Goal: Task Accomplishment & Management: Use online tool/utility

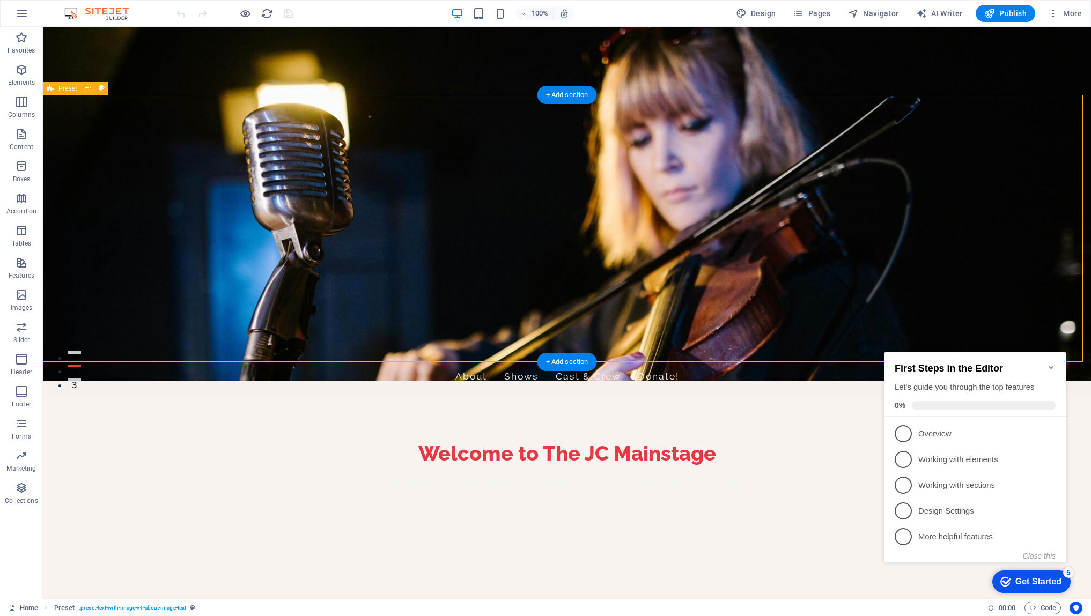
scroll to position [271, 0]
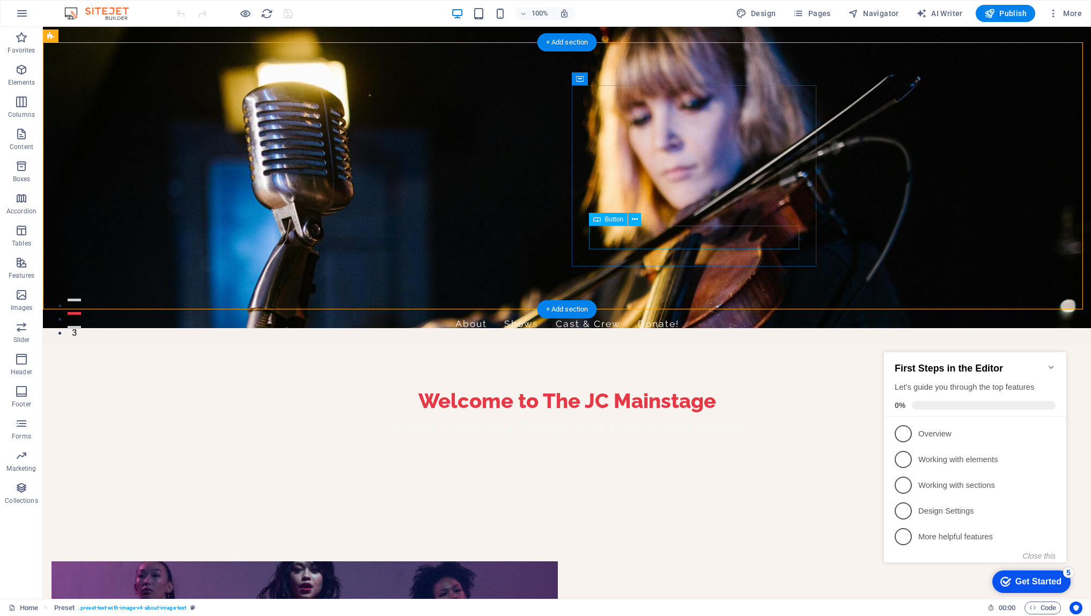
click at [633, 218] on icon at bounding box center [635, 219] width 6 height 11
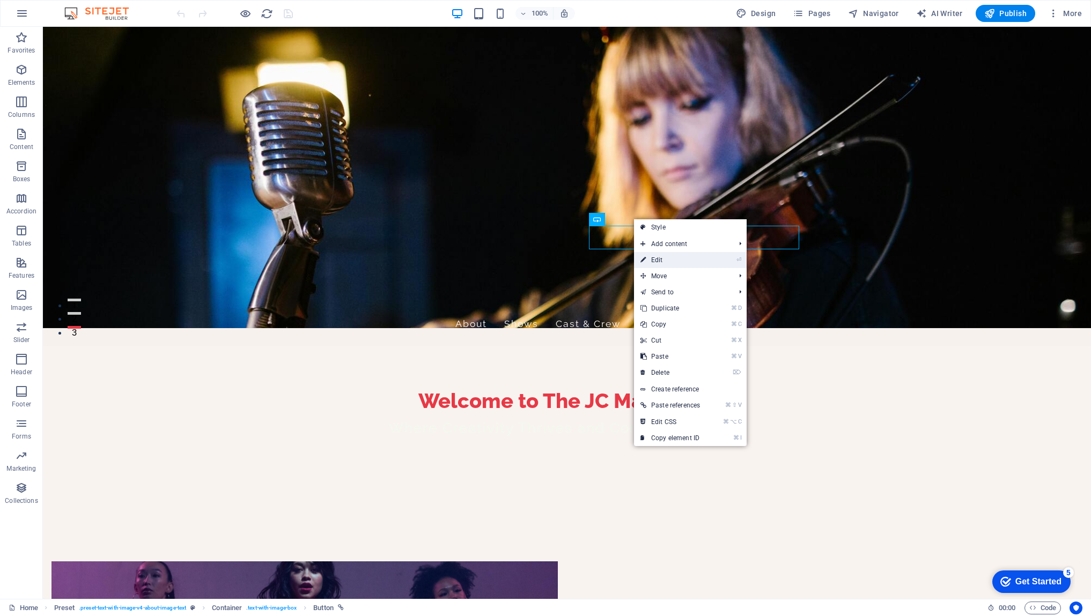
click at [657, 261] on link "⏎ Edit" at bounding box center [670, 260] width 72 height 16
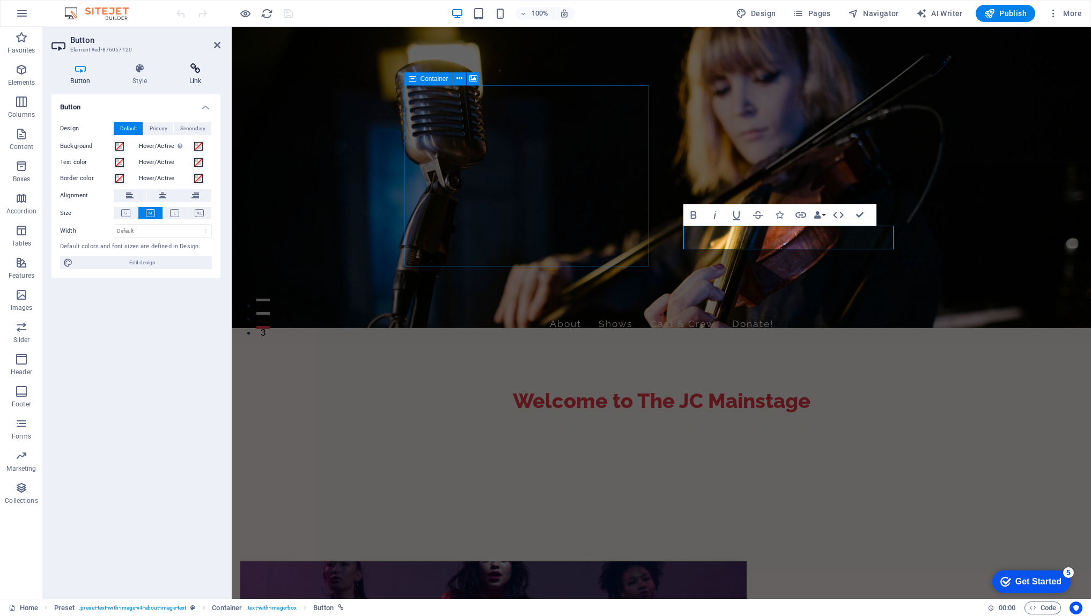
click at [194, 79] on h4 "Link" at bounding box center [195, 74] width 50 height 23
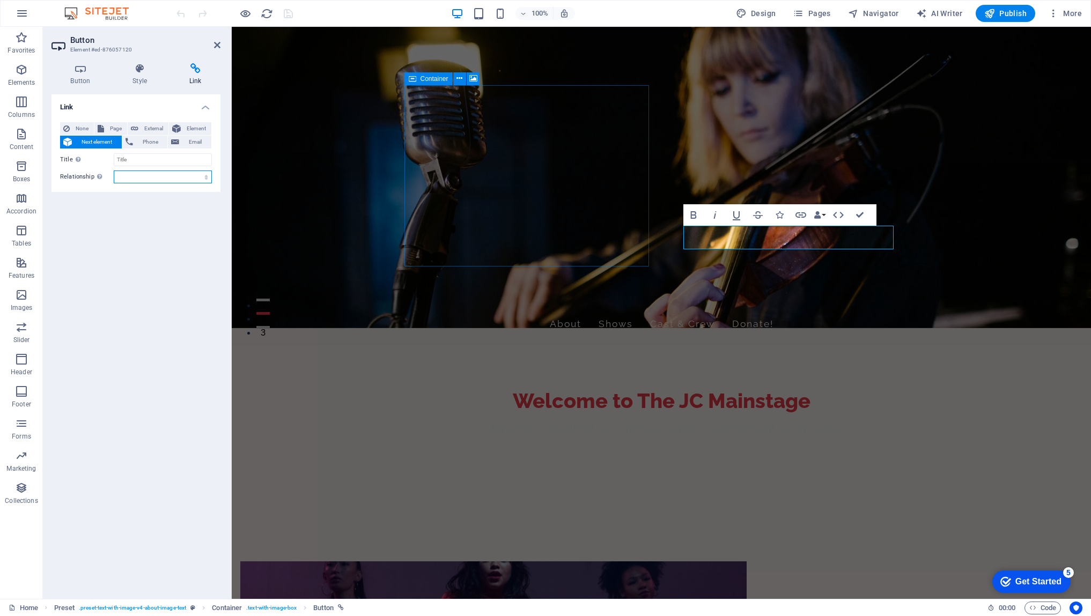
click at [207, 178] on select "alternate author bookmark external help license next nofollow noreferrer noopen…" at bounding box center [163, 177] width 98 height 13
click at [118, 131] on span "Page" at bounding box center [115, 128] width 17 height 13
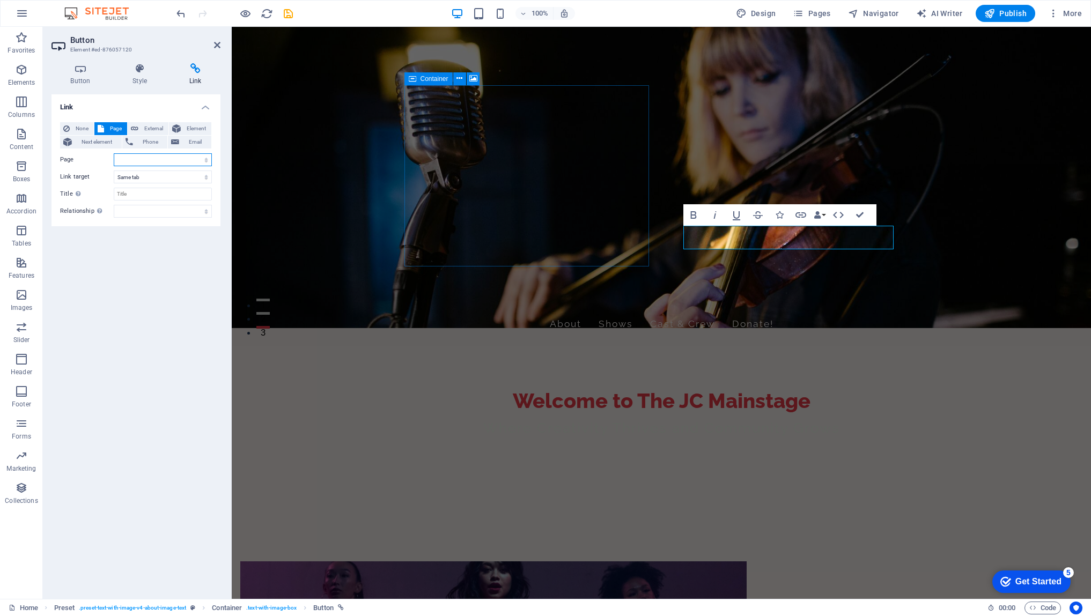
click at [204, 160] on select "Home About Shows Cast &amp; Crew Donate Legal Notice Privacy" at bounding box center [163, 159] width 98 height 13
select select "1"
click at [114, 153] on select "Home About Shows Cast &amp; Crew Donate Legal Notice Privacy" at bounding box center [163, 159] width 98 height 13
click at [150, 241] on div "Link None Page External Element Next element Phone Email Page Home About Shows …" at bounding box center [136, 342] width 169 height 496
click at [216, 45] on icon at bounding box center [217, 45] width 6 height 9
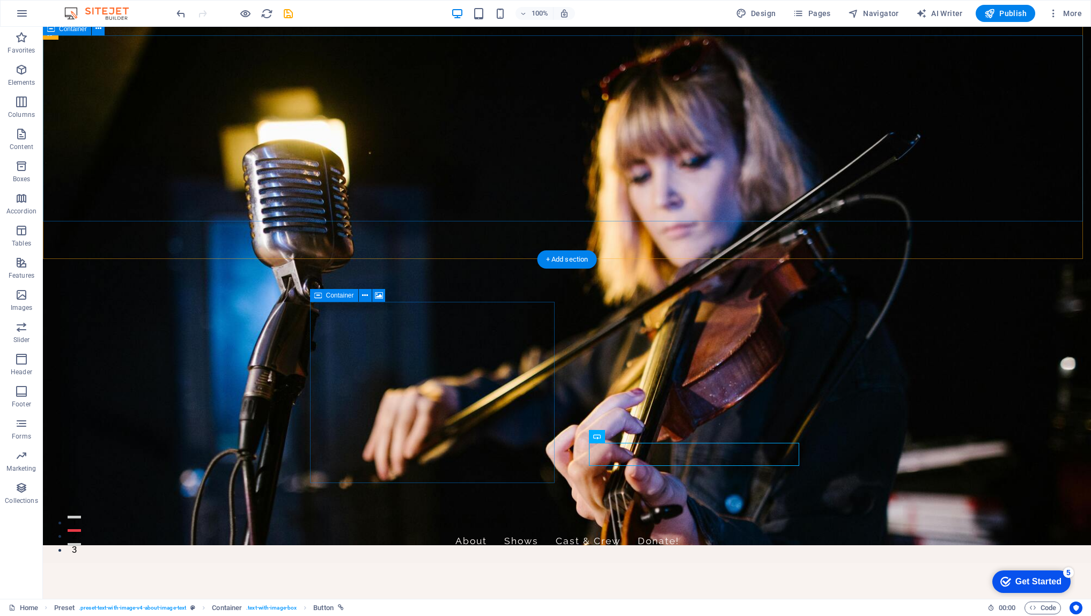
scroll to position [0, 0]
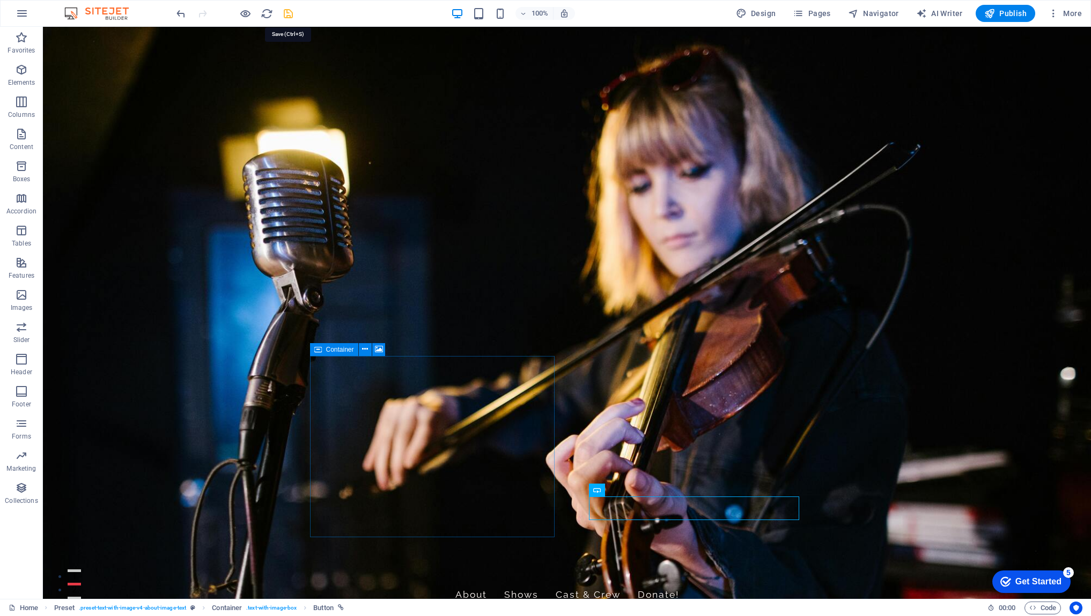
click at [288, 16] on icon "save" at bounding box center [288, 14] width 12 height 12
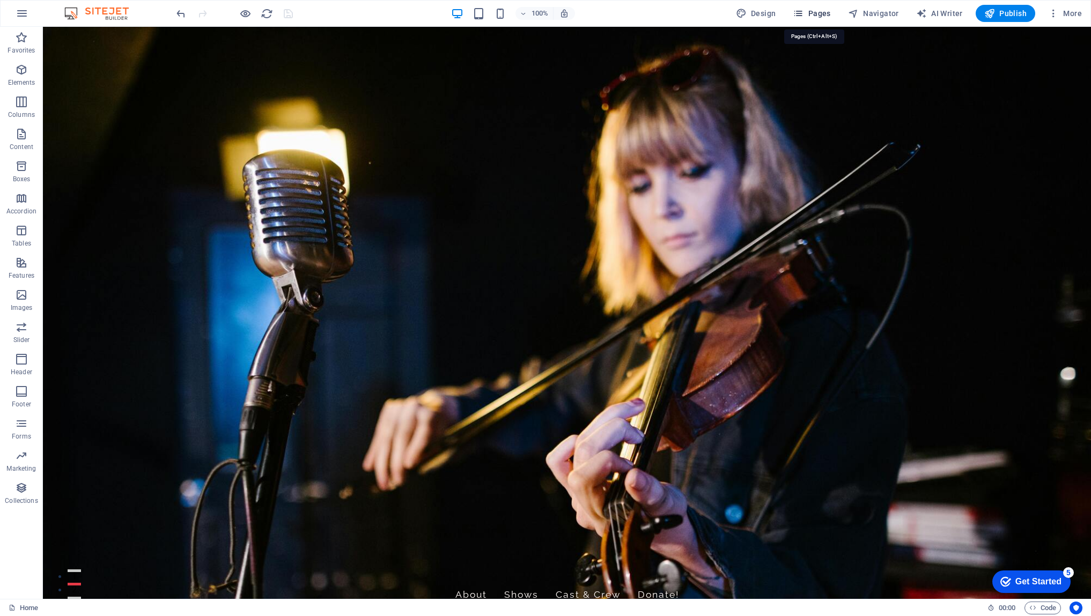
click at [821, 13] on span "Pages" at bounding box center [812, 13] width 38 height 11
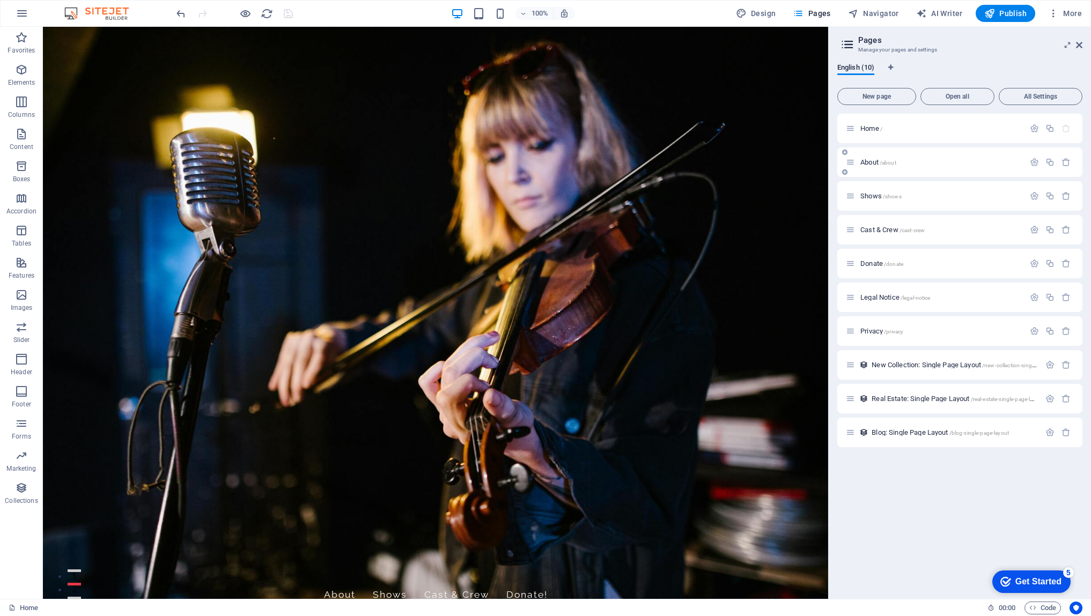
click at [912, 165] on p "About /about" at bounding box center [940, 162] width 161 height 7
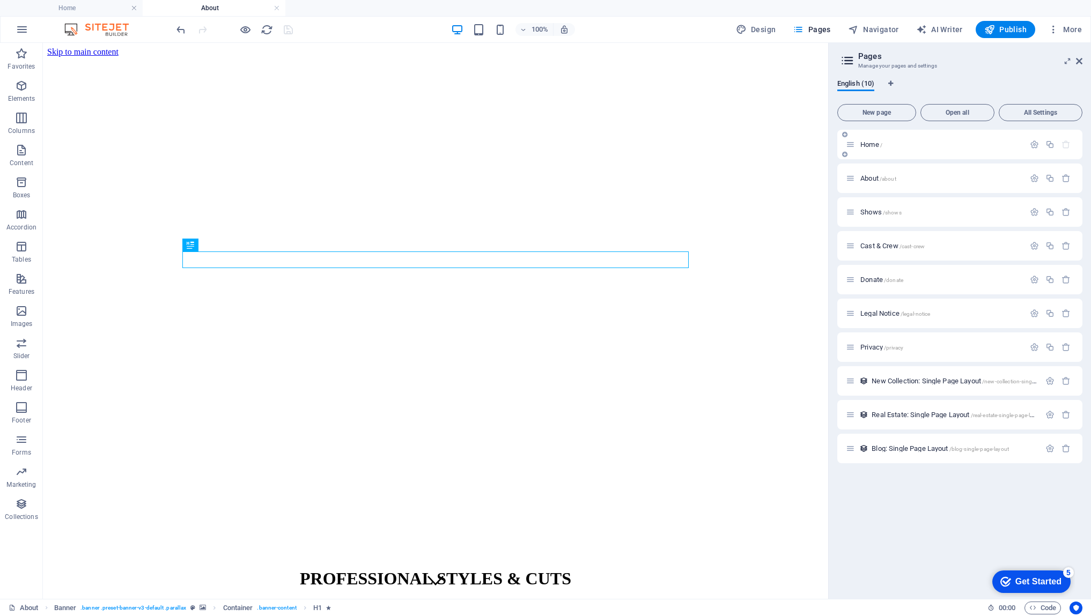
click at [911, 150] on div "Home /" at bounding box center [935, 144] width 179 height 12
click at [873, 146] on span "Home /" at bounding box center [871, 145] width 22 height 8
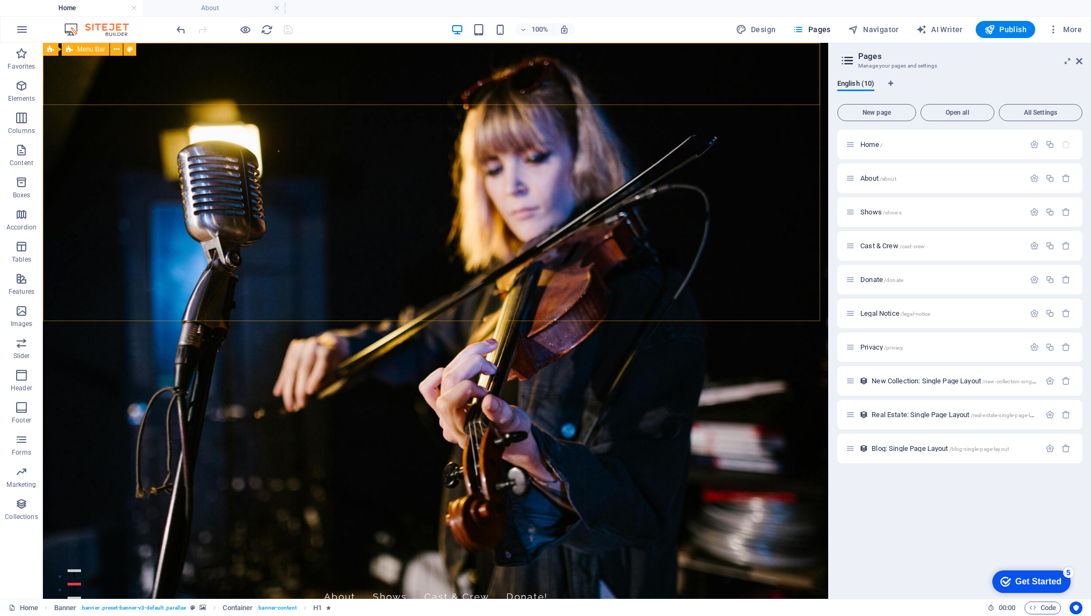
click at [86, 50] on span "Menu Bar" at bounding box center [91, 49] width 28 height 6
click at [90, 50] on span "Menu Bar" at bounding box center [91, 49] width 28 height 6
click at [118, 51] on icon at bounding box center [117, 49] width 6 height 11
click at [870, 179] on span "About /about" at bounding box center [878, 178] width 36 height 8
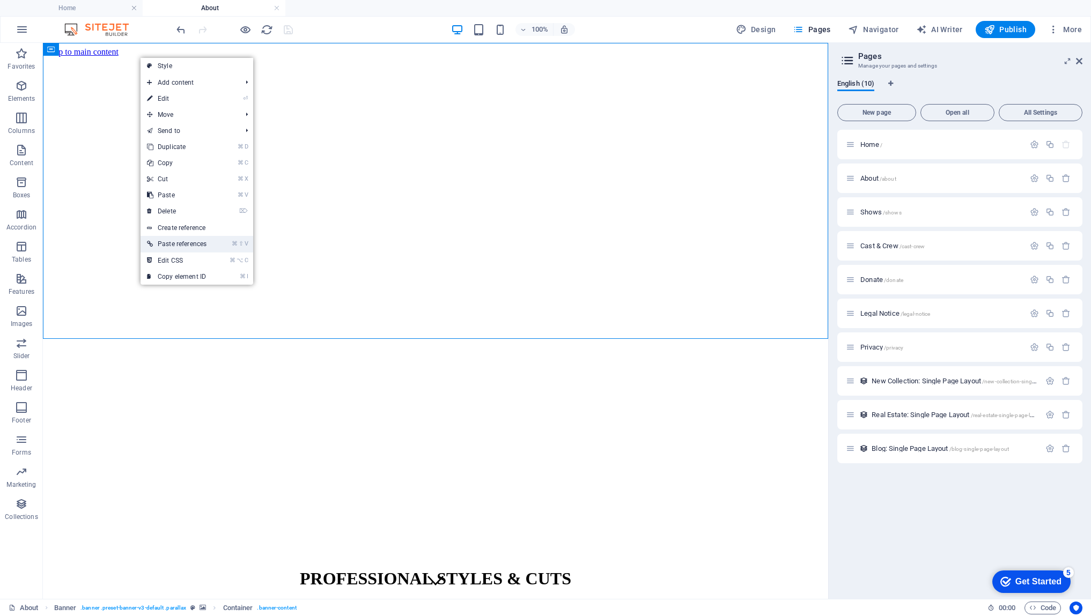
click at [182, 241] on link "⌘ ⇧ V Paste references" at bounding box center [177, 244] width 72 height 16
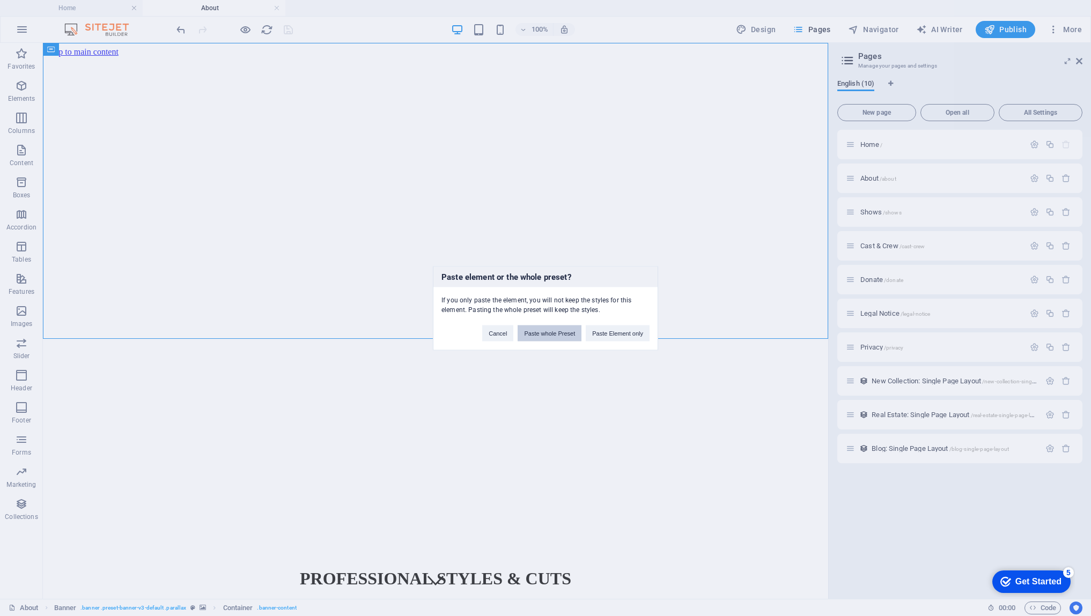
click at [562, 335] on button "Paste whole Preset" at bounding box center [550, 333] width 64 height 16
click at [633, 335] on button "Okay" at bounding box center [636, 333] width 27 height 16
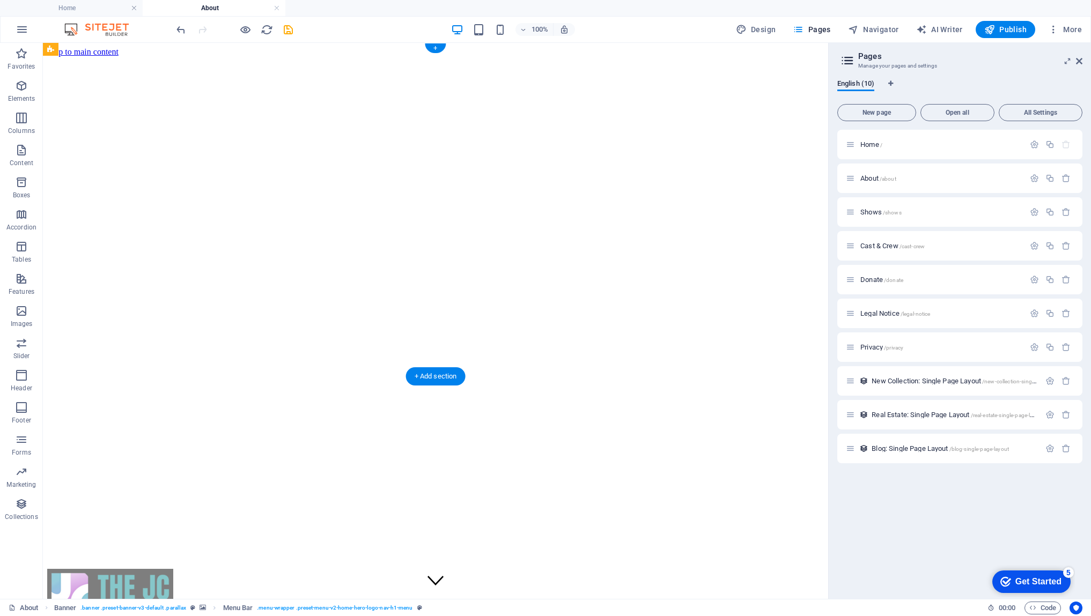
drag, startPoint x: 118, startPoint y: 314, endPoint x: 80, endPoint y: 249, distance: 75.0
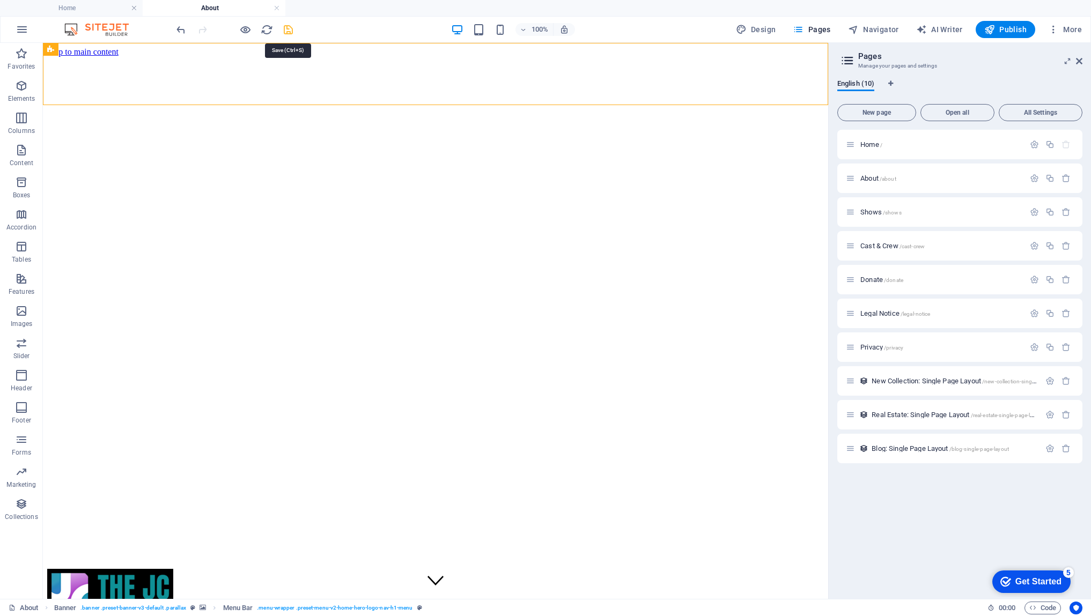
click at [286, 28] on icon "save" at bounding box center [288, 30] width 12 height 12
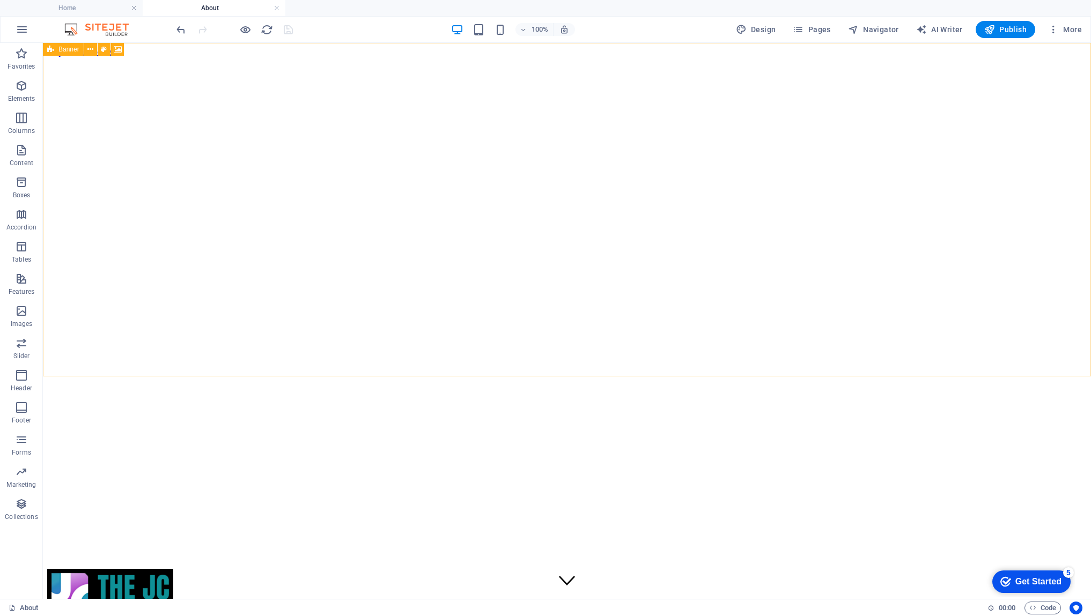
click at [62, 50] on span "Banner" at bounding box center [68, 49] width 21 height 6
click at [118, 50] on icon at bounding box center [118, 49] width 8 height 11
select select "%"
select select "px"
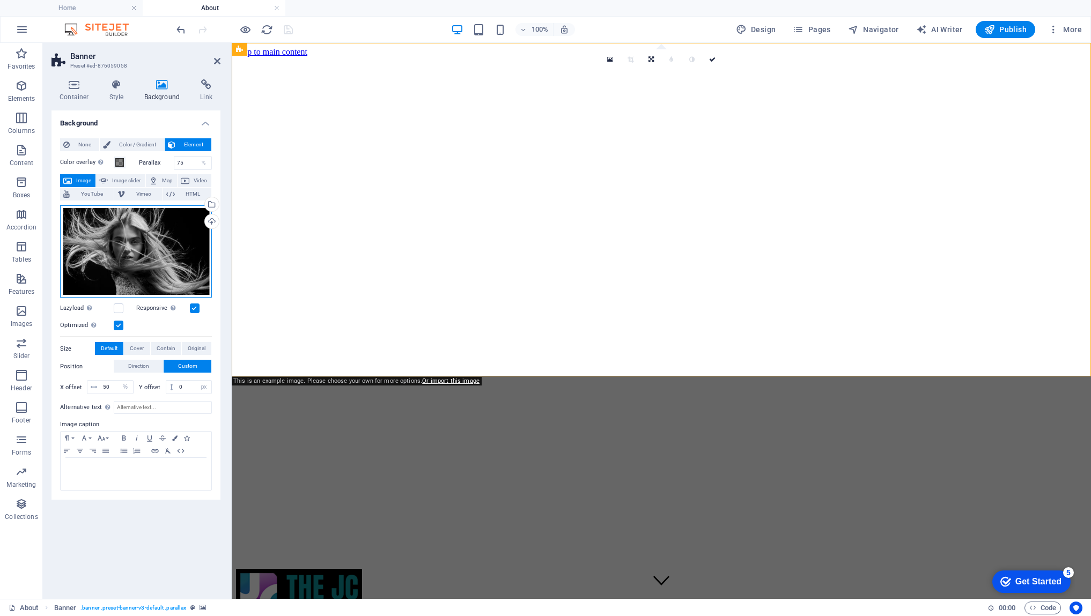
click at [167, 246] on div "Drag files here, click to choose files or select files from Files or our free s…" at bounding box center [136, 251] width 152 height 93
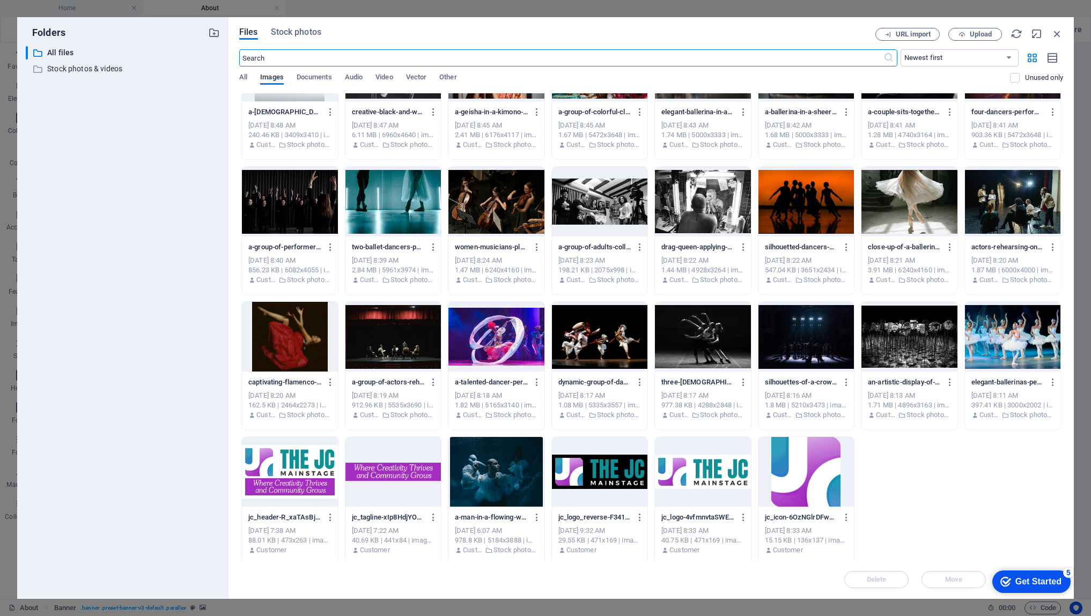
scroll to position [200, 0]
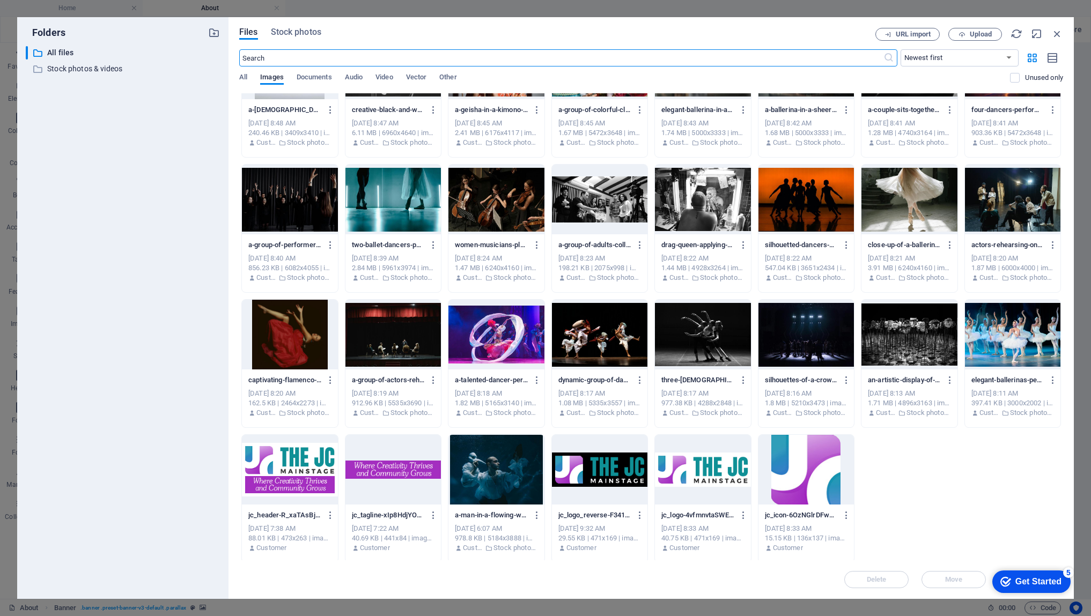
click at [607, 211] on div at bounding box center [600, 200] width 96 height 70
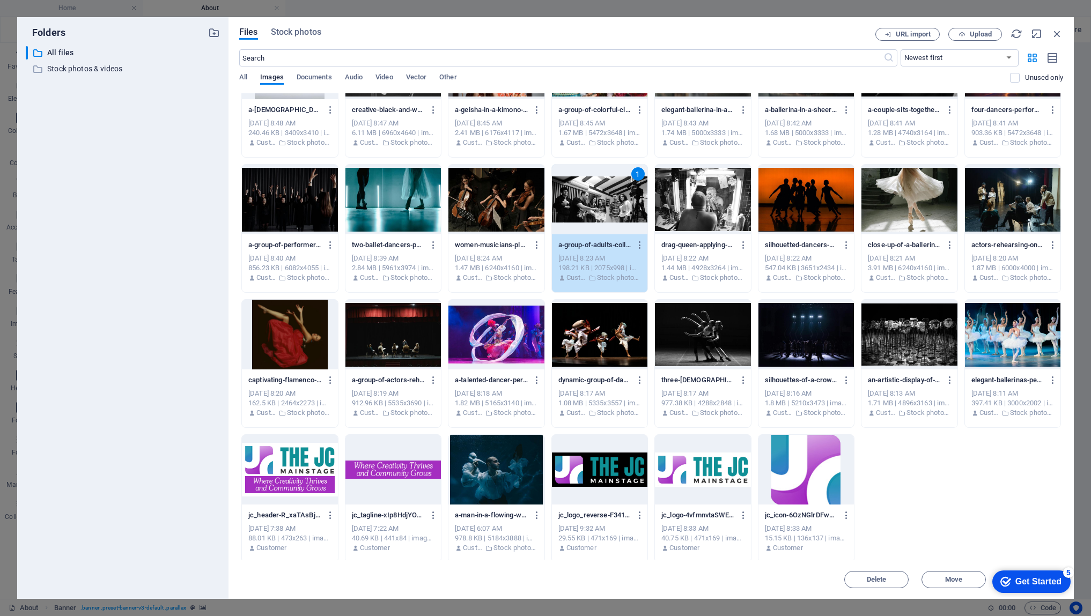
click at [607, 211] on div "1" at bounding box center [600, 200] width 96 height 70
click at [607, 211] on div at bounding box center [600, 200] width 96 height 70
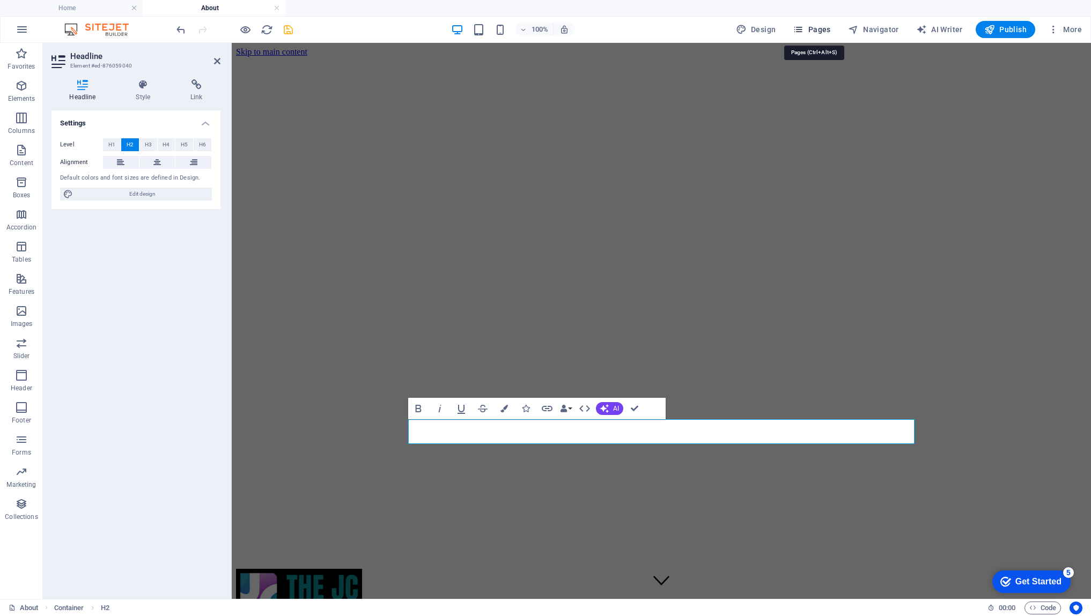
click at [820, 31] on span "Pages" at bounding box center [812, 29] width 38 height 11
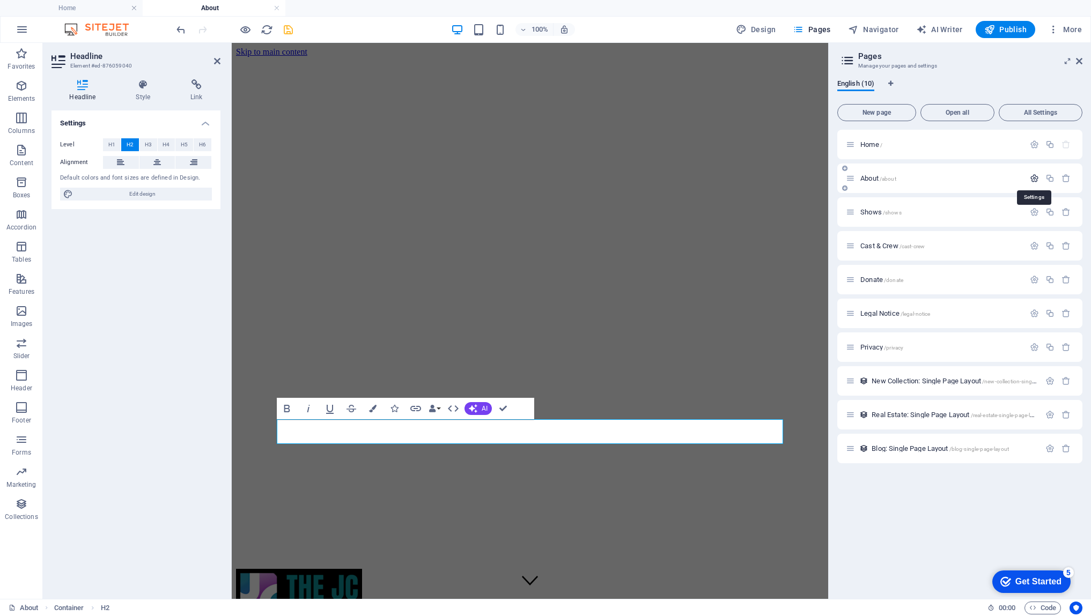
click at [1033, 178] on icon "button" at bounding box center [1034, 178] width 9 height 9
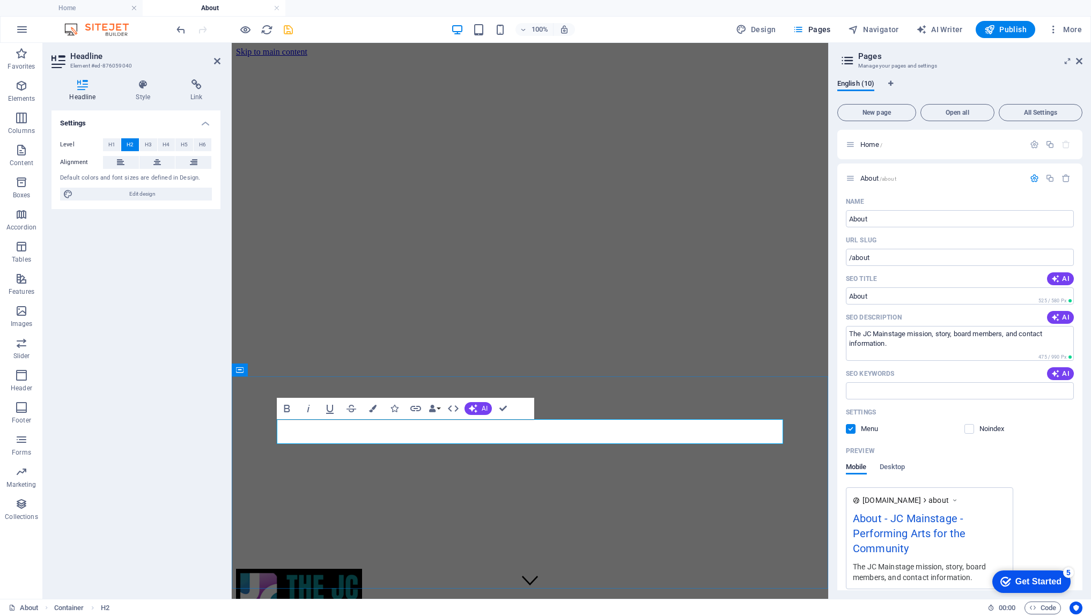
drag, startPoint x: 620, startPoint y: 435, endPoint x: 442, endPoint y: 430, distance: 178.7
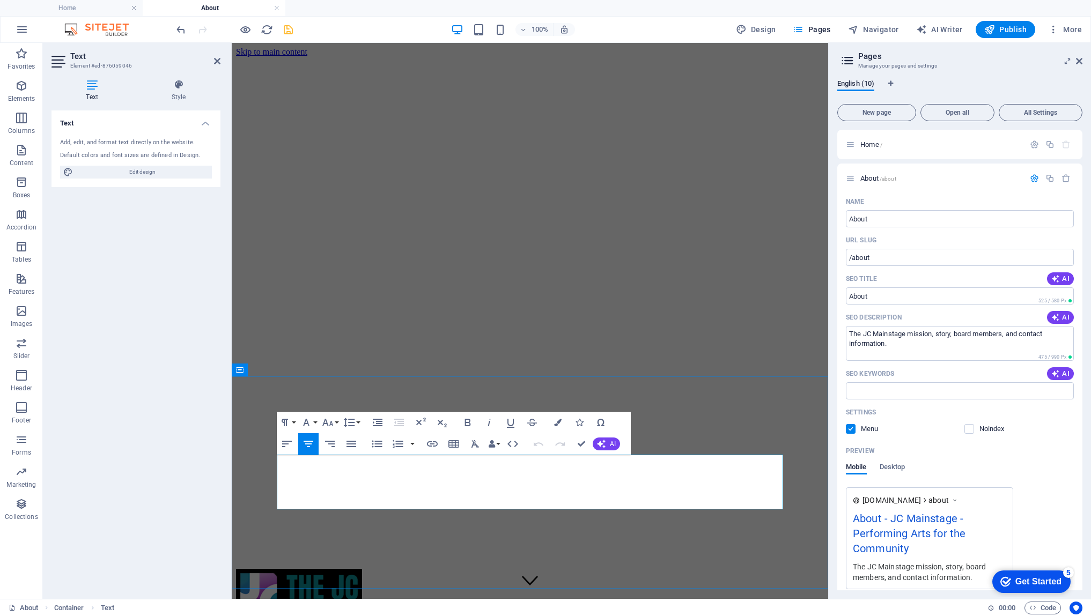
drag, startPoint x: 626, startPoint y: 503, endPoint x: 283, endPoint y: 460, distance: 345.5
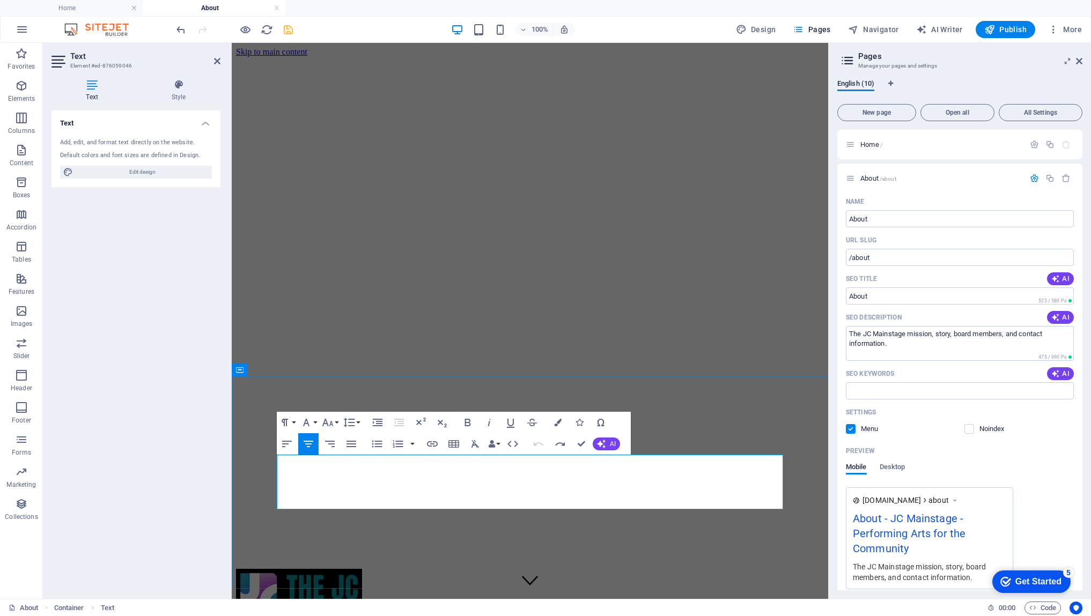
drag, startPoint x: 623, startPoint y: 503, endPoint x: 282, endPoint y: 459, distance: 343.5
drag, startPoint x: 621, startPoint y: 503, endPoint x: 276, endPoint y: 459, distance: 347.2
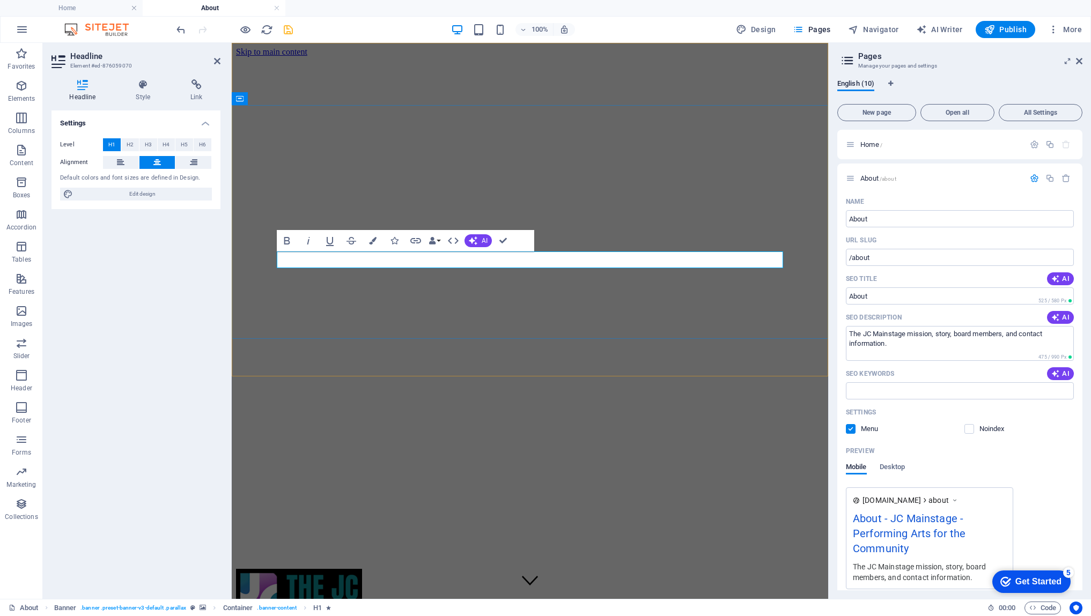
drag, startPoint x: 557, startPoint y: 260, endPoint x: 518, endPoint y: 259, distance: 39.7
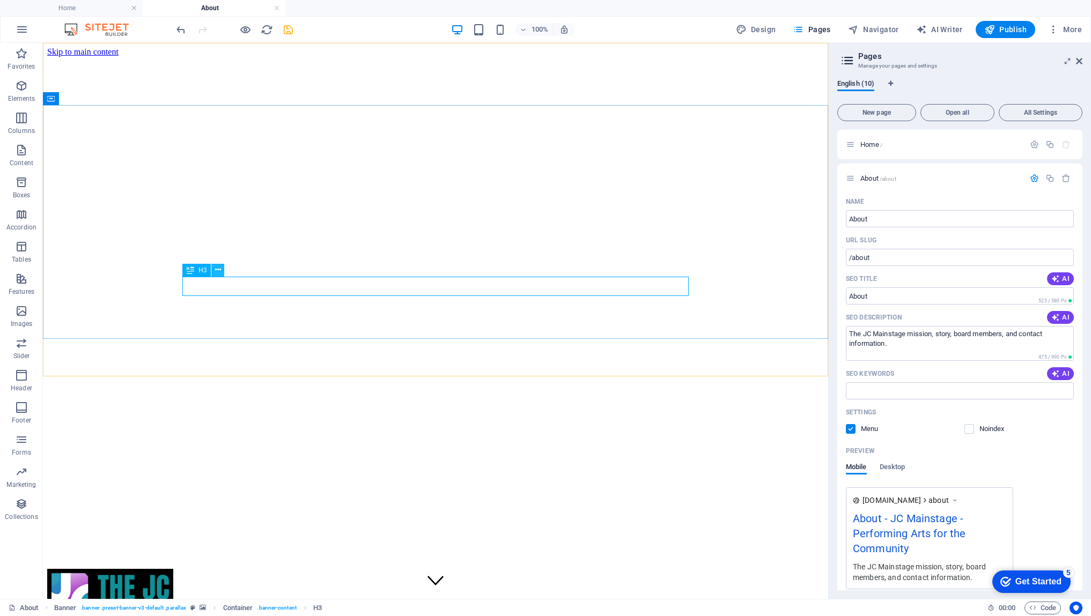
click at [221, 273] on button at bounding box center [217, 270] width 13 height 13
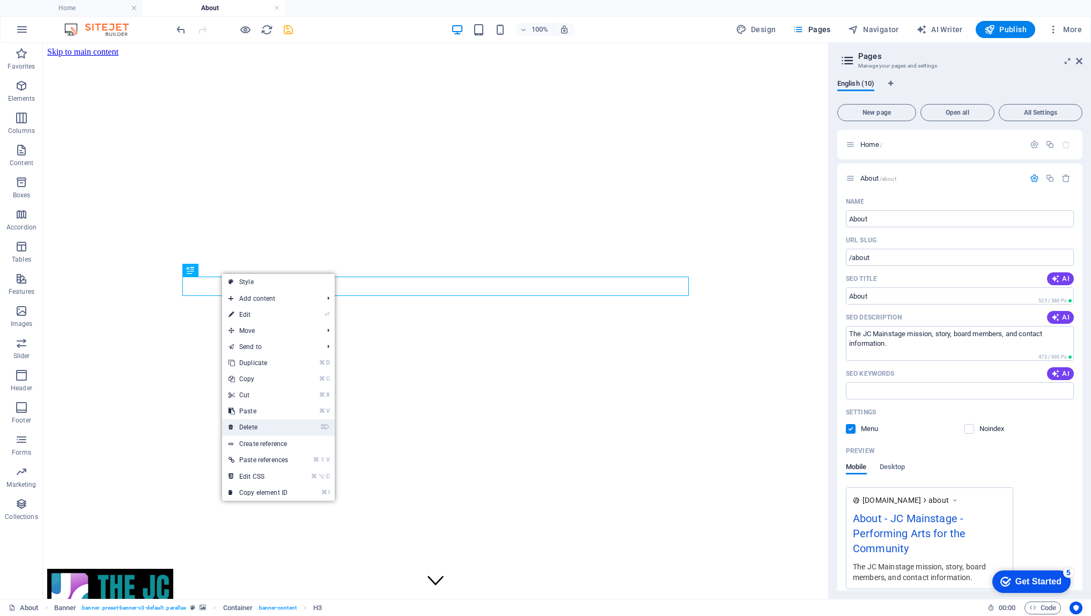
click at [255, 427] on link "⌦ Delete" at bounding box center [258, 428] width 72 height 16
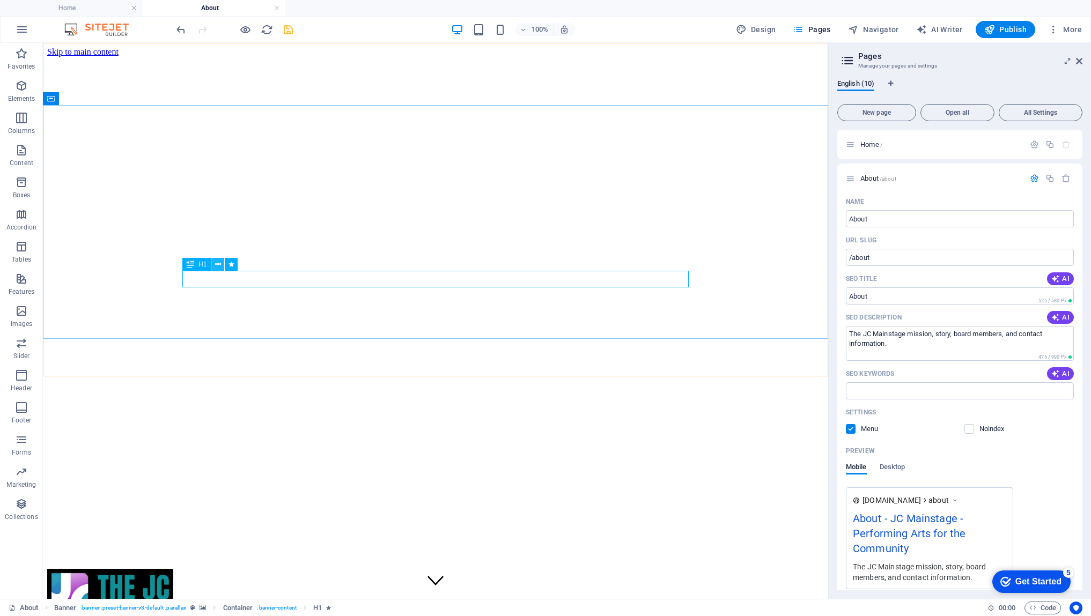
click at [218, 265] on icon at bounding box center [218, 264] width 6 height 11
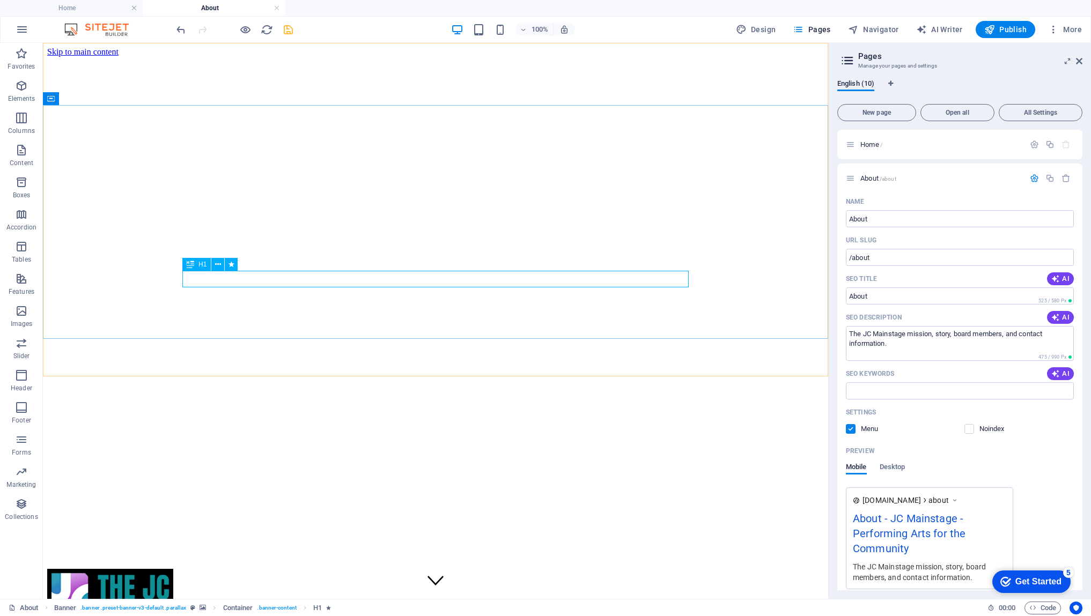
click at [201, 267] on span "H1" at bounding box center [202, 264] width 8 height 6
click at [218, 267] on icon at bounding box center [218, 264] width 6 height 11
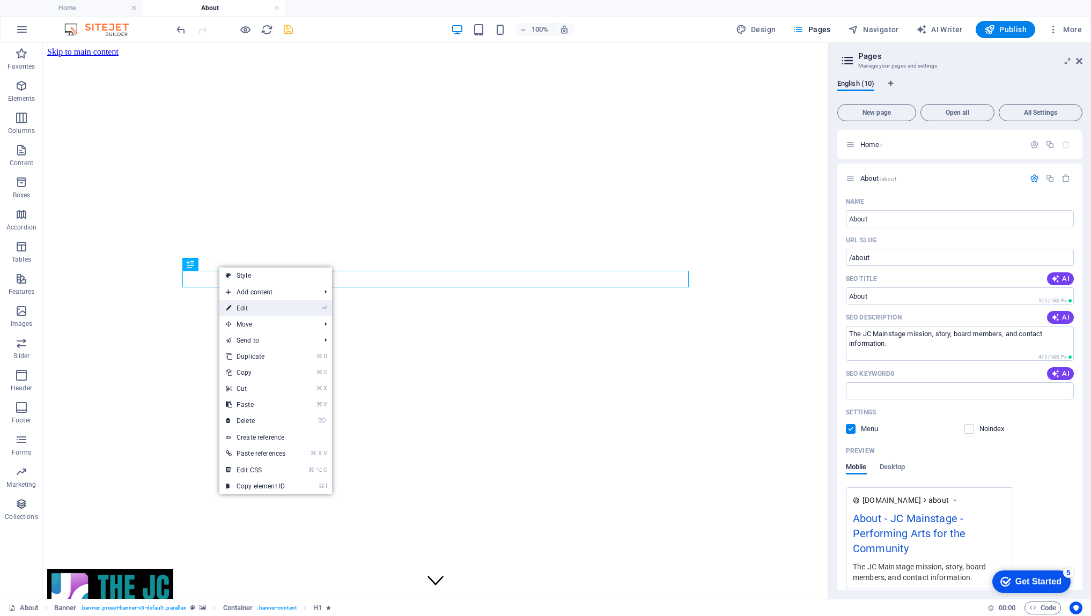
click at [235, 305] on link "⏎ Edit" at bounding box center [255, 308] width 72 height 16
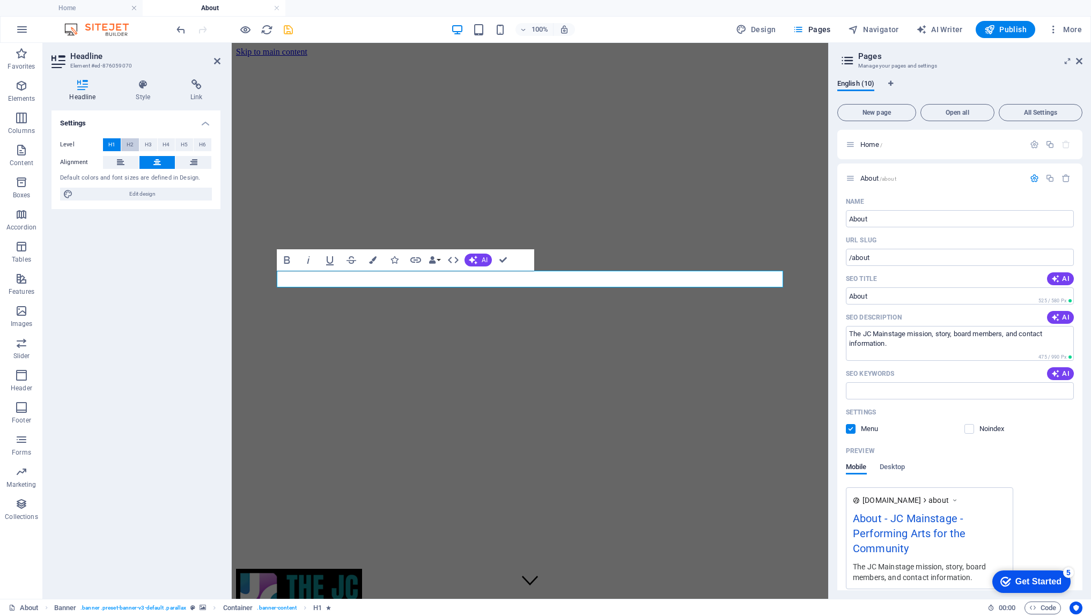
click at [128, 144] on span "H2" at bounding box center [130, 144] width 7 height 13
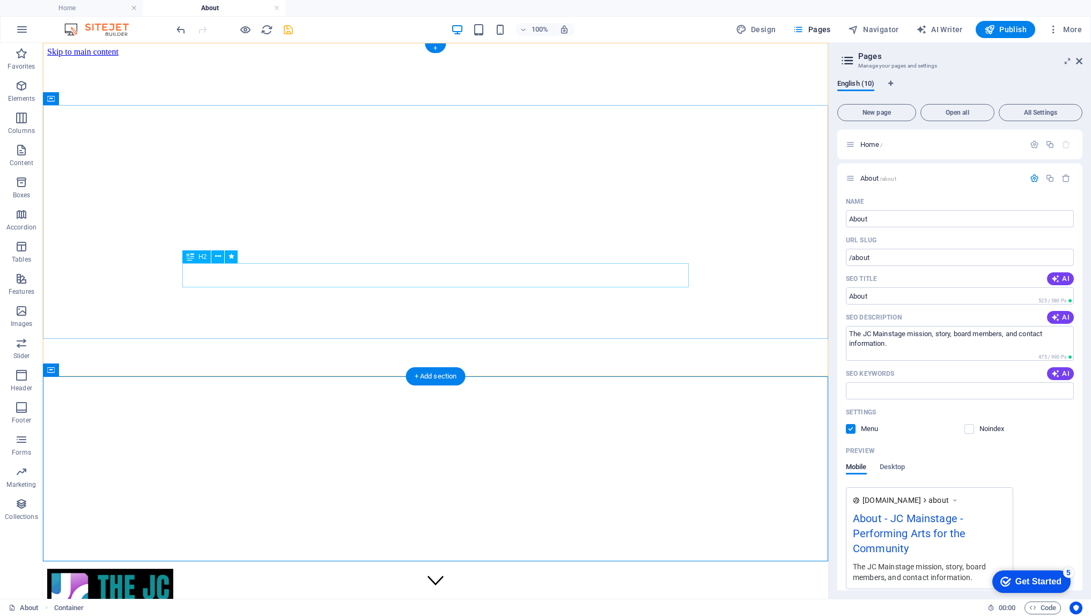
click at [220, 259] on icon at bounding box center [218, 256] width 6 height 11
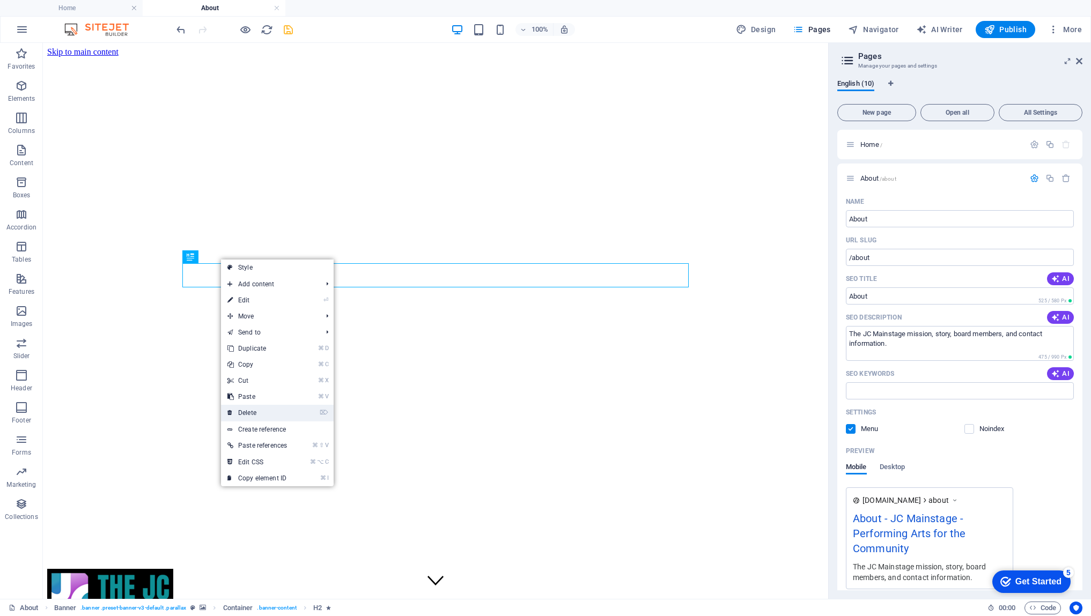
drag, startPoint x: 257, startPoint y: 416, endPoint x: 214, endPoint y: 373, distance: 60.7
click at [257, 416] on link "⌦ Delete" at bounding box center [257, 413] width 72 height 16
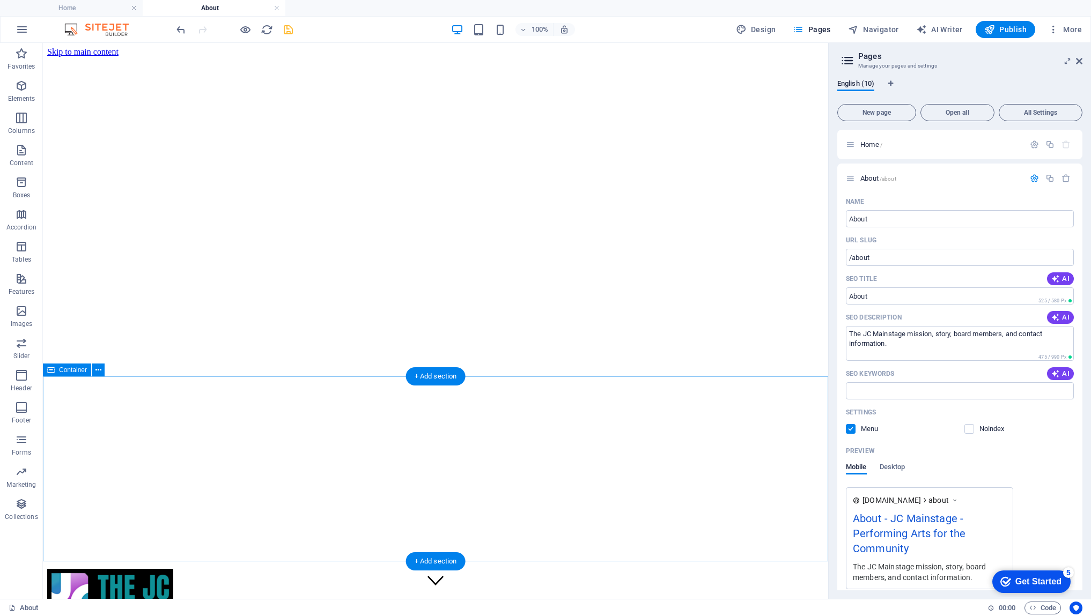
click at [435, 572] on figure at bounding box center [436, 581] width 16 height 18
click at [99, 103] on icon at bounding box center [98, 98] width 6 height 11
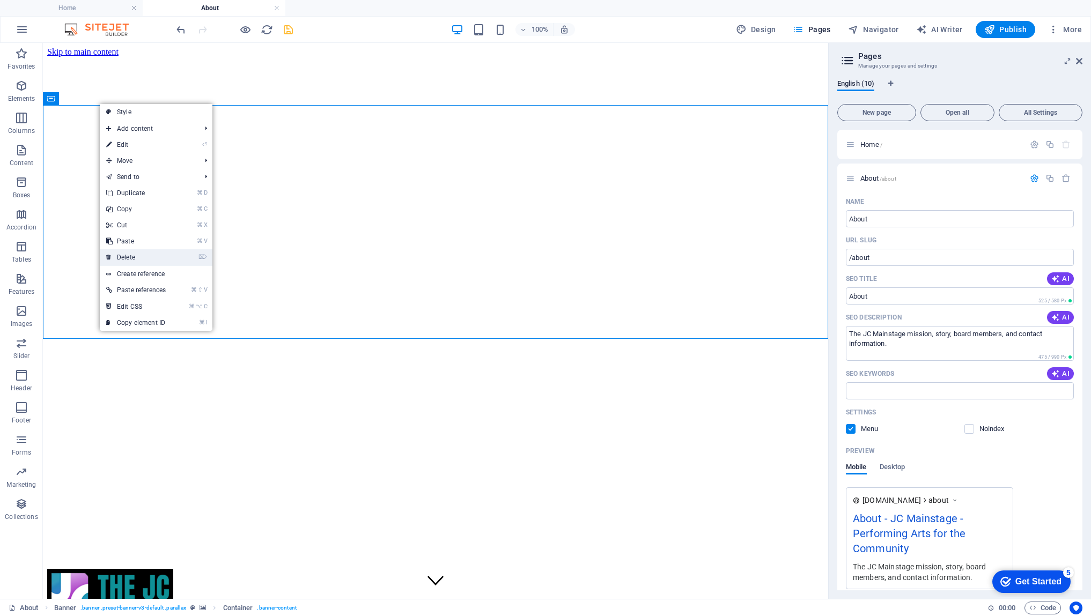
click at [131, 255] on link "⌦ Delete" at bounding box center [136, 257] width 72 height 16
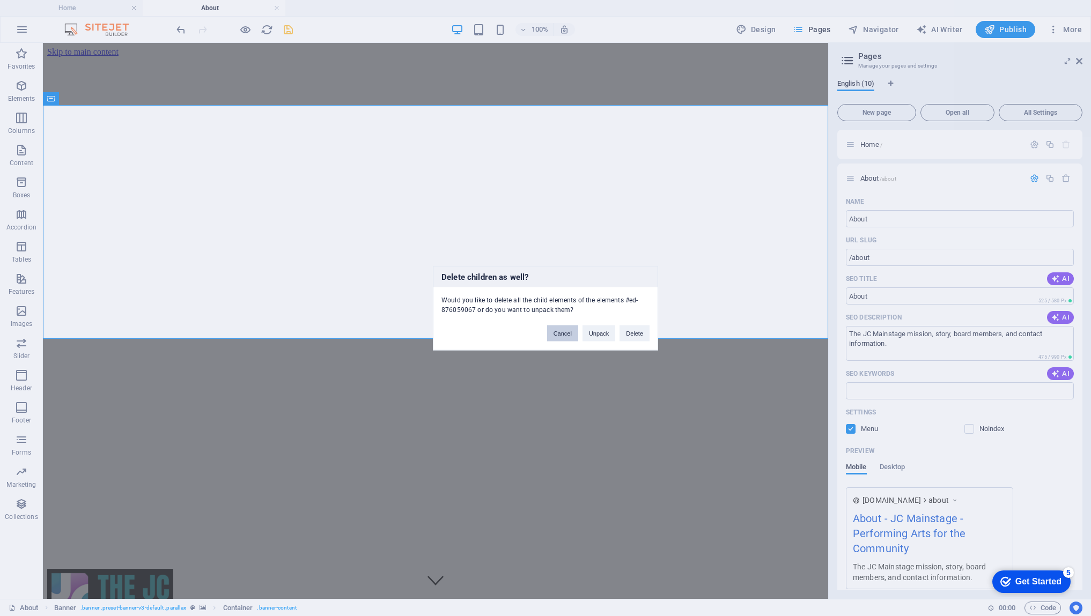
click at [568, 336] on button "Cancel" at bounding box center [562, 333] width 31 height 16
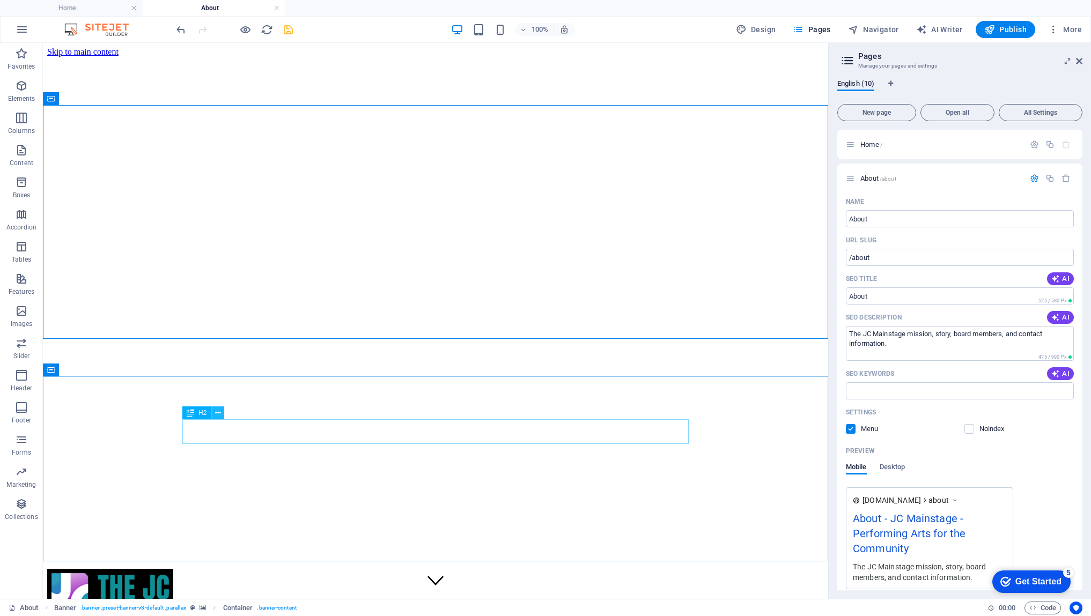
click at [218, 413] on icon at bounding box center [218, 413] width 6 height 11
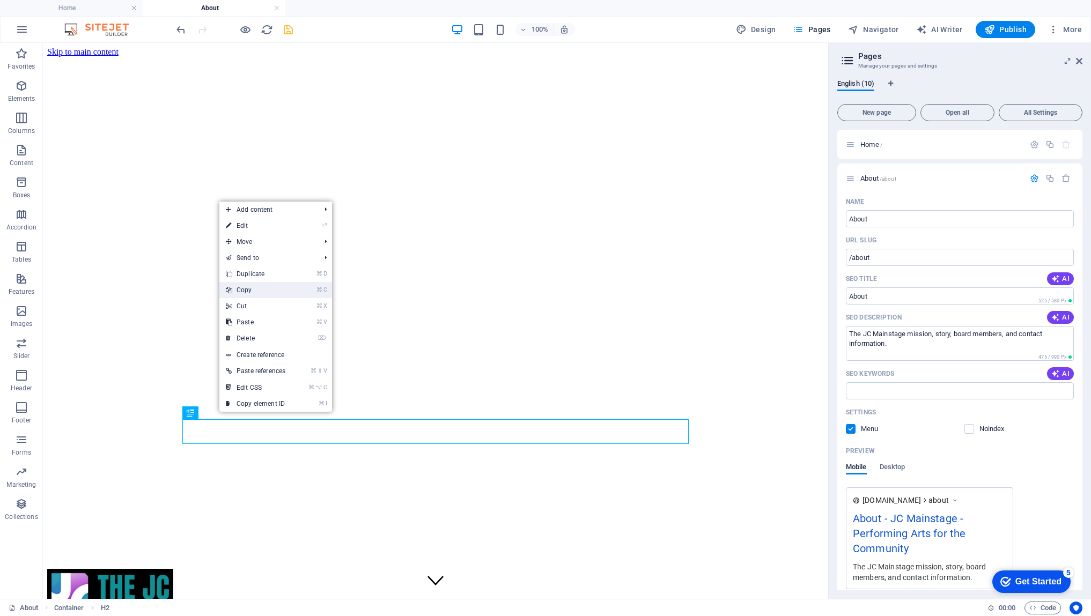
click at [259, 289] on link "⌘ C Copy" at bounding box center [255, 290] width 72 height 16
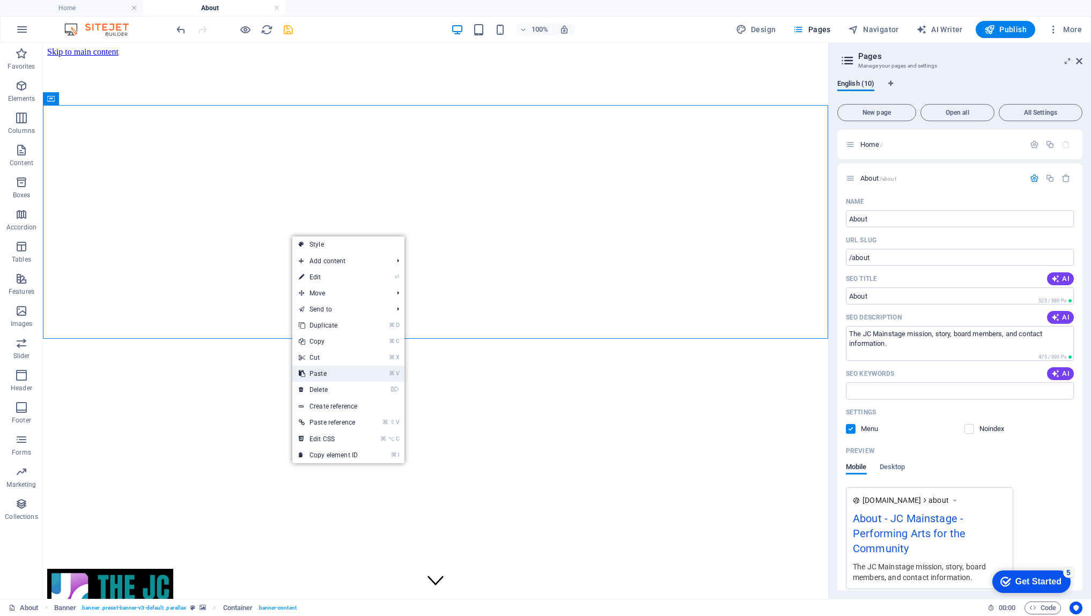
click at [323, 372] on link "⌘ V Paste" at bounding box center [328, 374] width 72 height 16
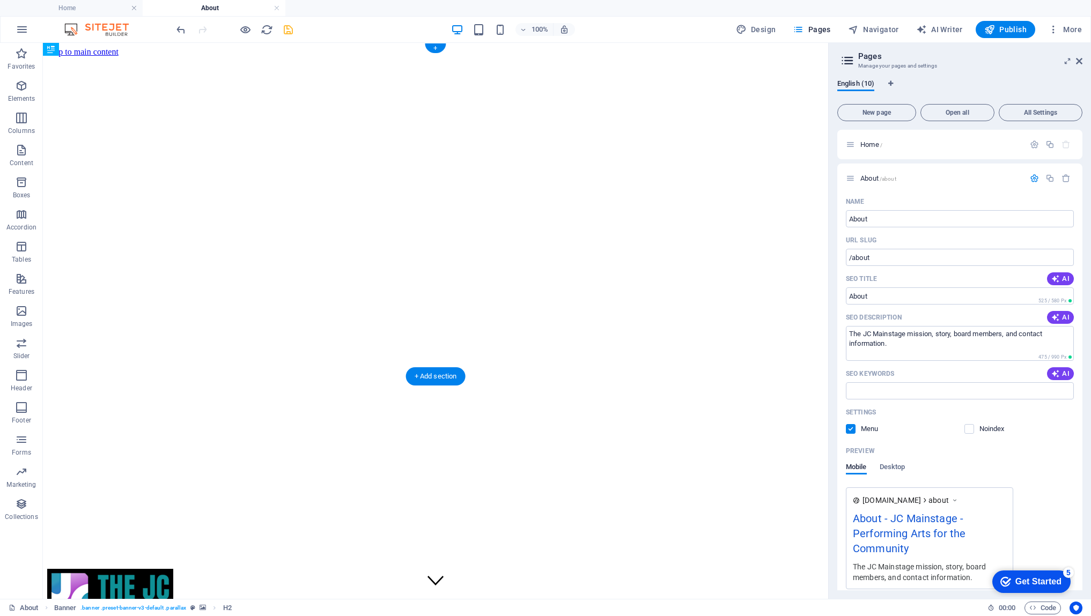
drag, startPoint x: 96, startPoint y: 352, endPoint x: 370, endPoint y: 232, distance: 298.8
drag, startPoint x: 92, startPoint y: 142, endPoint x: 417, endPoint y: 224, distance: 335.3
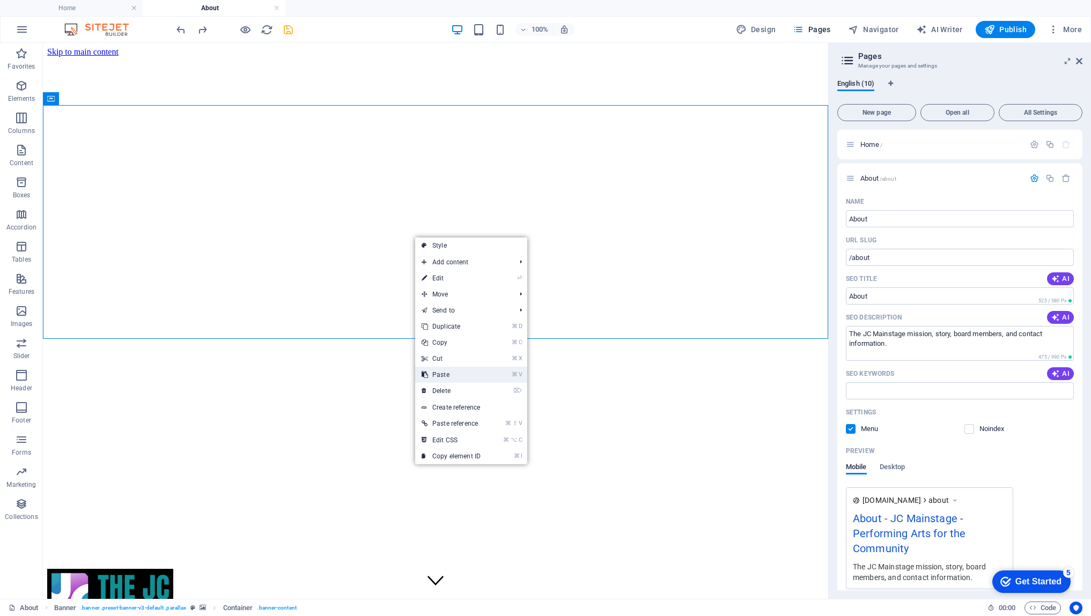
click at [447, 377] on link "⌘ V Paste" at bounding box center [451, 375] width 72 height 16
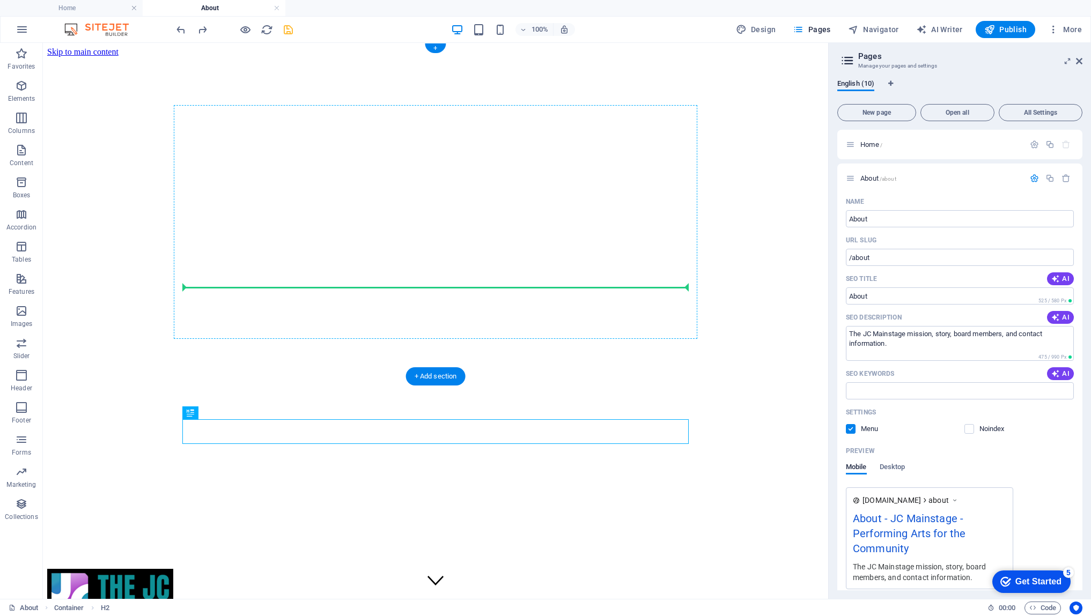
drag, startPoint x: 245, startPoint y: 455, endPoint x: 363, endPoint y: 287, distance: 205.7
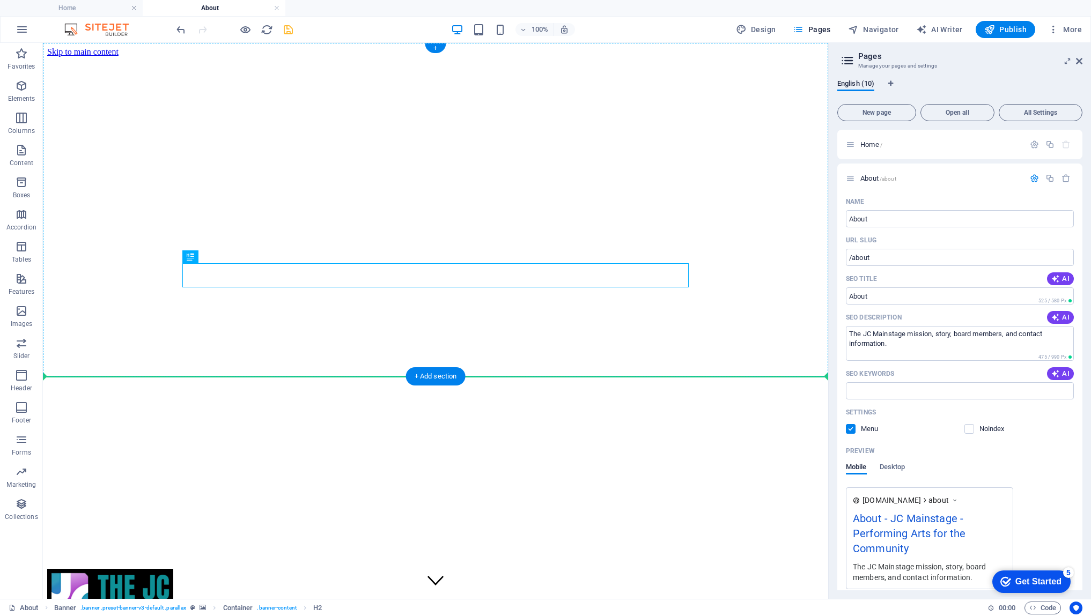
drag, startPoint x: 237, startPoint y: 300, endPoint x: 195, endPoint y: 233, distance: 78.6
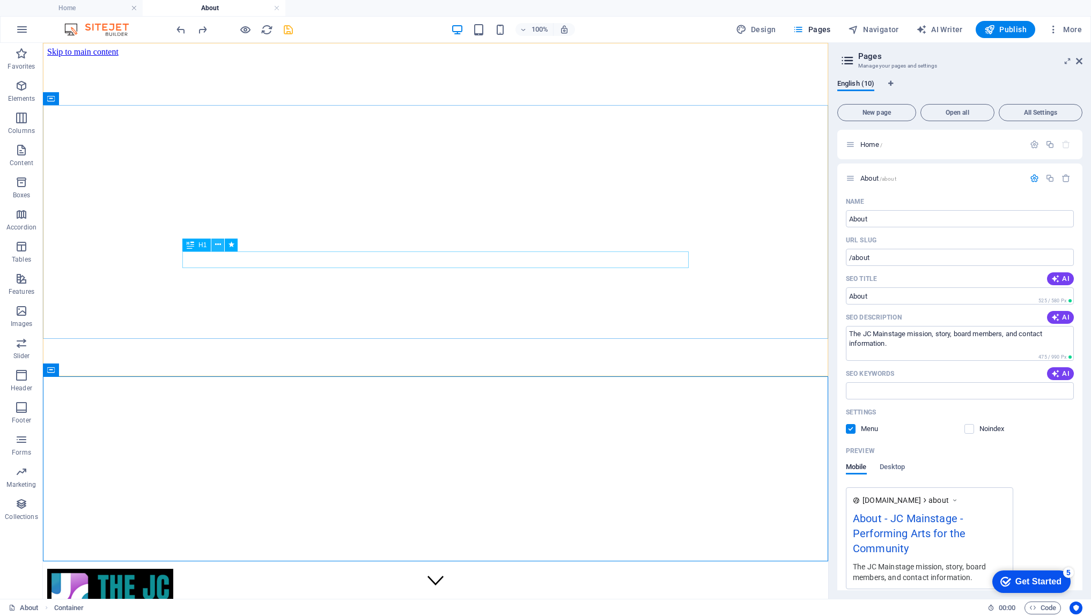
click at [219, 247] on icon at bounding box center [218, 244] width 6 height 11
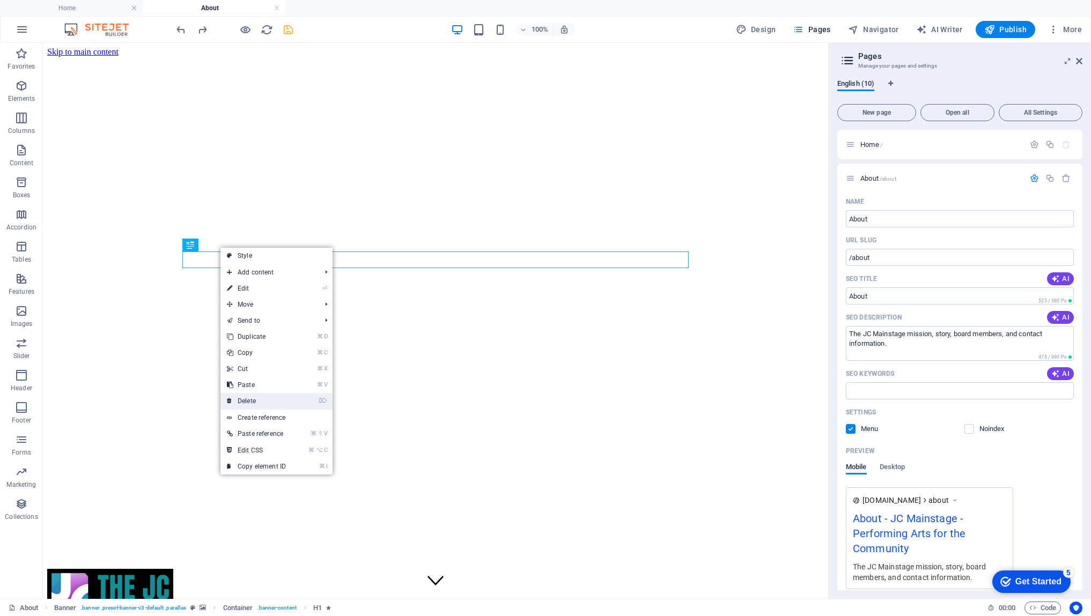
click at [251, 403] on link "⌦ Delete" at bounding box center [256, 401] width 72 height 16
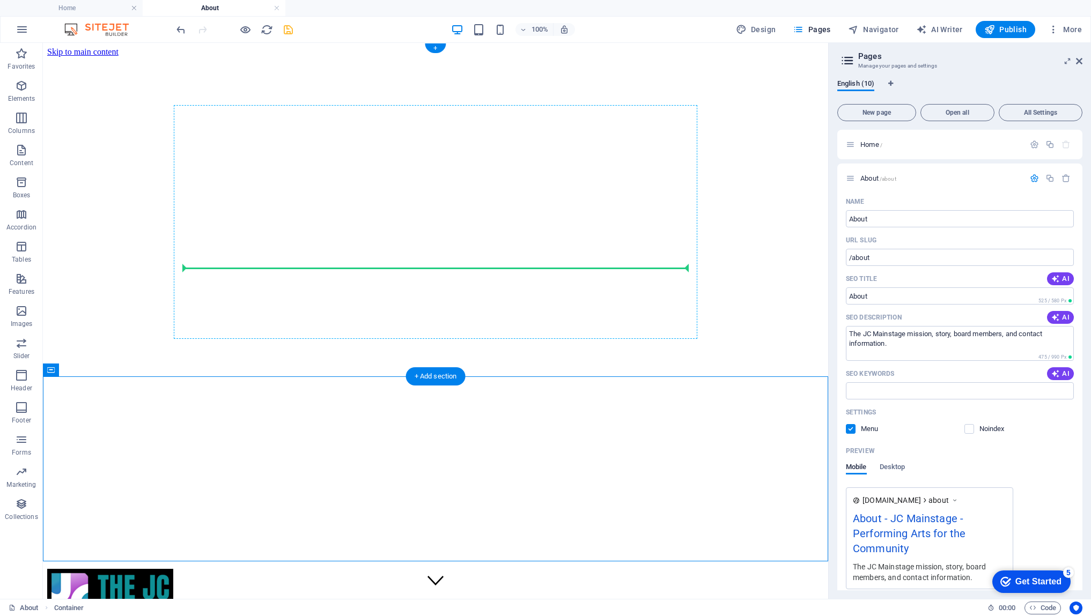
drag, startPoint x: 247, startPoint y: 456, endPoint x: 281, endPoint y: 270, distance: 189.1
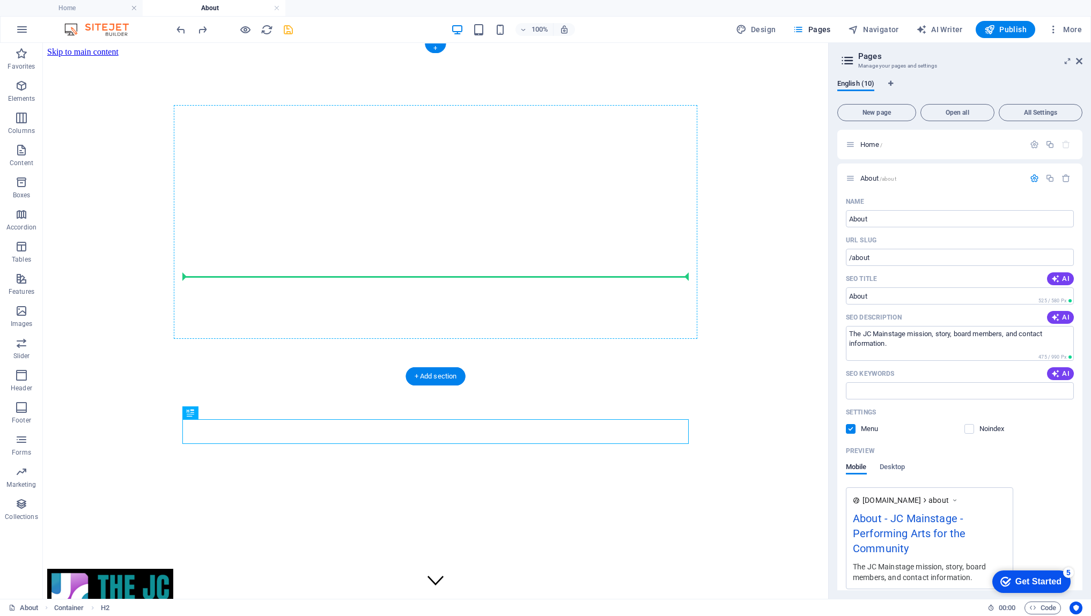
drag, startPoint x: 240, startPoint y: 455, endPoint x: 224, endPoint y: 274, distance: 182.1
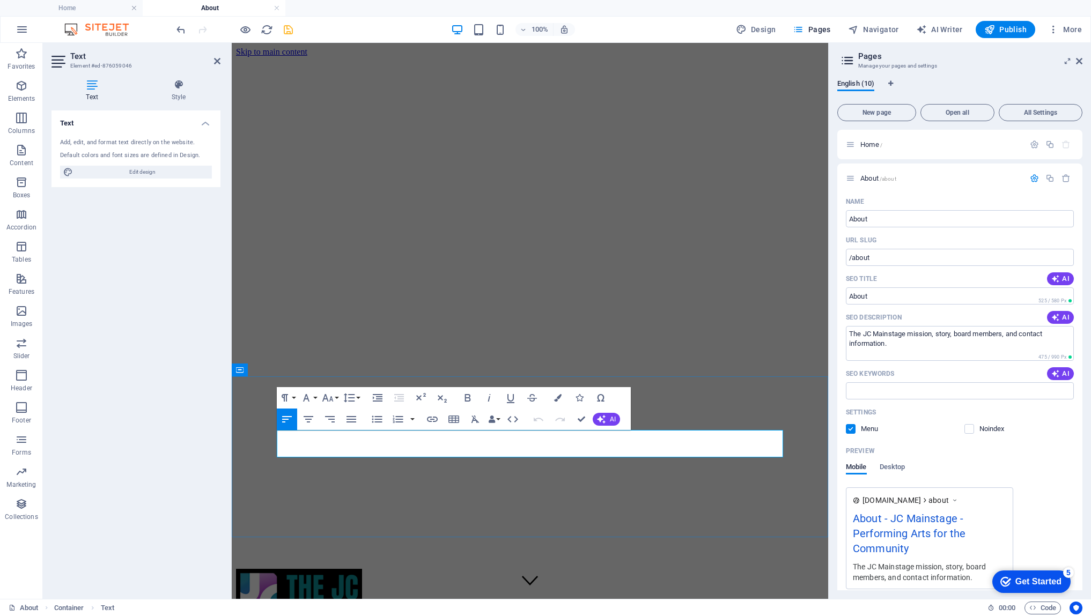
drag, startPoint x: 458, startPoint y: 452, endPoint x: 277, endPoint y: 439, distance: 181.2
copy p "Our mission is to enrich the community through exceptional entertainment and ar…"
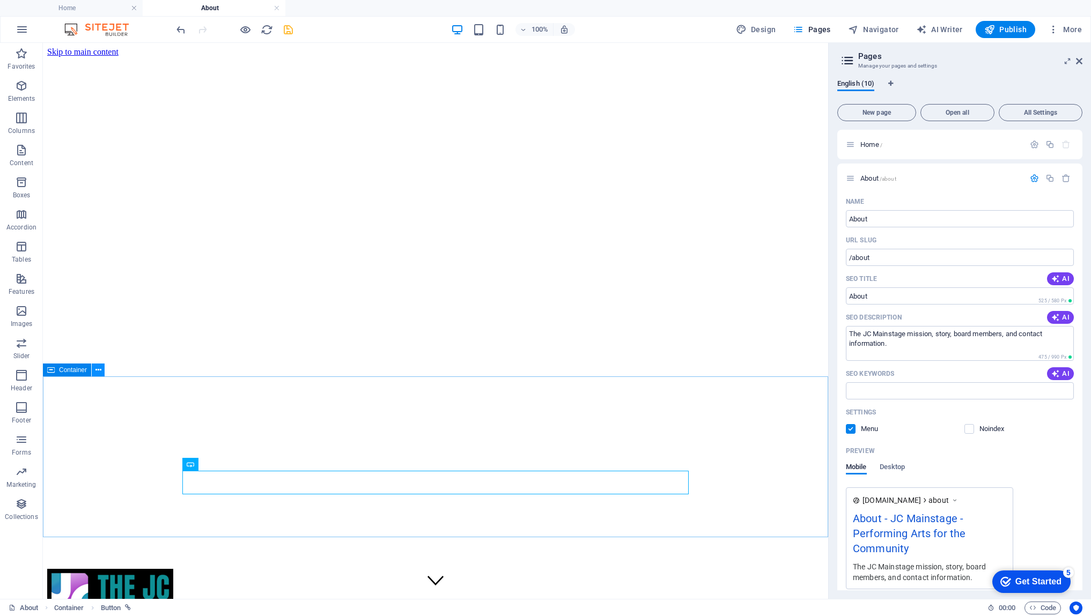
click at [97, 371] on icon at bounding box center [98, 370] width 6 height 11
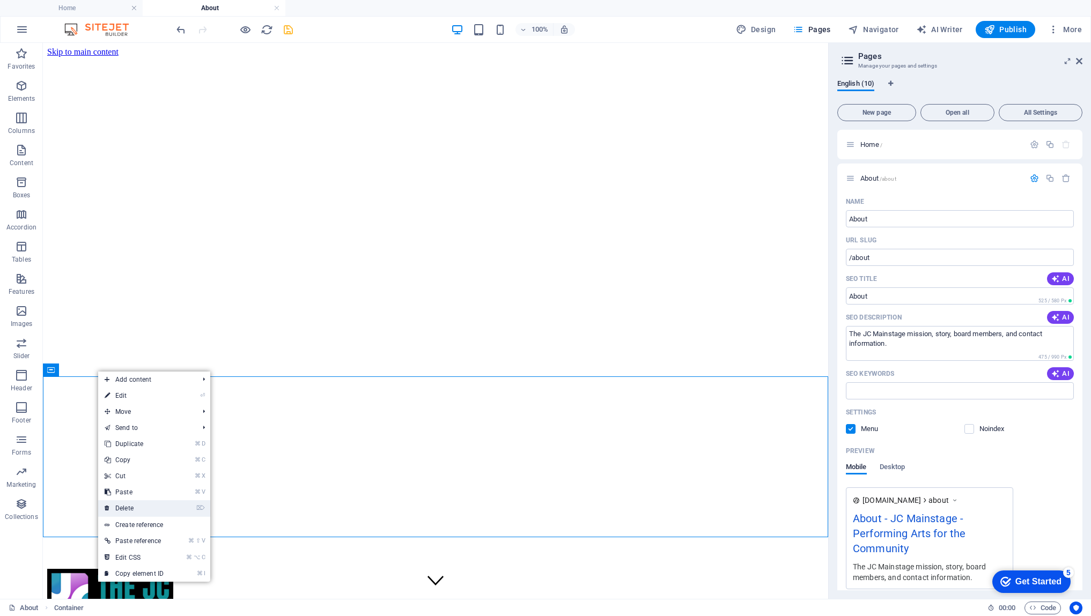
click at [129, 511] on link "⌦ Delete" at bounding box center [134, 509] width 72 height 16
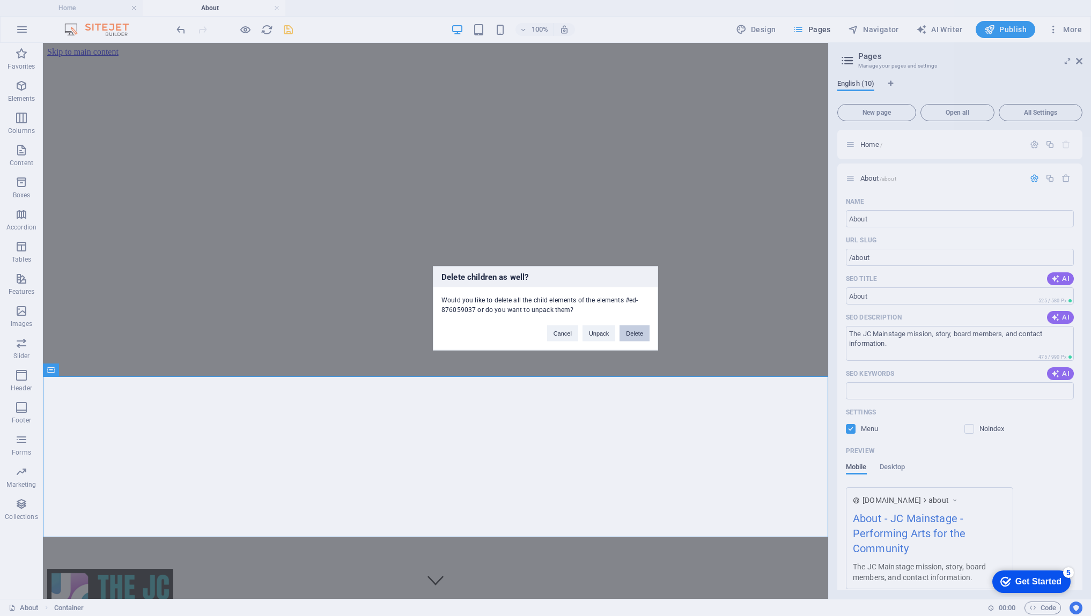
click at [637, 334] on button "Delete" at bounding box center [635, 333] width 30 height 16
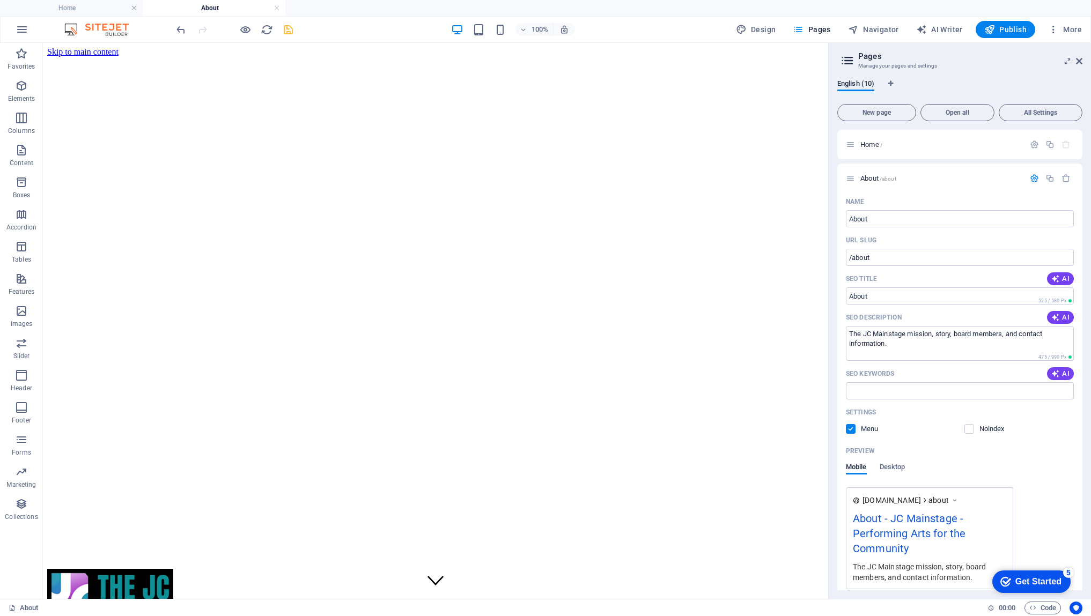
click at [440, 378] on div "+ Add section" at bounding box center [436, 376] width 60 height 18
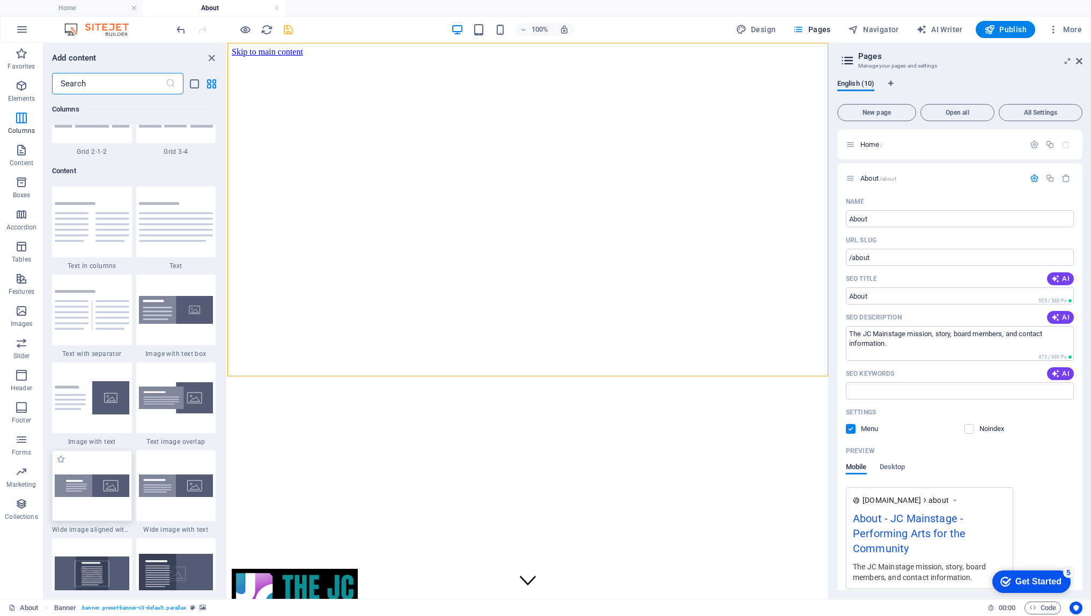
scroll to position [1842, 0]
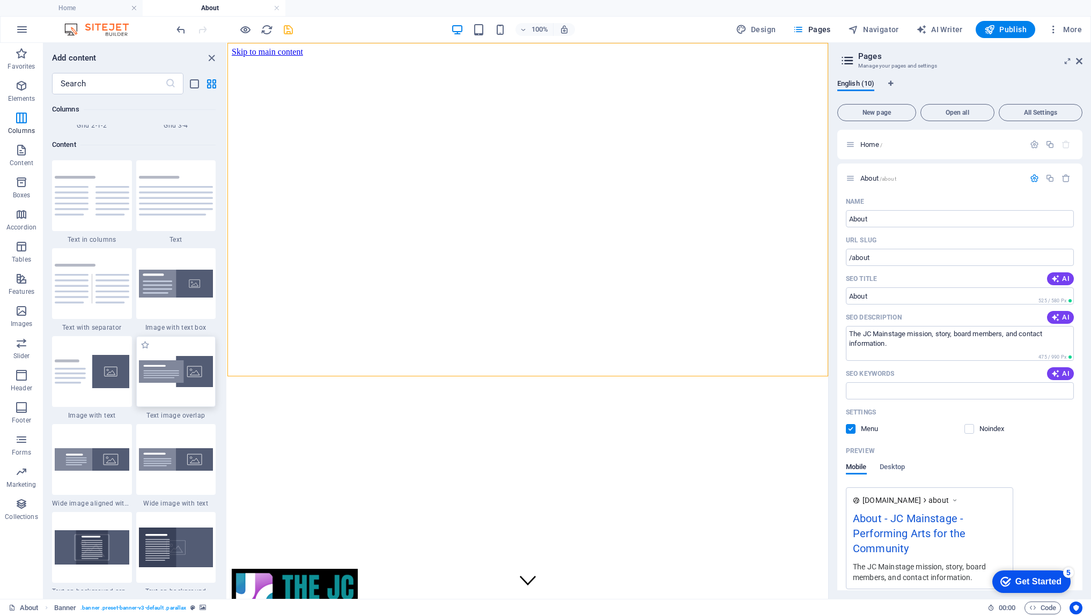
click at [173, 398] on div at bounding box center [176, 371] width 80 height 71
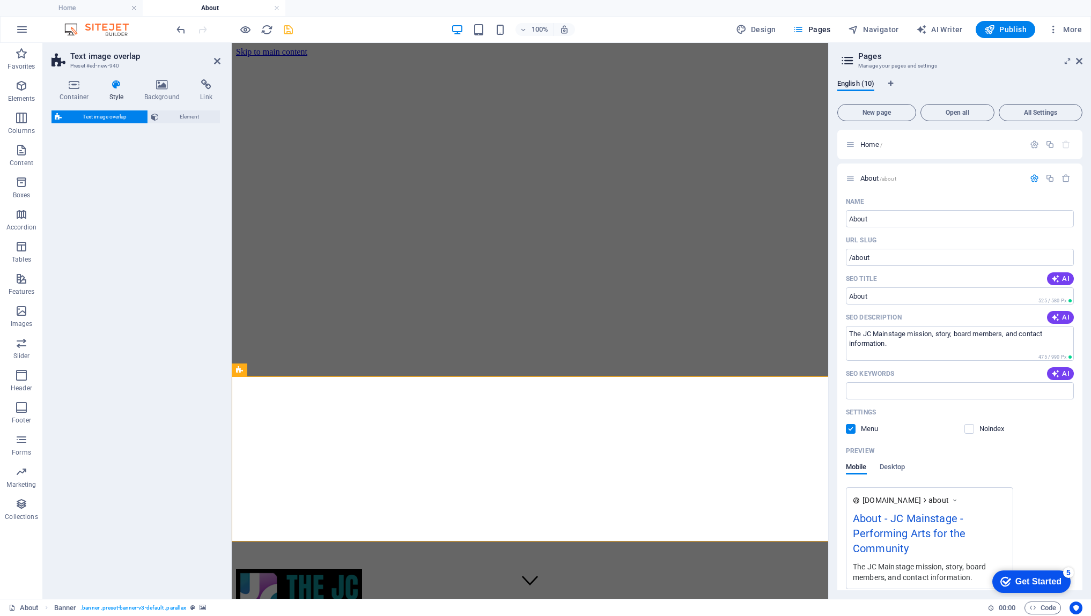
select select "rem"
select select "px"
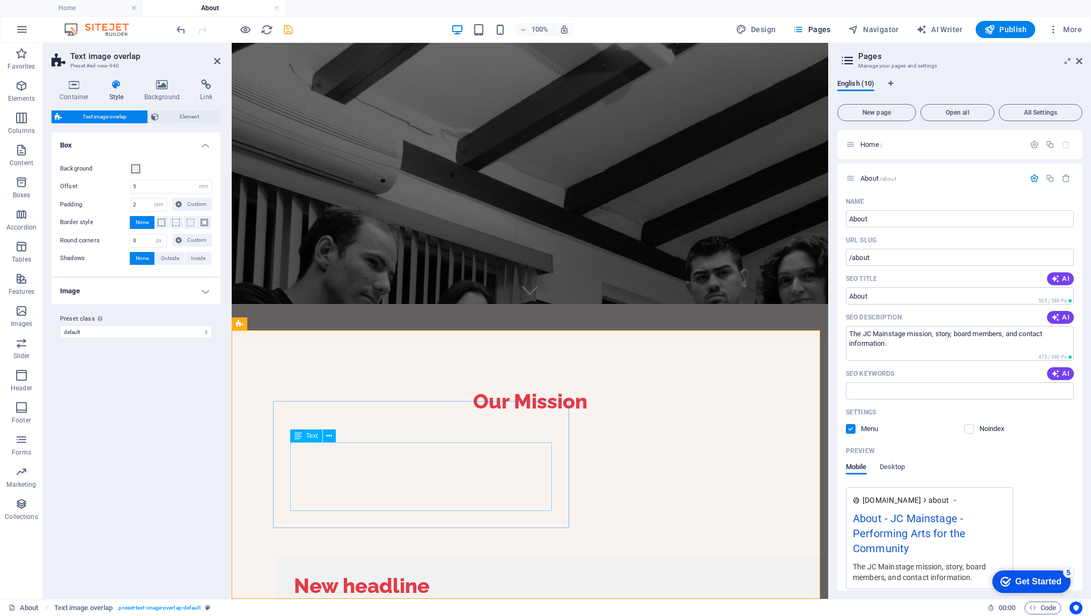
scroll to position [46, 0]
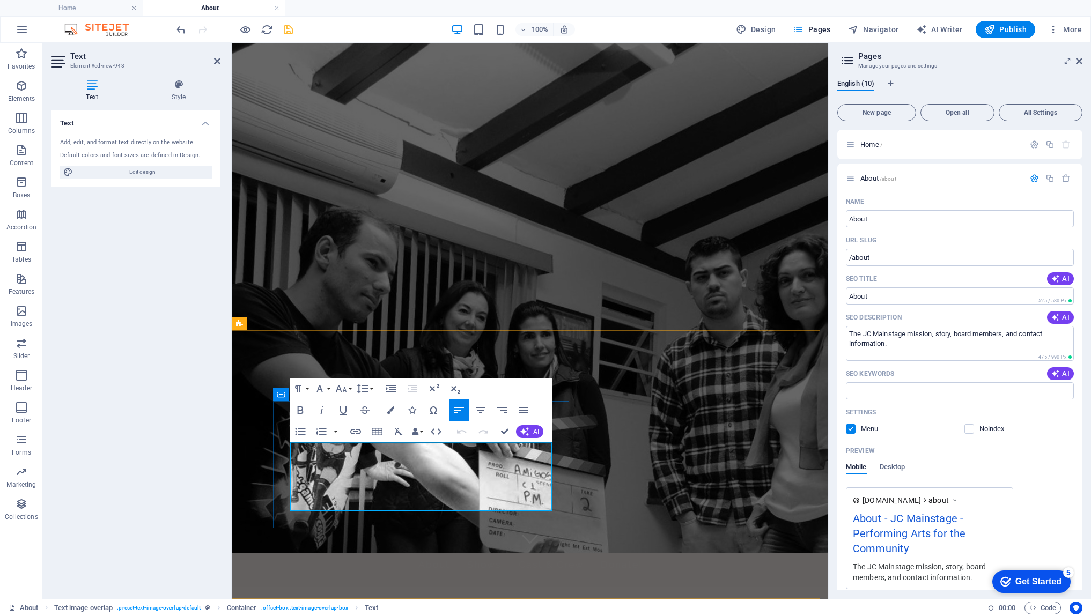
drag, startPoint x: 313, startPoint y: 505, endPoint x: 289, endPoint y: 455, distance: 55.7
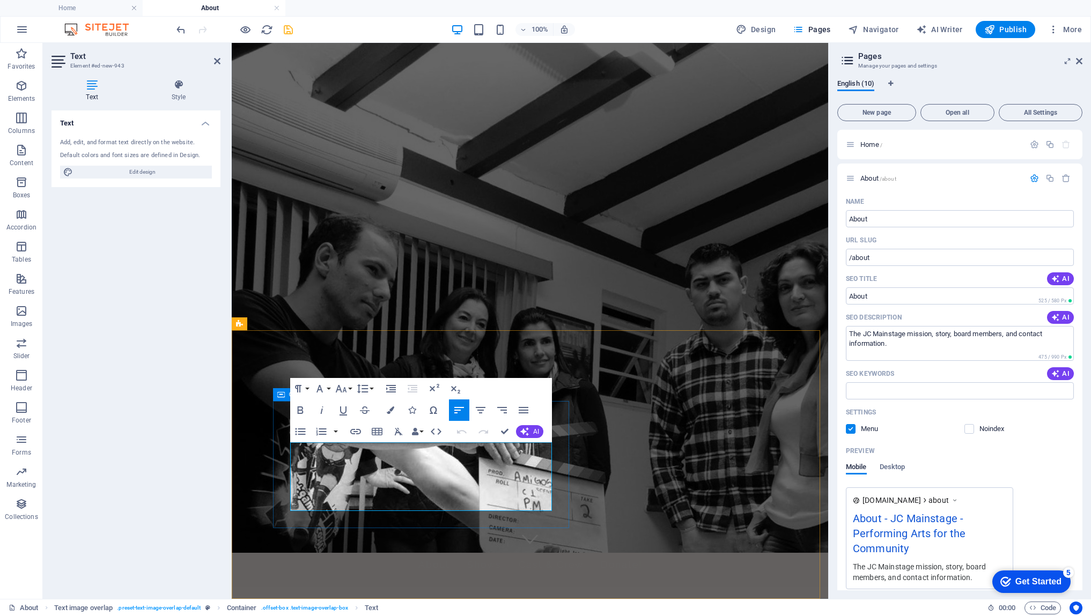
scroll to position [18, 0]
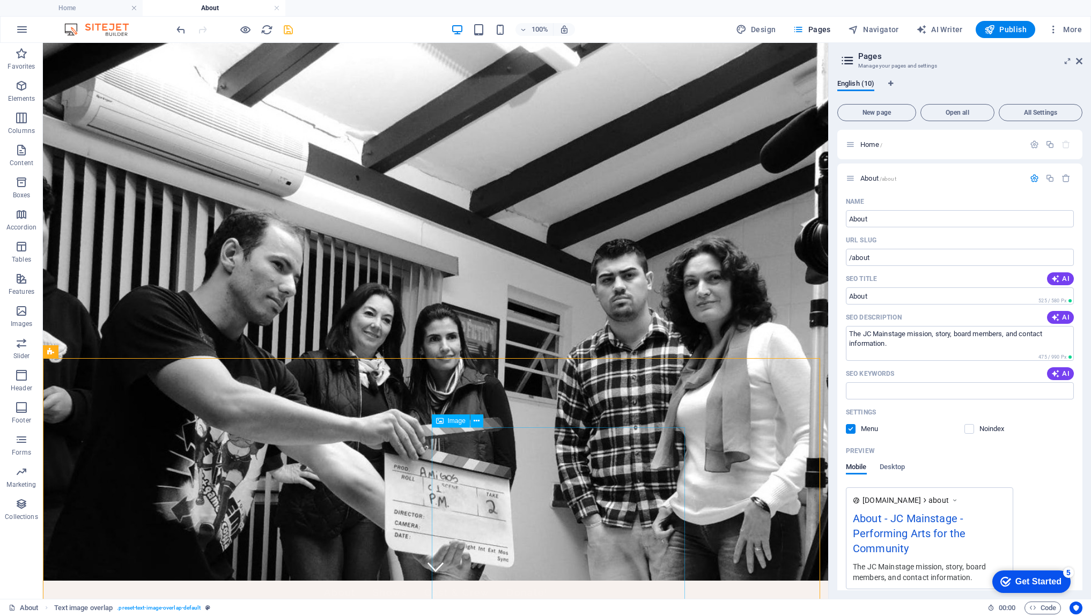
scroll to position [100, 0]
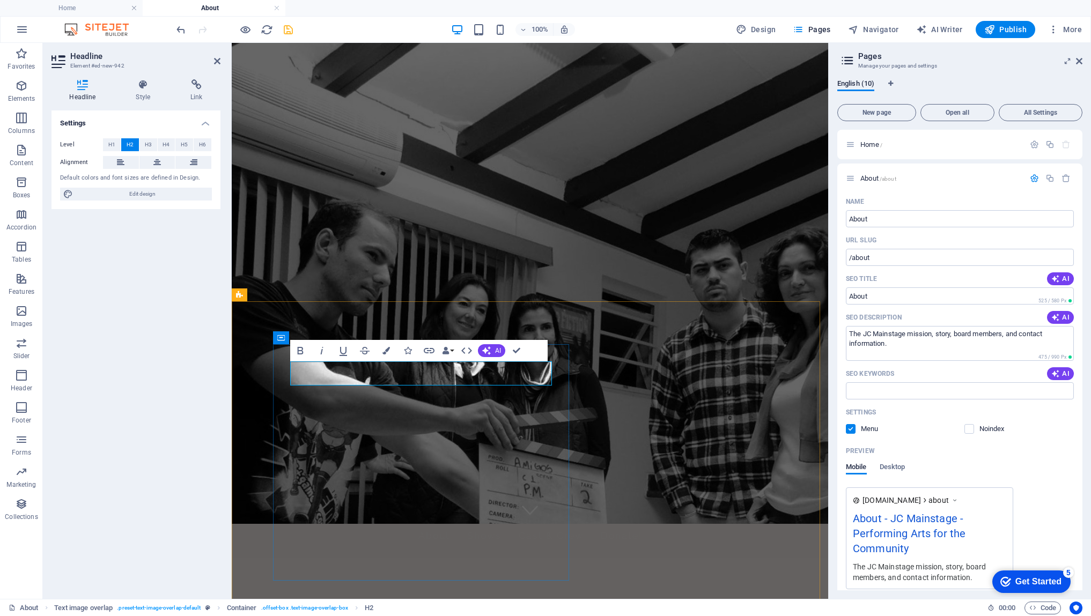
drag, startPoint x: 428, startPoint y: 373, endPoint x: 293, endPoint y: 375, distance: 135.2
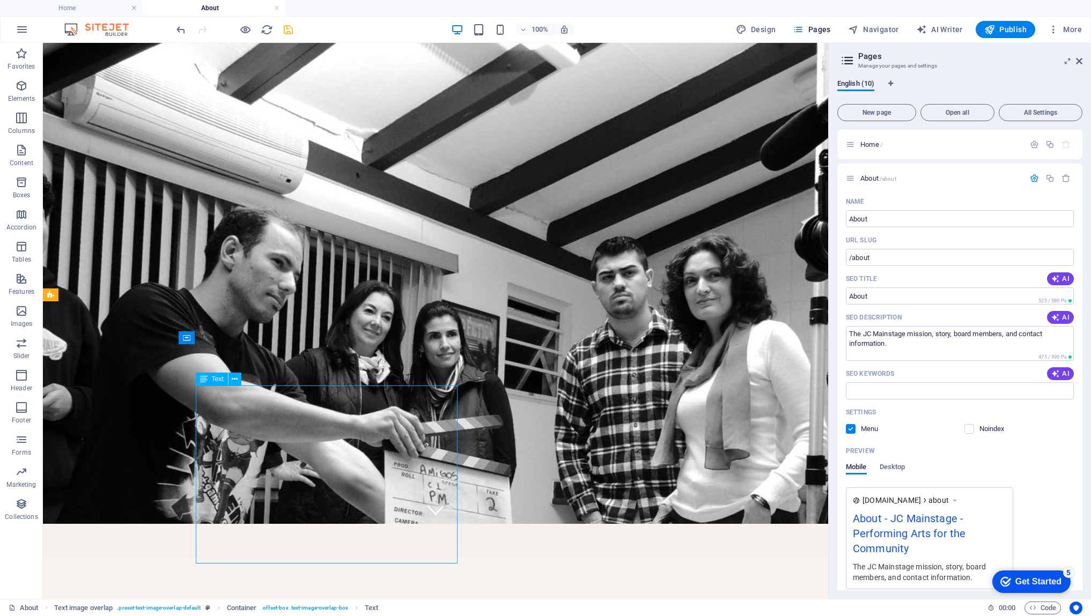
scroll to position [46, 0]
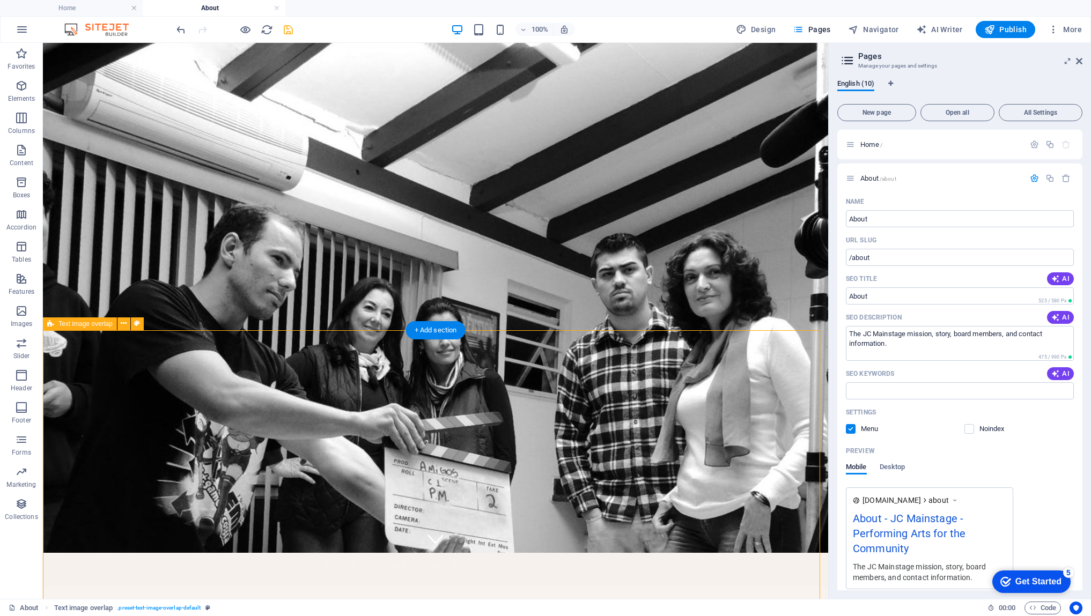
scroll to position [100, 0]
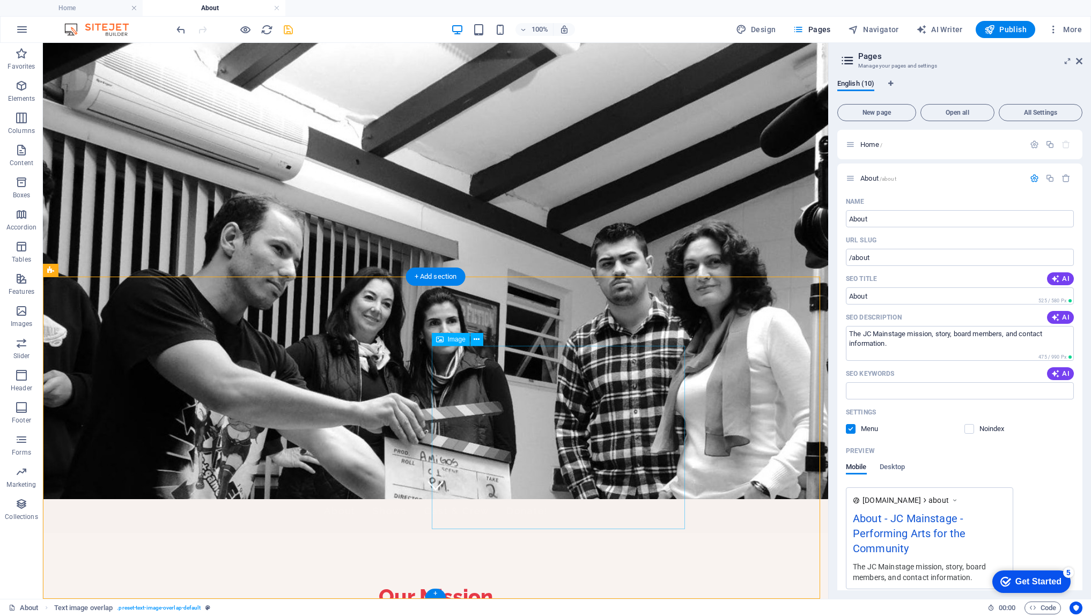
select select "%"
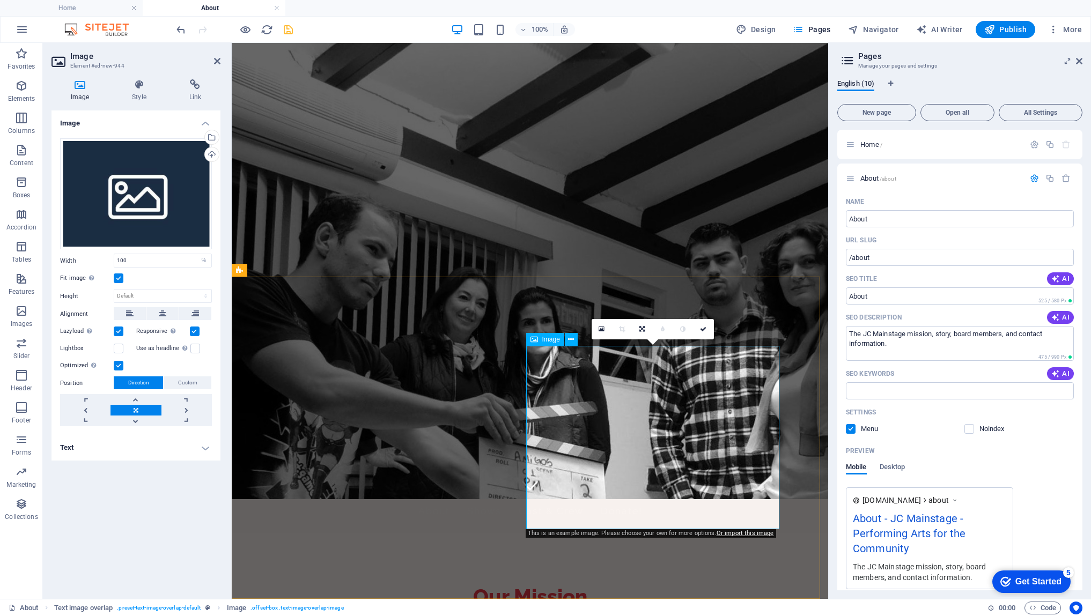
click at [133, 181] on div "Drag files here, click to choose files or select files from Files or our free s…" at bounding box center [136, 194] width 152 height 112
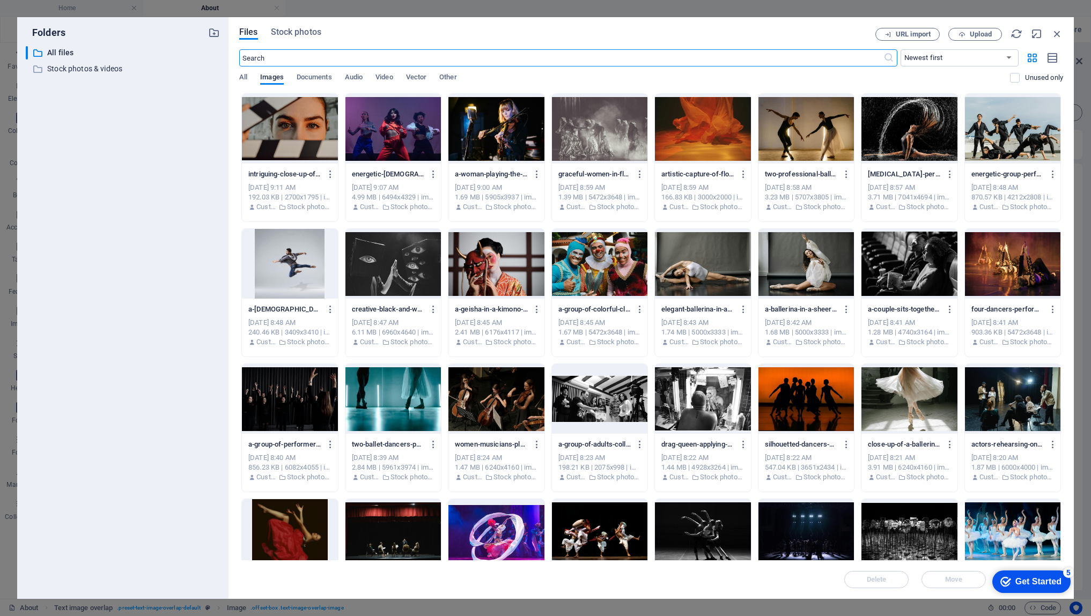
scroll to position [0, 0]
click at [271, 60] on input "text" at bounding box center [561, 57] width 644 height 17
drag, startPoint x: 267, startPoint y: 58, endPoint x: 230, endPoint y: 60, distance: 37.6
click at [230, 60] on div "Files Stock photos URL import Upload ​ Newest first Oldest first Name (A-Z) Nam…" at bounding box center [651, 308] width 845 height 582
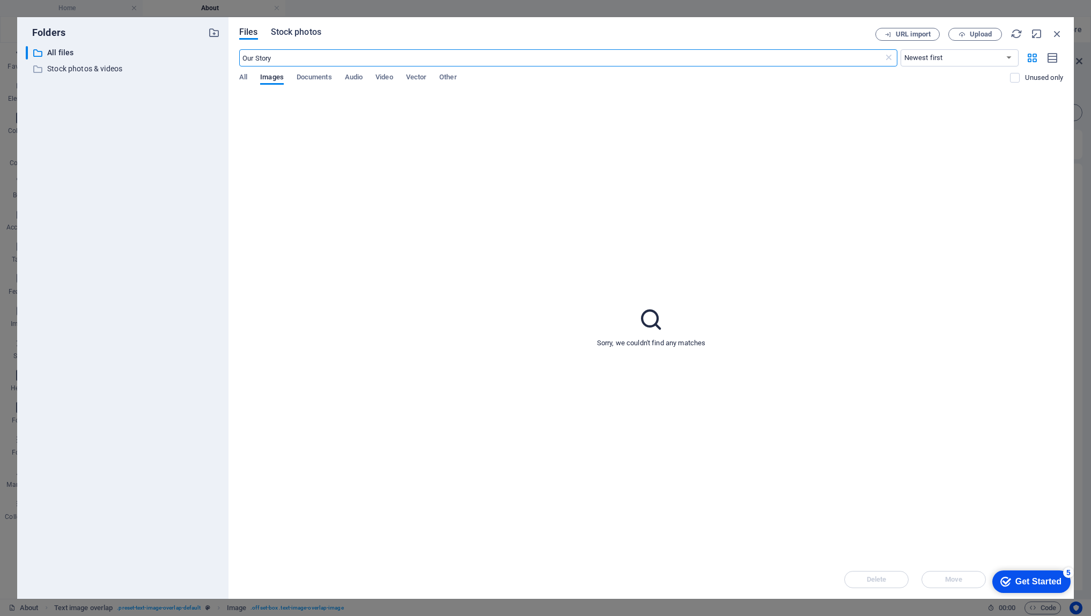
type input "Our Story"
click at [298, 29] on span "Stock photos" at bounding box center [296, 32] width 50 height 13
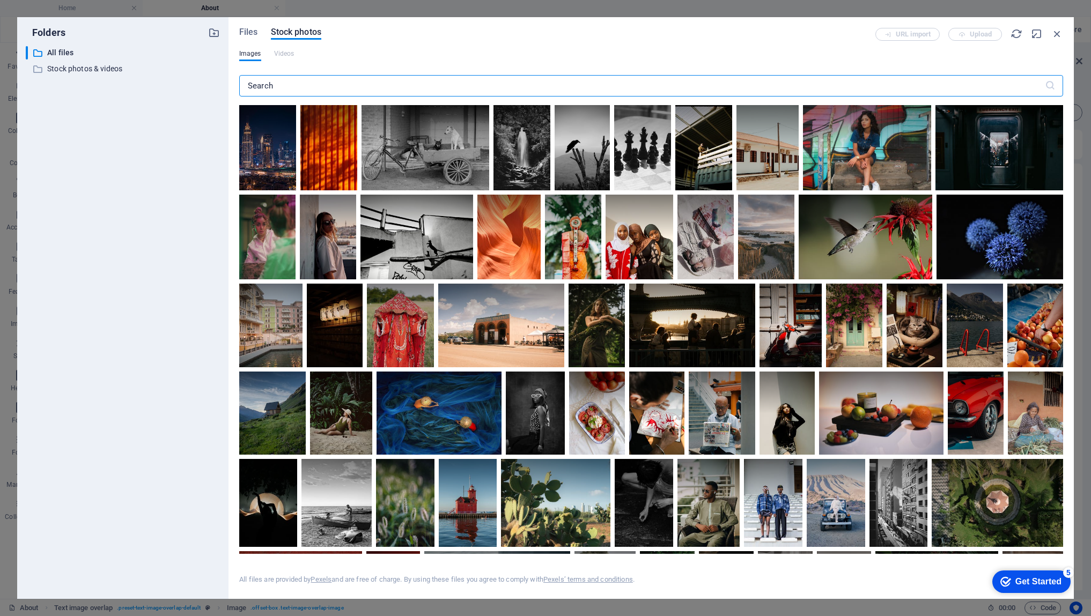
click at [280, 84] on input "text" at bounding box center [642, 85] width 806 height 21
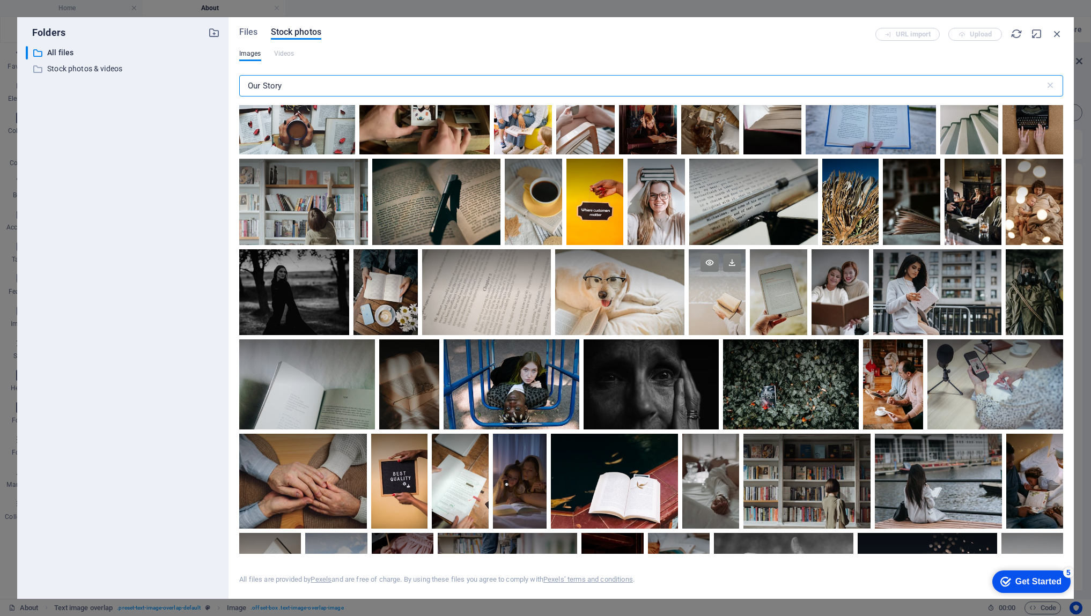
scroll to position [932, 0]
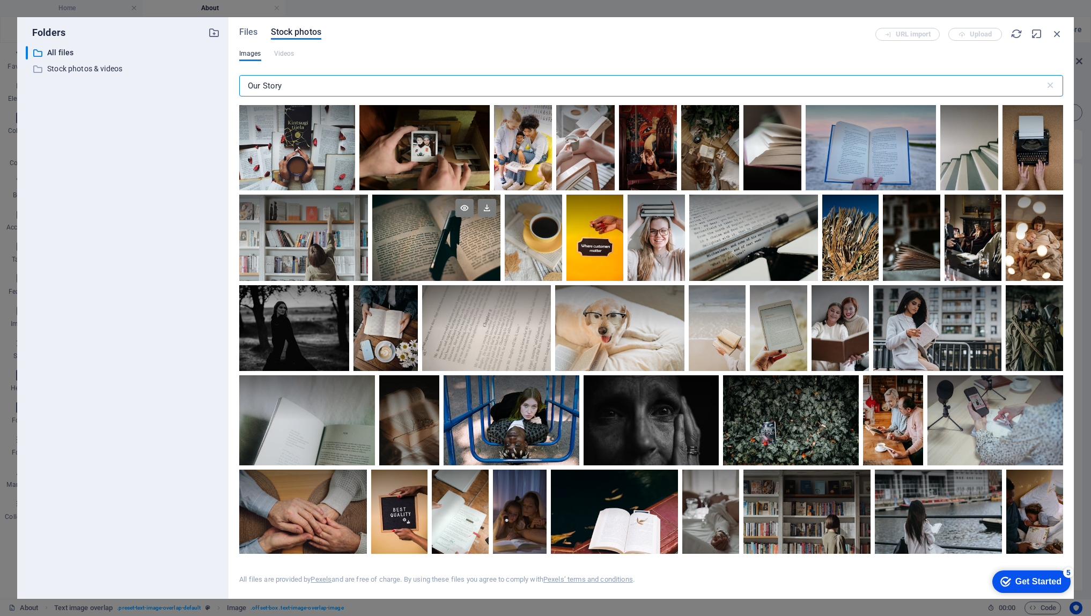
type input "Our Story"
click at [438, 229] on div at bounding box center [436, 216] width 129 height 43
click at [444, 255] on div at bounding box center [436, 259] width 129 height 43
click at [444, 255] on div at bounding box center [436, 238] width 129 height 86
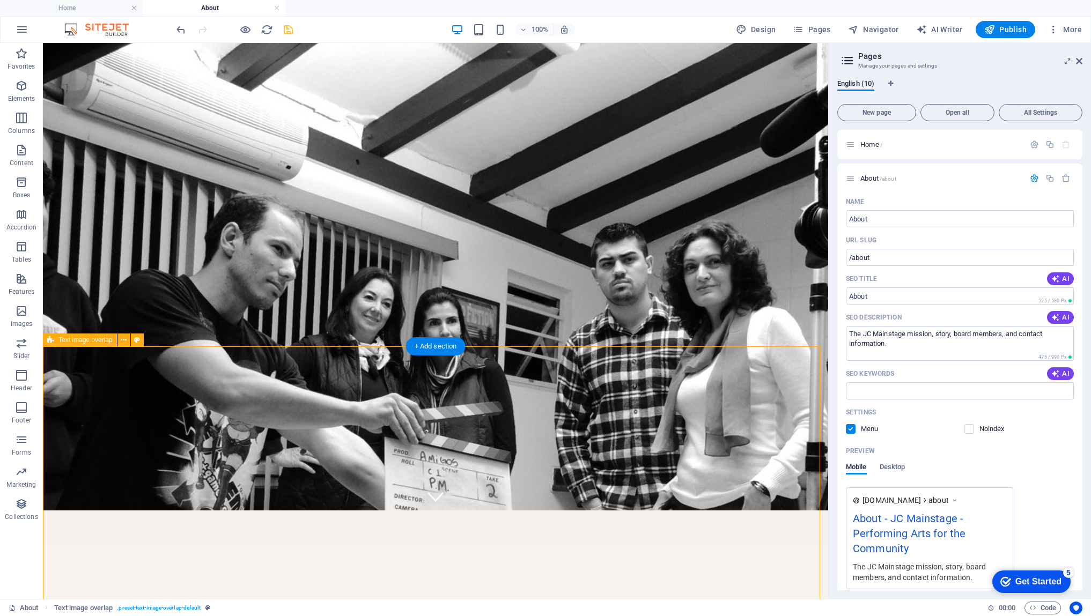
scroll to position [100, 0]
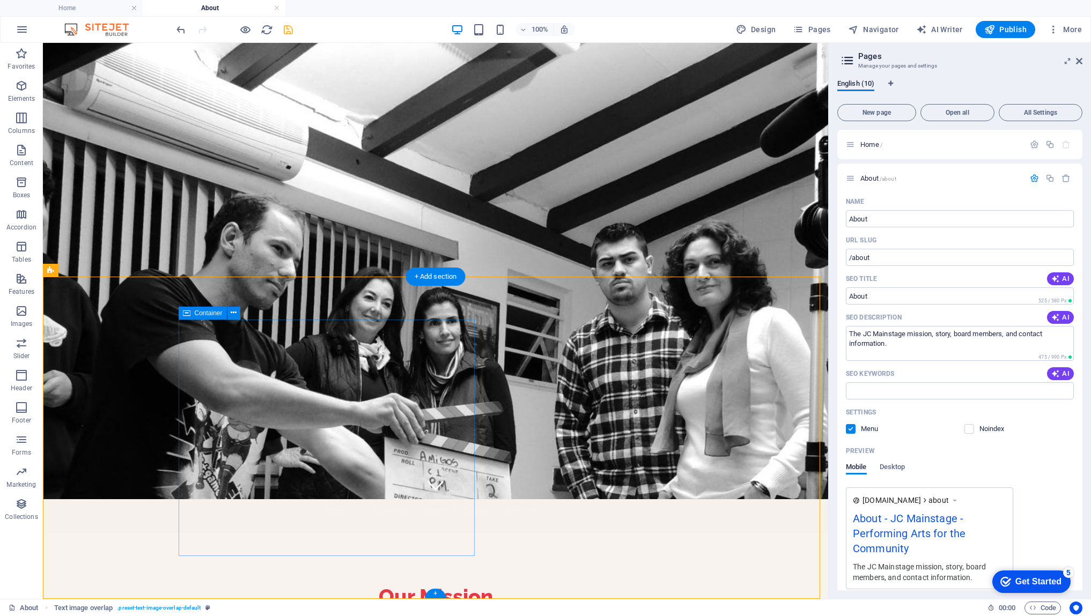
click at [236, 313] on icon at bounding box center [234, 312] width 6 height 11
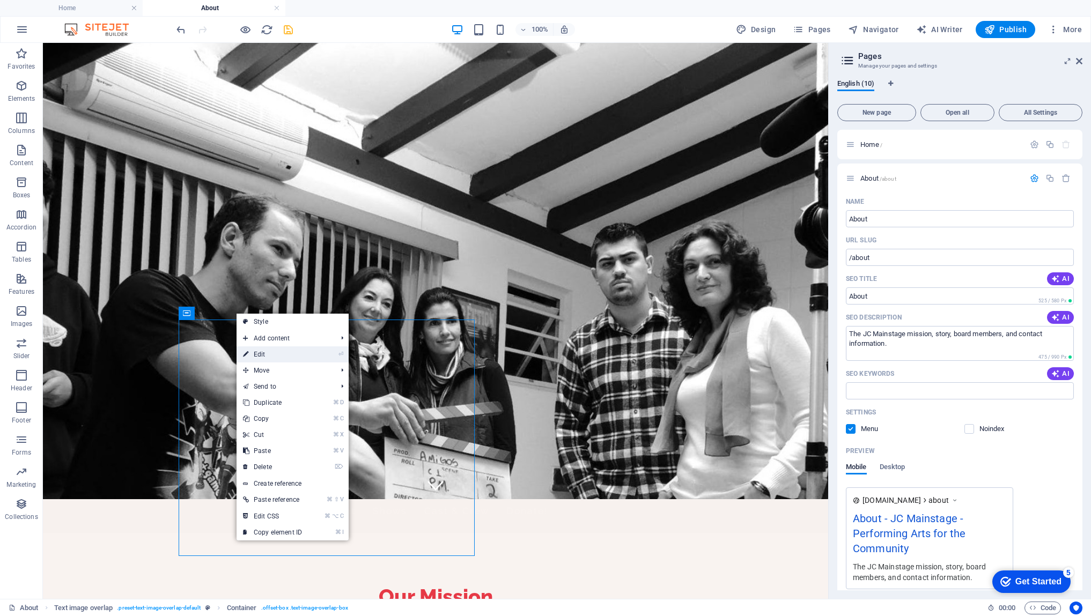
click at [263, 359] on link "⏎ Edit" at bounding box center [273, 355] width 72 height 16
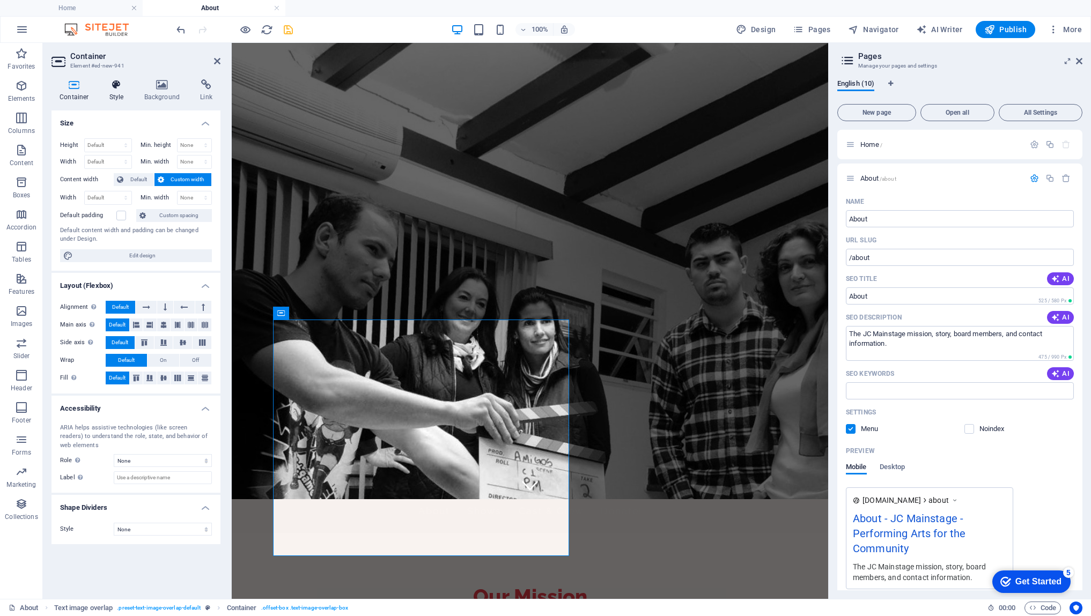
click at [111, 90] on h4 "Style" at bounding box center [118, 90] width 35 height 23
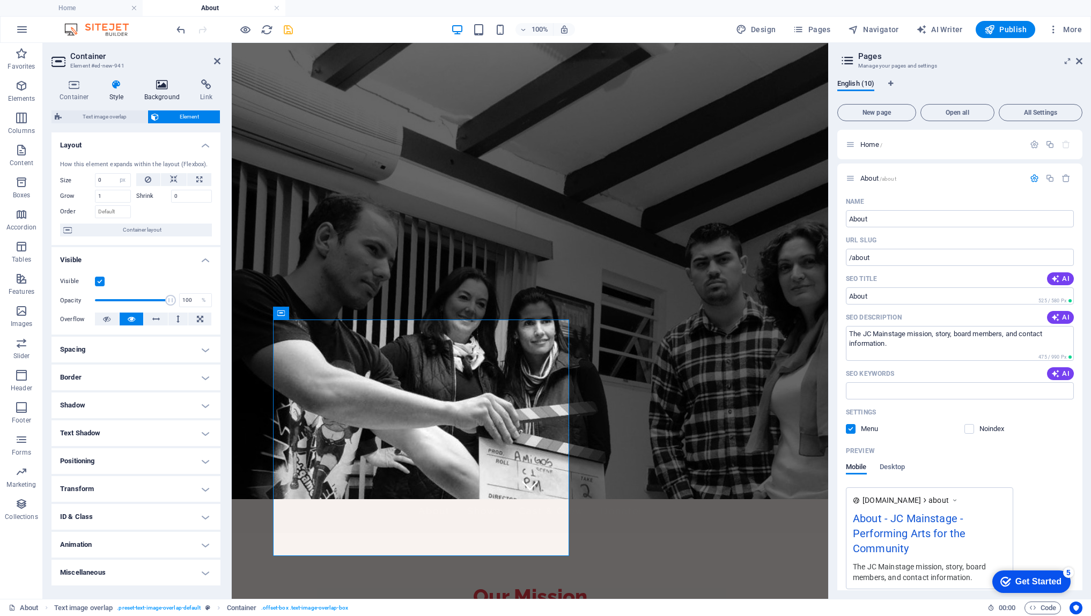
click at [167, 87] on icon at bounding box center [162, 84] width 52 height 11
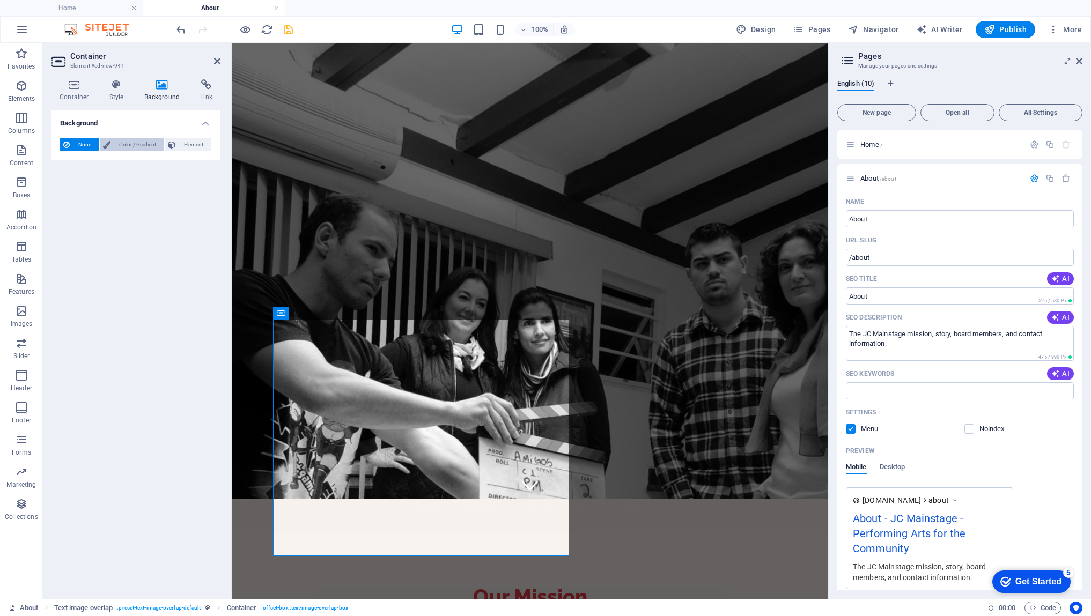
click at [137, 145] on span "Color / Gradient" at bounding box center [137, 144] width 47 height 13
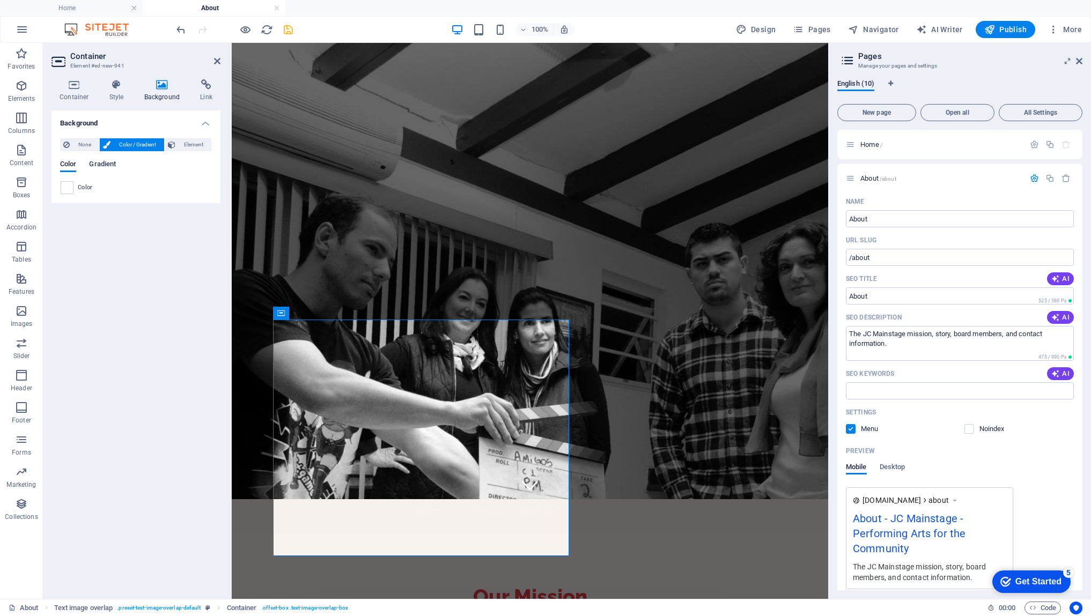
click at [98, 164] on span "Gradient" at bounding box center [102, 165] width 27 height 15
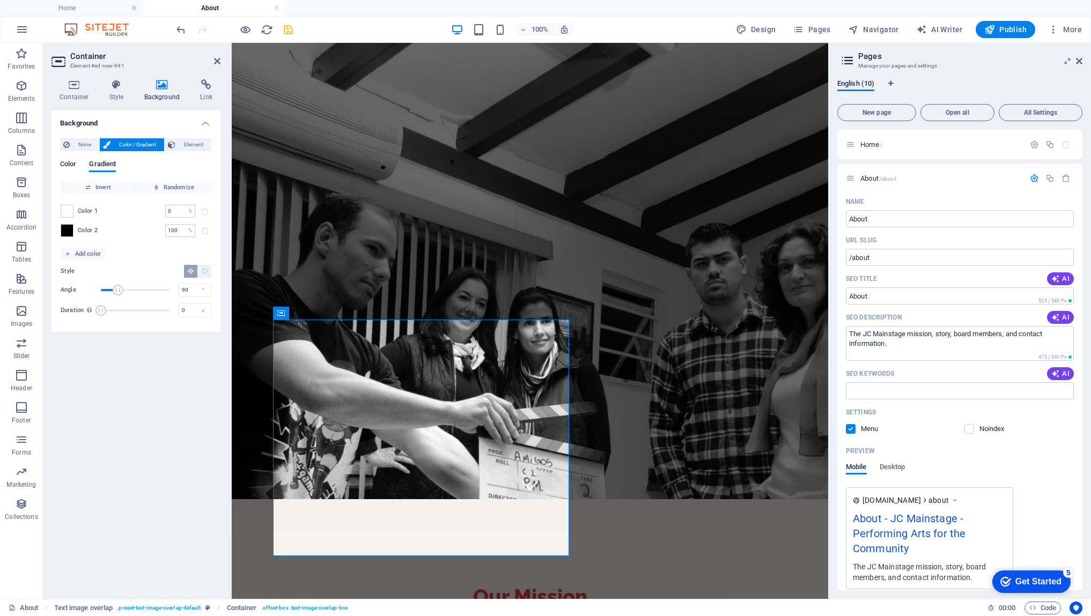
click at [62, 165] on span "Color" at bounding box center [68, 165] width 16 height 15
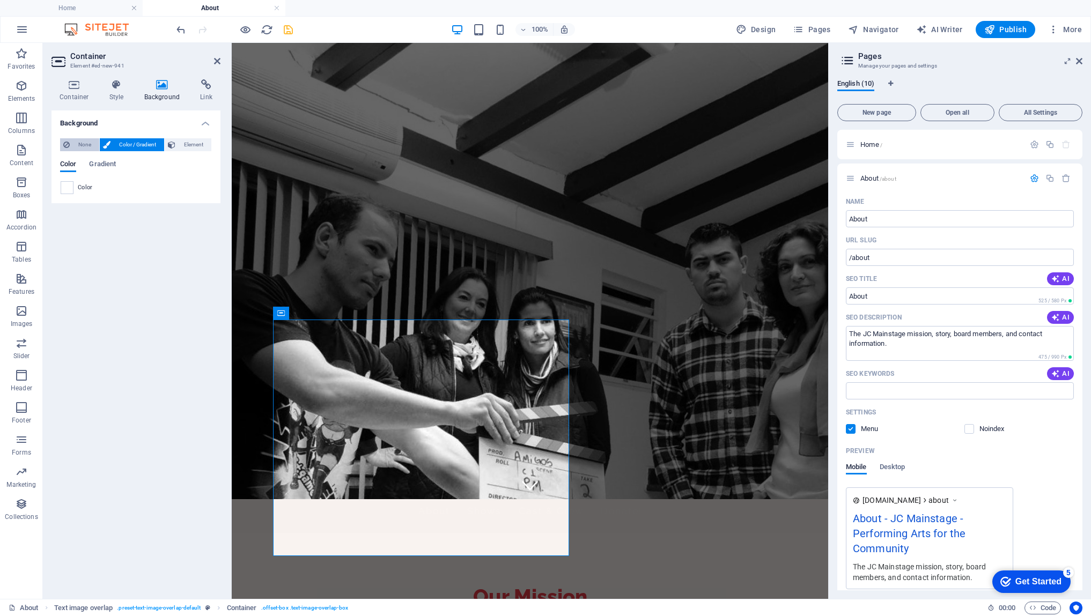
click at [90, 146] on span "None" at bounding box center [84, 144] width 23 height 13
click at [215, 61] on icon at bounding box center [217, 61] width 6 height 9
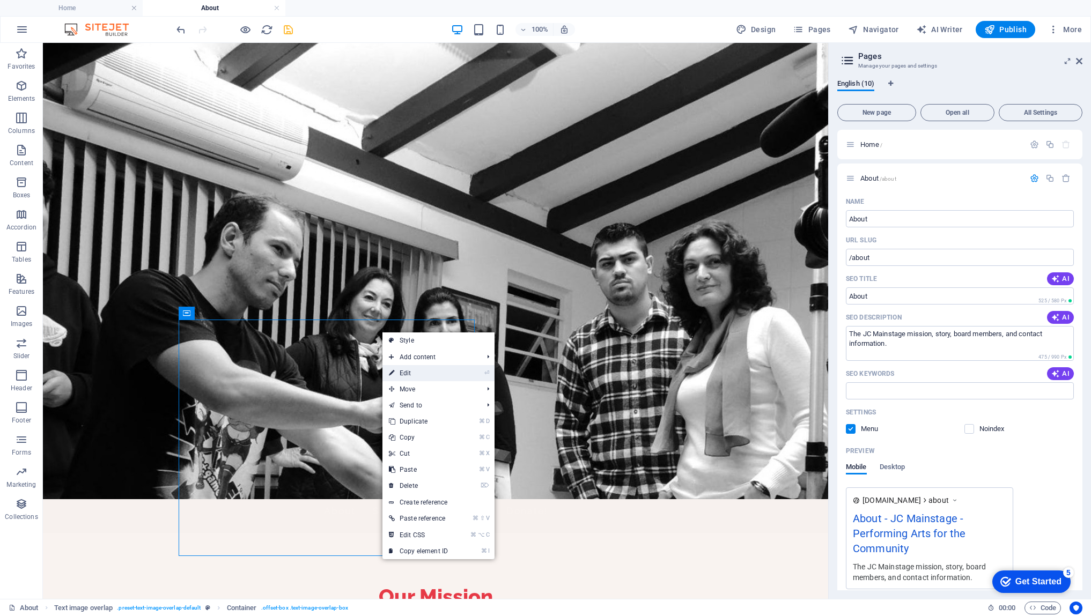
click at [411, 373] on link "⏎ Edit" at bounding box center [419, 373] width 72 height 16
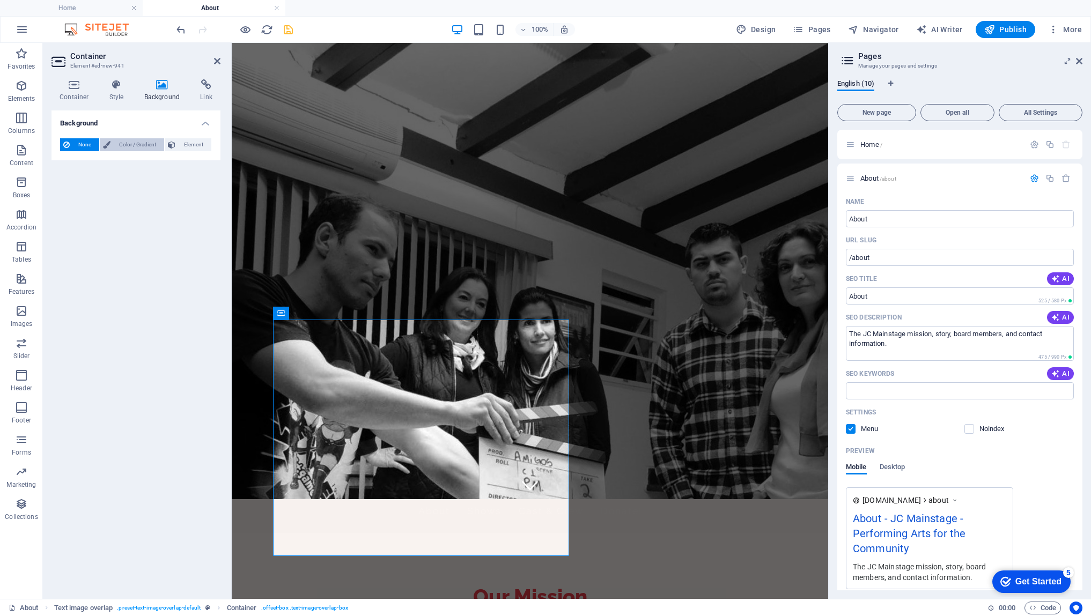
click at [127, 144] on span "Color / Gradient" at bounding box center [137, 144] width 47 height 13
click at [65, 192] on span at bounding box center [67, 188] width 12 height 12
type input "#ffffff"
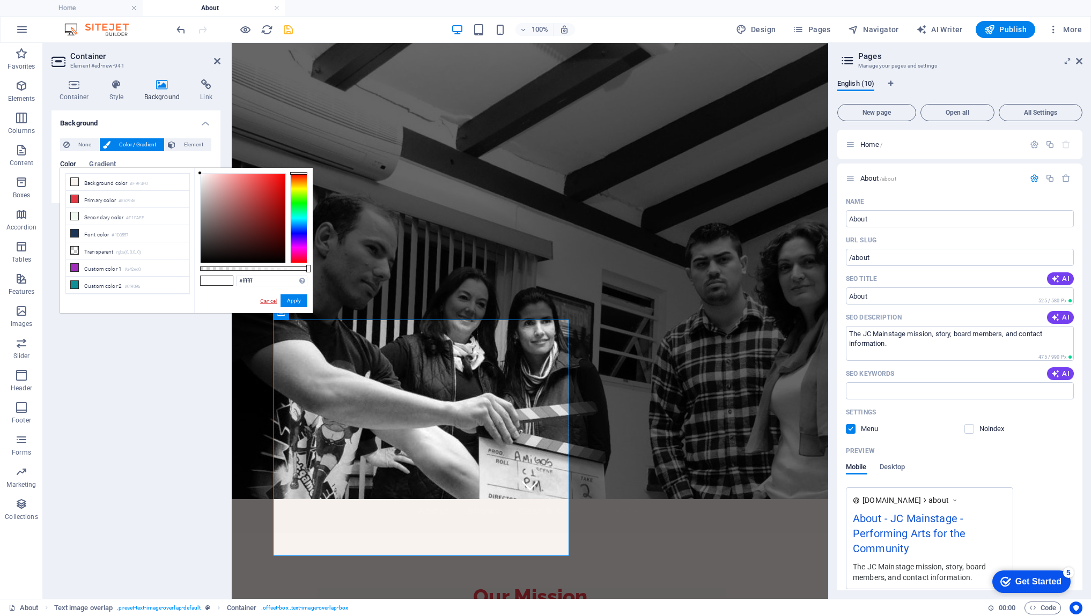
click at [268, 302] on link "Cancel" at bounding box center [268, 301] width 19 height 8
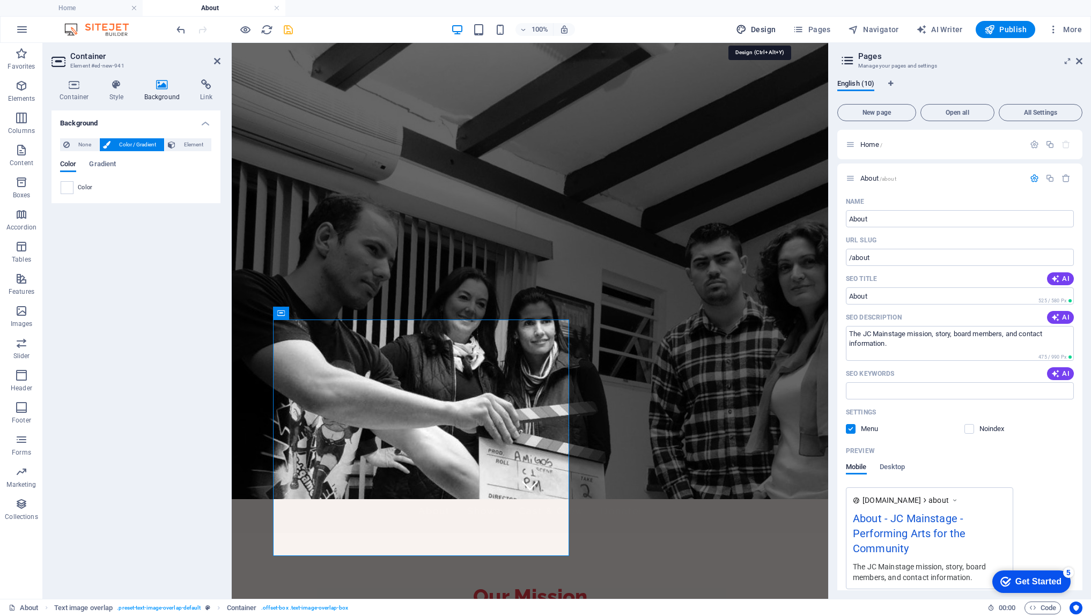
click at [761, 30] on span "Design" at bounding box center [756, 29] width 40 height 11
select select "px"
select select "200"
select select "px"
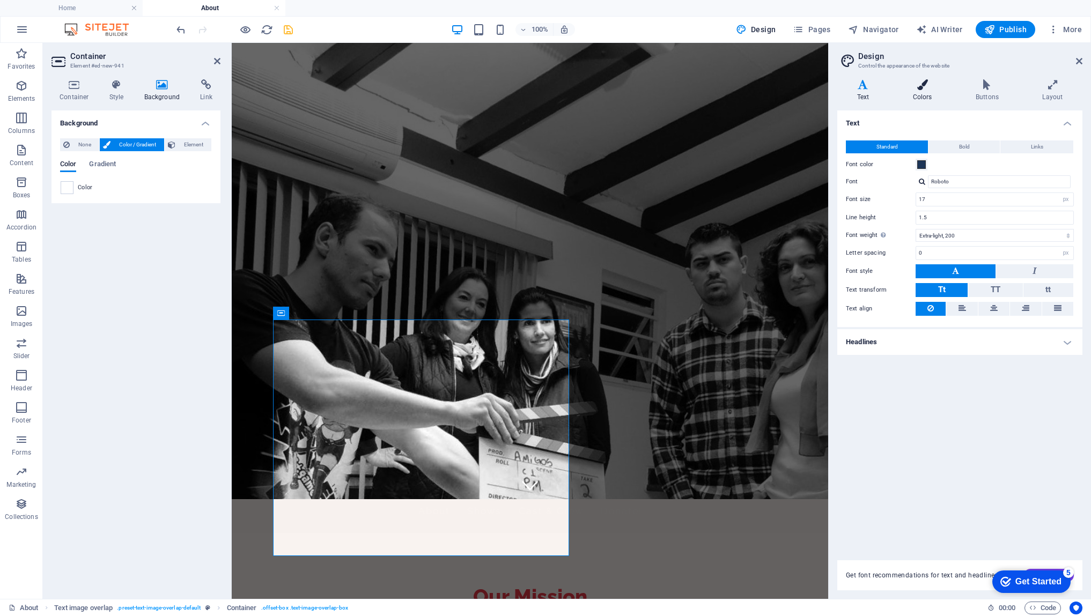
click at [923, 89] on icon at bounding box center [922, 84] width 58 height 11
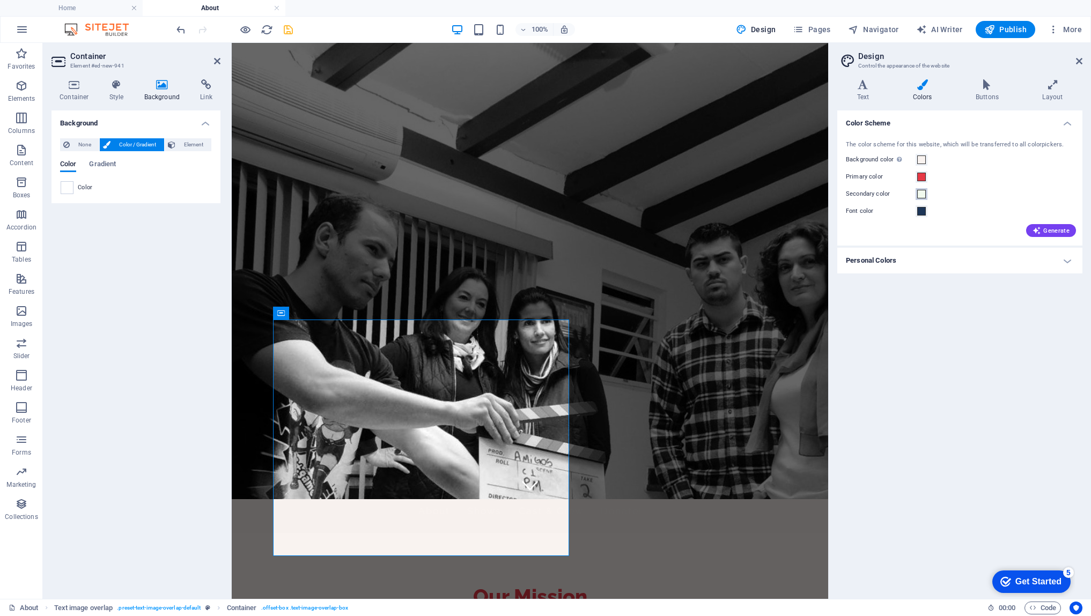
click at [923, 196] on span at bounding box center [921, 194] width 9 height 9
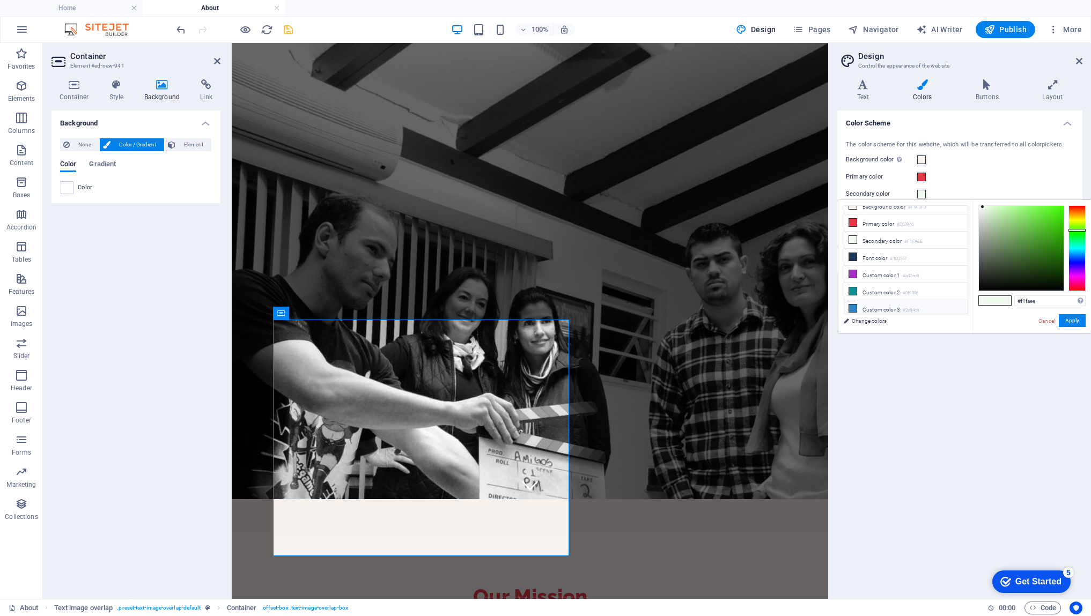
scroll to position [10, 0]
click at [852, 290] on icon at bounding box center [853, 290] width 8 height 8
drag, startPoint x: 1054, startPoint y: 240, endPoint x: 1000, endPoint y: 238, distance: 54.2
click at [1000, 238] on div at bounding box center [1000, 238] width 4 height 4
click at [852, 287] on icon at bounding box center [853, 290] width 8 height 8
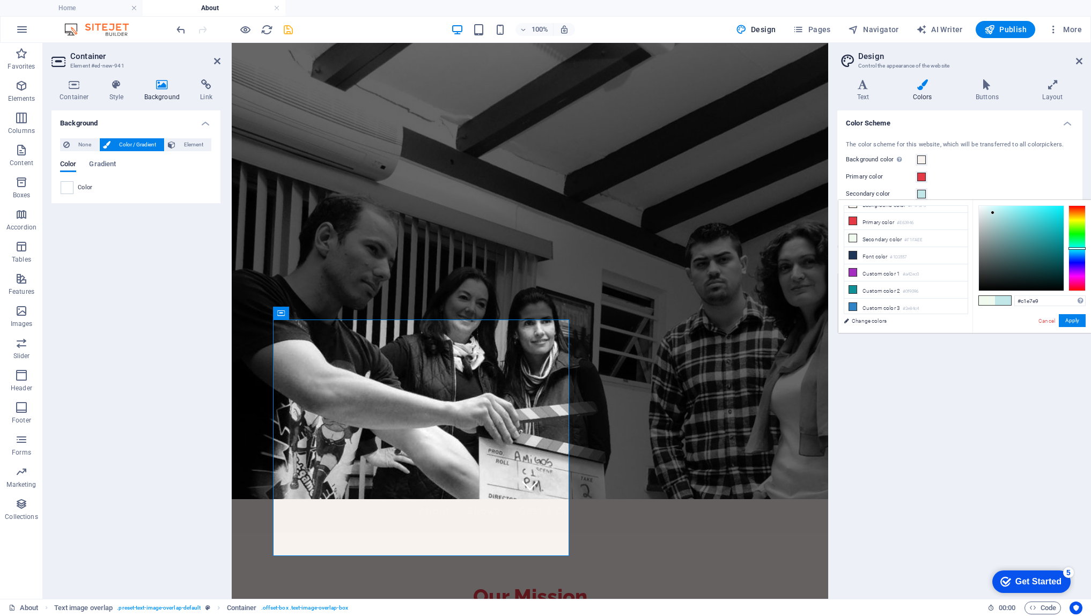
type input "#bee4e5"
click at [994, 212] on div at bounding box center [994, 212] width 4 height 4
click at [1070, 322] on button "Apply" at bounding box center [1072, 320] width 27 height 13
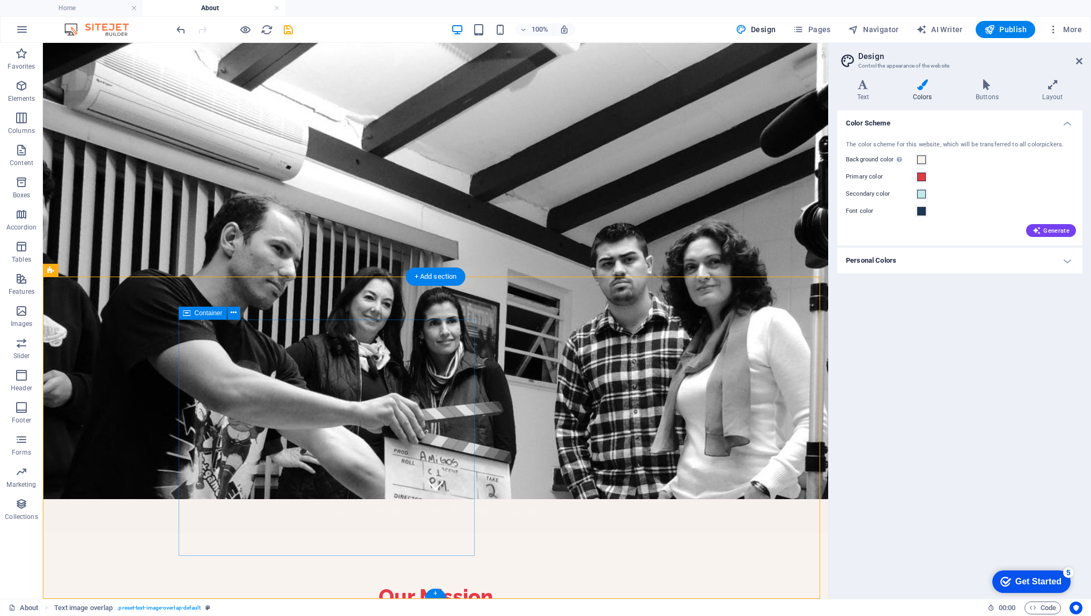
click at [232, 315] on icon at bounding box center [234, 312] width 6 height 11
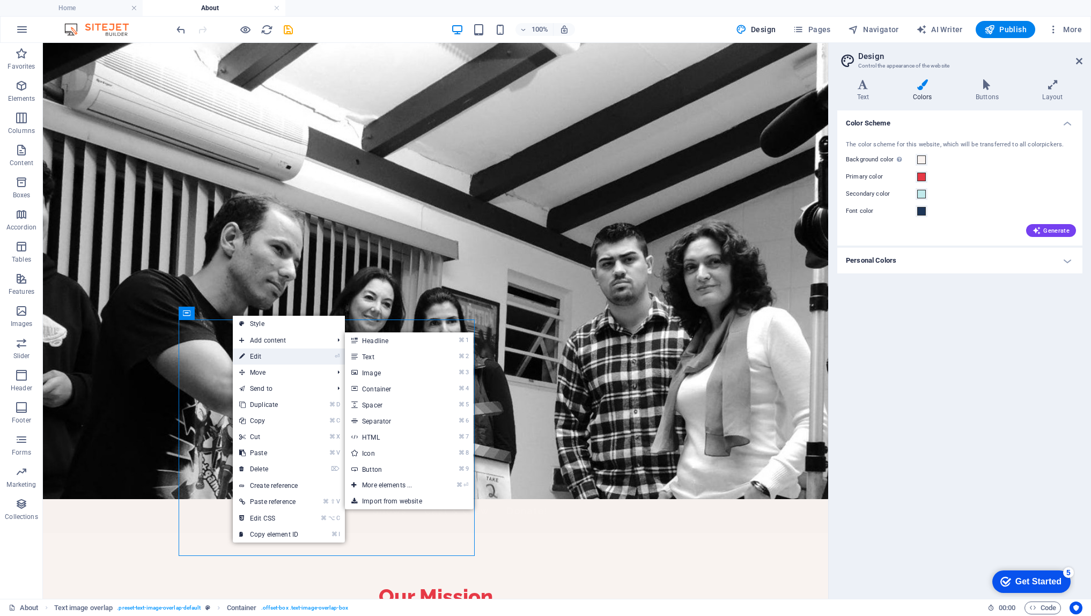
click at [259, 359] on link "⏎ Edit" at bounding box center [269, 357] width 72 height 16
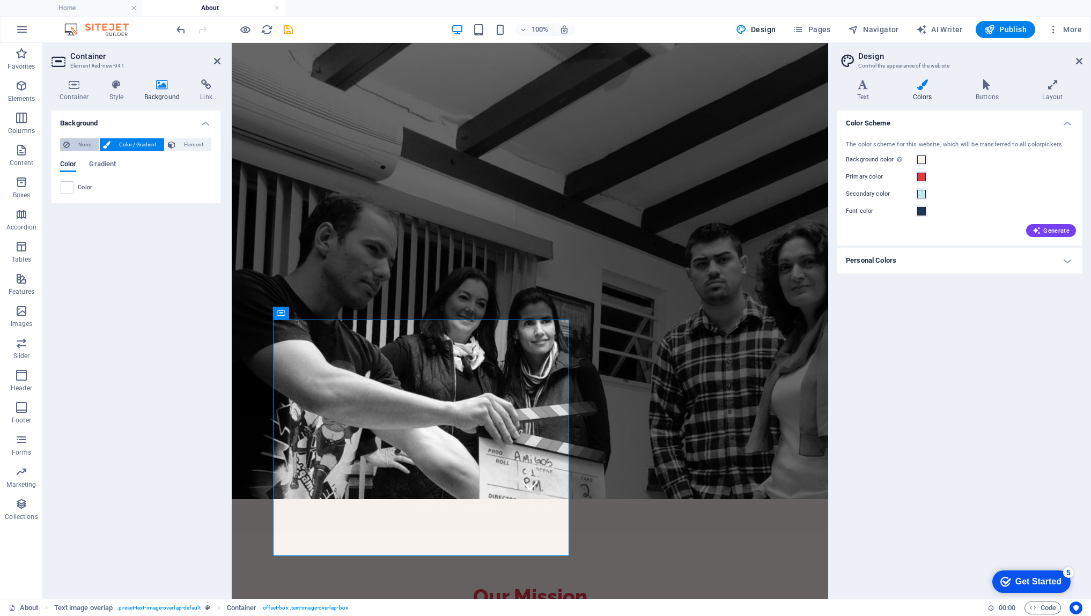
click at [81, 142] on span "None" at bounding box center [84, 144] width 23 height 13
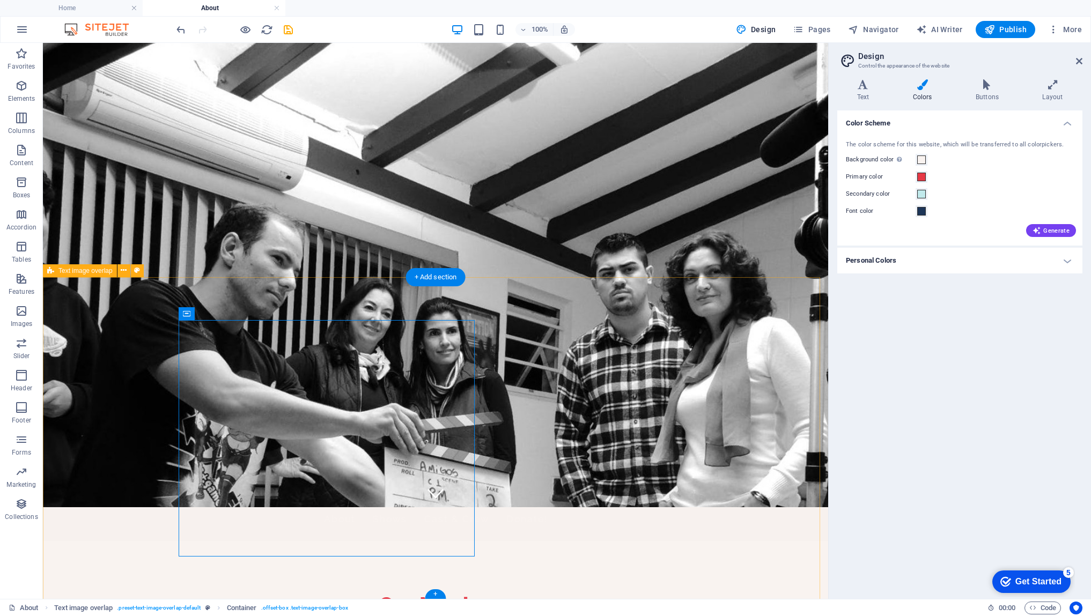
scroll to position [100, 0]
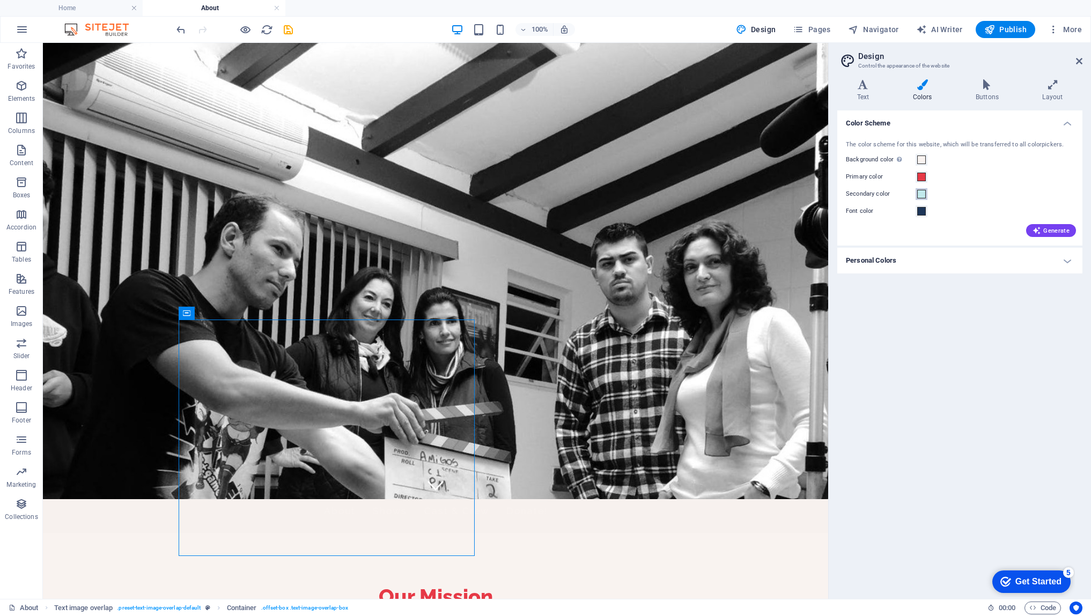
click at [924, 195] on span at bounding box center [921, 194] width 9 height 9
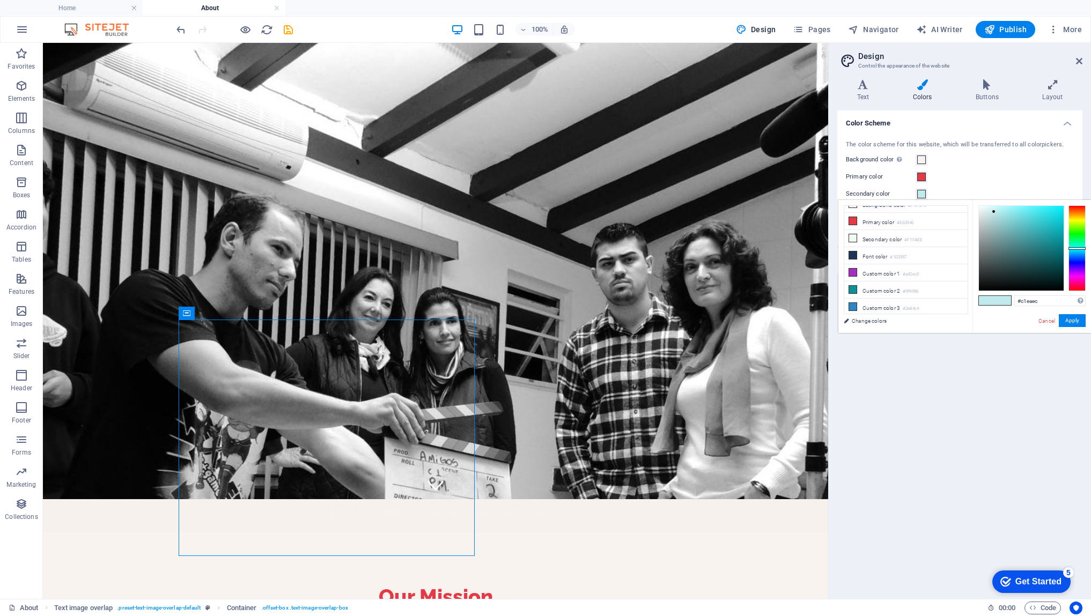
click at [998, 301] on span at bounding box center [1003, 300] width 16 height 9
type input "#8cdee4"
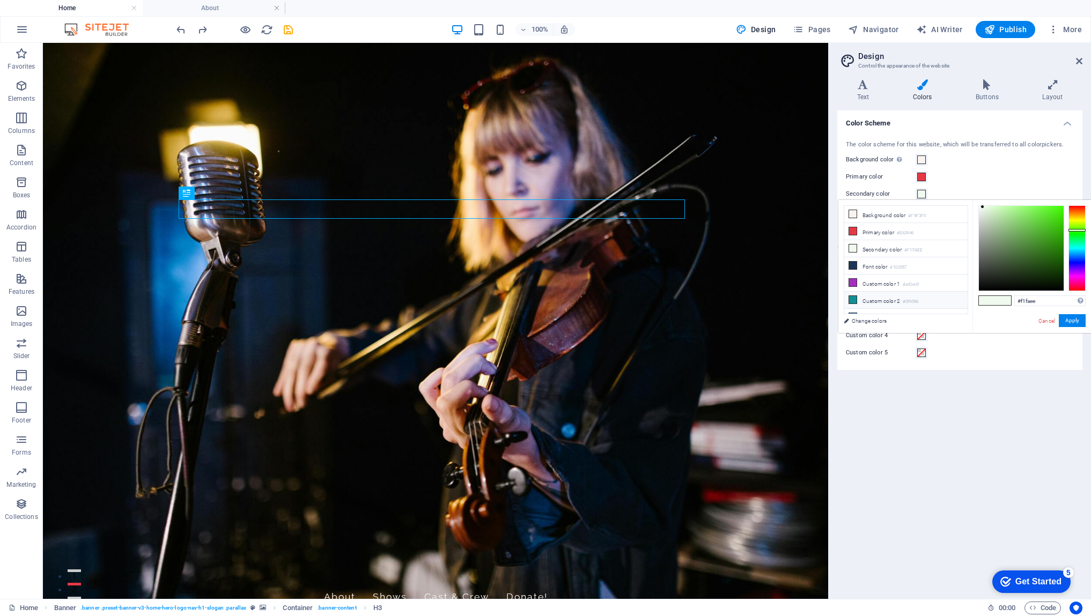
scroll to position [10, 0]
click at [850, 289] on icon at bounding box center [853, 290] width 8 height 8
type input "#0f9096"
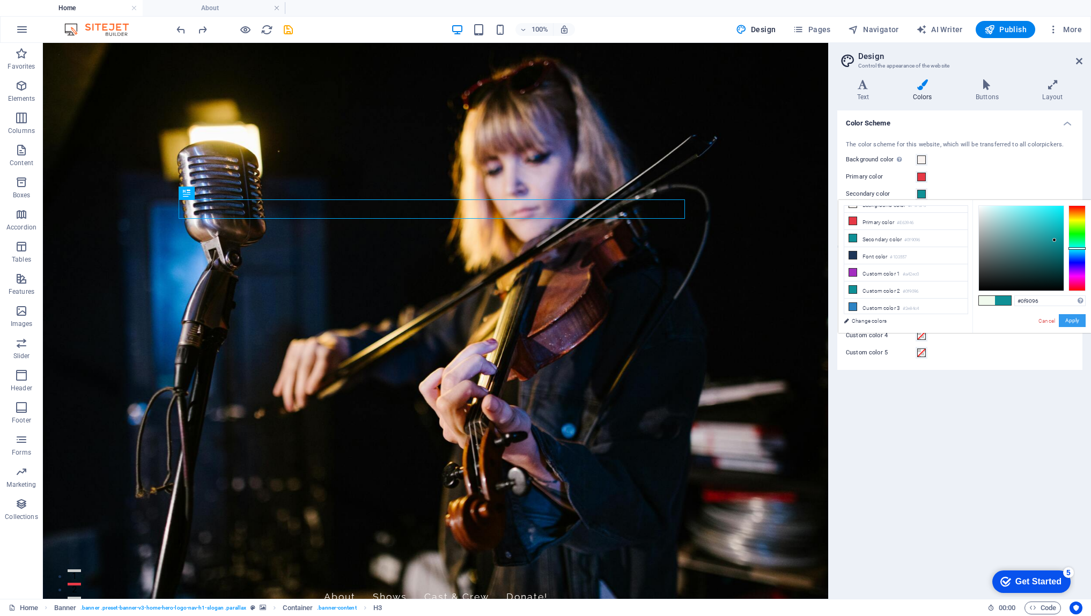
click at [1075, 324] on button "Apply" at bounding box center [1072, 320] width 27 height 13
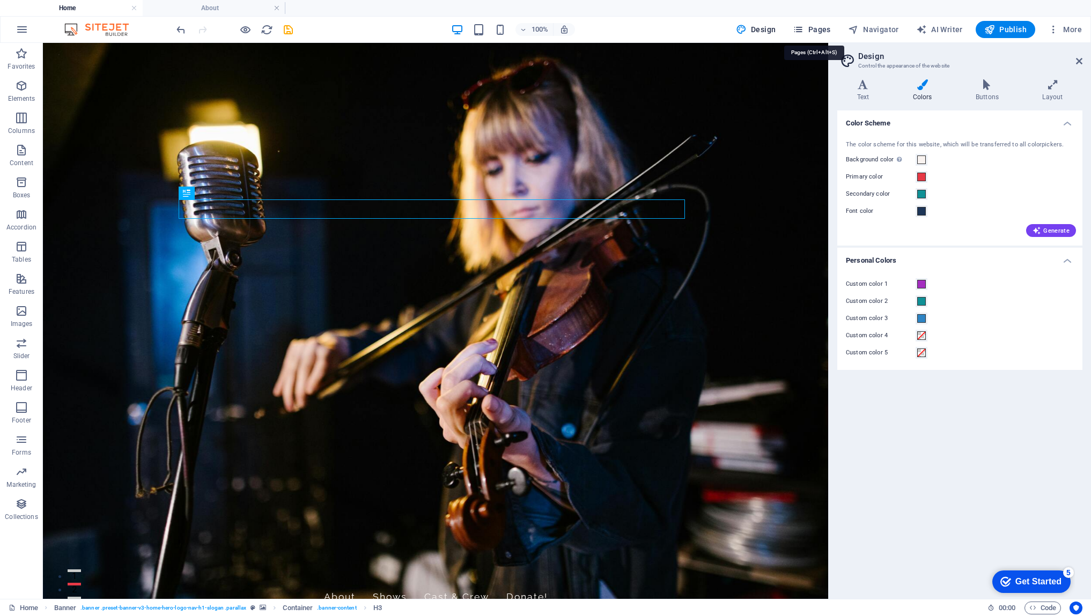
click at [828, 31] on span "Pages" at bounding box center [812, 29] width 38 height 11
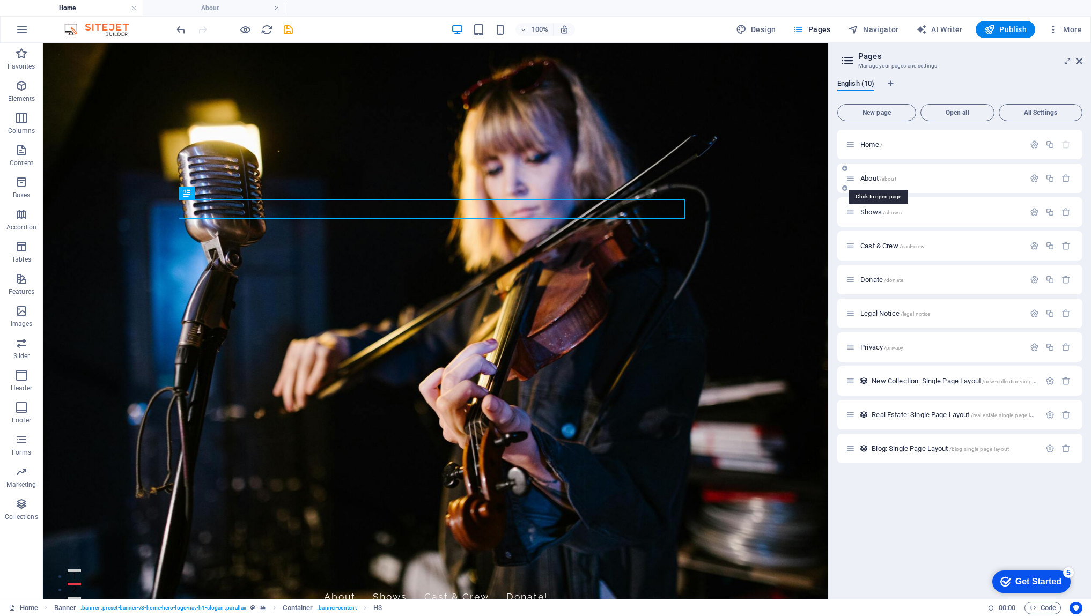
click at [872, 181] on span "About /about" at bounding box center [878, 178] width 36 height 8
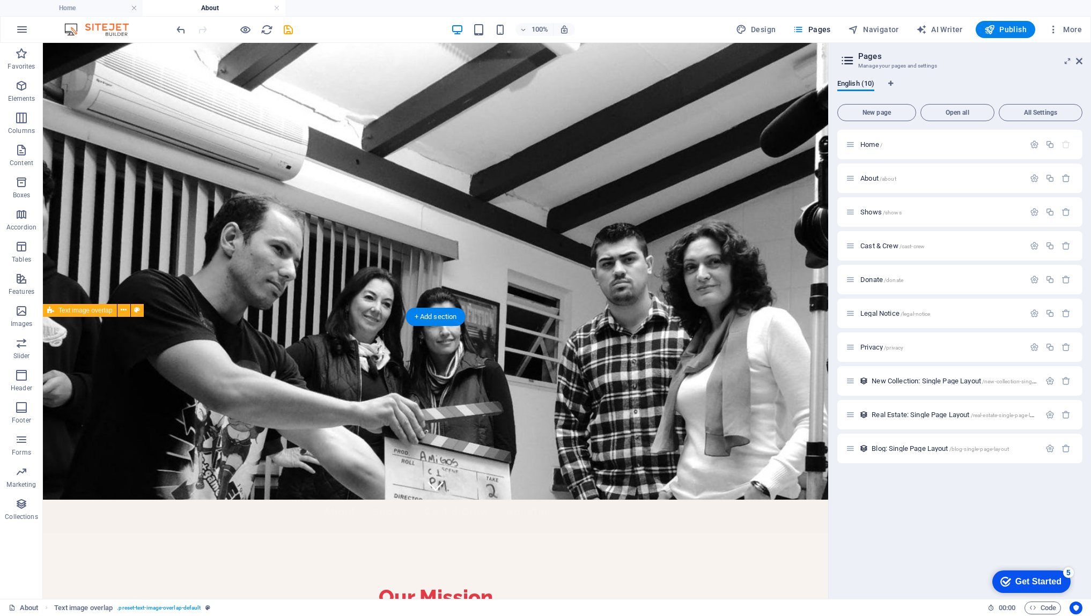
scroll to position [100, 0]
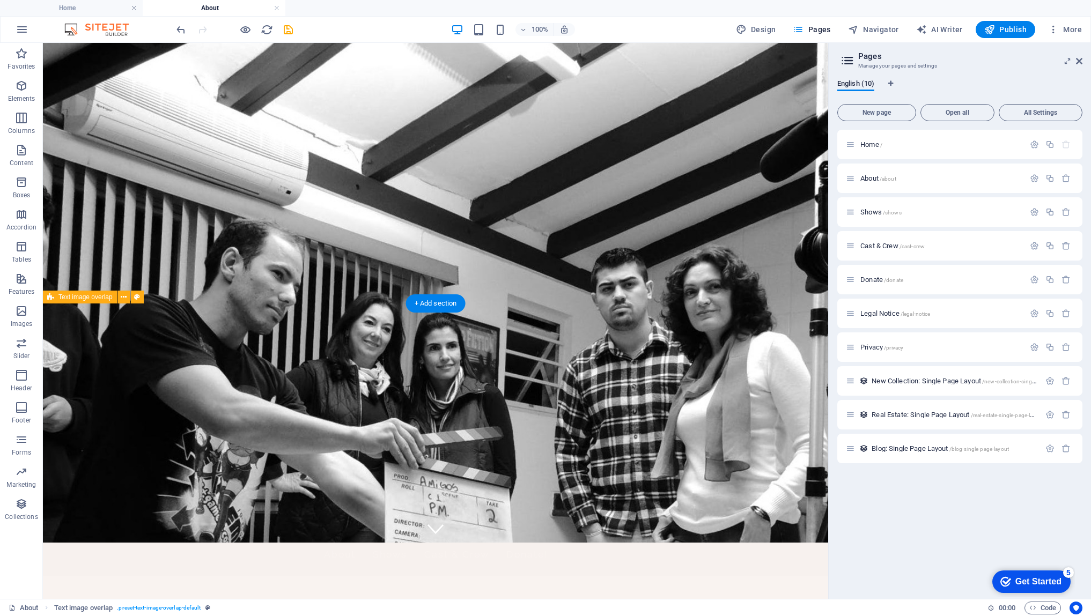
scroll to position [0, 0]
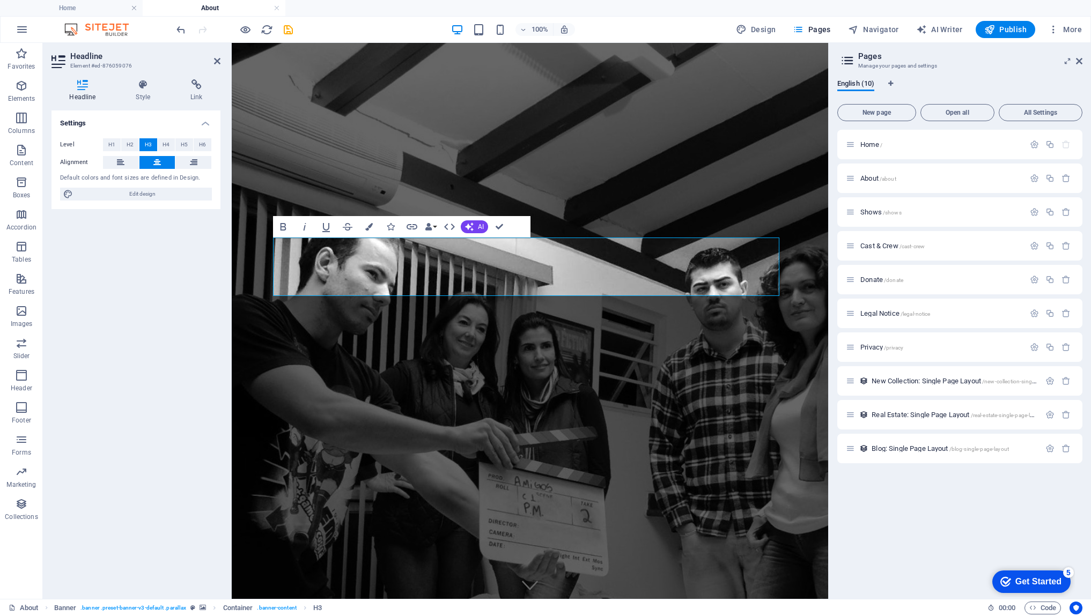
click at [681, 355] on figure at bounding box center [530, 321] width 597 height 556
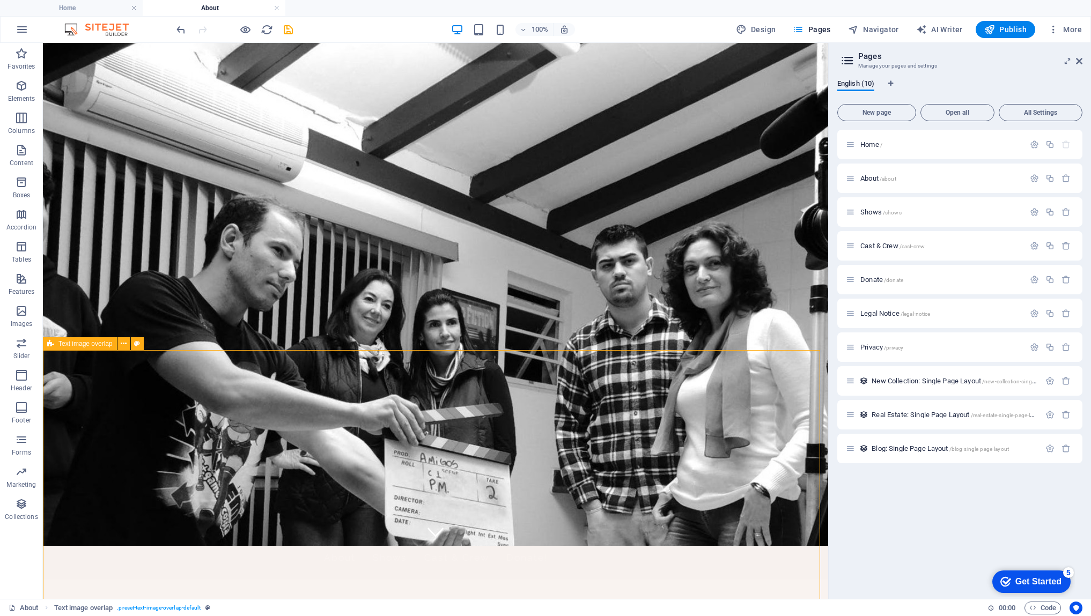
scroll to position [100, 0]
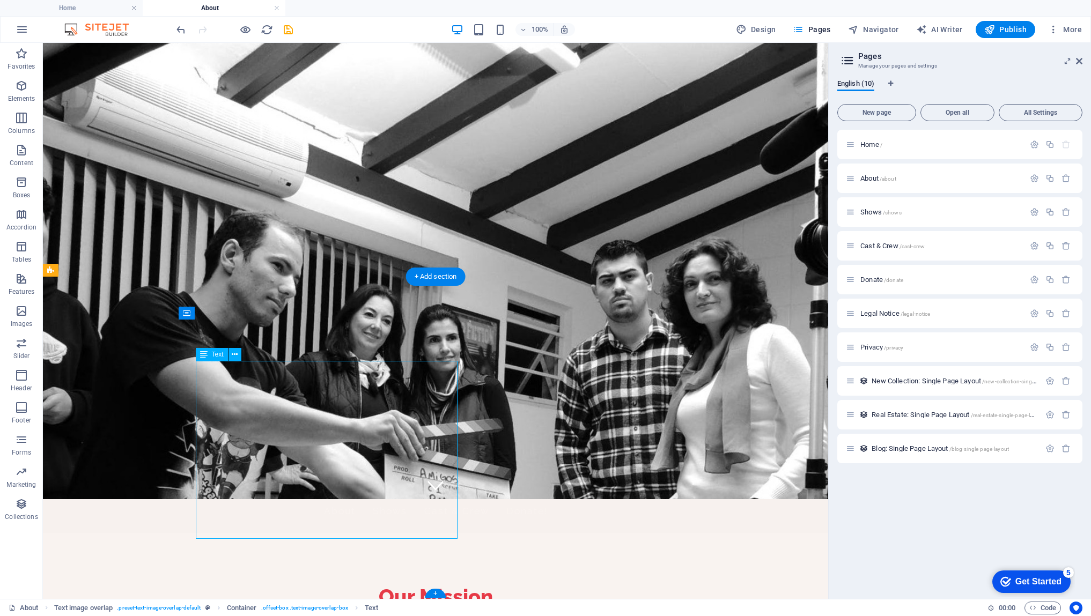
scroll to position [32, 0]
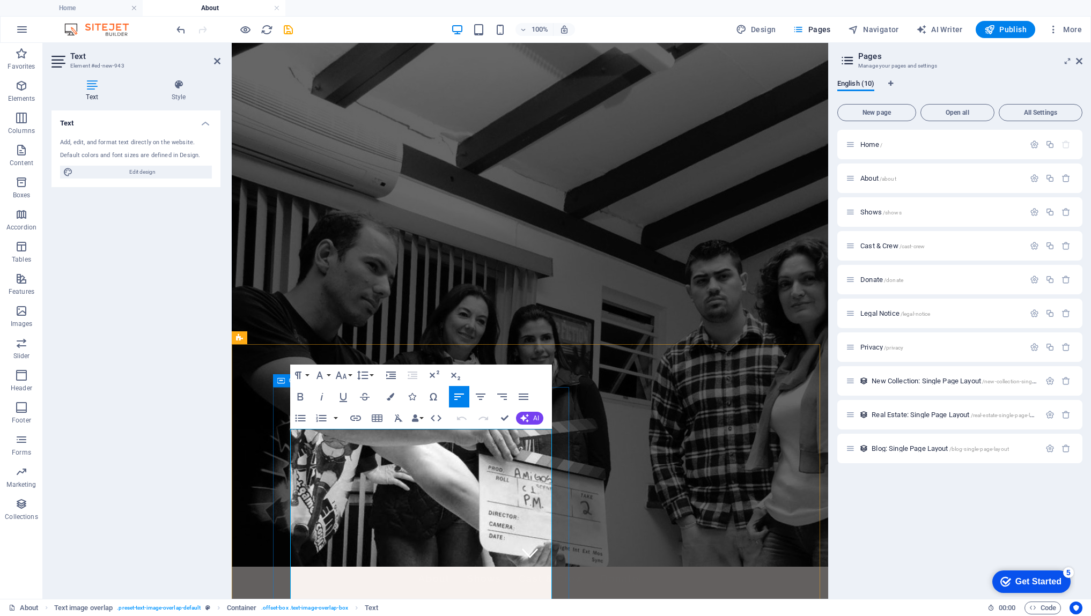
drag, startPoint x: 433, startPoint y: 437, endPoint x: 281, endPoint y: 432, distance: 151.9
click at [885, 484] on div "Home / About /about Shows /shows Cast & Crew /cast-crew Donate /donate Legal No…" at bounding box center [959, 360] width 245 height 461
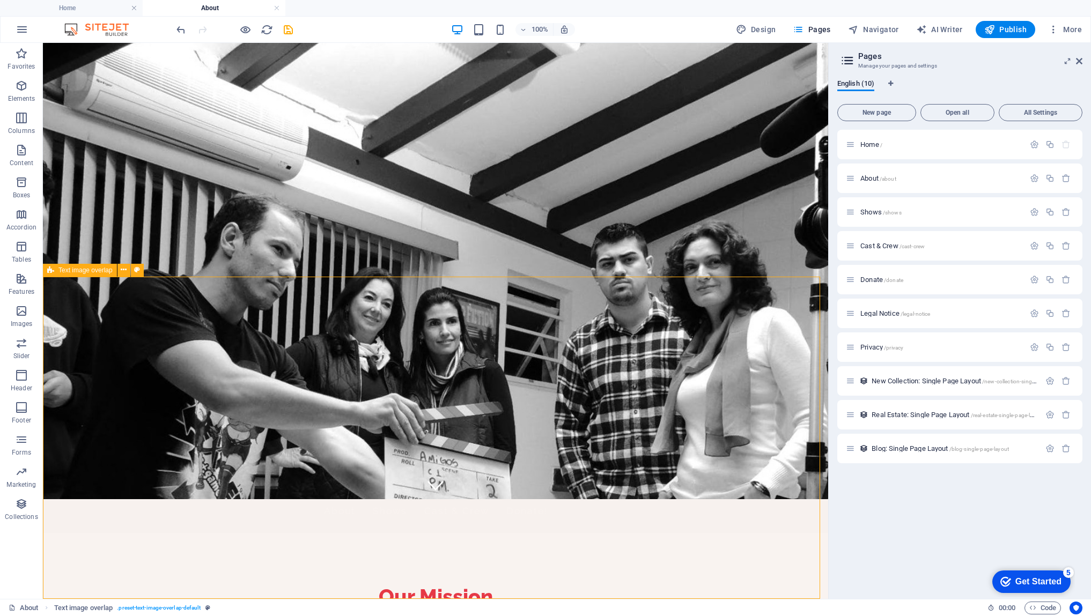
scroll to position [0, 0]
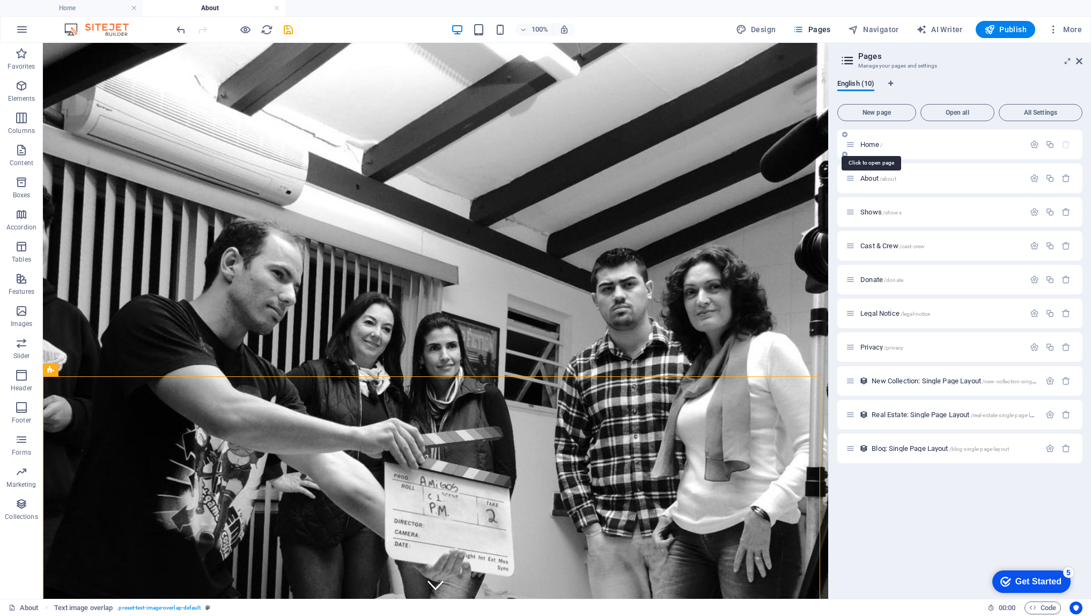
click at [866, 146] on span "Home /" at bounding box center [871, 145] width 22 height 8
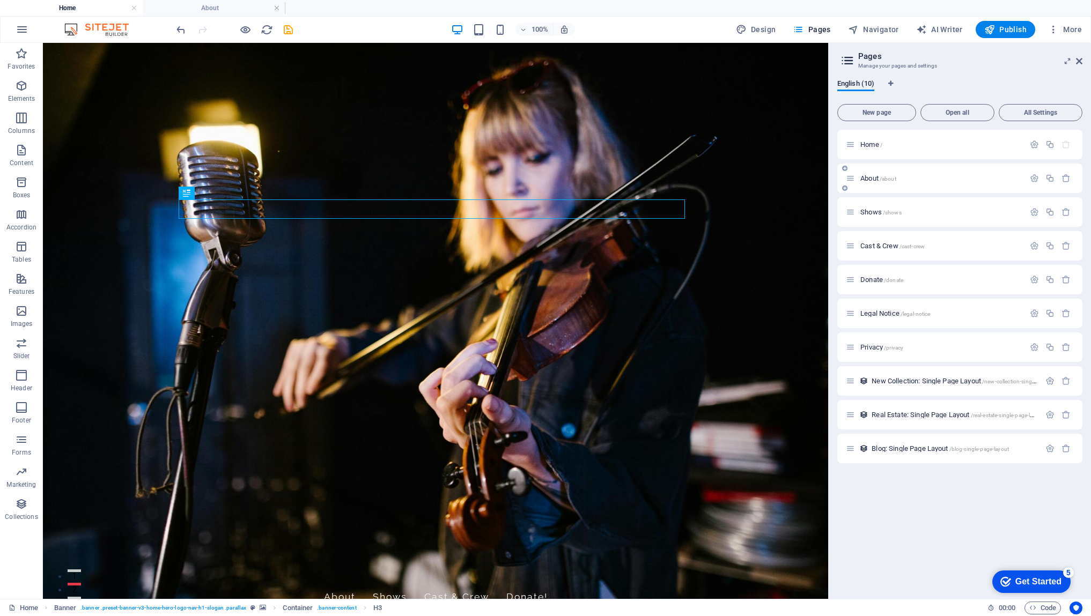
click at [867, 177] on span "About /about" at bounding box center [878, 178] width 36 height 8
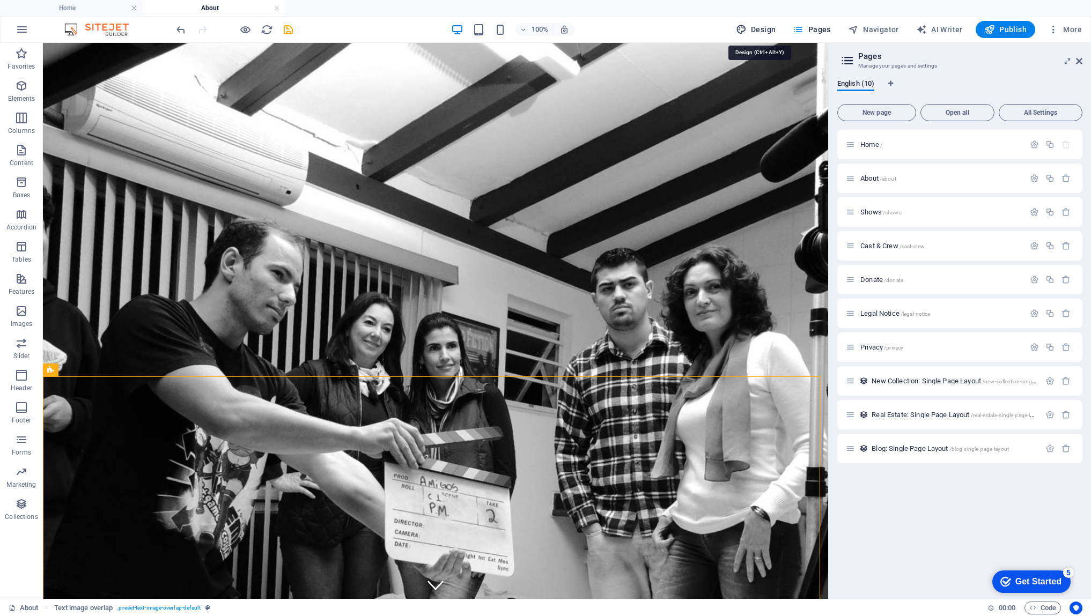
click at [762, 29] on span "Design" at bounding box center [756, 29] width 40 height 11
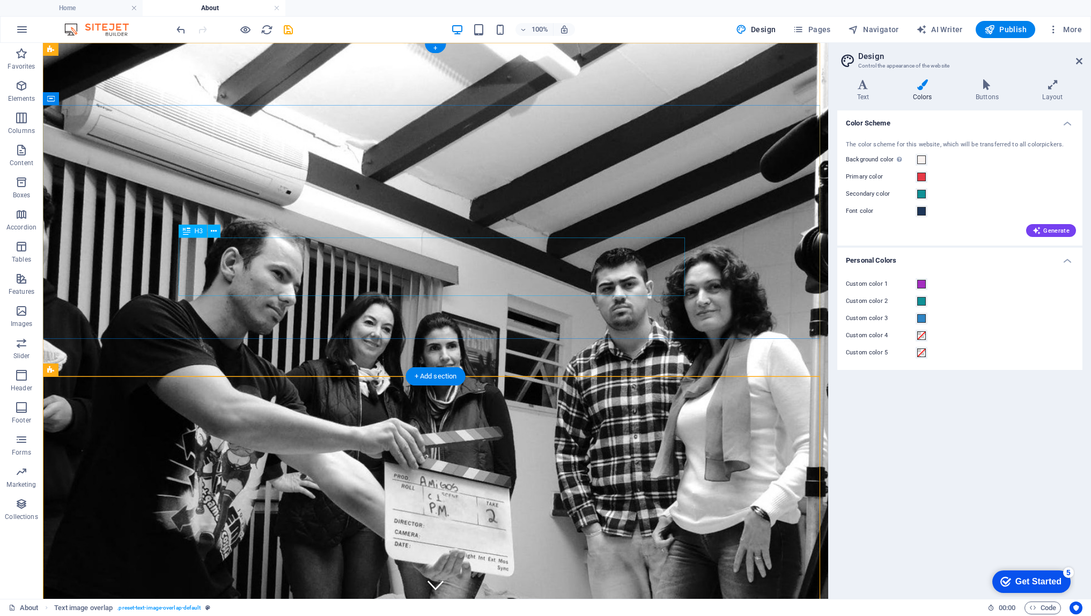
click at [210, 235] on button at bounding box center [214, 231] width 13 height 13
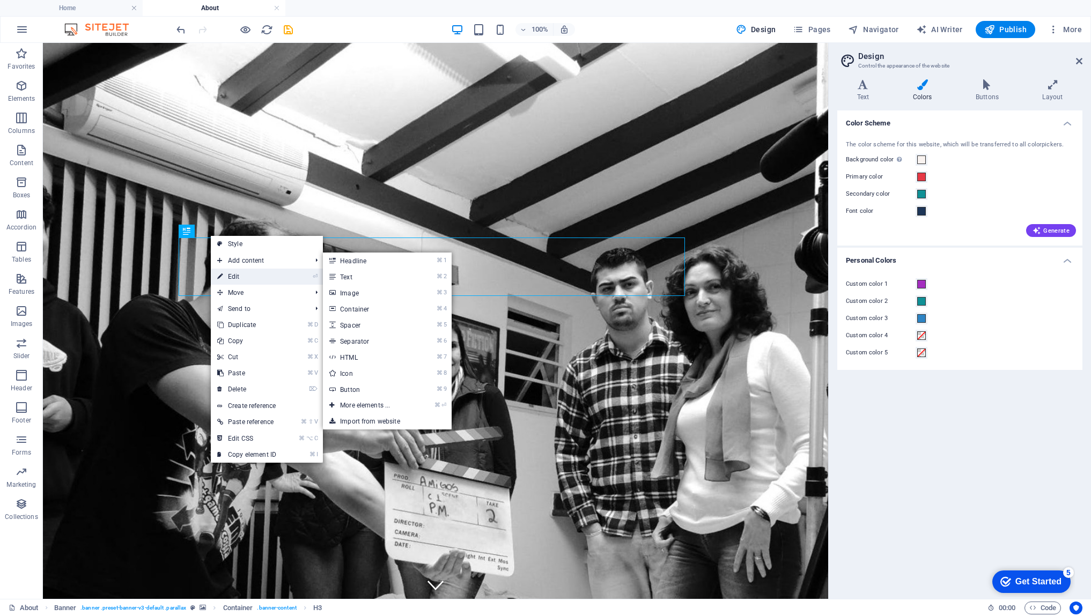
click at [229, 281] on link "⏎ Edit" at bounding box center [247, 277] width 72 height 16
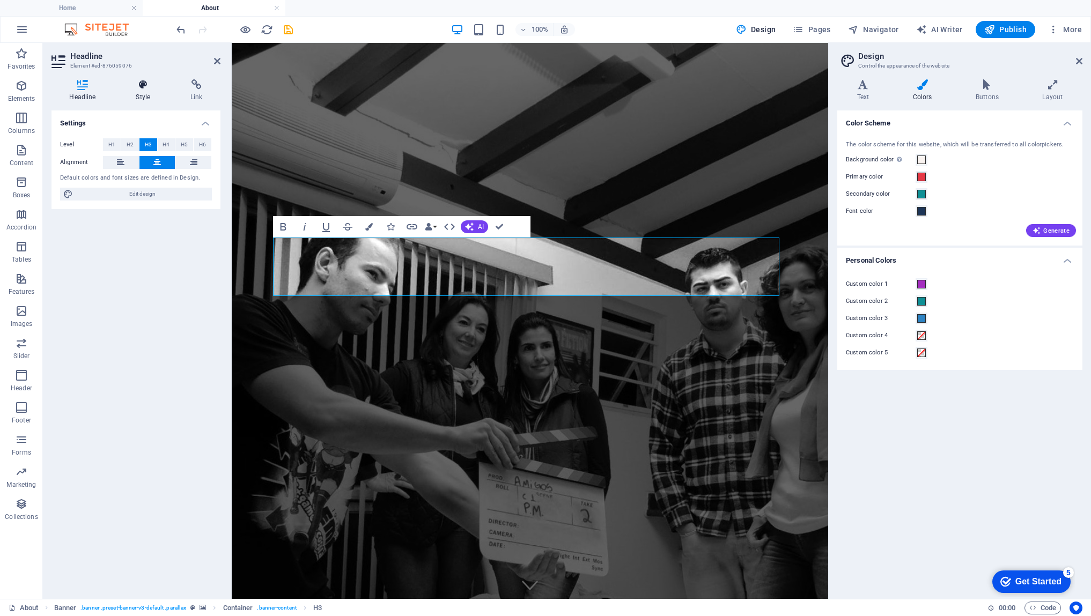
click at [142, 92] on h4 "Style" at bounding box center [145, 90] width 55 height 23
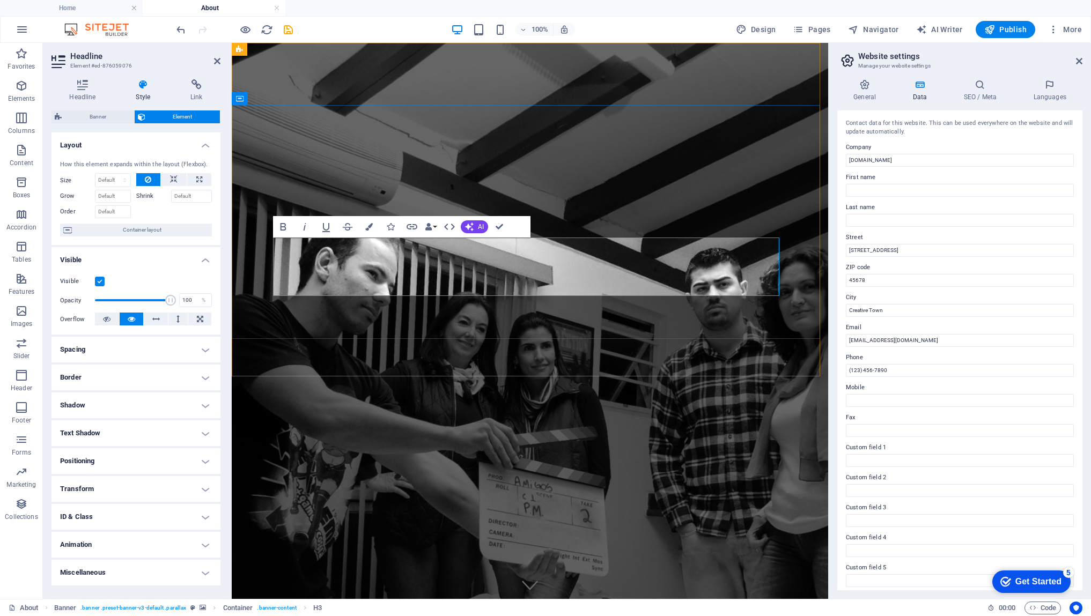
drag, startPoint x: 307, startPoint y: 248, endPoint x: 651, endPoint y: 286, distance: 345.4
click at [768, 31] on span "Design" at bounding box center [756, 29] width 40 height 11
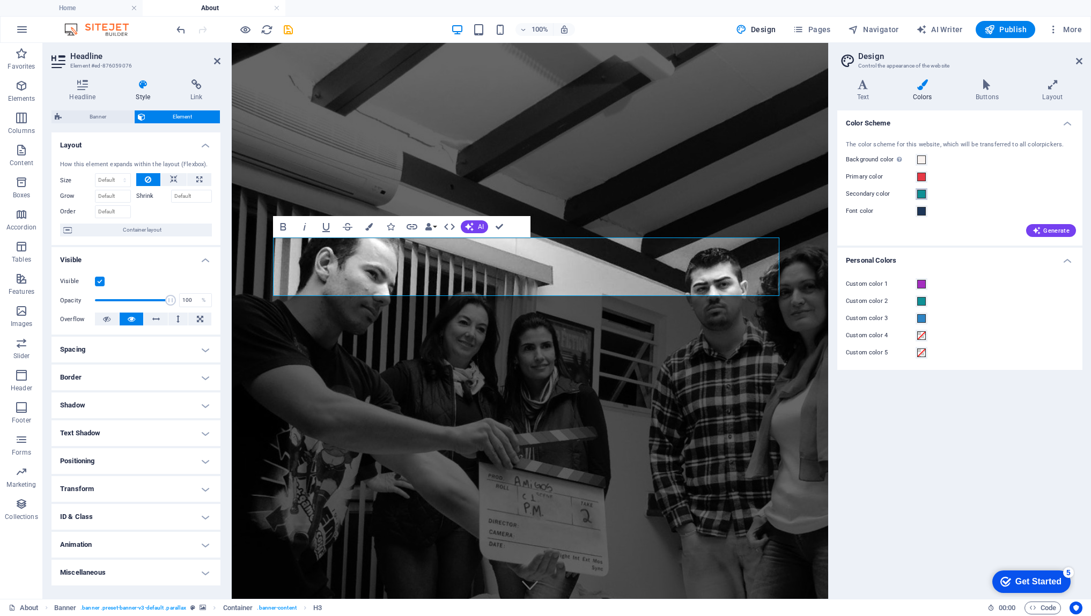
click at [924, 195] on span at bounding box center [921, 194] width 9 height 9
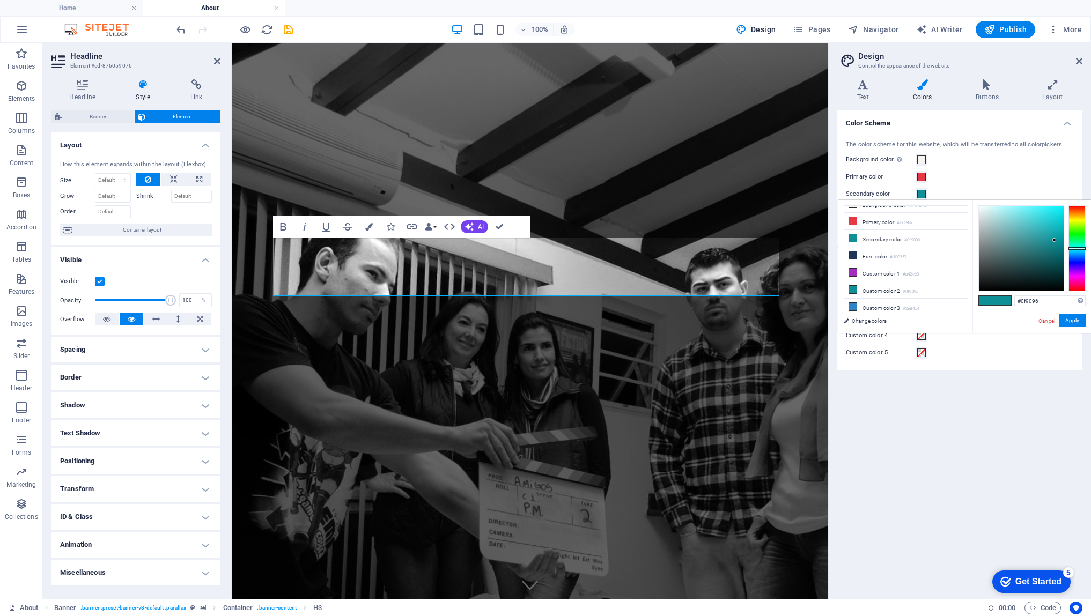
click at [990, 186] on div "The color scheme for this website, which will be transferred to all colorpicker…" at bounding box center [959, 188] width 249 height 116
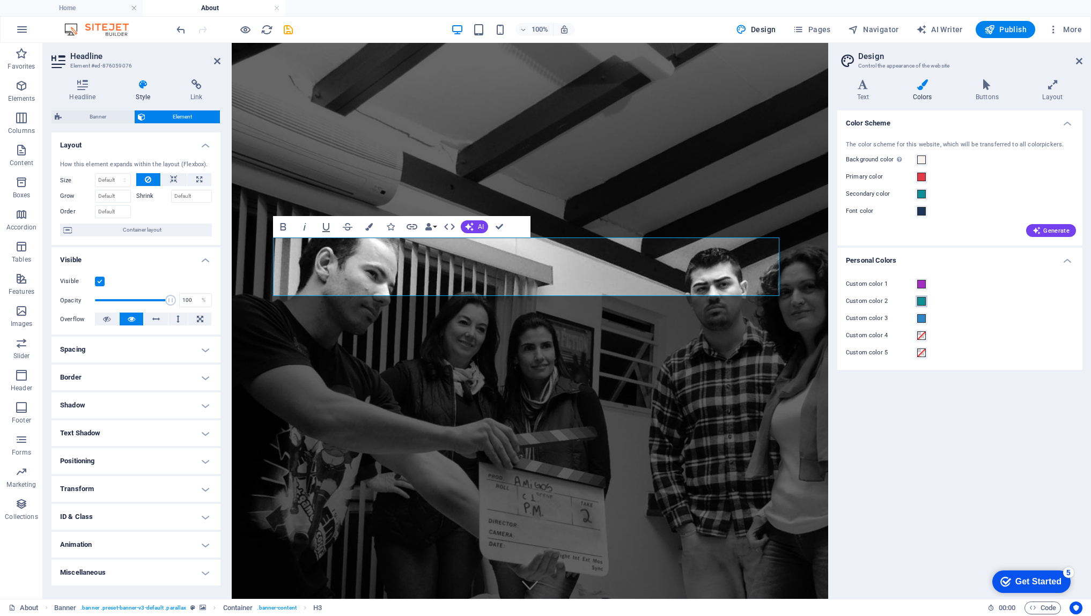
click at [922, 302] on span at bounding box center [921, 301] width 9 height 9
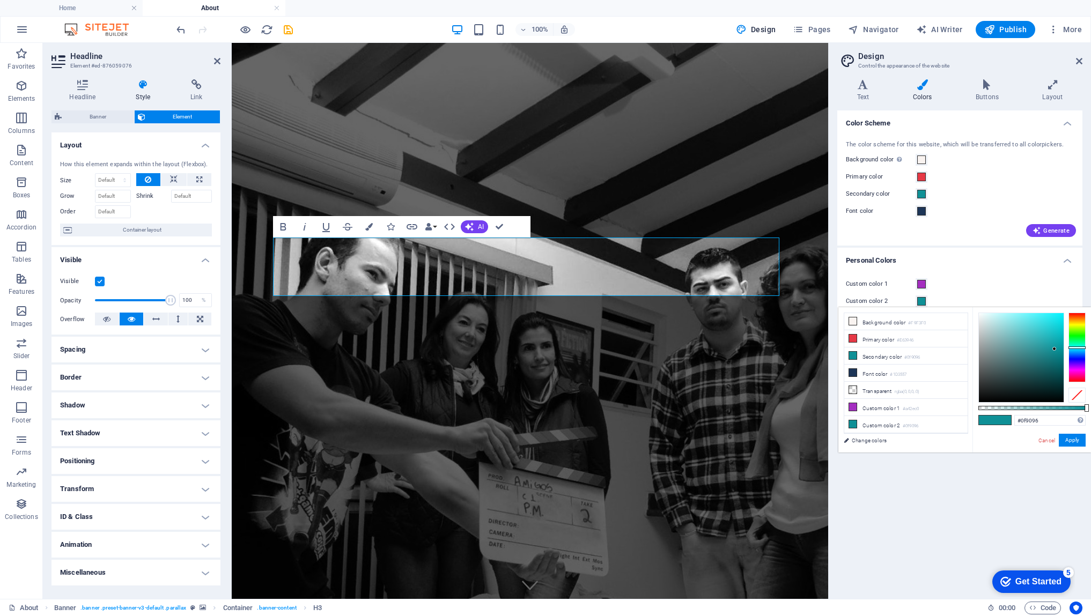
click at [963, 296] on div "Custom color 2" at bounding box center [960, 301] width 228 height 13
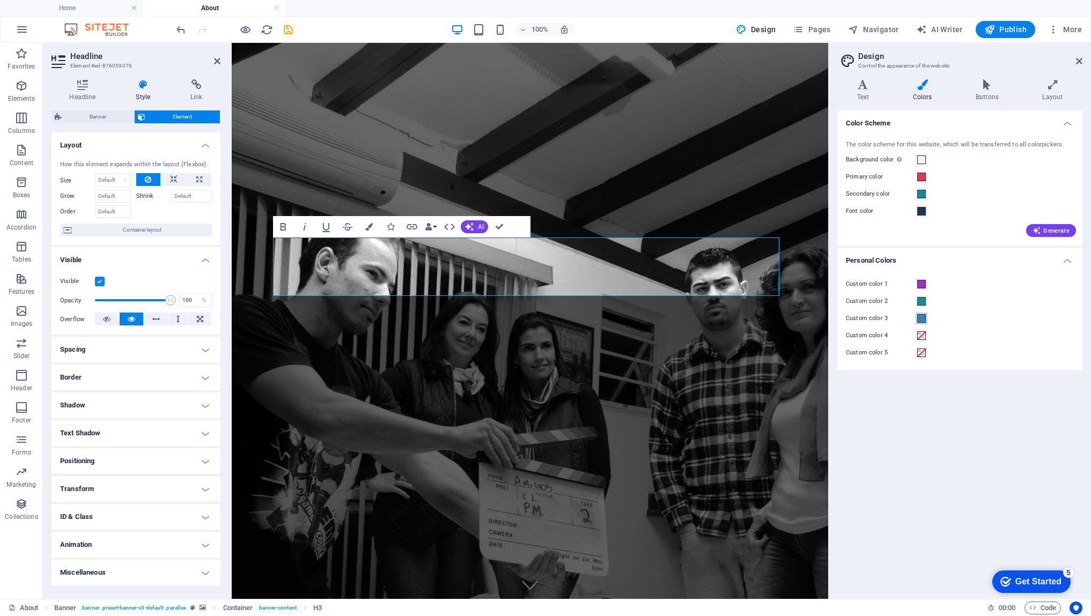
click at [924, 318] on span at bounding box center [921, 318] width 9 height 9
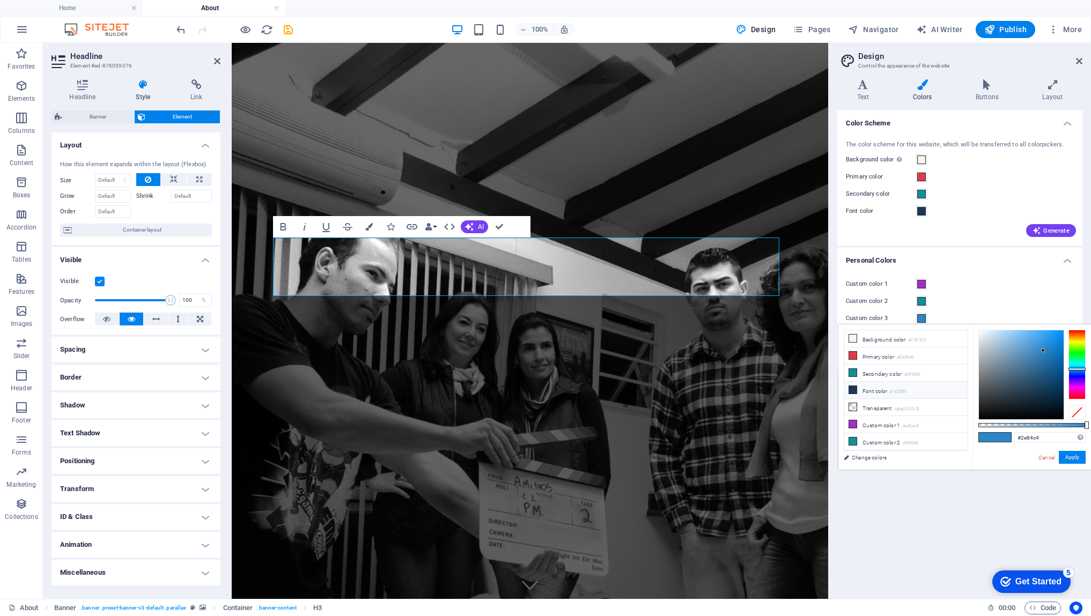
scroll to position [15, 0]
click at [891, 443] on li "Custom color 3 #2e84c4" at bounding box center [905, 444] width 123 height 17
click at [1071, 460] on button "Apply" at bounding box center [1072, 457] width 27 height 13
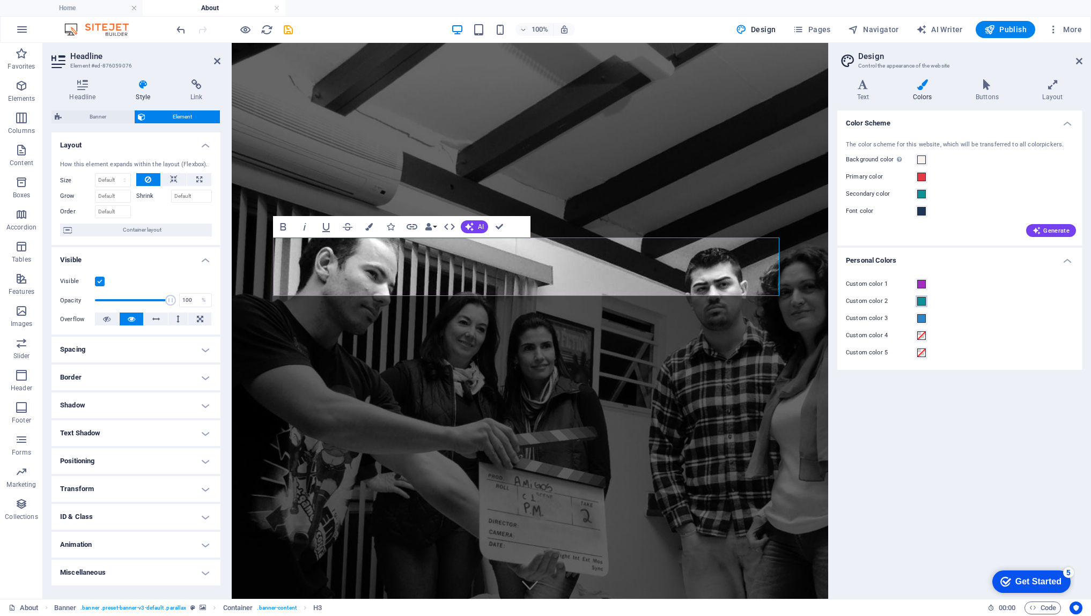
click at [922, 300] on span at bounding box center [921, 301] width 9 height 9
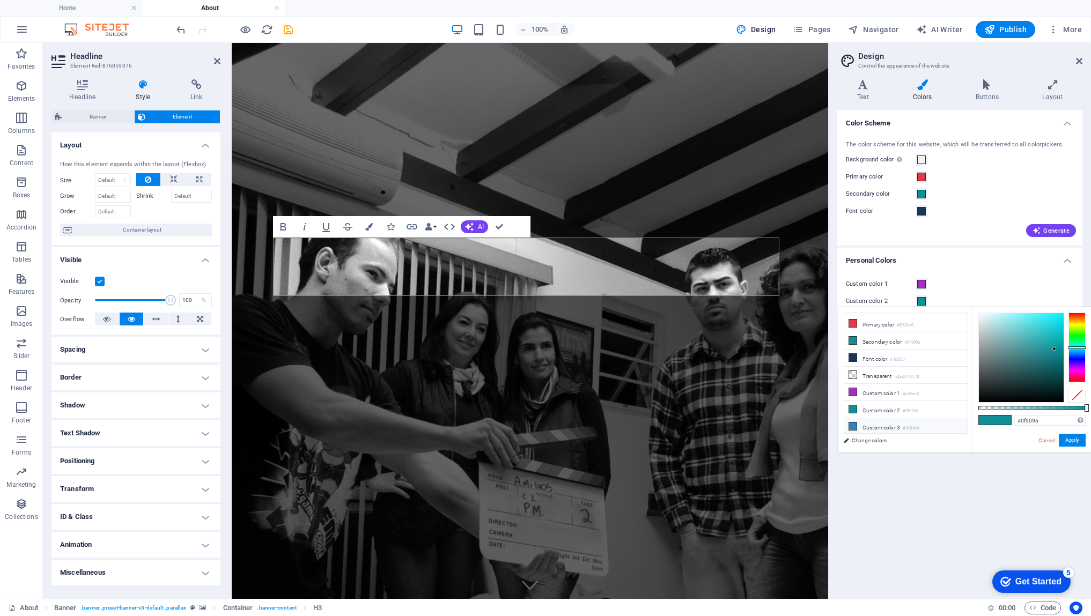
click at [894, 426] on li "Custom color 3 #2e84c4" at bounding box center [905, 426] width 123 height 17
type input "#2e84c4"
click at [1071, 443] on button "Apply" at bounding box center [1072, 440] width 27 height 13
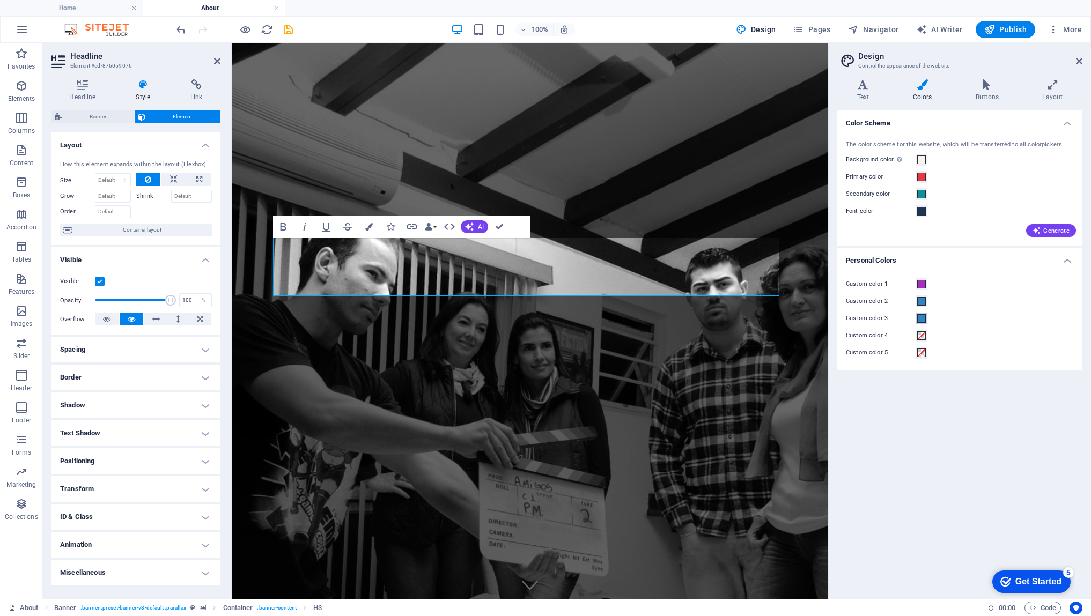
click at [921, 319] on span at bounding box center [921, 318] width 9 height 9
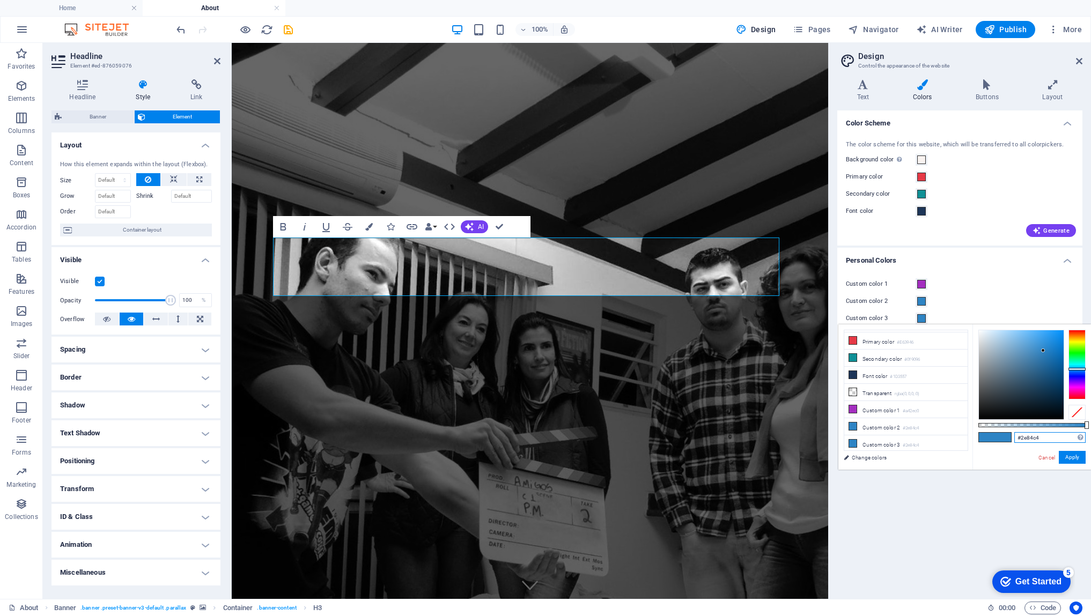
click at [1040, 438] on input "#2e84c4" at bounding box center [1049, 437] width 71 height 11
click at [960, 307] on div "Custom color 2" at bounding box center [960, 301] width 228 height 13
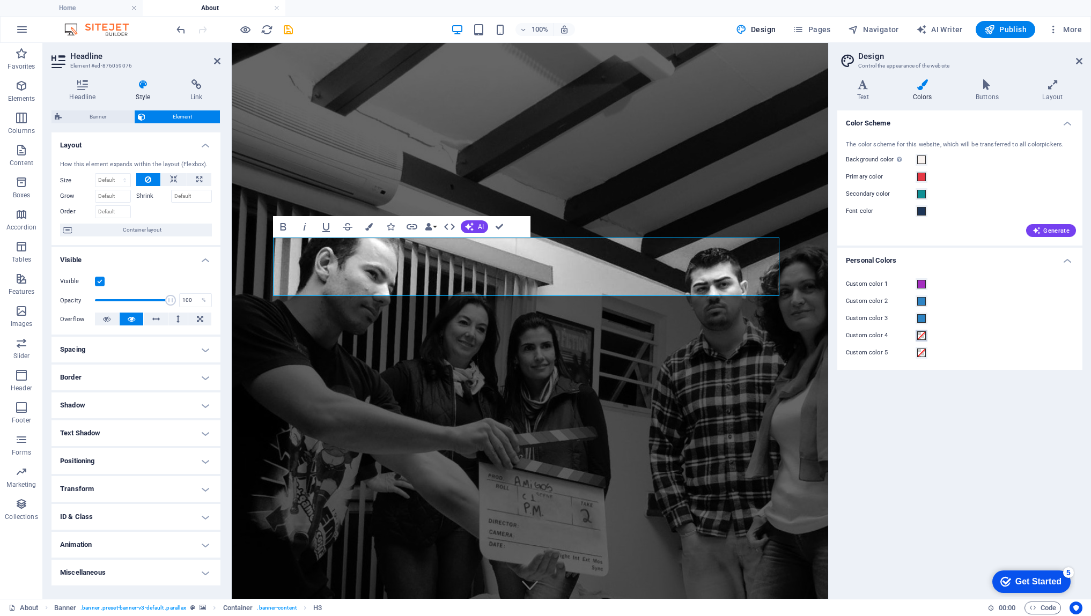
click at [925, 337] on span at bounding box center [921, 336] width 9 height 9
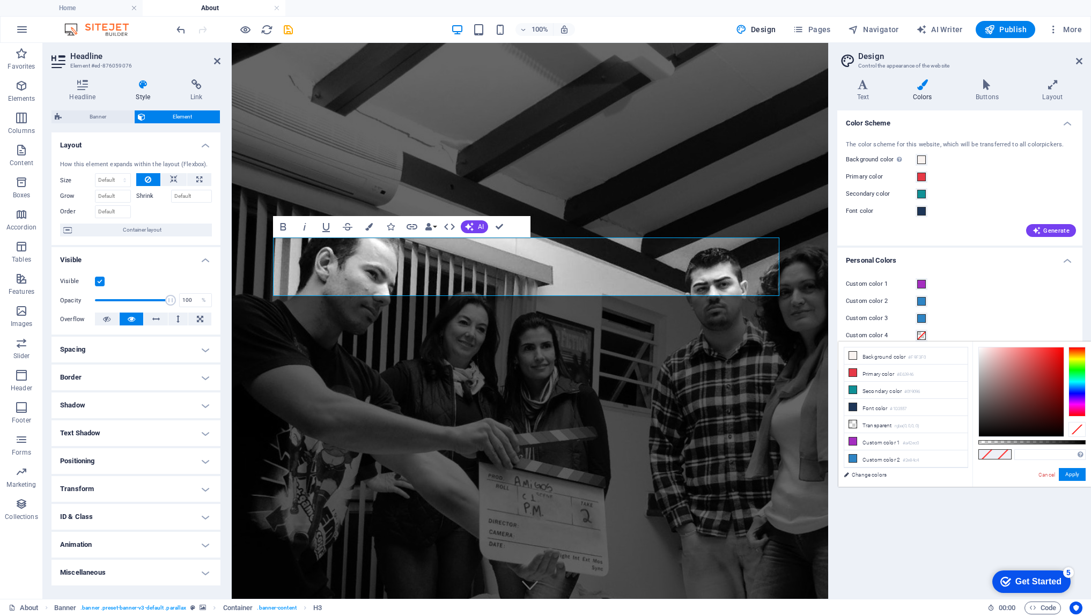
click at [946, 323] on div "Custom color 3" at bounding box center [960, 318] width 228 height 13
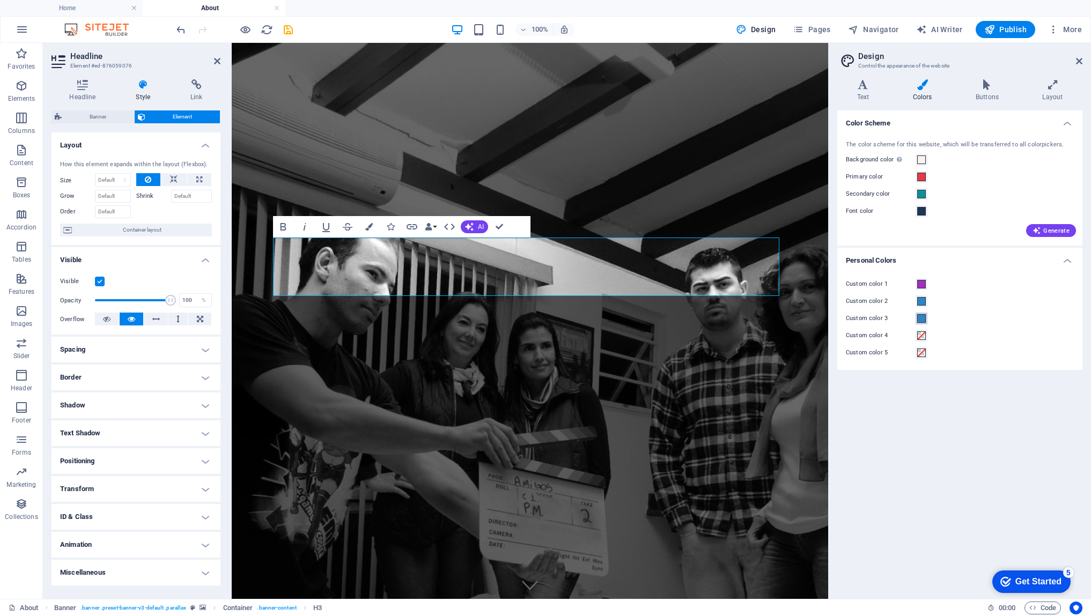
click at [924, 319] on span at bounding box center [921, 318] width 9 height 9
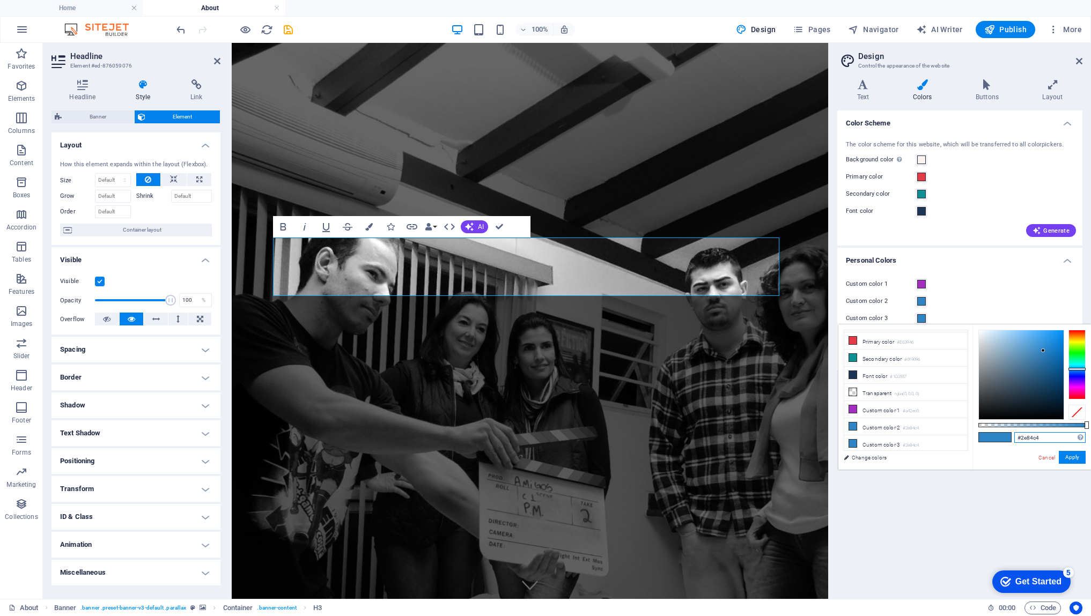
drag, startPoint x: 1045, startPoint y: 436, endPoint x: 1002, endPoint y: 436, distance: 42.9
click at [1002, 436] on div "#2e84c4 Supported formats #0852ed rgb(8, 82, 237) rgba(8, 82, 237, 90%) hsv(221…" at bounding box center [1032, 475] width 119 height 301
click at [1071, 459] on button "Apply" at bounding box center [1072, 457] width 27 height 13
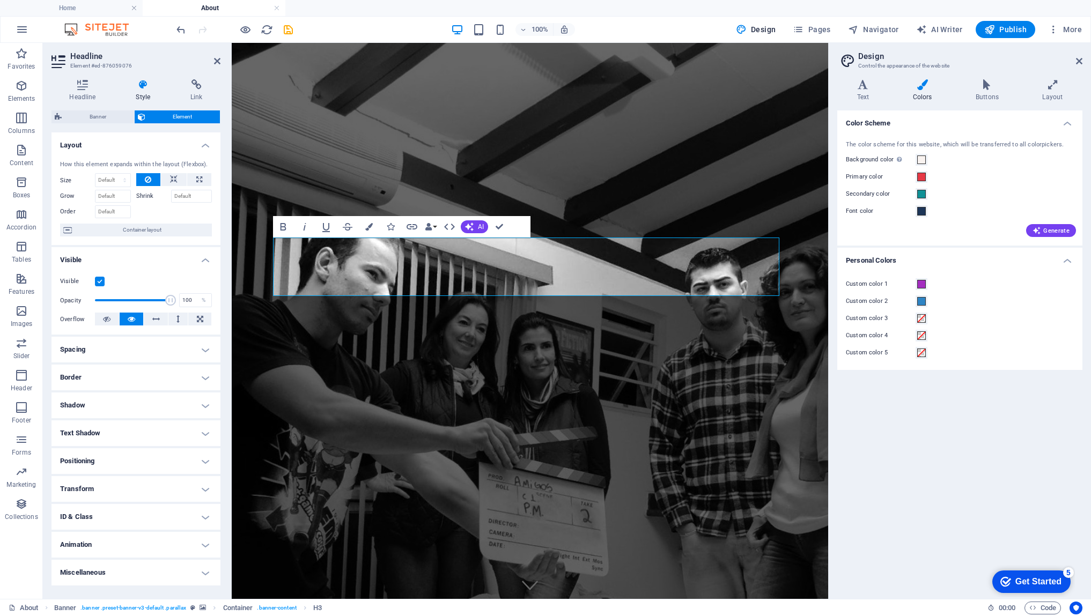
click at [979, 335] on div "Custom color 4" at bounding box center [960, 335] width 228 height 13
click at [908, 447] on div "Color Scheme The color scheme for this website, which will be transferred to al…" at bounding box center [959, 351] width 245 height 480
click at [868, 433] on div "Color Scheme The color scheme for this website, which will be transferred to al…" at bounding box center [959, 351] width 245 height 480
click at [817, 28] on span "Pages" at bounding box center [812, 29] width 38 height 11
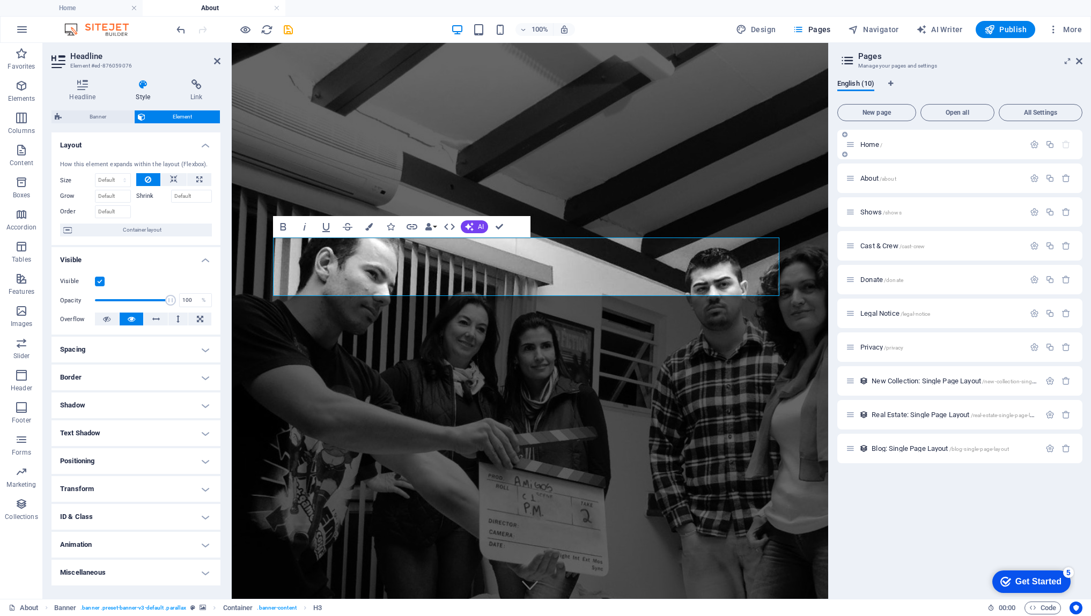
click at [871, 146] on span "Home /" at bounding box center [871, 145] width 22 height 8
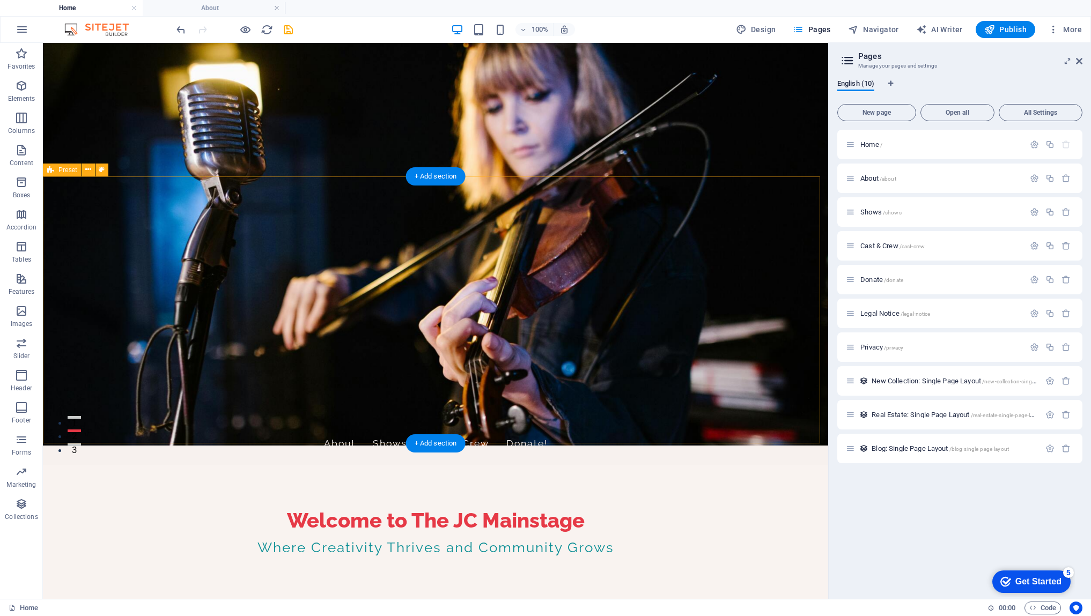
scroll to position [145, 0]
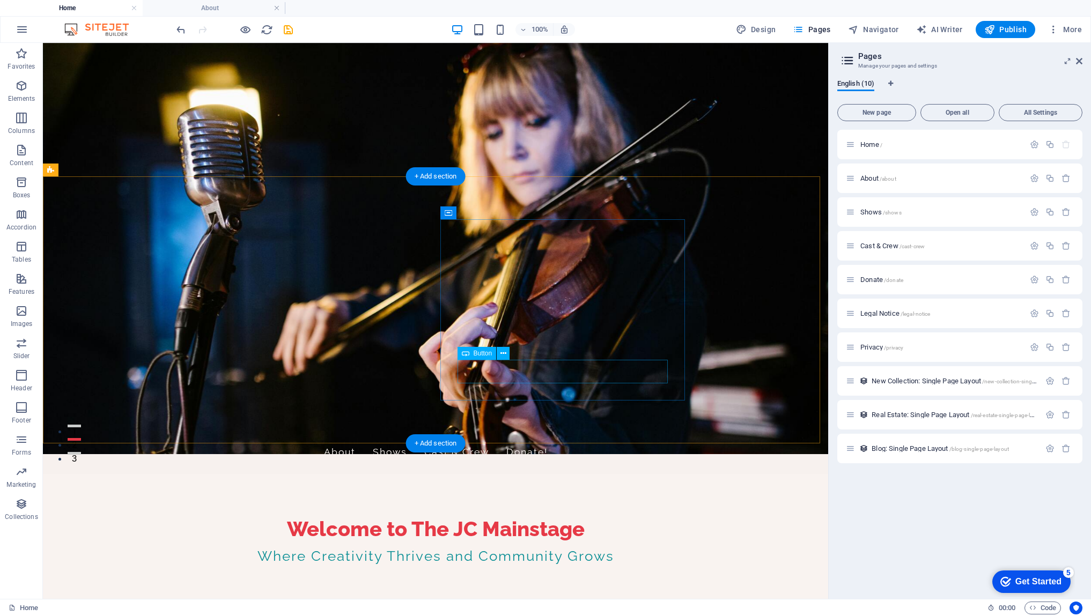
click at [503, 356] on icon at bounding box center [504, 353] width 6 height 11
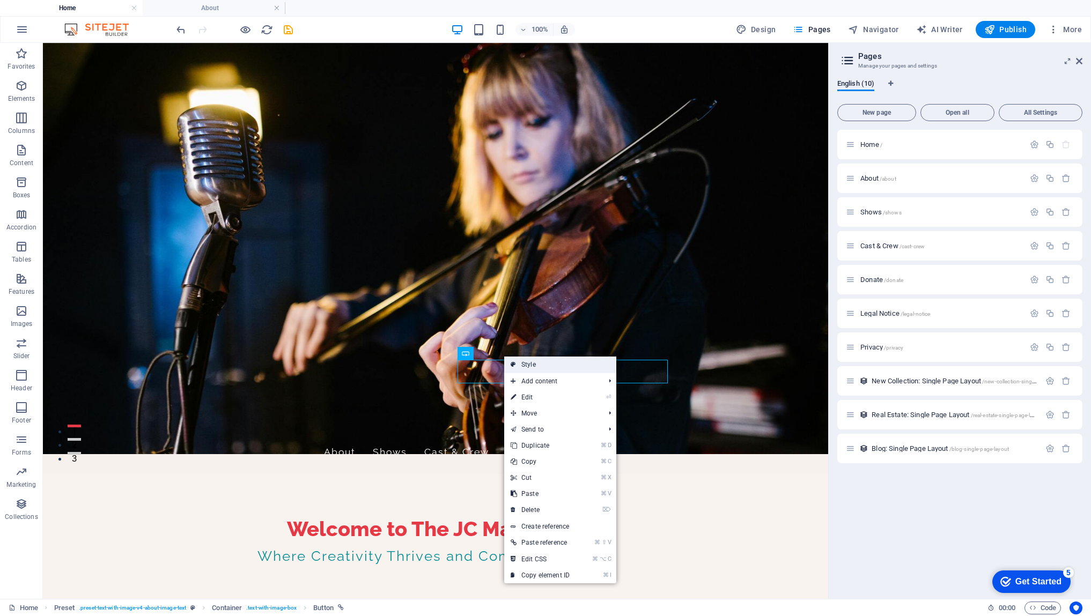
click at [523, 363] on link "Style" at bounding box center [560, 365] width 112 height 16
select select "rem"
select select "px"
select select "preset-text-with-image-v4-about-image-text"
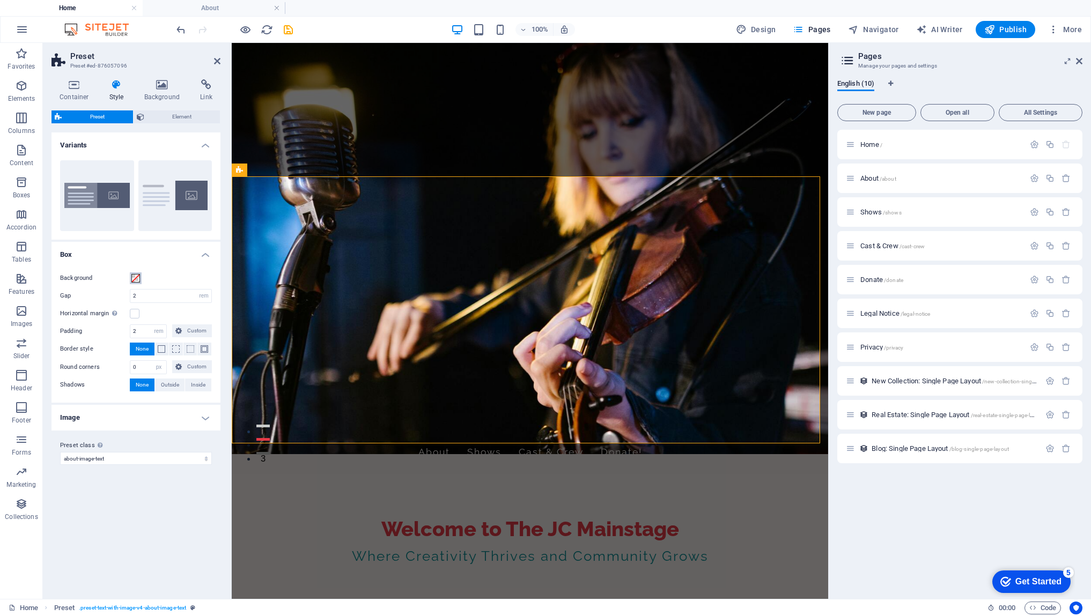
click at [136, 282] on span at bounding box center [135, 278] width 9 height 9
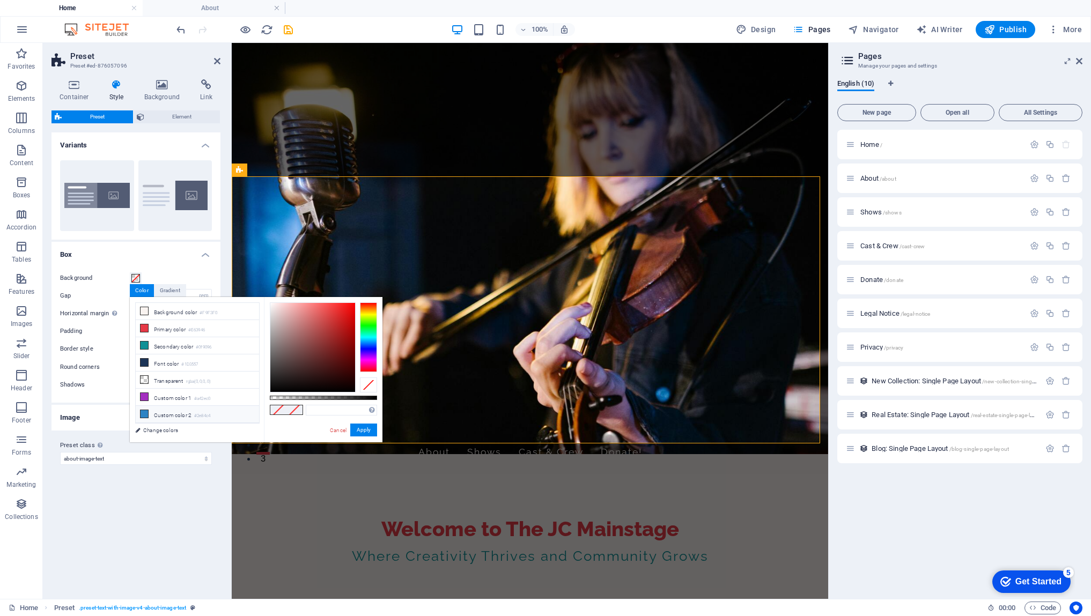
click at [171, 412] on li "Custom color 2 #2e84c4" at bounding box center [197, 414] width 123 height 17
type input "#2e84c4"
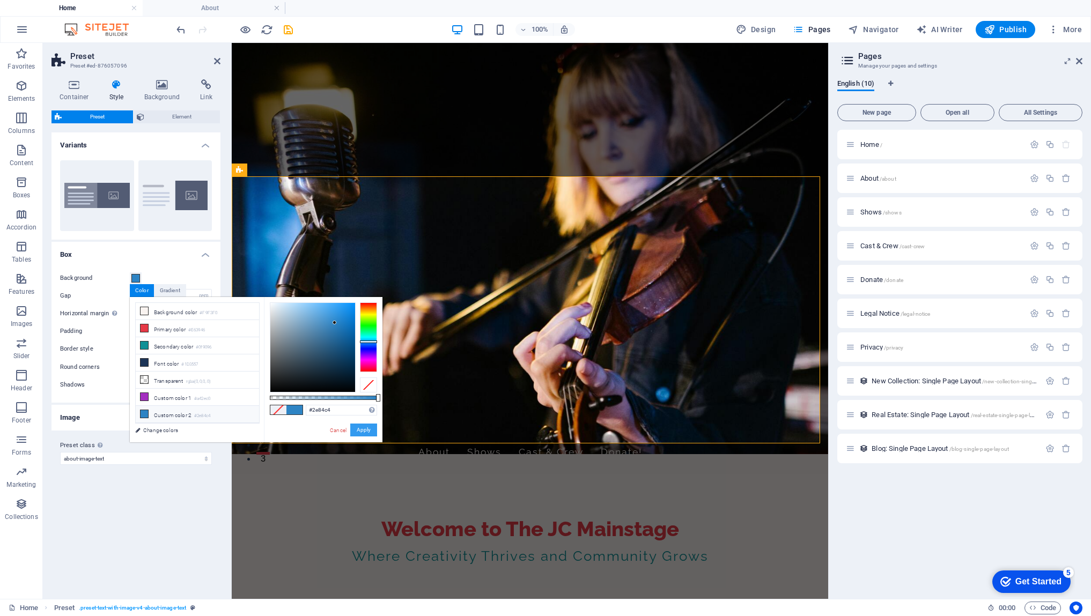
drag, startPoint x: 359, startPoint y: 433, endPoint x: 127, endPoint y: 389, distance: 236.3
click at [359, 433] on button "Apply" at bounding box center [363, 430] width 27 height 13
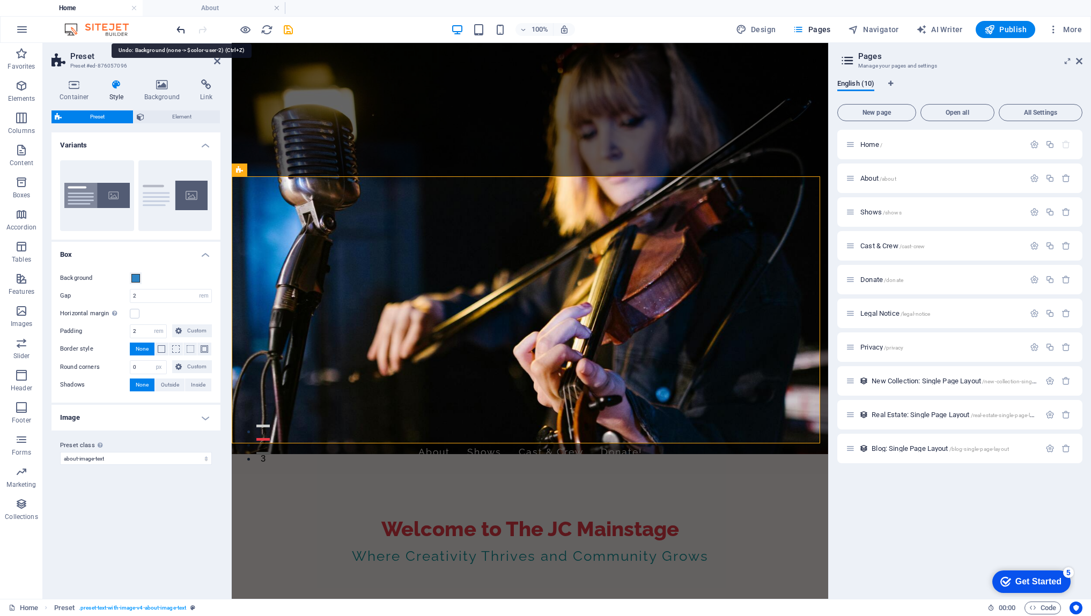
click at [183, 31] on icon "undo" at bounding box center [181, 30] width 12 height 12
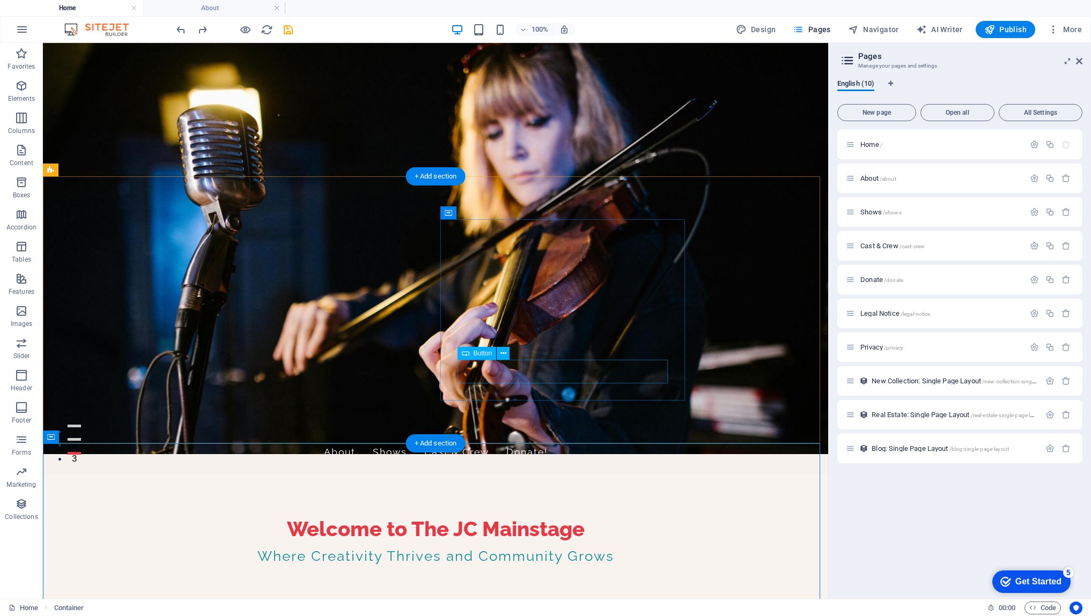
click at [505, 357] on icon at bounding box center [504, 353] width 6 height 11
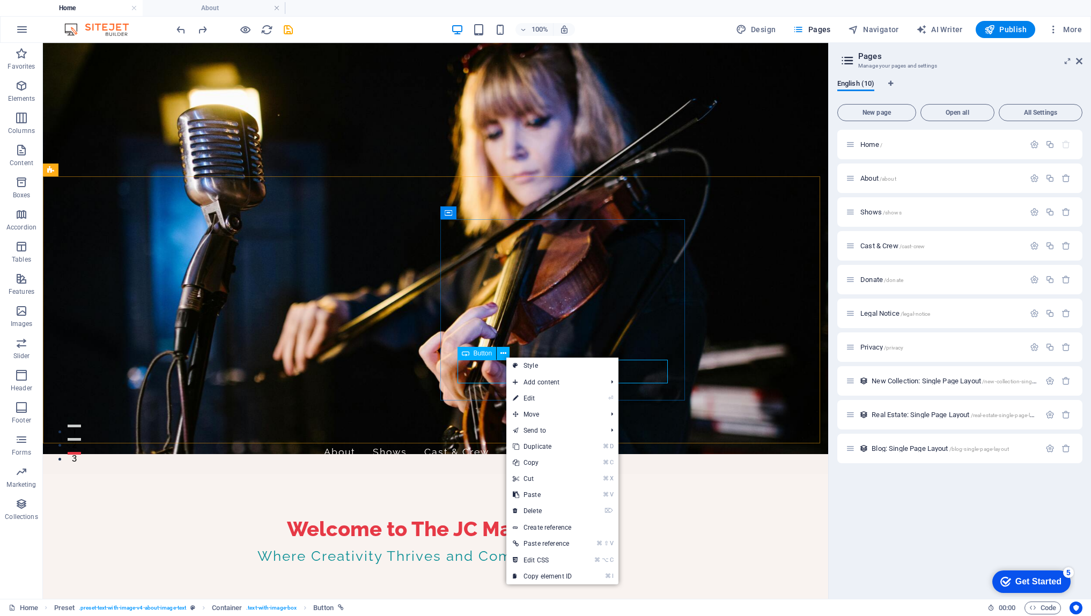
click at [480, 356] on span "Button" at bounding box center [483, 353] width 19 height 6
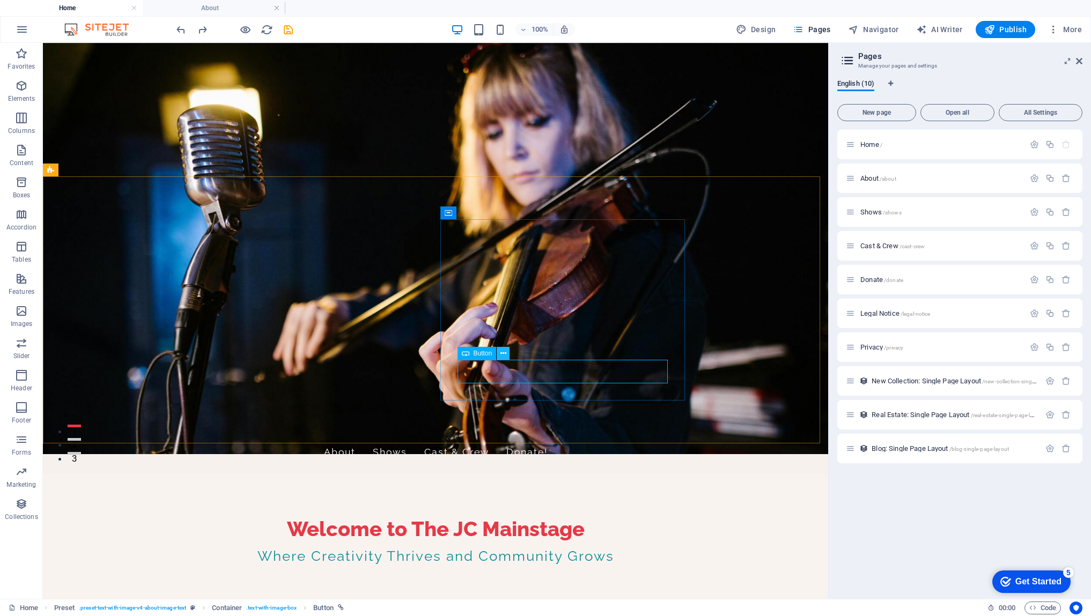
click at [505, 355] on icon at bounding box center [504, 353] width 6 height 11
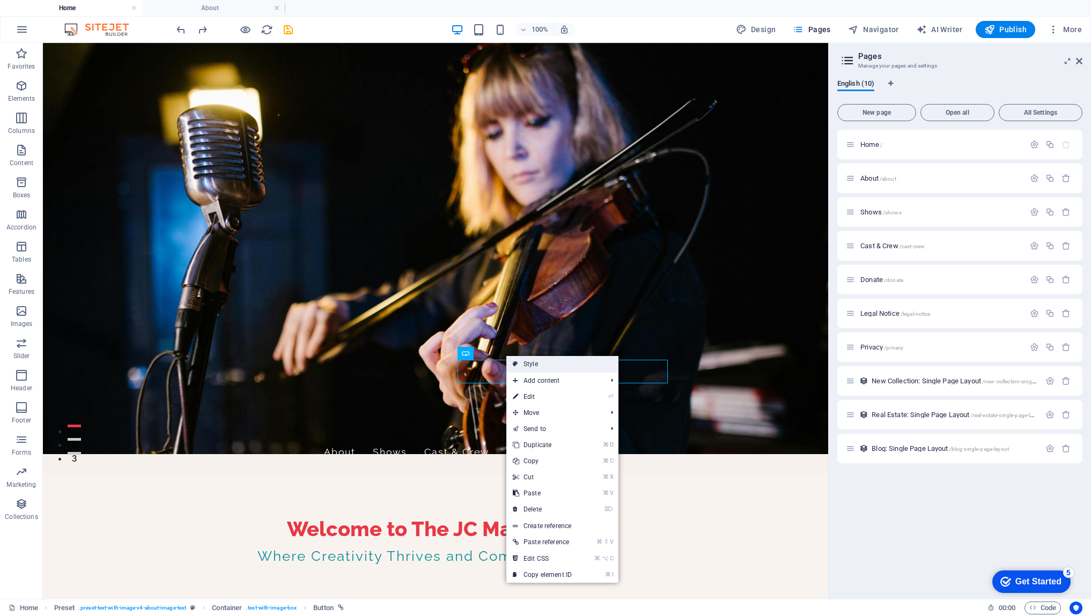
click at [527, 365] on link "Style" at bounding box center [562, 364] width 112 height 16
select select "rem"
select select "px"
select select "preset-text-with-image-v4-about-image-text"
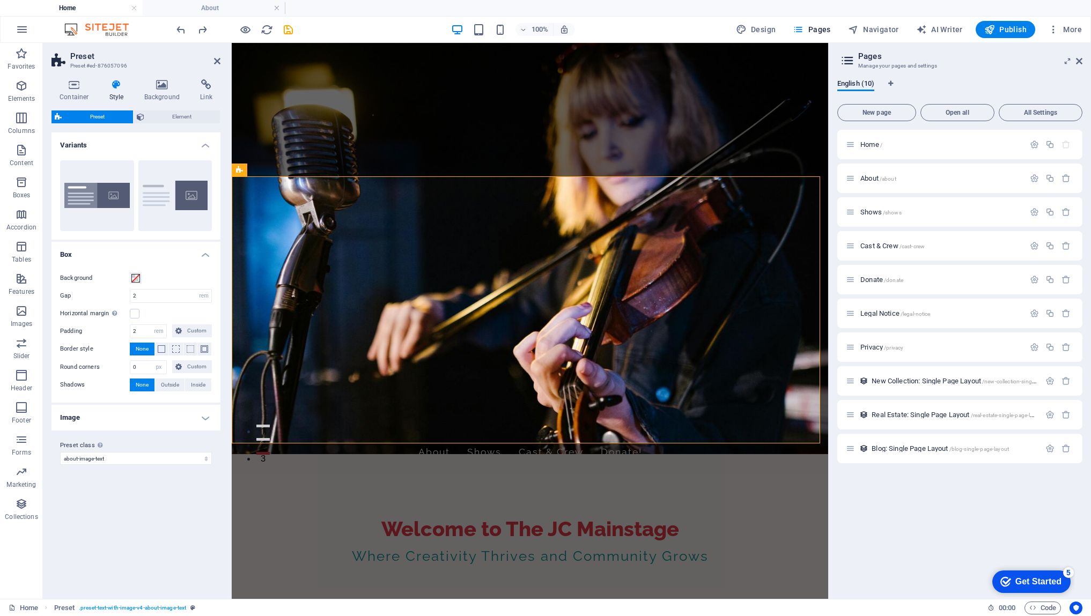
click at [202, 417] on h4 "Image" at bounding box center [136, 418] width 169 height 26
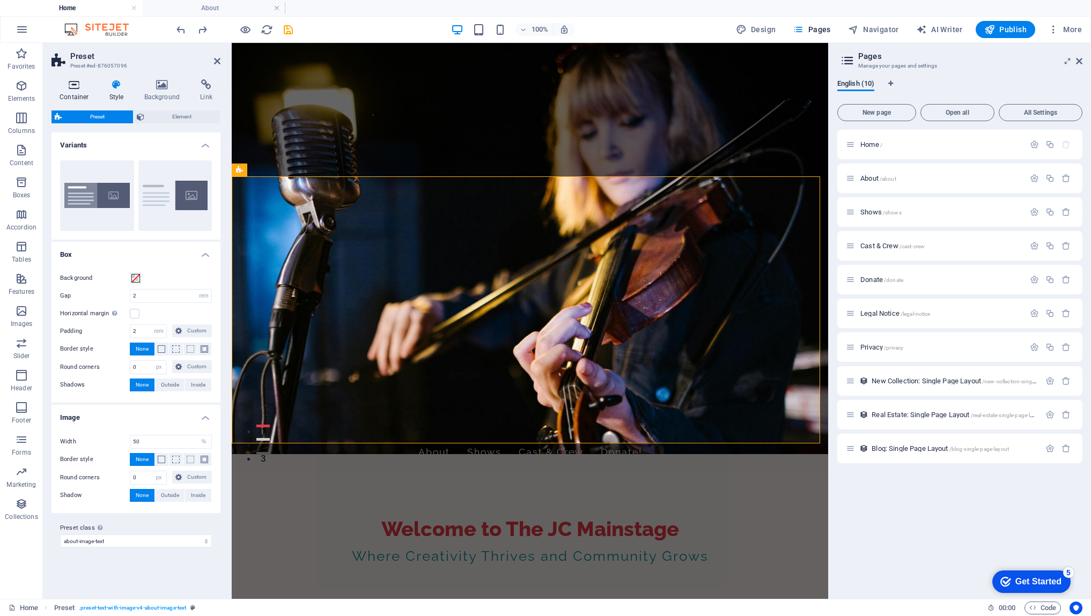
click at [73, 85] on icon at bounding box center [75, 84] width 46 height 11
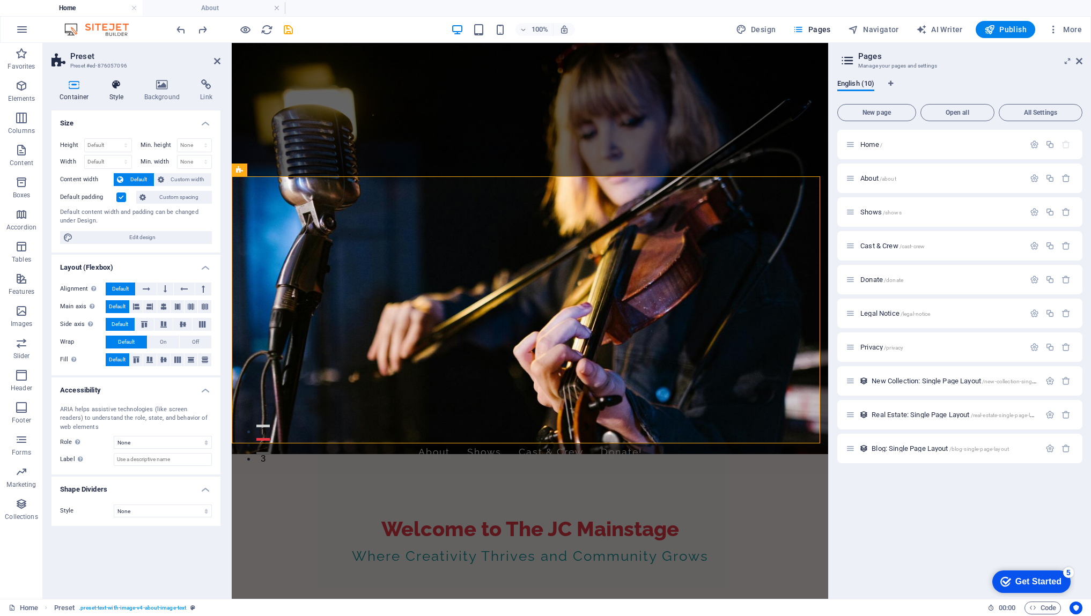
click at [113, 86] on icon at bounding box center [116, 84] width 31 height 11
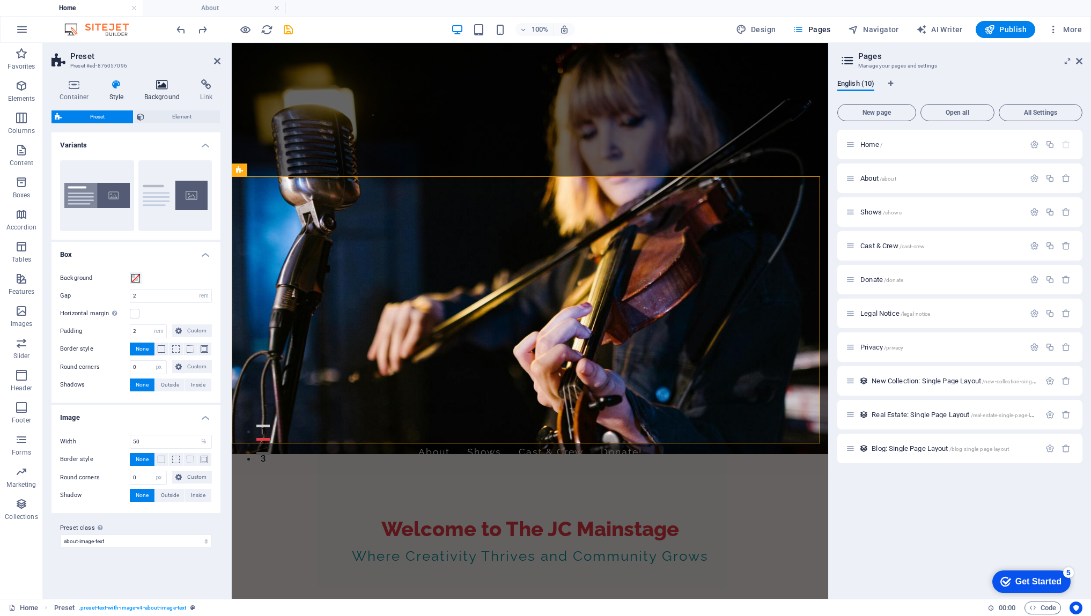
click at [156, 87] on icon at bounding box center [162, 84] width 52 height 11
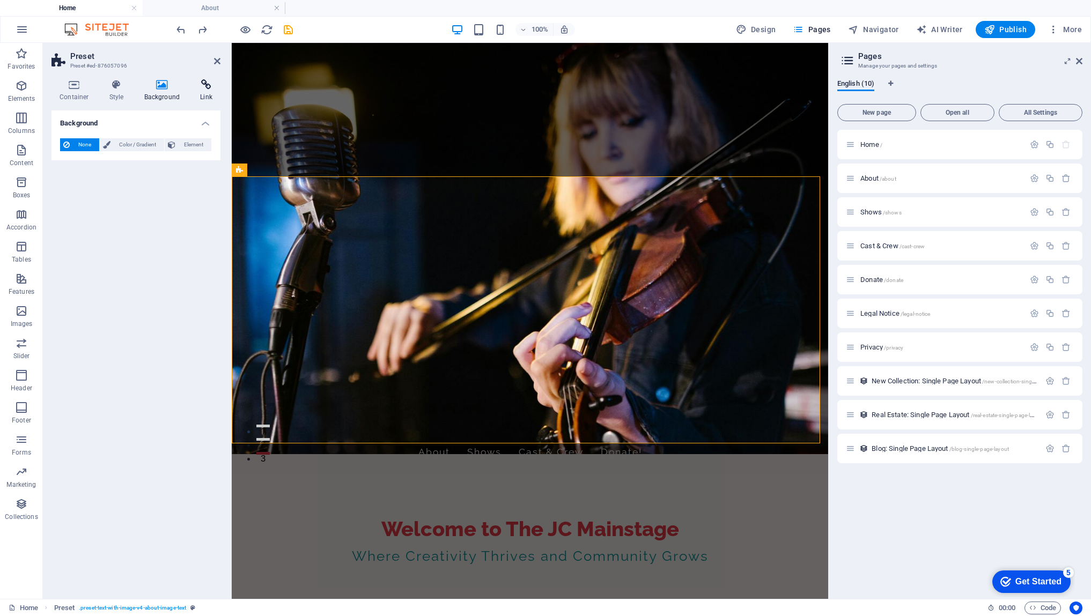
click at [203, 90] on h4 "Link" at bounding box center [206, 90] width 28 height 23
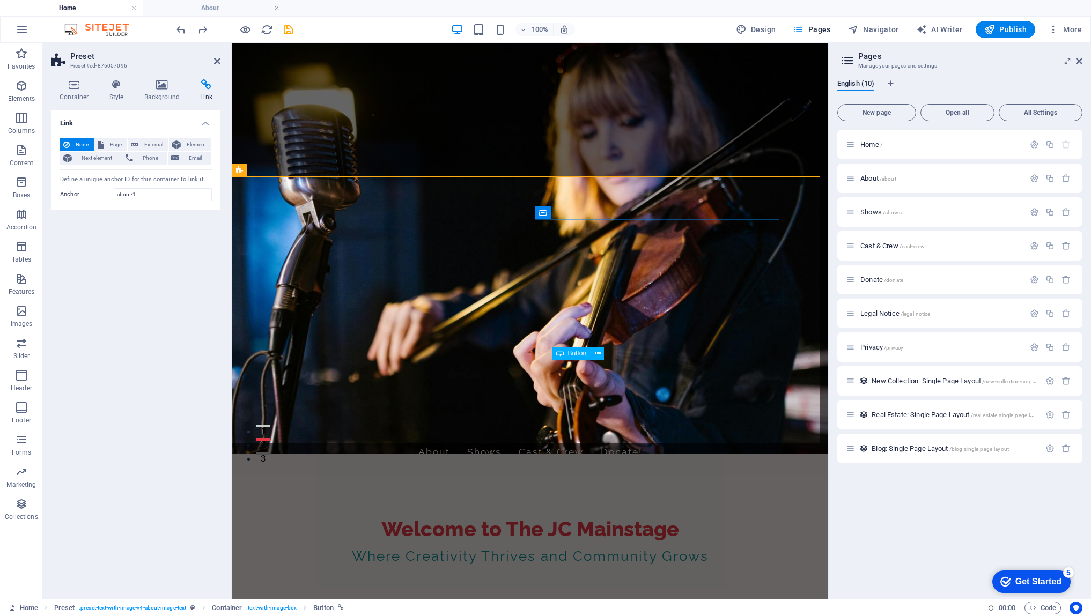
click at [576, 352] on span "Button" at bounding box center [577, 353] width 19 height 6
click at [575, 355] on span "Button" at bounding box center [577, 353] width 19 height 6
select select "1"
select select
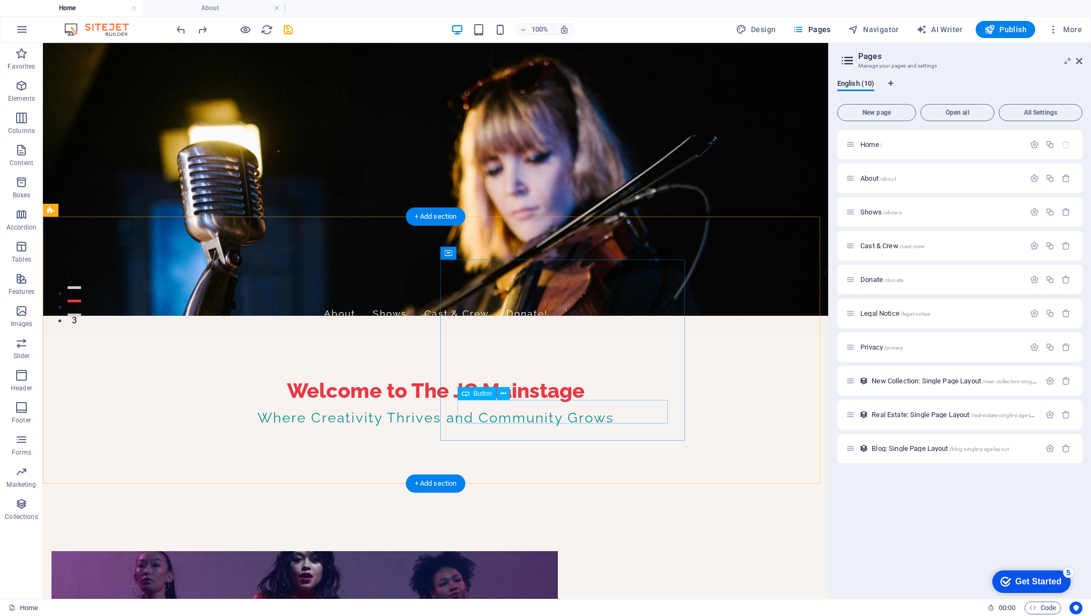
scroll to position [0, 0]
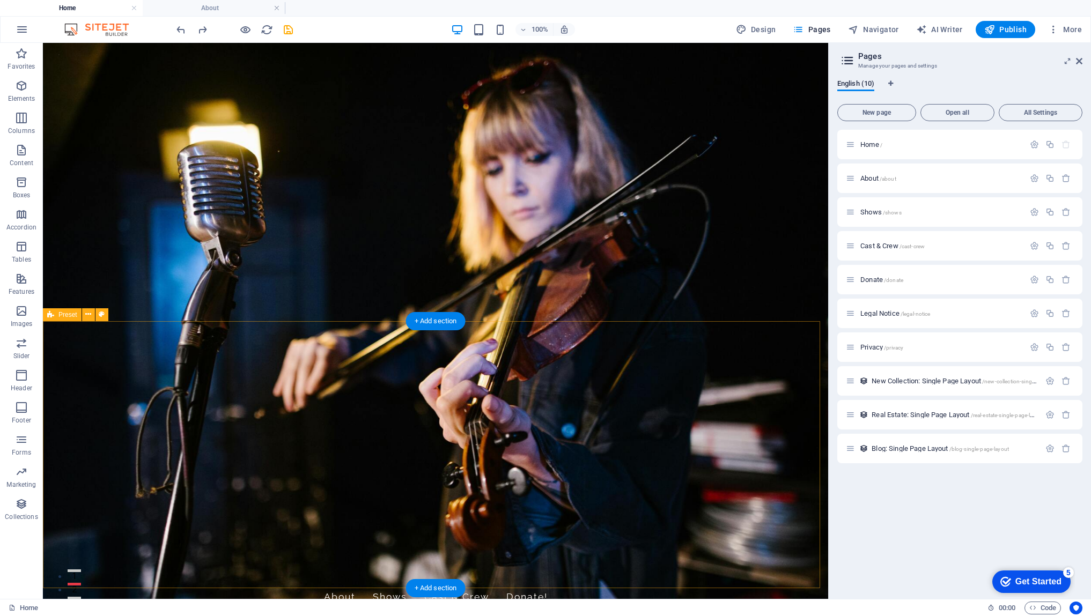
click at [766, 30] on span "Design" at bounding box center [756, 29] width 40 height 11
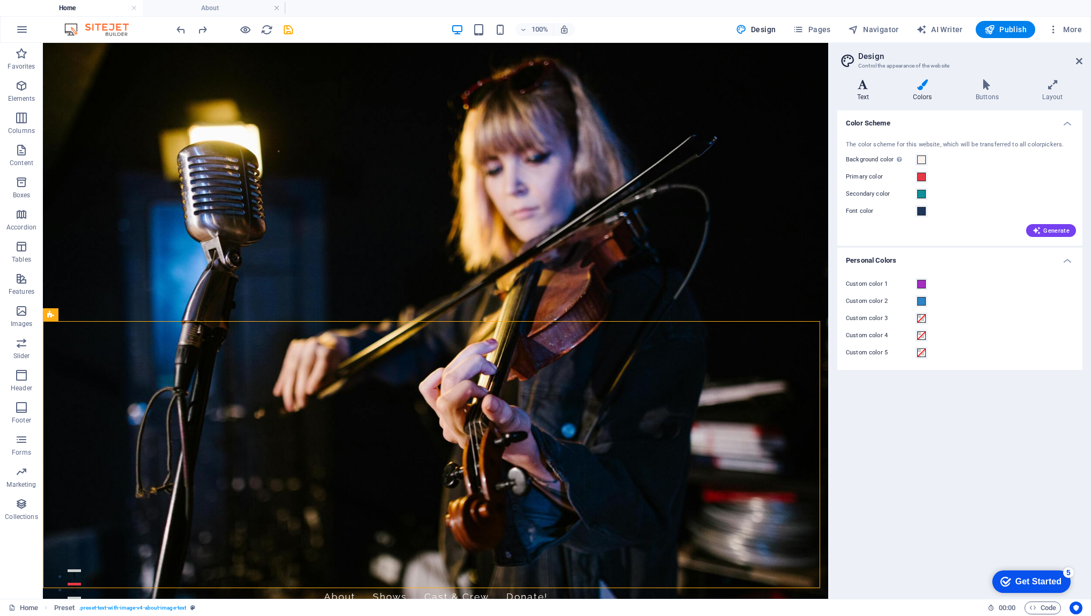
click at [866, 91] on h4 "Text" at bounding box center [865, 90] width 56 height 23
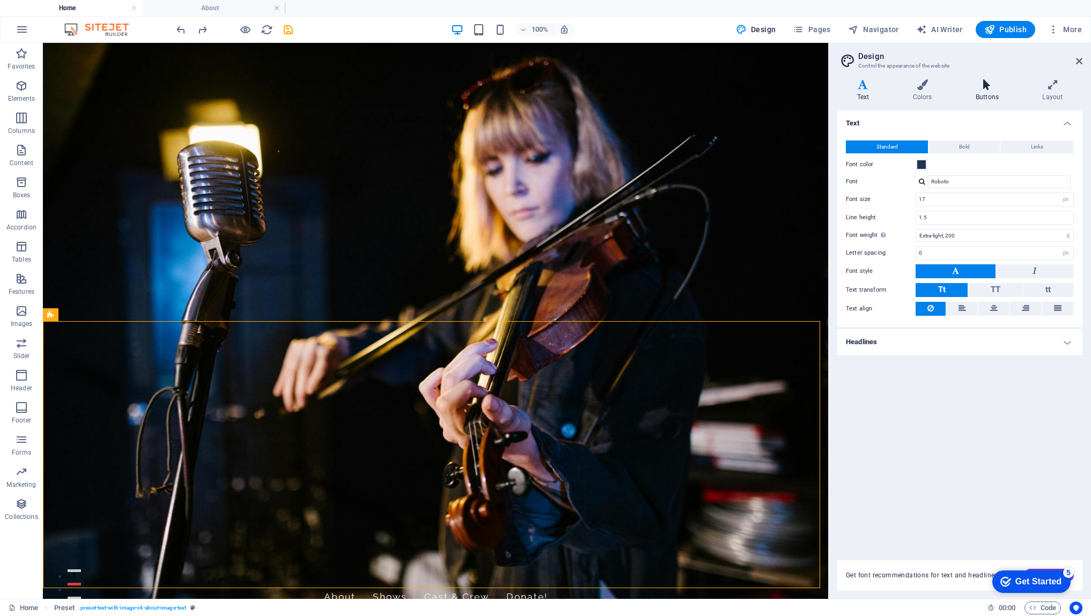
click at [988, 90] on icon at bounding box center [987, 84] width 62 height 11
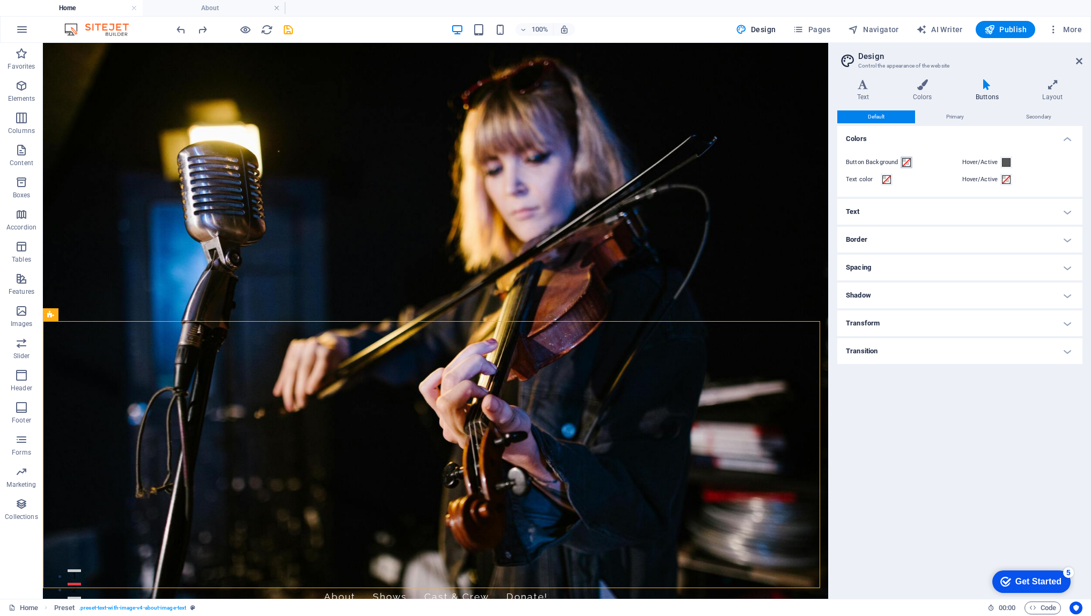
click at [908, 164] on span at bounding box center [906, 162] width 9 height 9
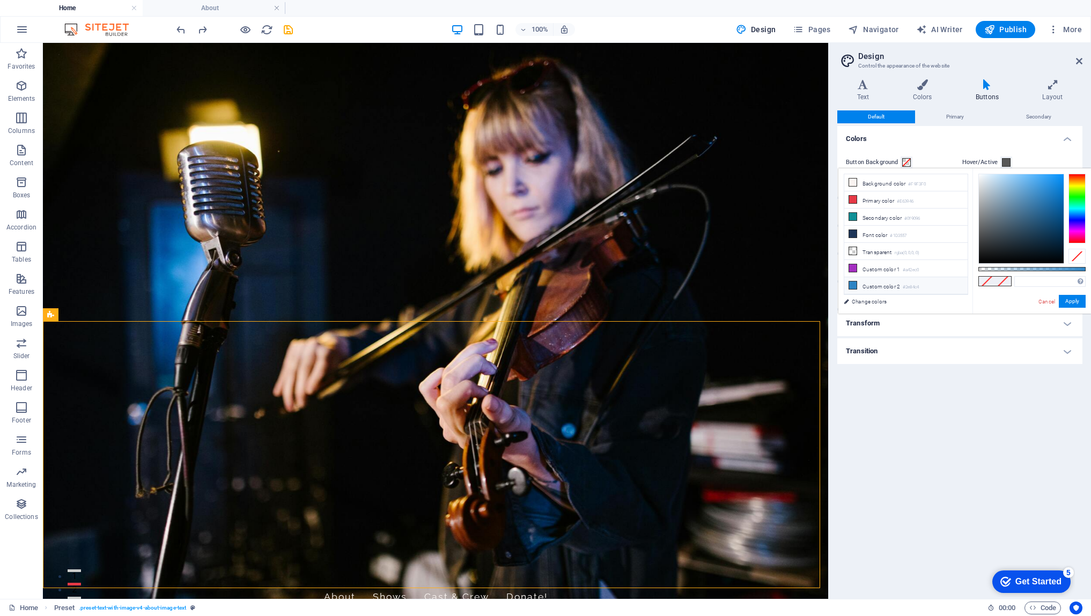
click at [853, 284] on icon at bounding box center [853, 286] width 8 height 8
type input "#2e84c4"
click at [1070, 303] on button "Apply" at bounding box center [1072, 301] width 27 height 13
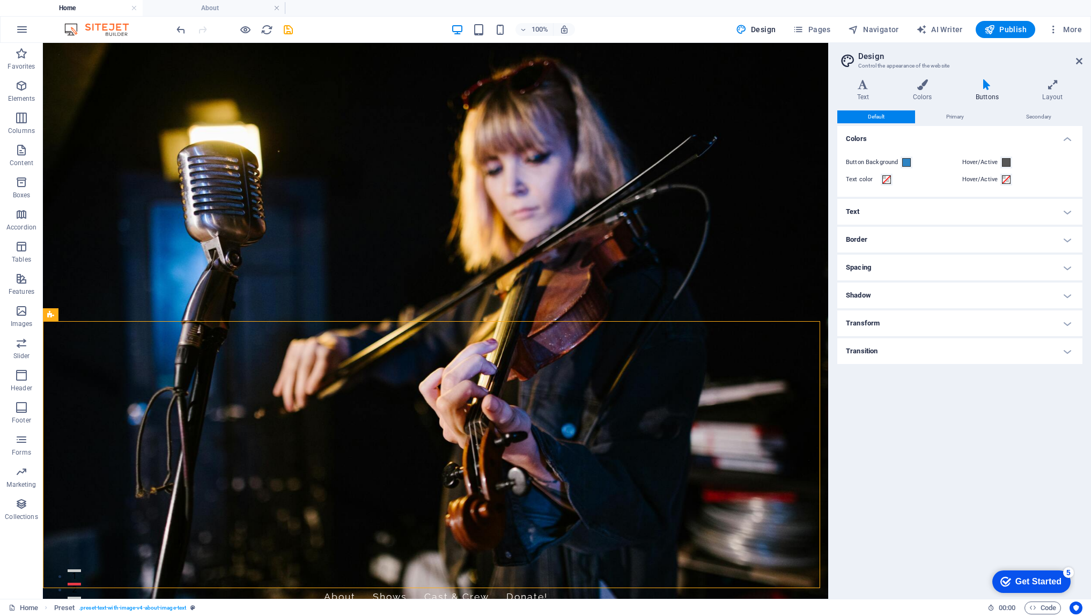
click at [940, 391] on div "Default Primary Secondary Colors Button Background Hover/Active Text color Hove…" at bounding box center [959, 351] width 245 height 480
click at [958, 116] on span "Primary" at bounding box center [955, 117] width 18 height 13
click at [877, 116] on span "Default" at bounding box center [876, 117] width 17 height 13
click at [951, 117] on span "Primary" at bounding box center [955, 117] width 18 height 13
click at [1027, 117] on span "Secondary" at bounding box center [1038, 117] width 25 height 13
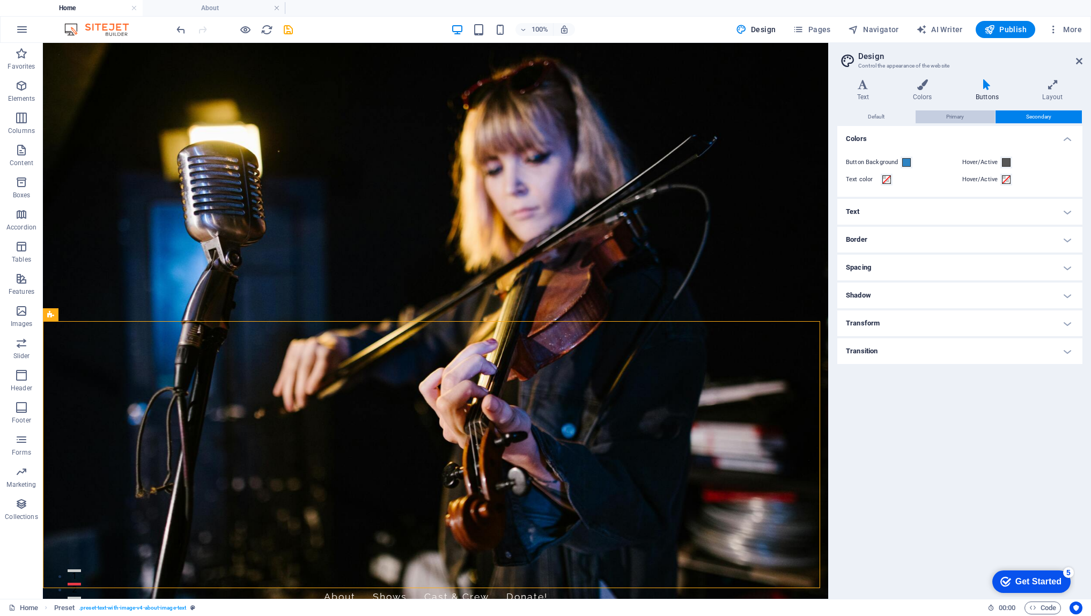
click at [951, 114] on span "Primary" at bounding box center [955, 117] width 18 height 13
click at [896, 117] on button "Default" at bounding box center [876, 117] width 78 height 13
click at [884, 385] on div "Default Primary Secondary Colors Button Background Hover/Active Text color Hove…" at bounding box center [959, 351] width 245 height 480
click at [1082, 60] on icon at bounding box center [1079, 61] width 6 height 9
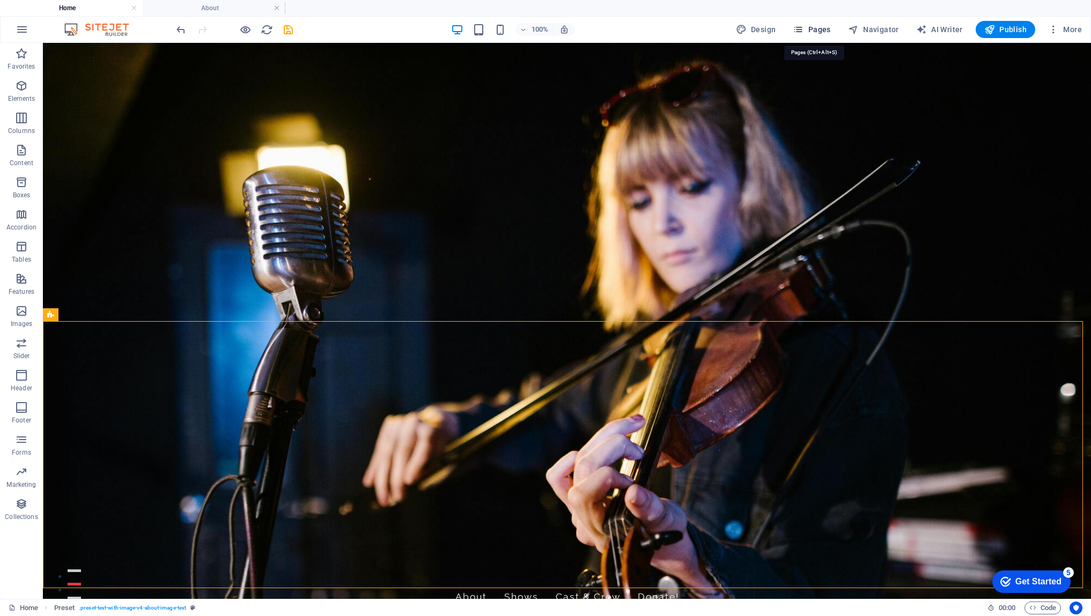
click at [821, 29] on span "Pages" at bounding box center [812, 29] width 38 height 11
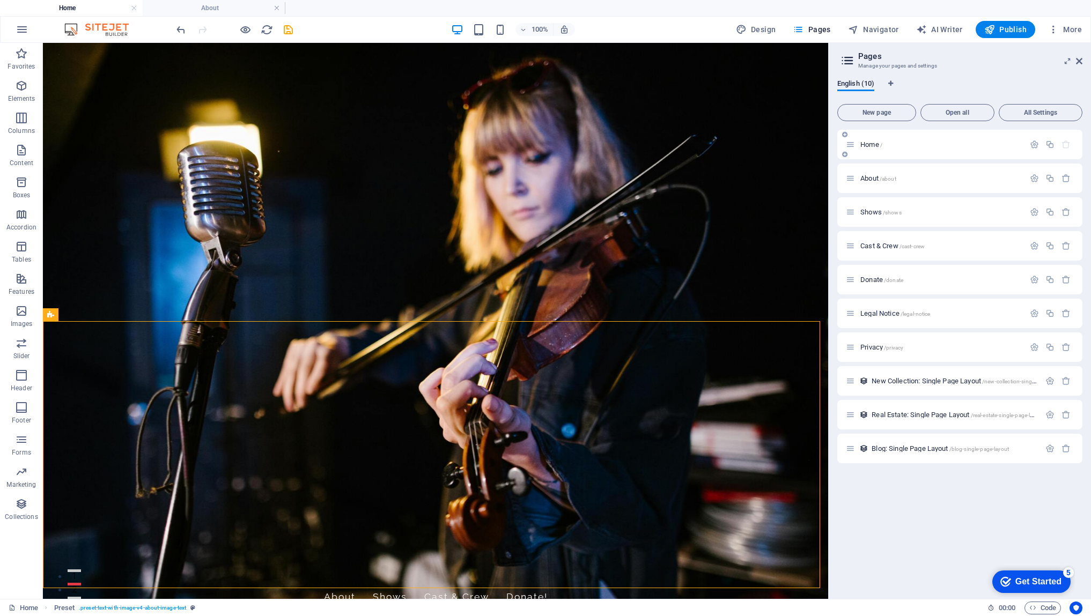
click at [865, 145] on span "Home /" at bounding box center [871, 145] width 22 height 8
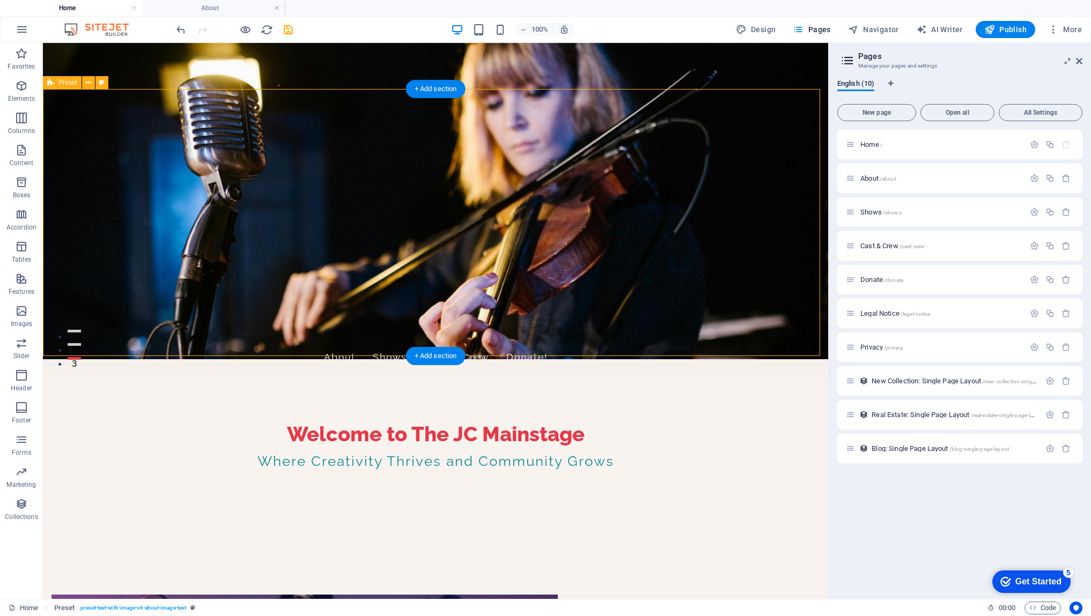
scroll to position [264, 0]
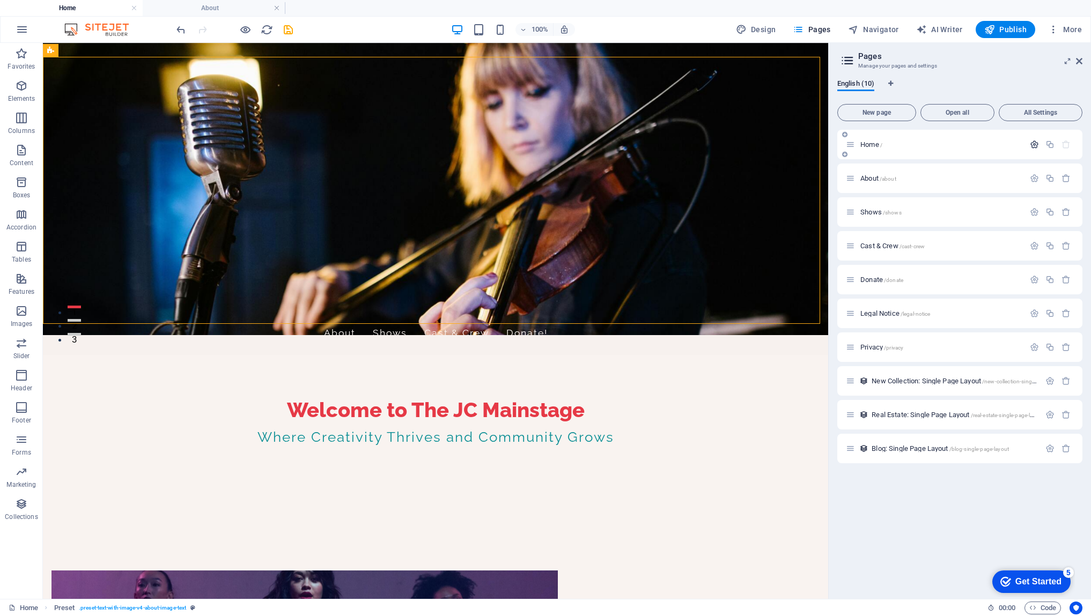
click at [1034, 146] on icon "button" at bounding box center [1034, 144] width 9 height 9
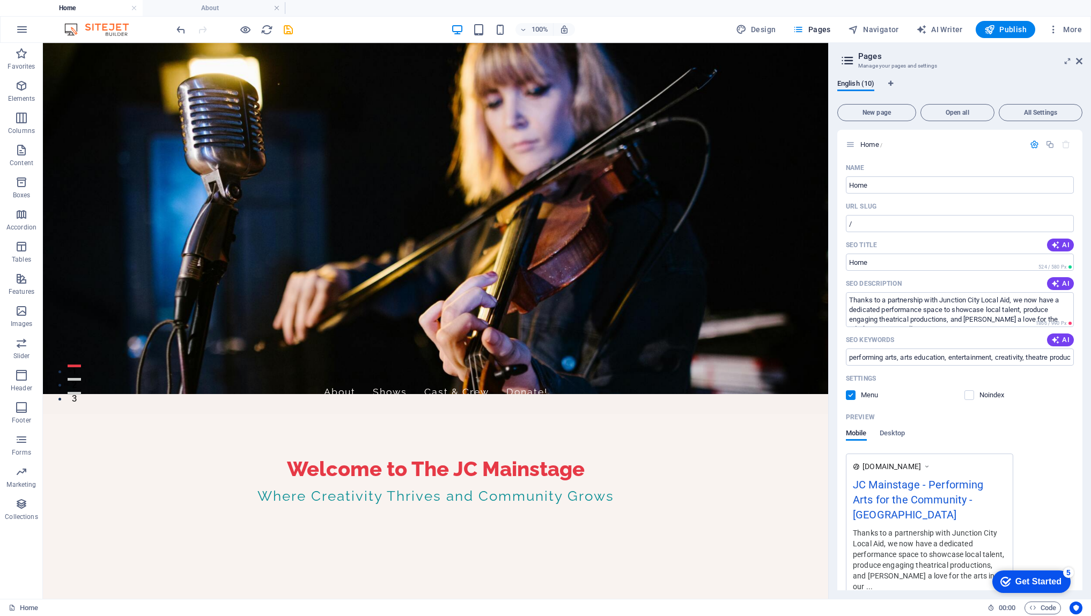
scroll to position [391, 0]
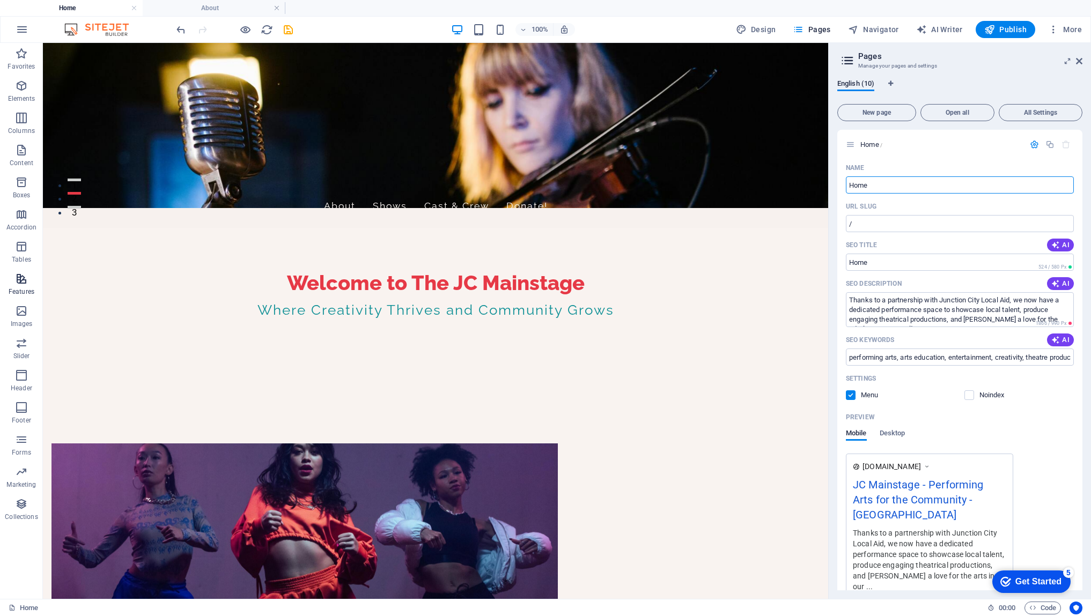
click at [22, 285] on span "Features" at bounding box center [21, 286] width 43 height 26
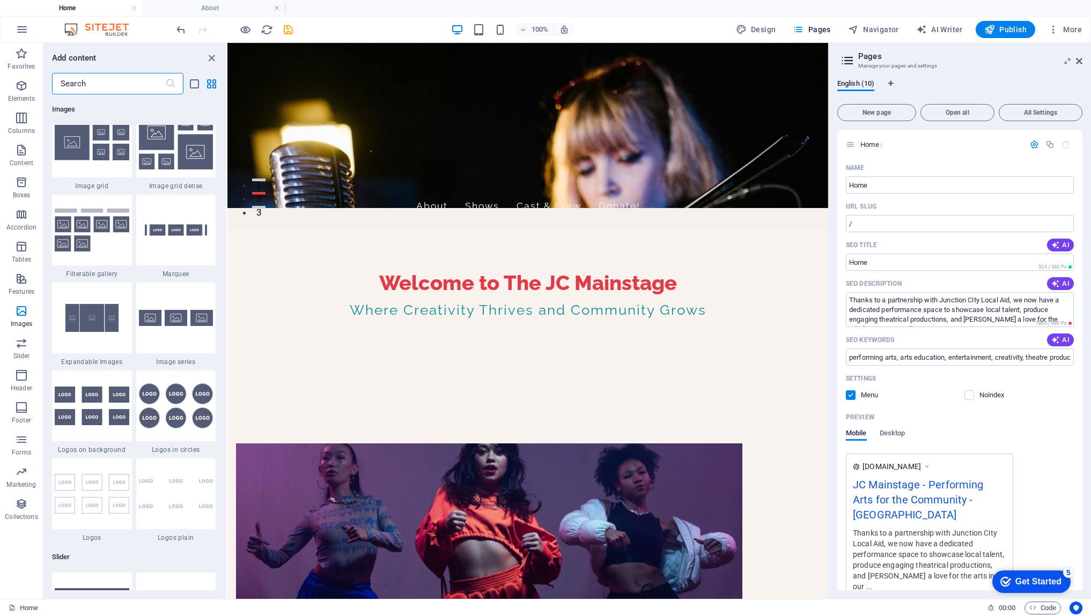
scroll to position [5645, 0]
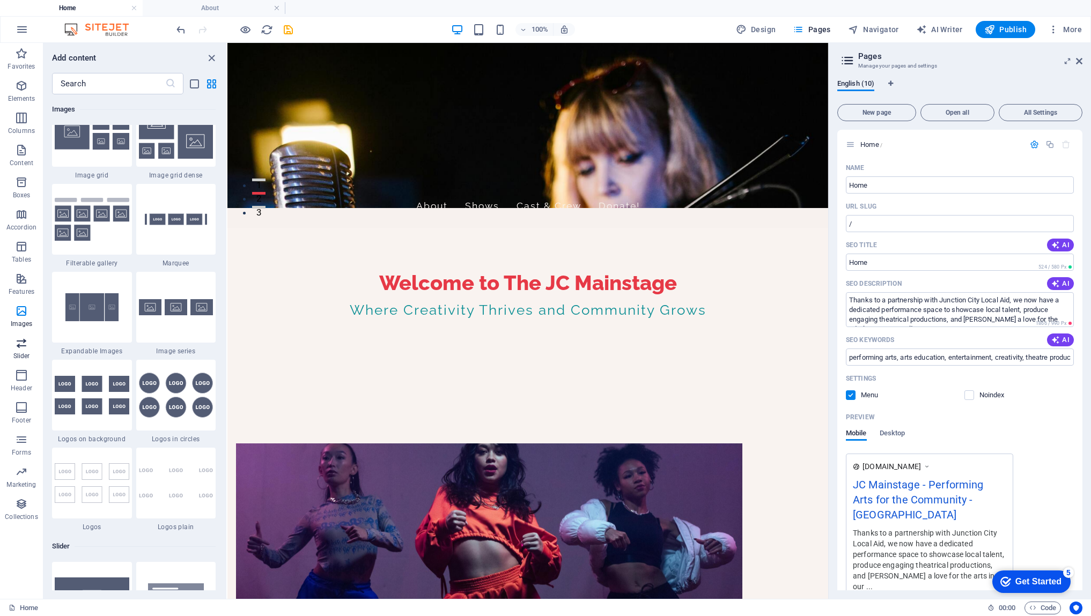
click at [19, 346] on icon "button" at bounding box center [21, 343] width 13 height 13
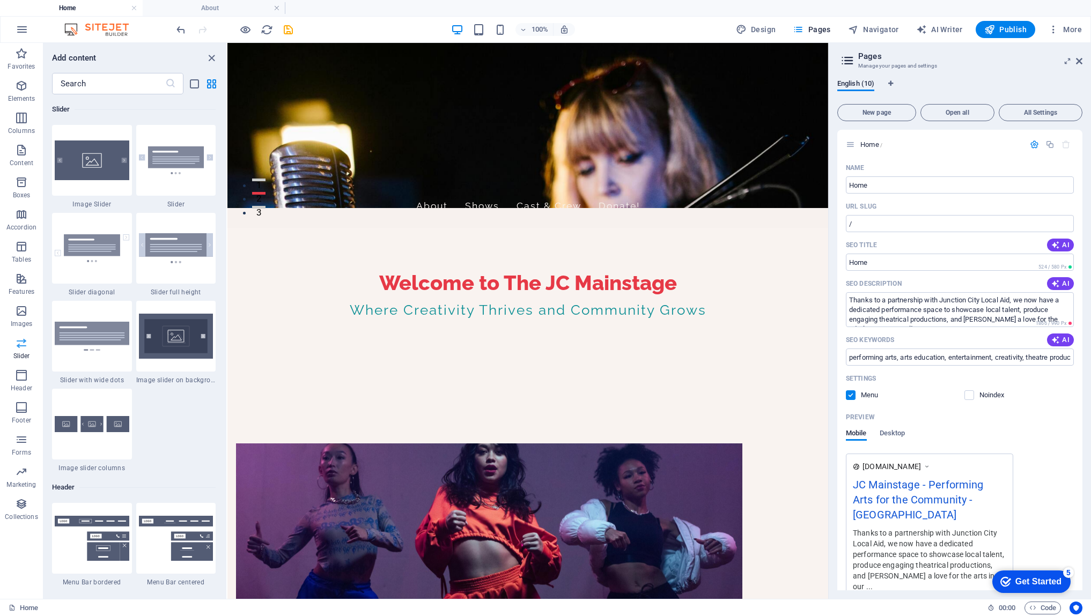
scroll to position [6082, 0]
click at [21, 92] on icon "button" at bounding box center [21, 85] width 13 height 13
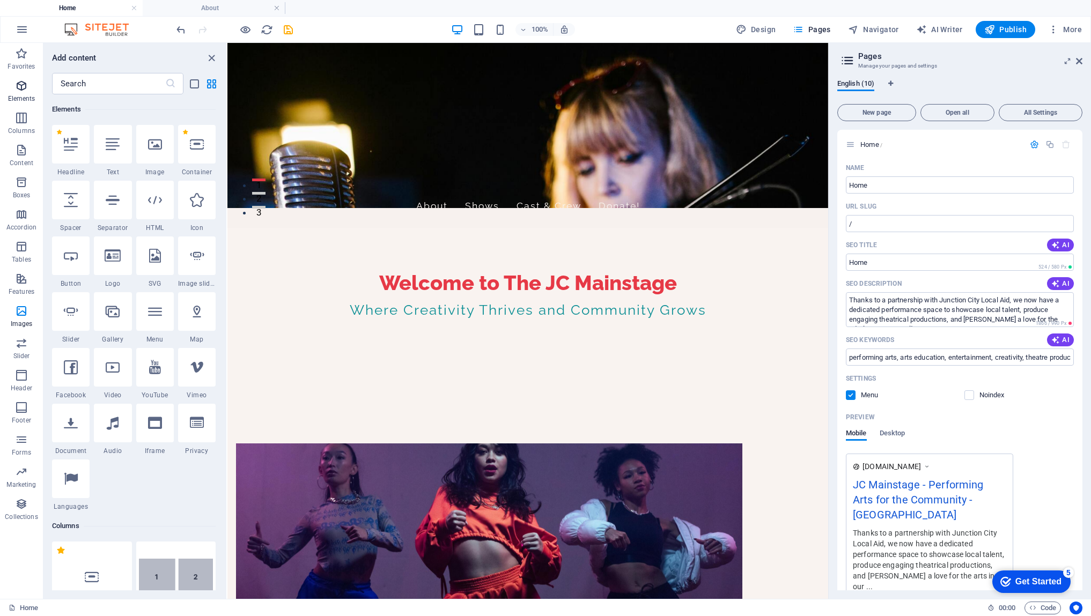
scroll to position [114, 0]
click at [24, 509] on icon "button" at bounding box center [21, 504] width 13 height 13
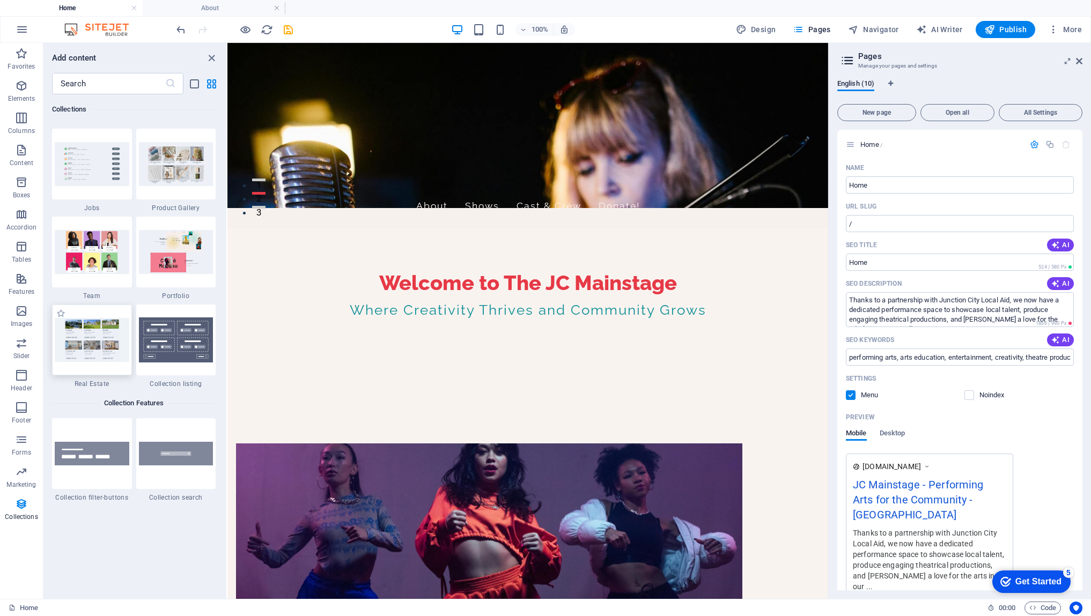
scroll to position [9943, 0]
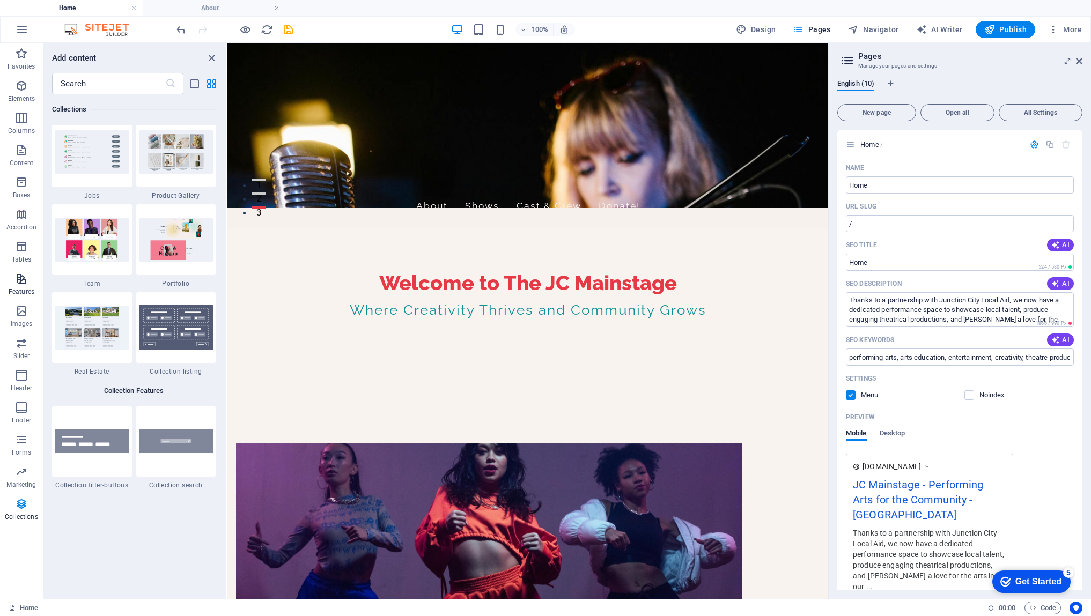
click at [26, 282] on icon "button" at bounding box center [21, 279] width 13 height 13
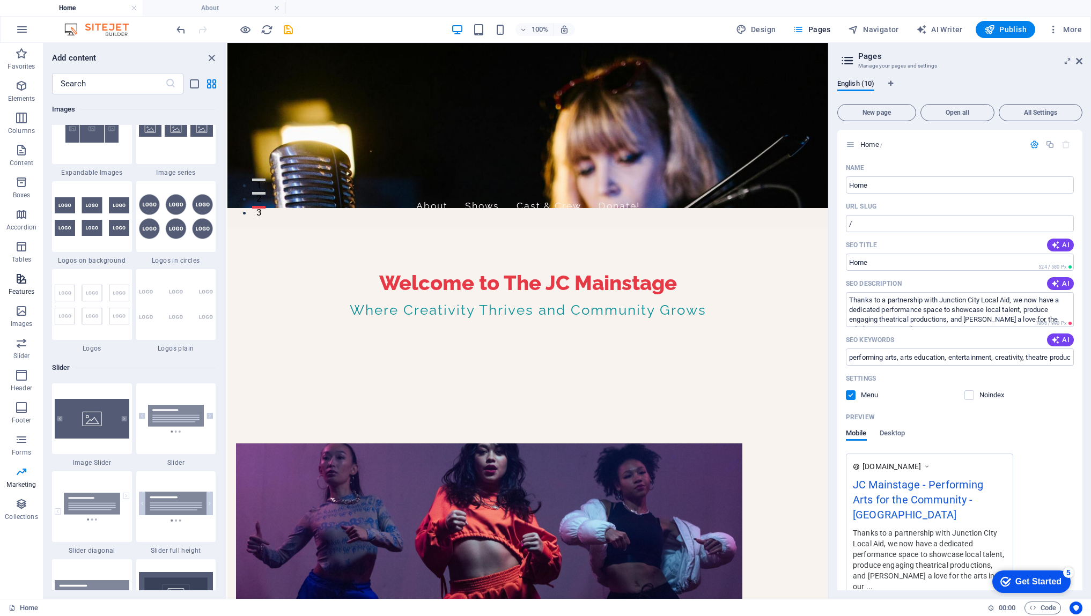
scroll to position [4182, 0]
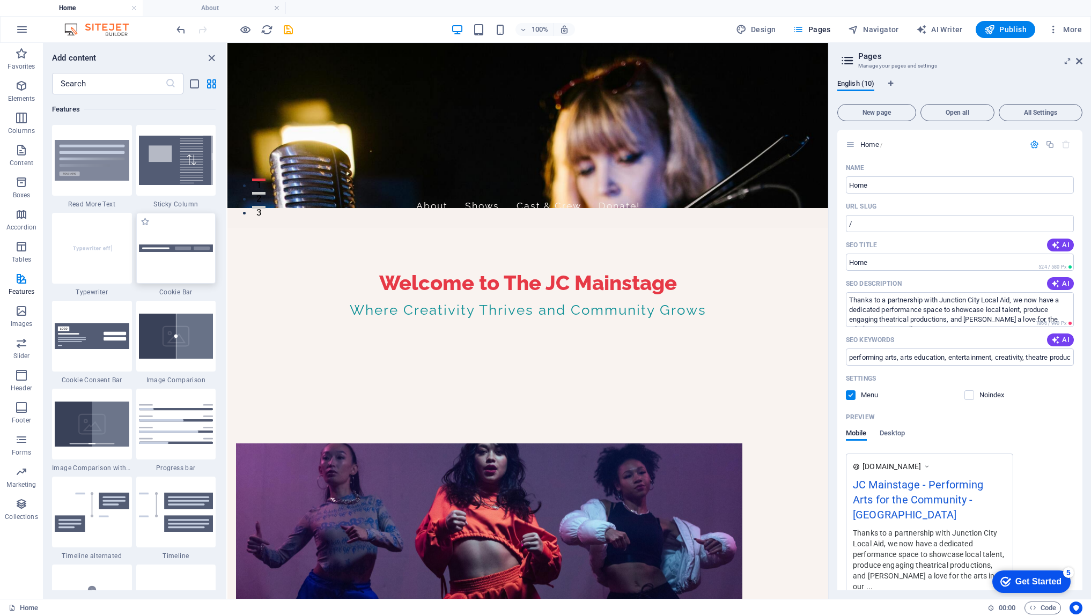
click at [188, 252] on div at bounding box center [176, 248] width 80 height 71
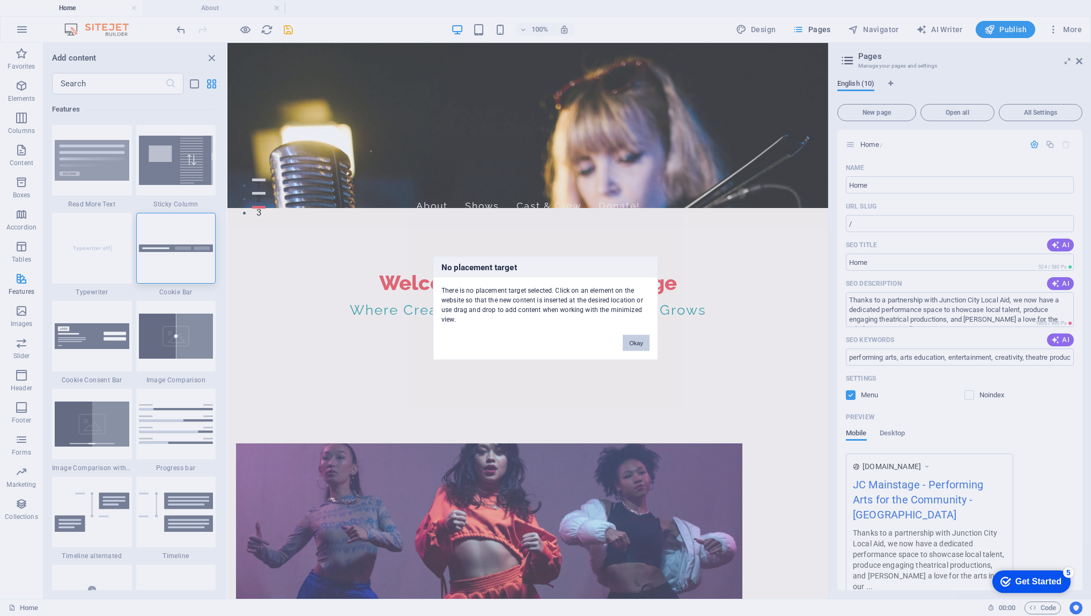
click at [638, 344] on button "Okay" at bounding box center [636, 343] width 27 height 16
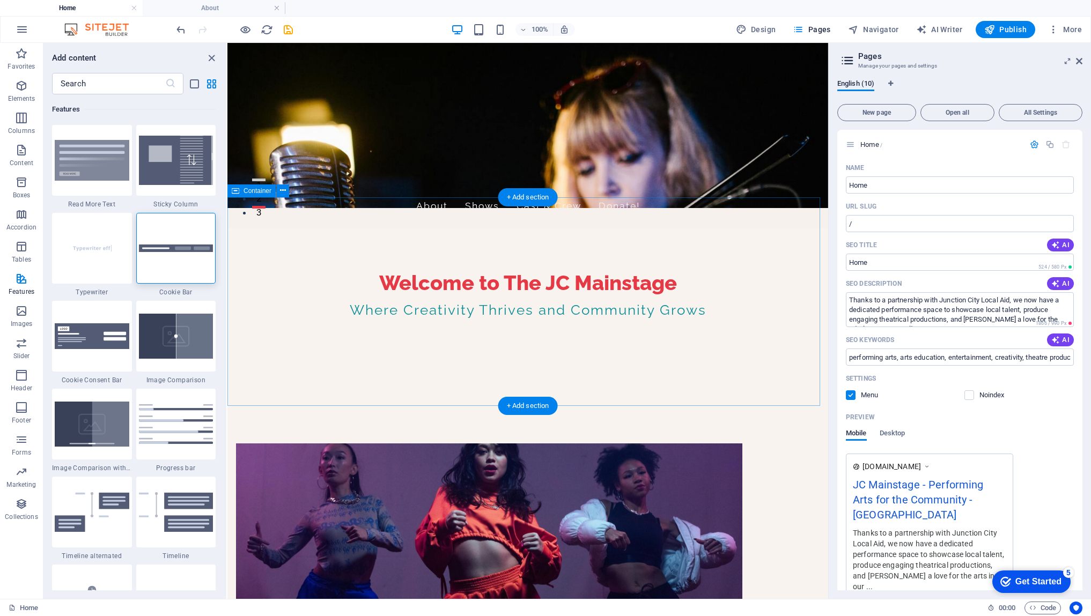
click at [189, 236] on div at bounding box center [176, 248] width 80 height 71
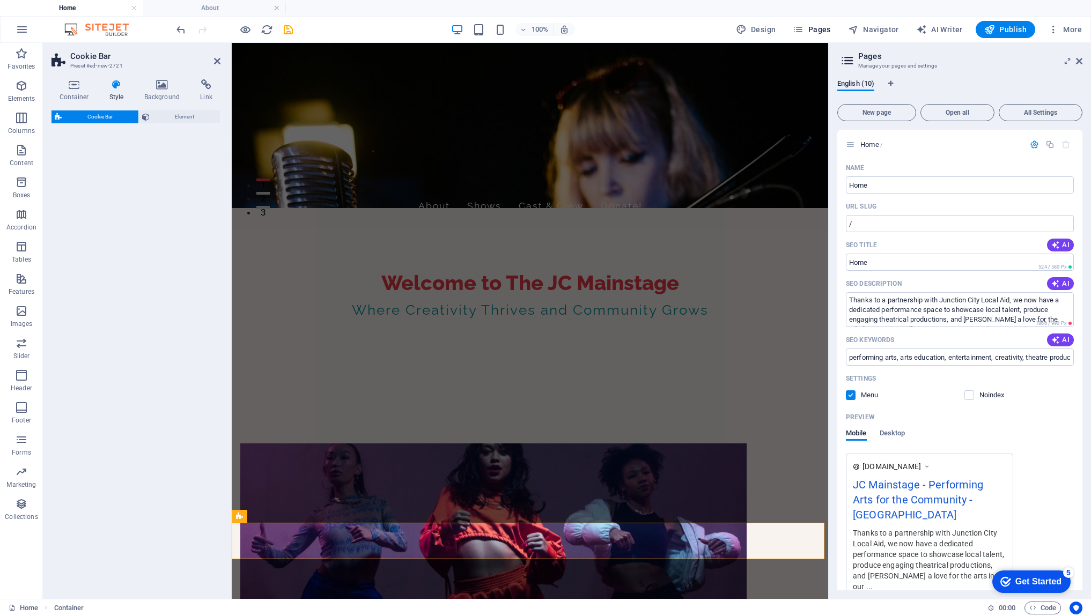
scroll to position [298, 0]
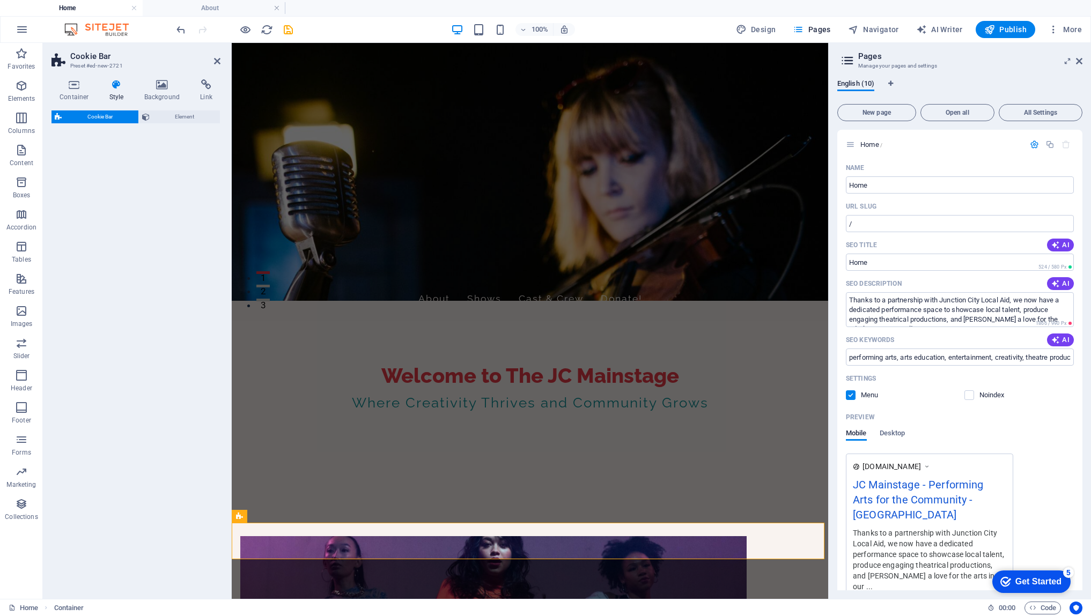
select select "px"
select select "rem"
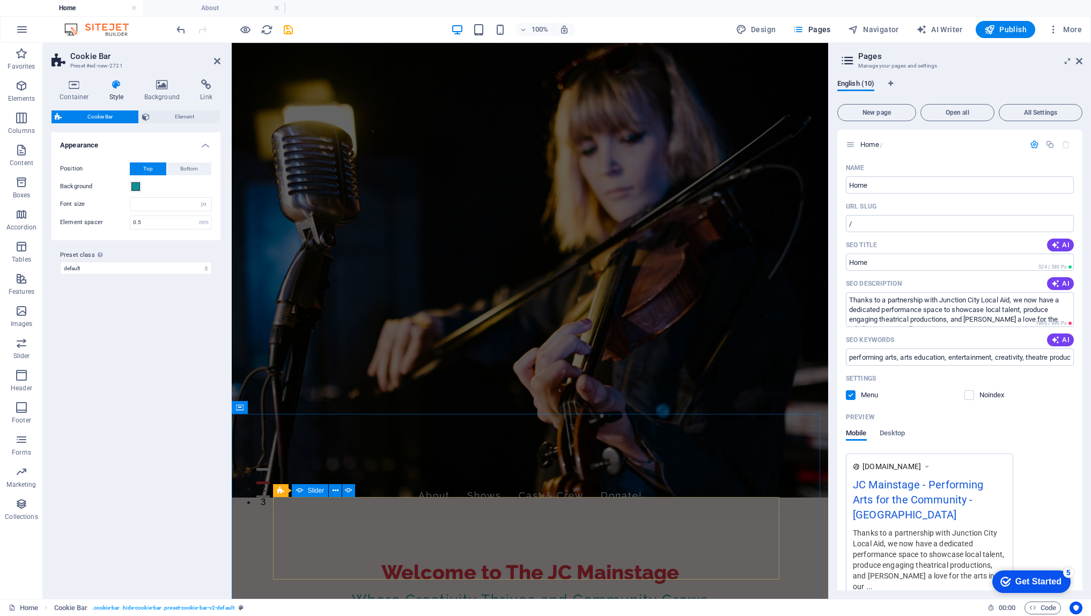
scroll to position [80, 0]
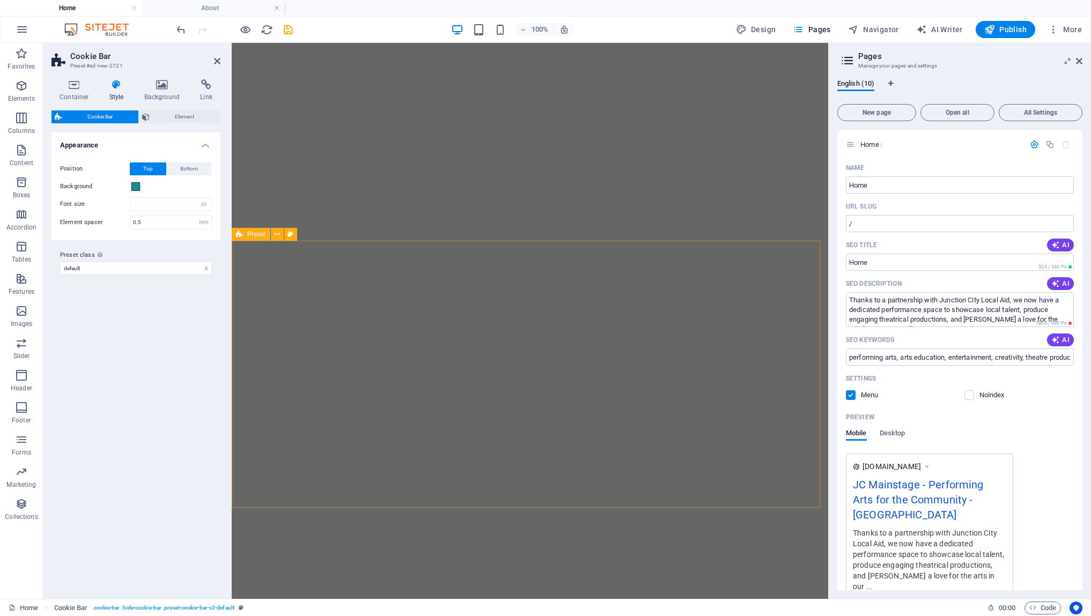
select select "px"
select select "rem"
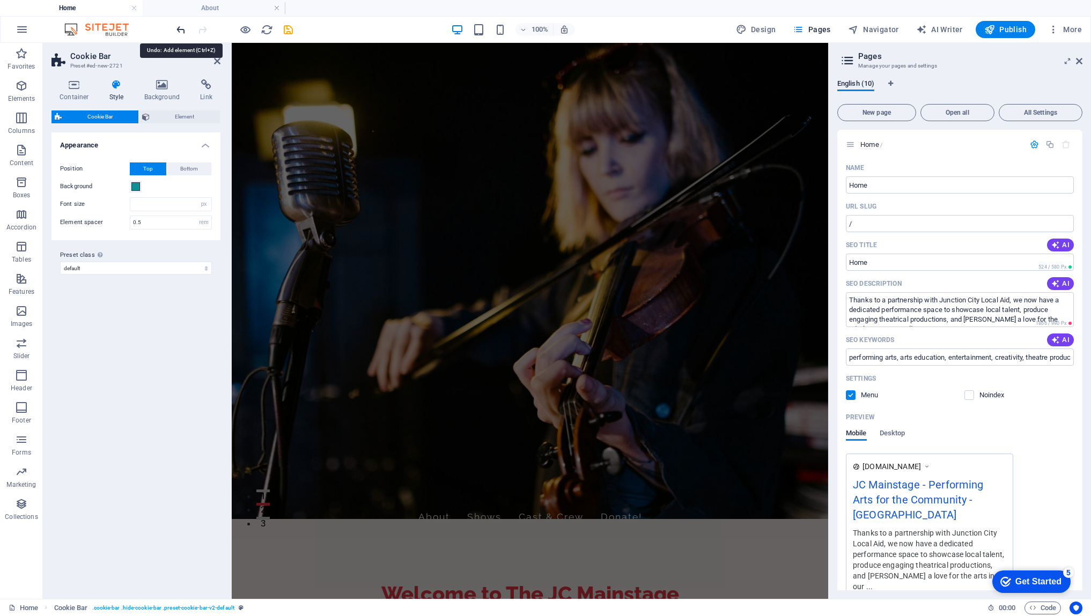
click at [181, 27] on icon "undo" at bounding box center [181, 30] width 12 height 12
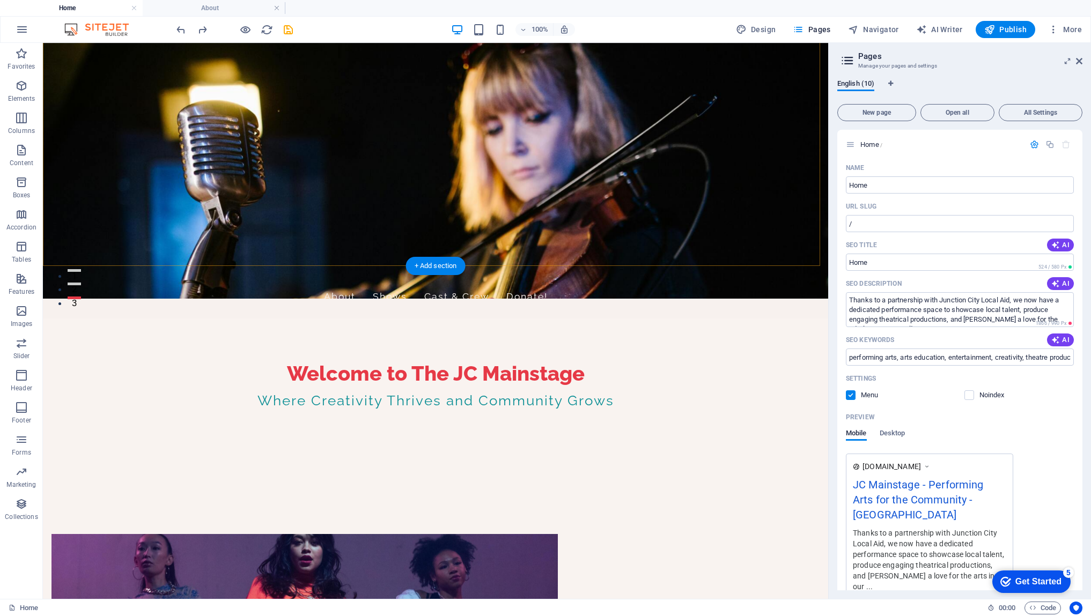
scroll to position [343, 0]
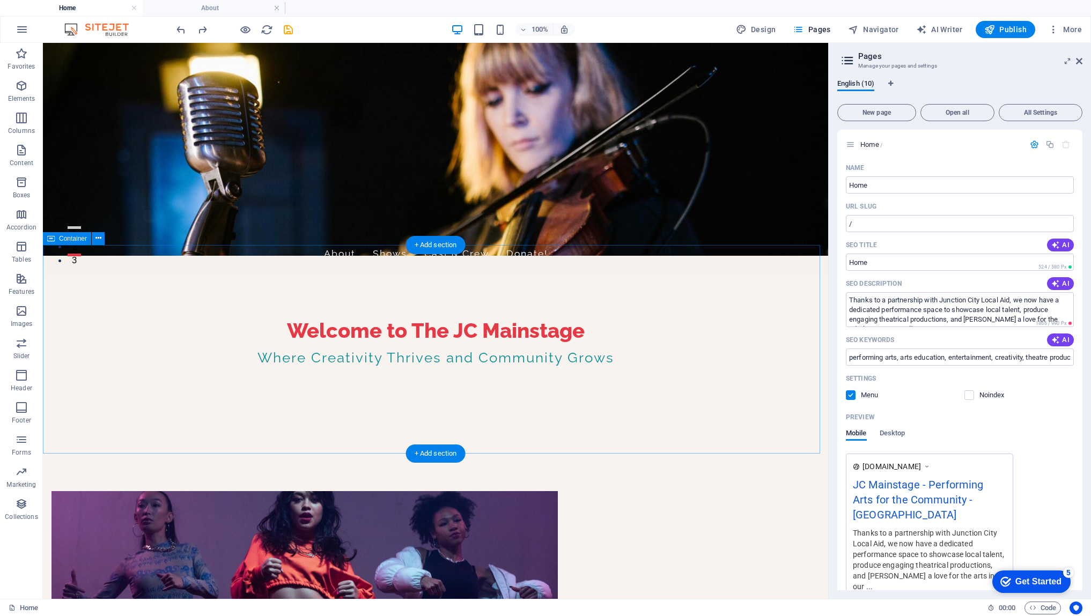
click at [23, 281] on icon "button" at bounding box center [21, 279] width 13 height 13
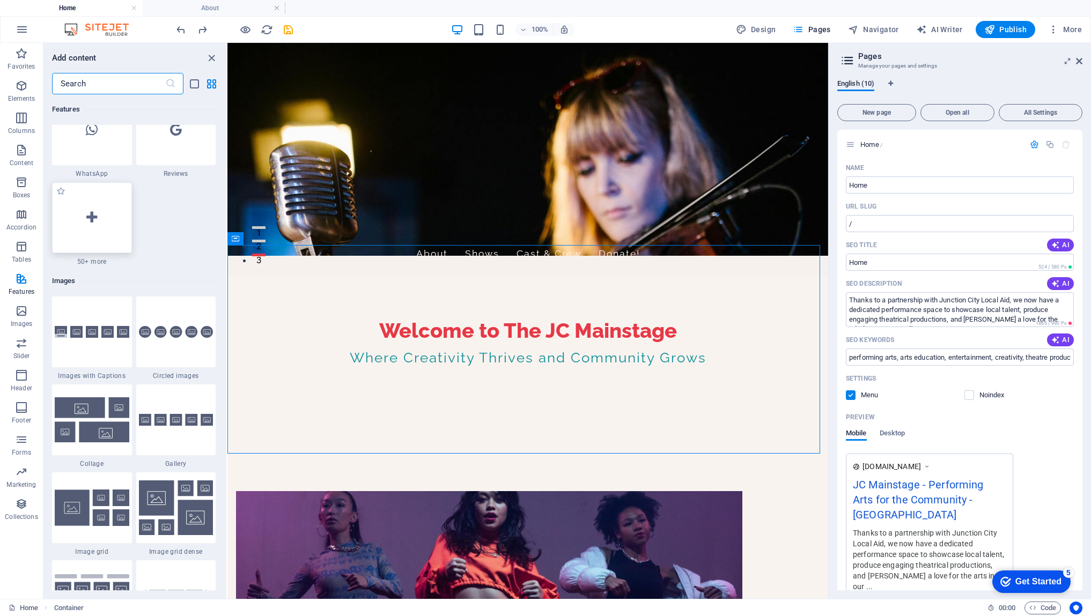
scroll to position [5300, 0]
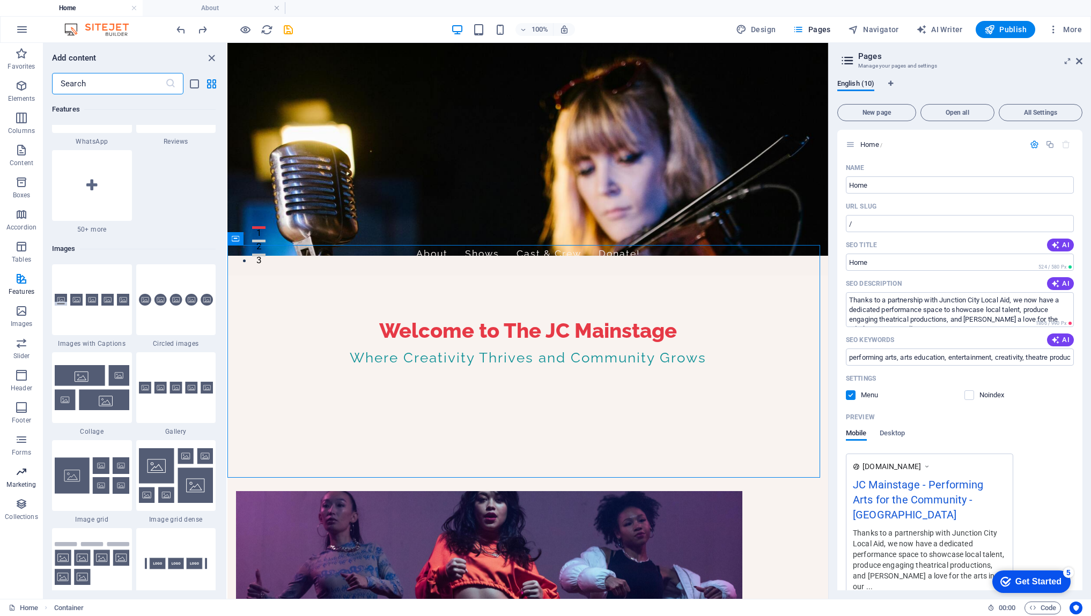
click at [21, 481] on p "Marketing" at bounding box center [21, 485] width 30 height 9
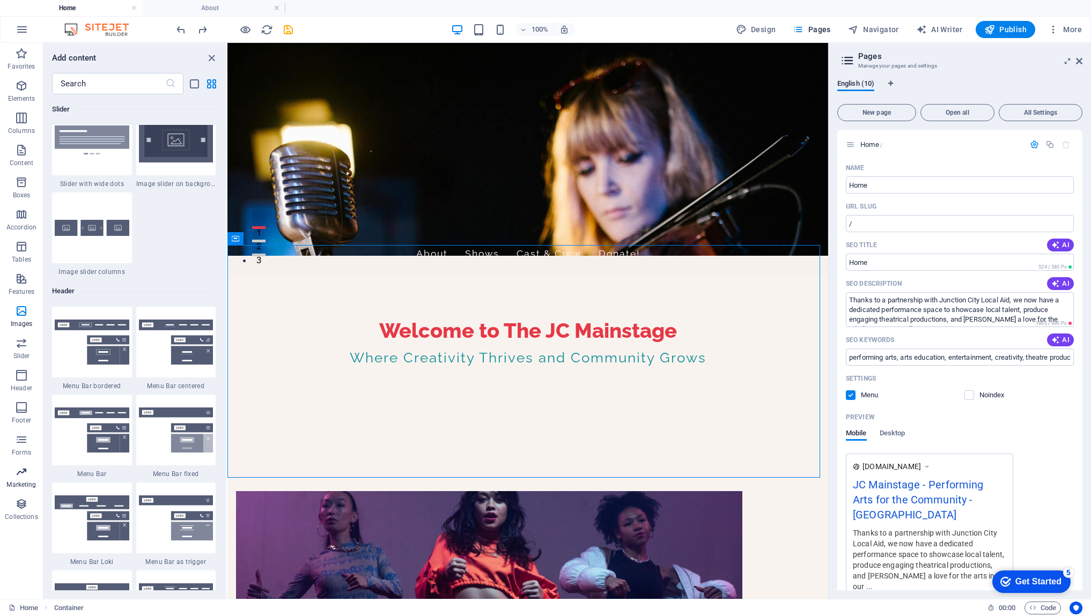
scroll to position [8739, 0]
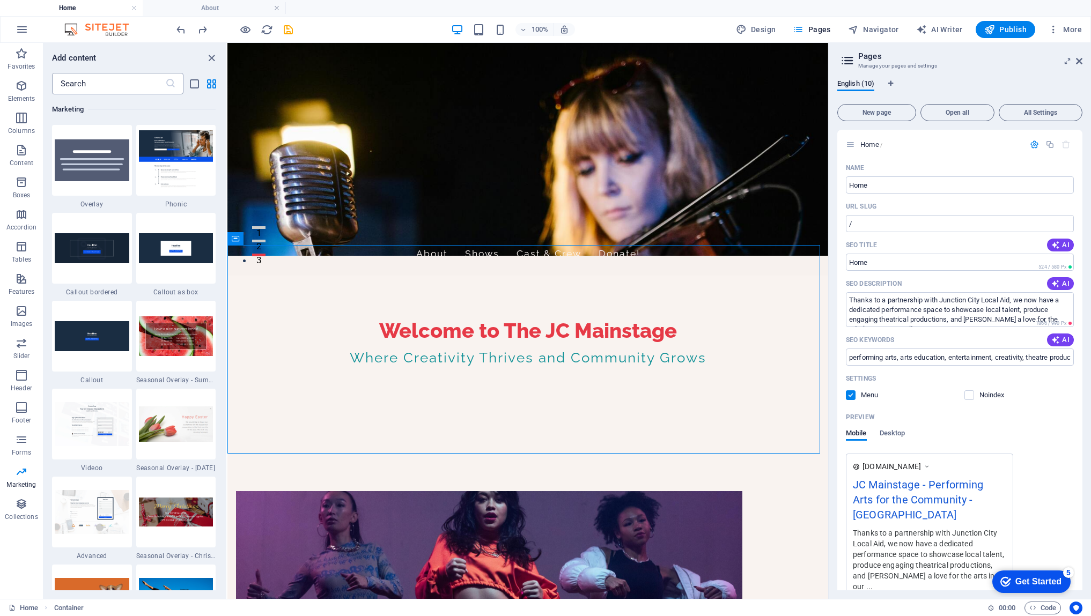
click at [77, 87] on input "text" at bounding box center [108, 83] width 113 height 21
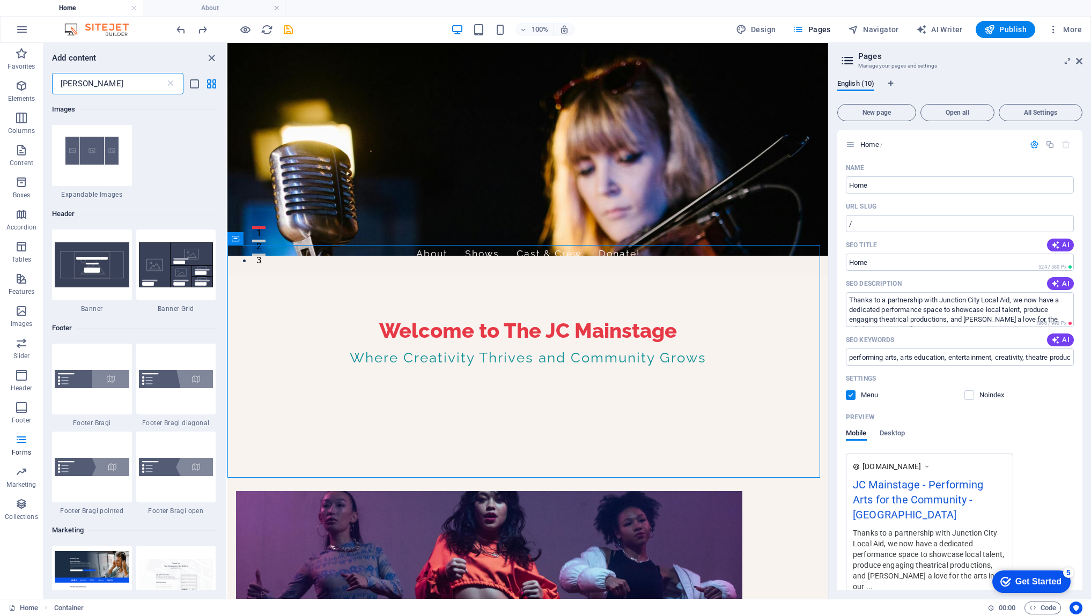
scroll to position [0, 0]
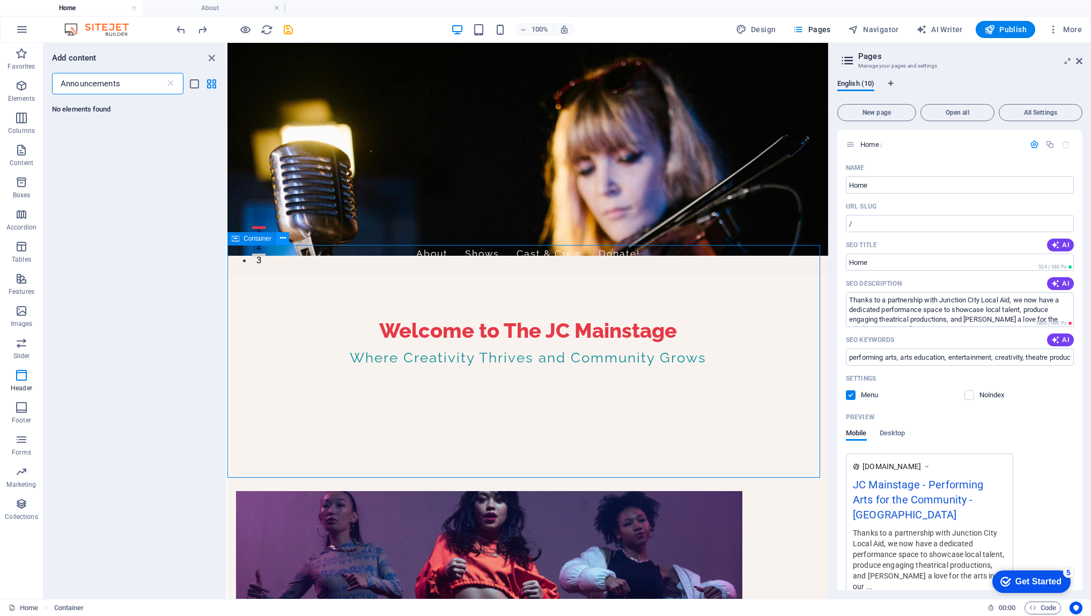
type input "Announcements"
click at [287, 240] on button at bounding box center [282, 238] width 13 height 13
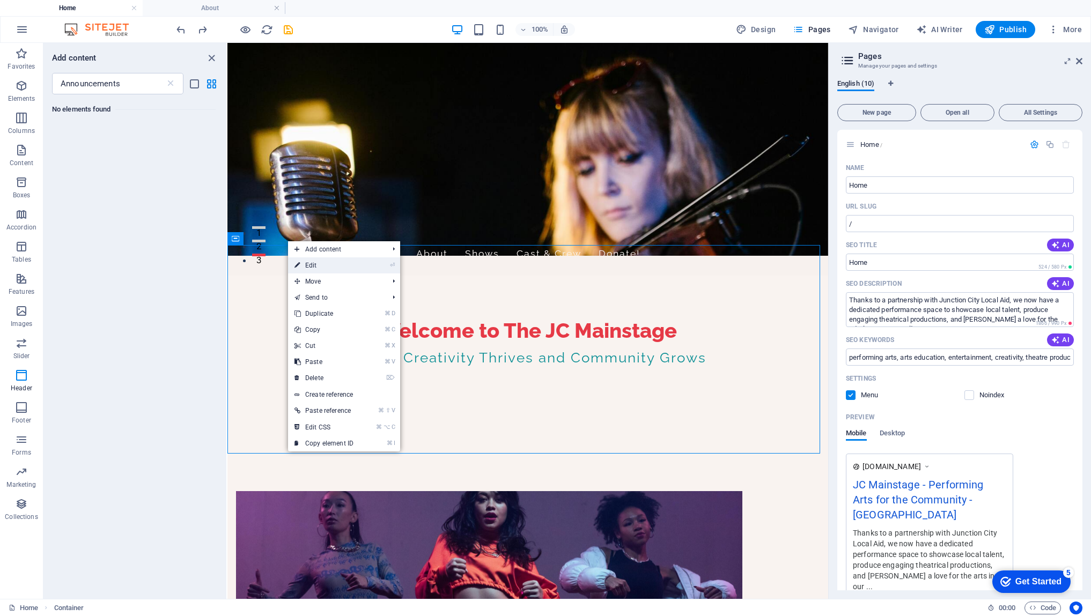
drag, startPoint x: 308, startPoint y: 263, endPoint x: 76, endPoint y: 220, distance: 235.7
click at [308, 263] on link "⏎ Edit" at bounding box center [324, 266] width 72 height 16
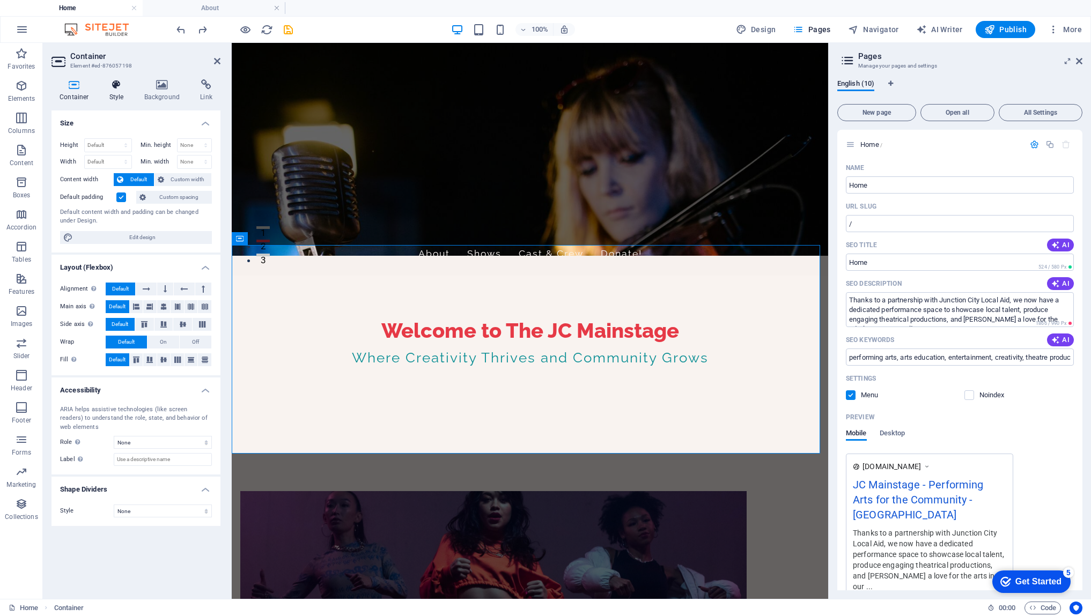
click at [117, 86] on icon at bounding box center [116, 84] width 31 height 11
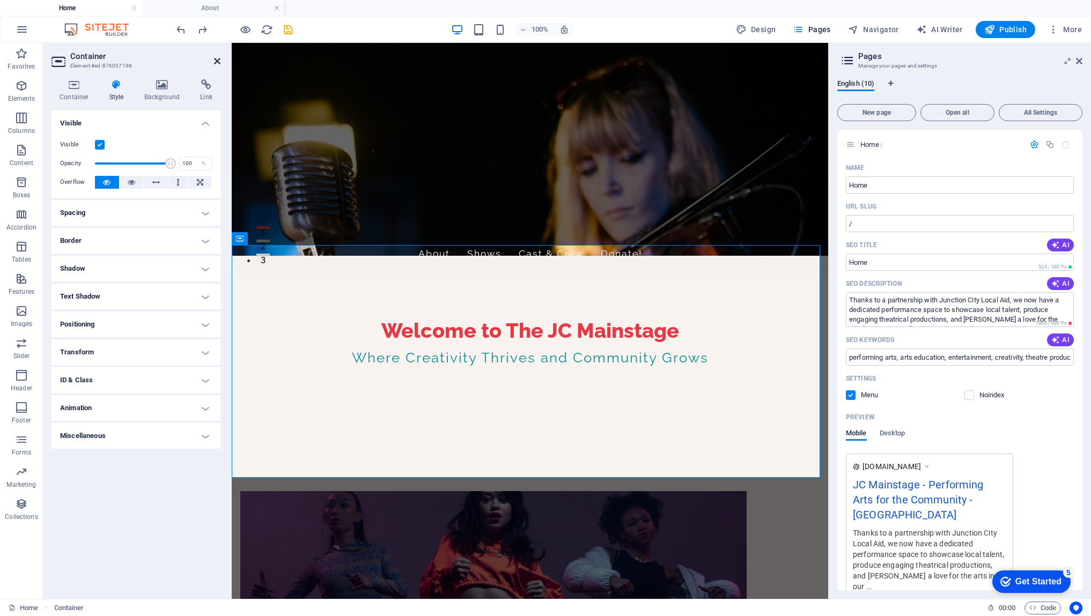
click at [218, 62] on icon at bounding box center [217, 61] width 6 height 9
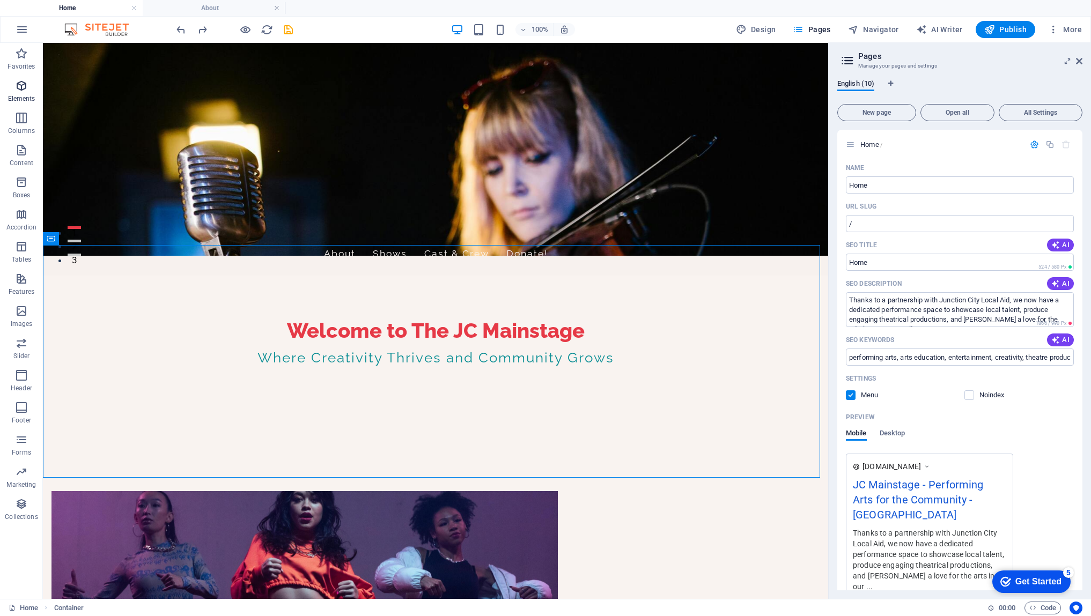
click at [22, 90] on icon "button" at bounding box center [21, 85] width 13 height 13
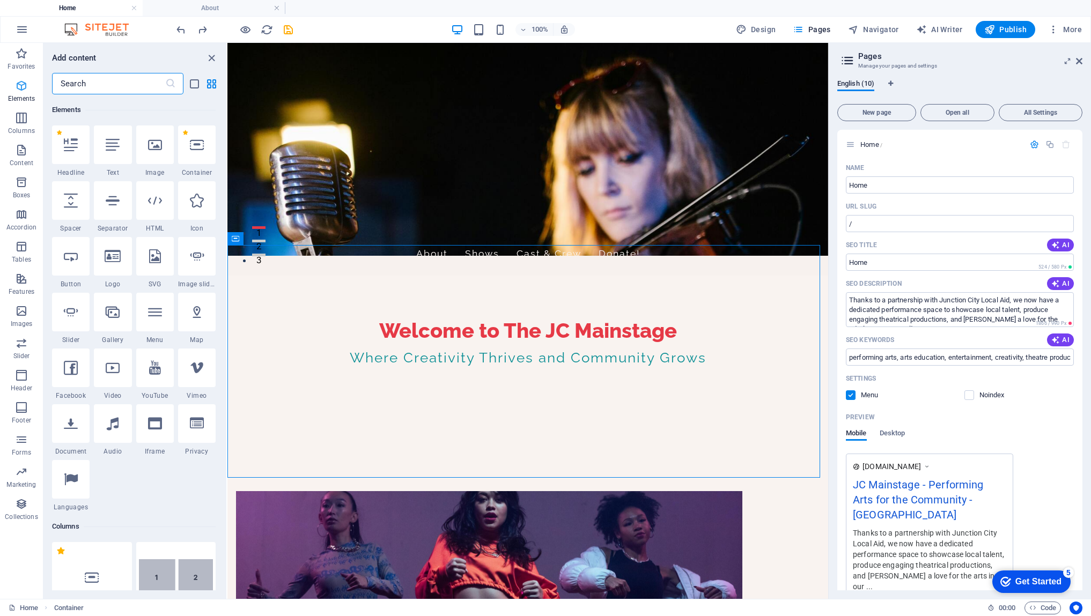
scroll to position [114, 0]
click at [65, 154] on div at bounding box center [71, 144] width 38 height 39
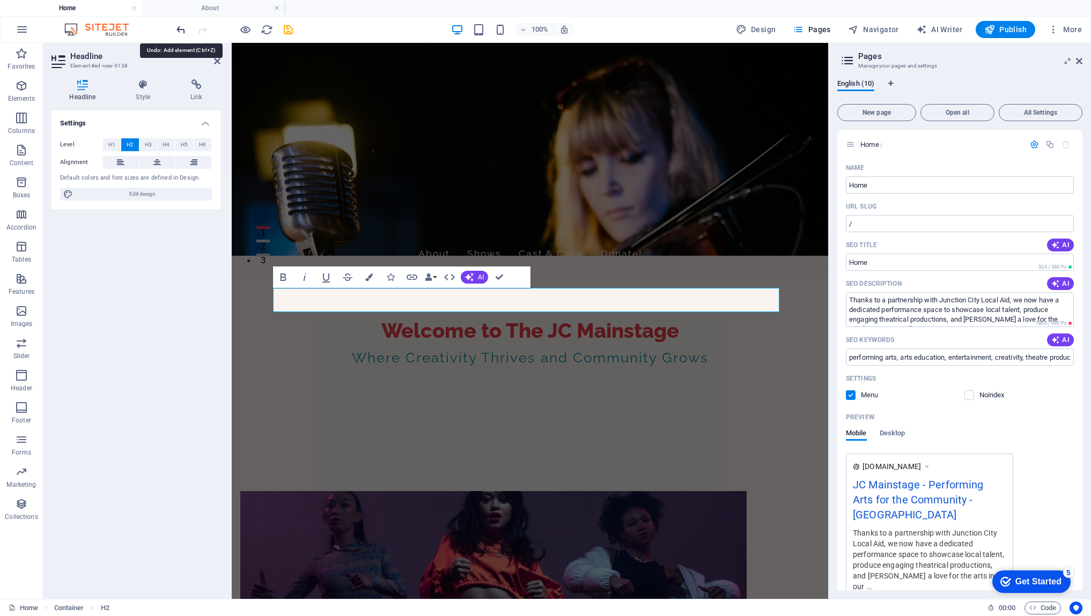
click at [185, 30] on icon "undo" at bounding box center [181, 30] width 12 height 12
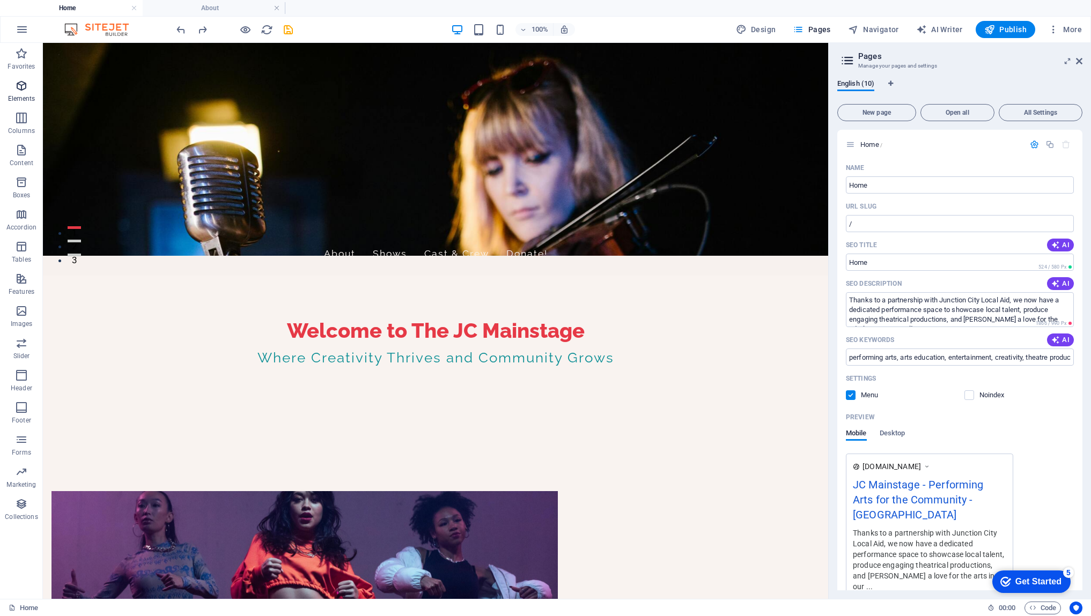
click at [15, 93] on span "Elements" at bounding box center [21, 92] width 43 height 26
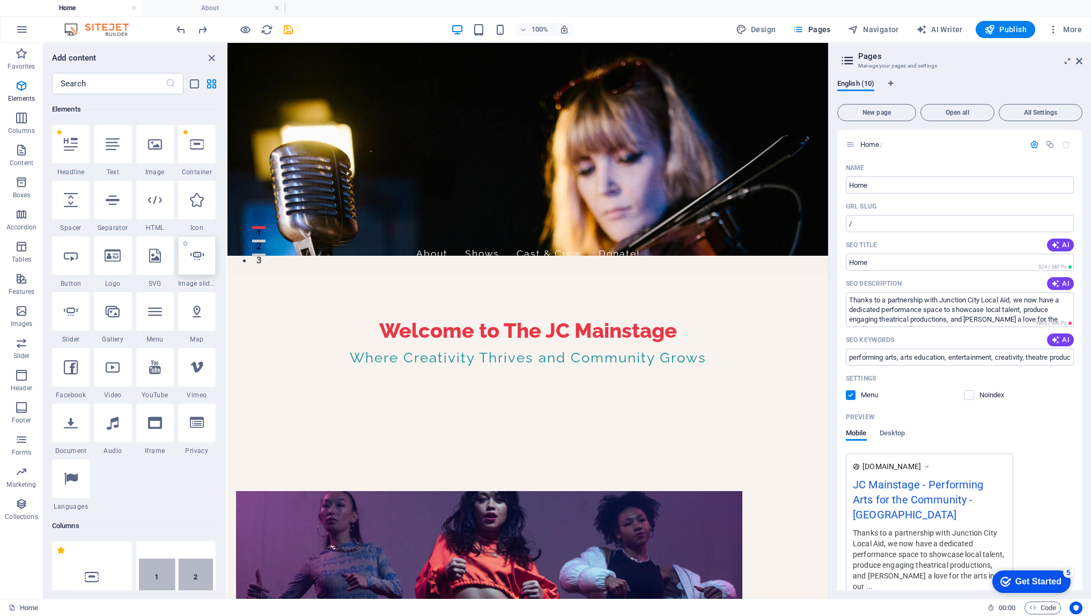
click at [201, 273] on div at bounding box center [197, 256] width 38 height 39
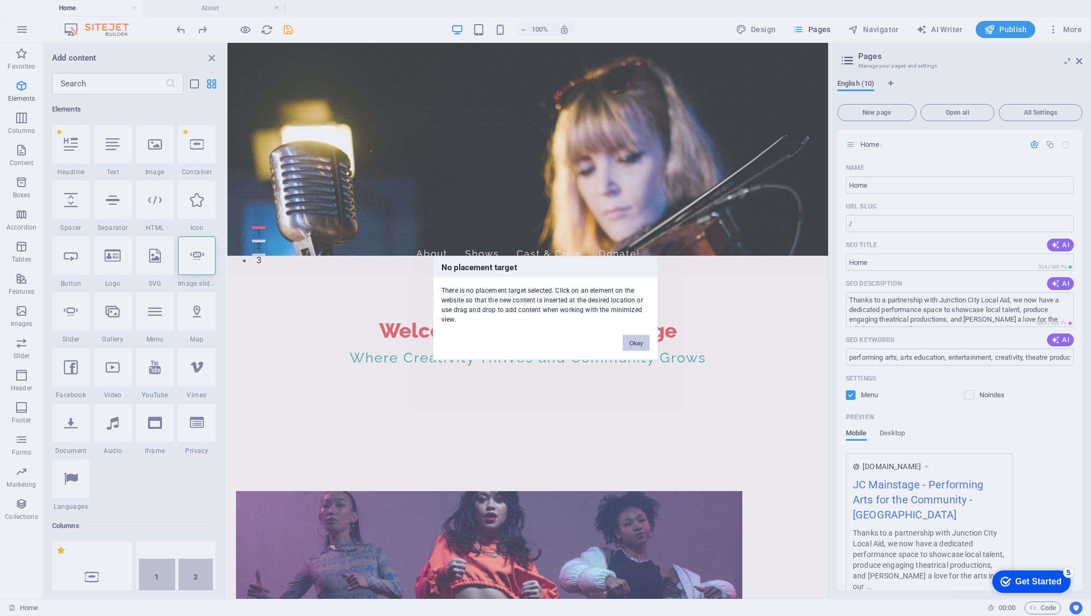
drag, startPoint x: 639, startPoint y: 347, endPoint x: 342, endPoint y: 295, distance: 301.2
click at [639, 347] on button "Okay" at bounding box center [636, 343] width 27 height 16
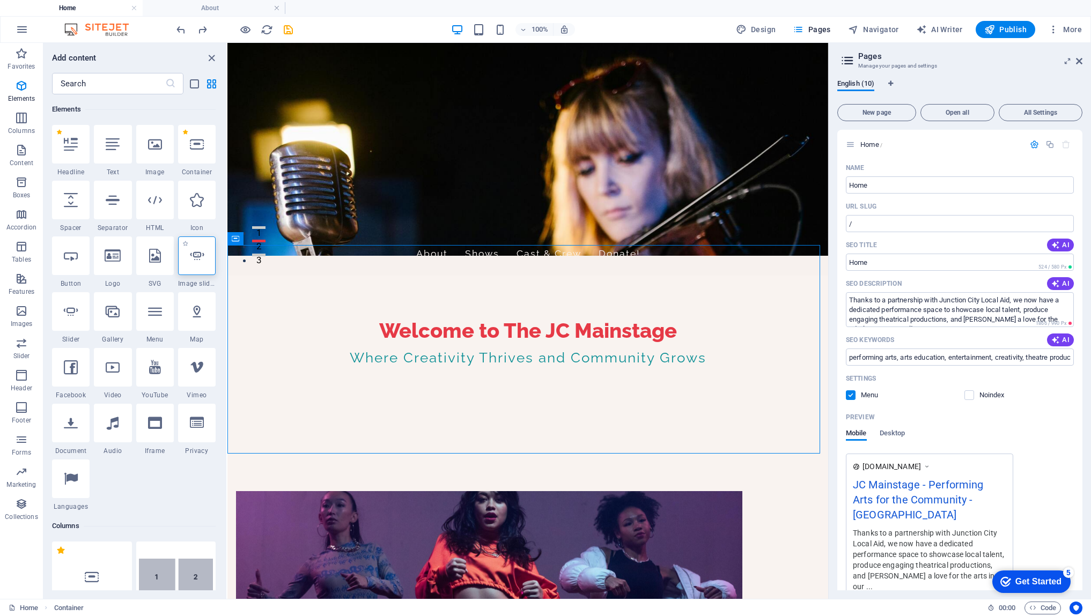
click at [203, 255] on icon at bounding box center [197, 256] width 14 height 14
select select "ms"
select select "s"
select select "progressive"
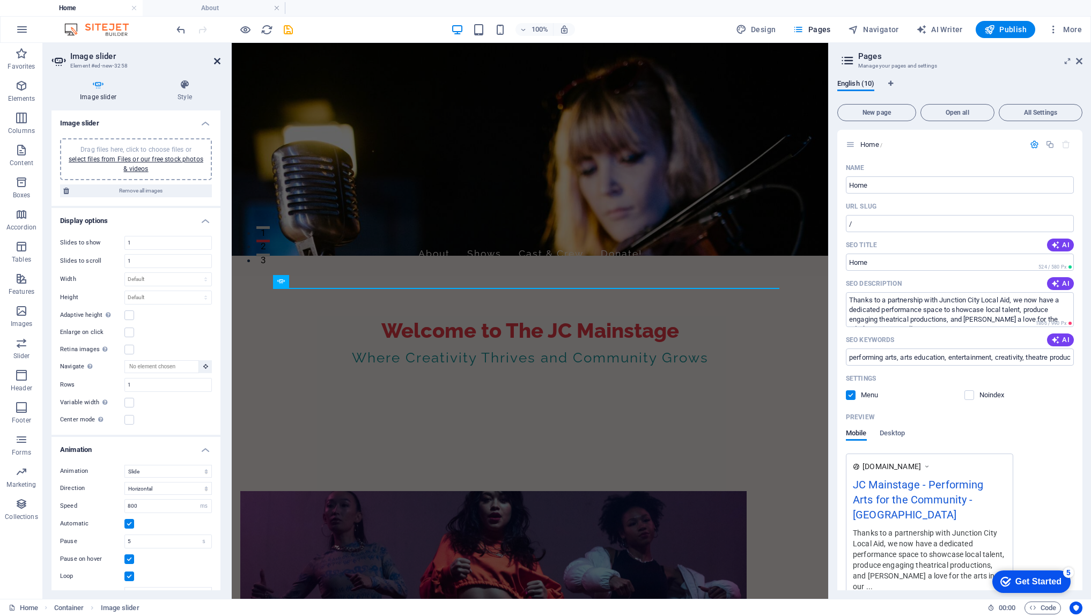
click at [219, 62] on icon at bounding box center [217, 61] width 6 height 9
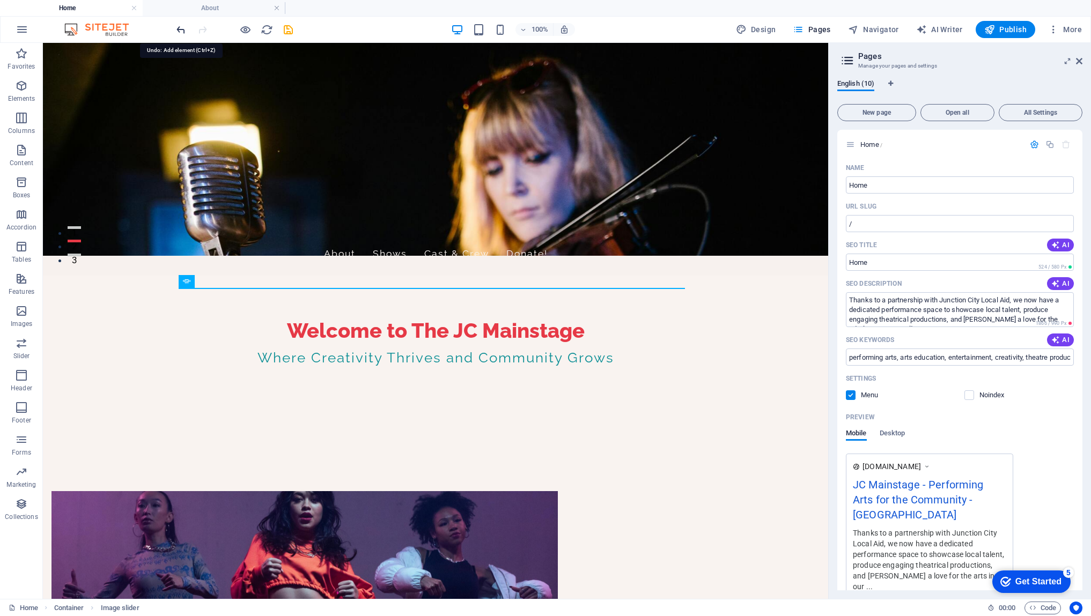
click at [181, 30] on icon "undo" at bounding box center [181, 30] width 12 height 12
click at [25, 93] on span "Elements" at bounding box center [21, 92] width 43 height 26
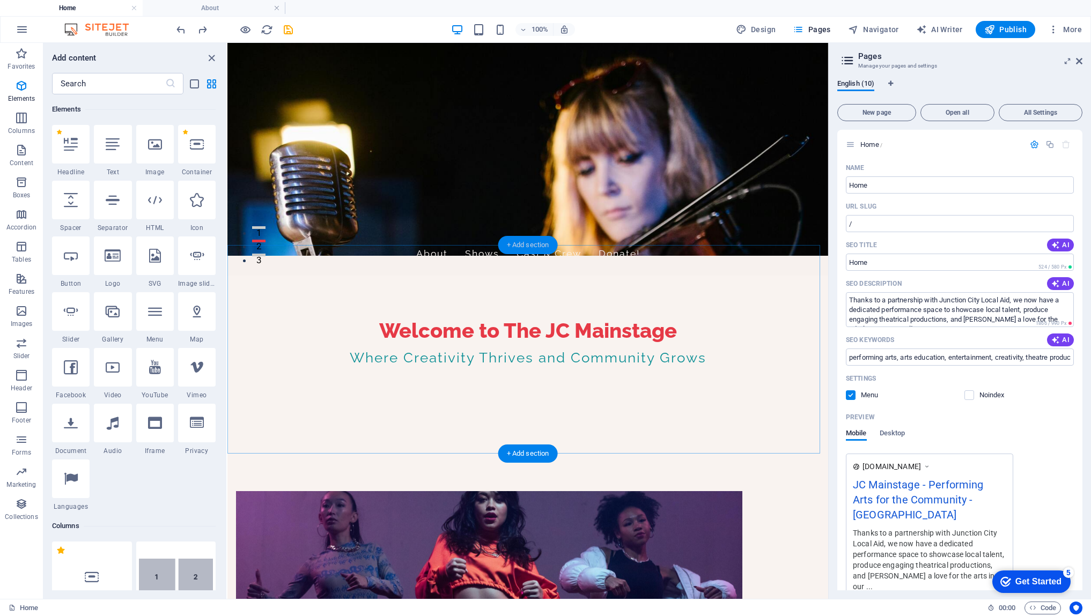
click at [529, 248] on div "+ Add section" at bounding box center [528, 245] width 60 height 18
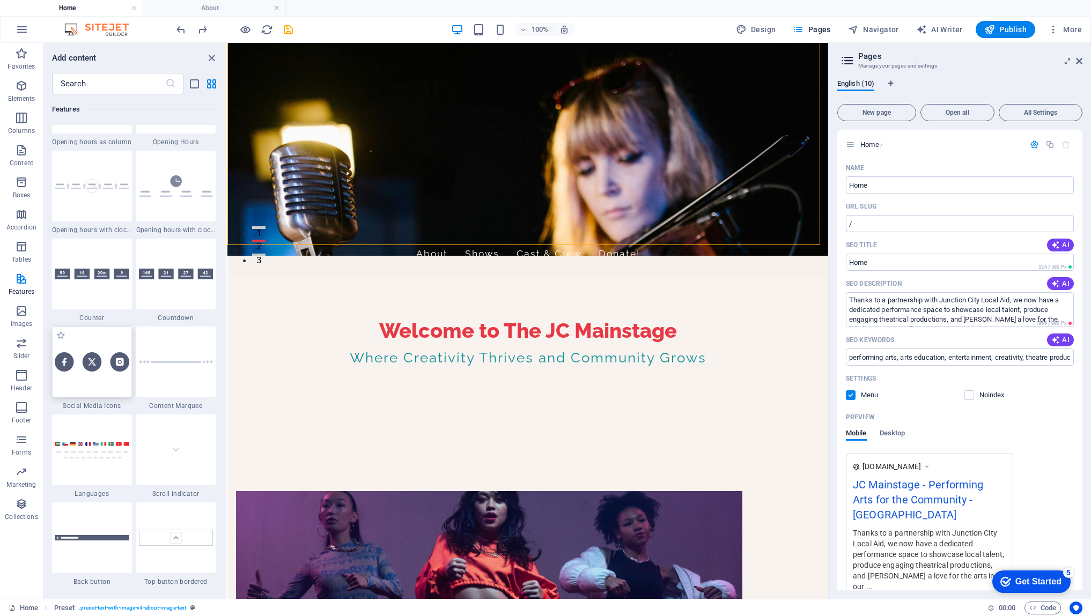
scroll to position [4684, 0]
click at [183, 388] on div at bounding box center [176, 362] width 80 height 71
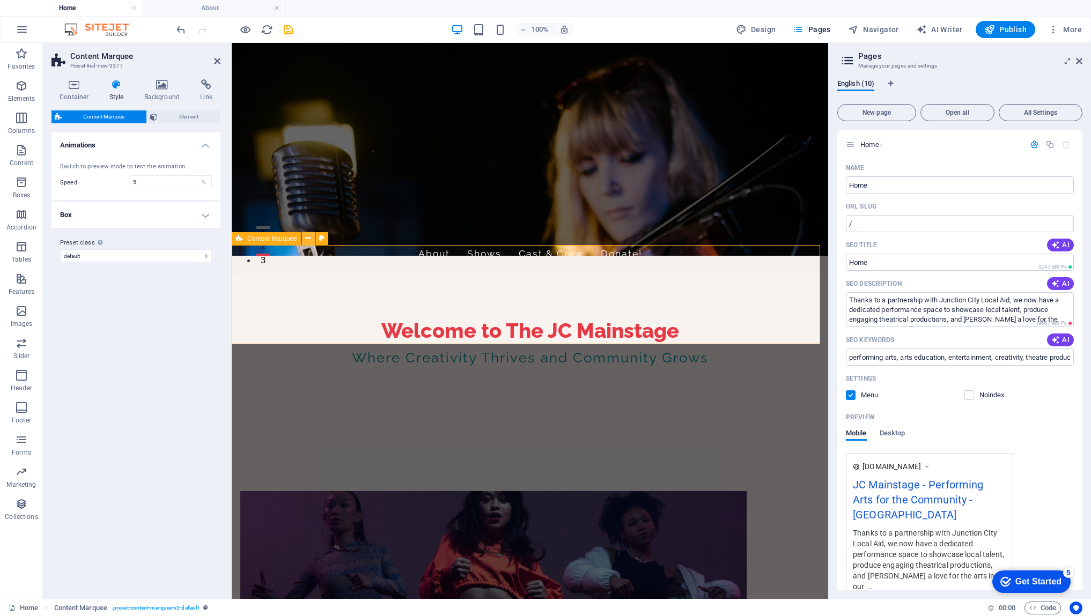
click at [311, 241] on icon at bounding box center [308, 238] width 6 height 11
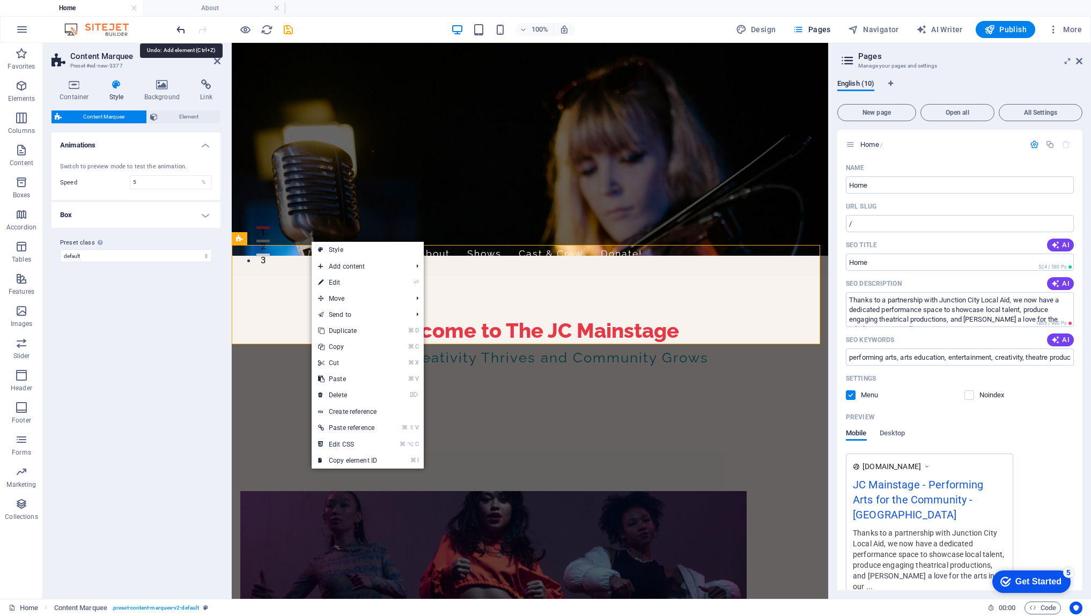
click at [182, 26] on icon "undo" at bounding box center [181, 30] width 12 height 12
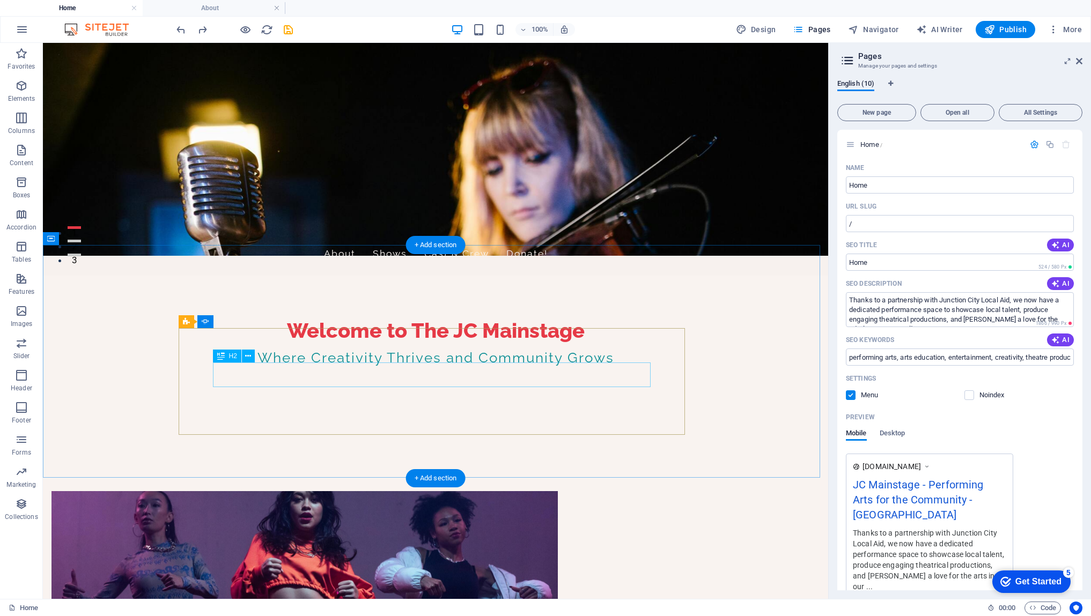
click at [81, 242] on button "2" at bounding box center [74, 241] width 13 height 3
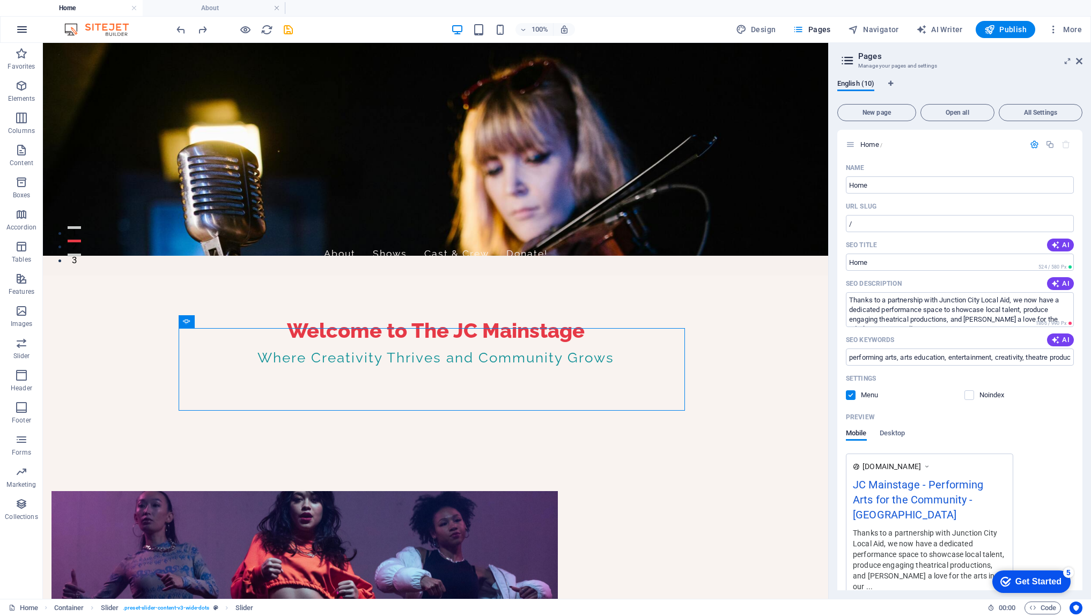
click at [24, 31] on icon "button" at bounding box center [22, 29] width 13 height 13
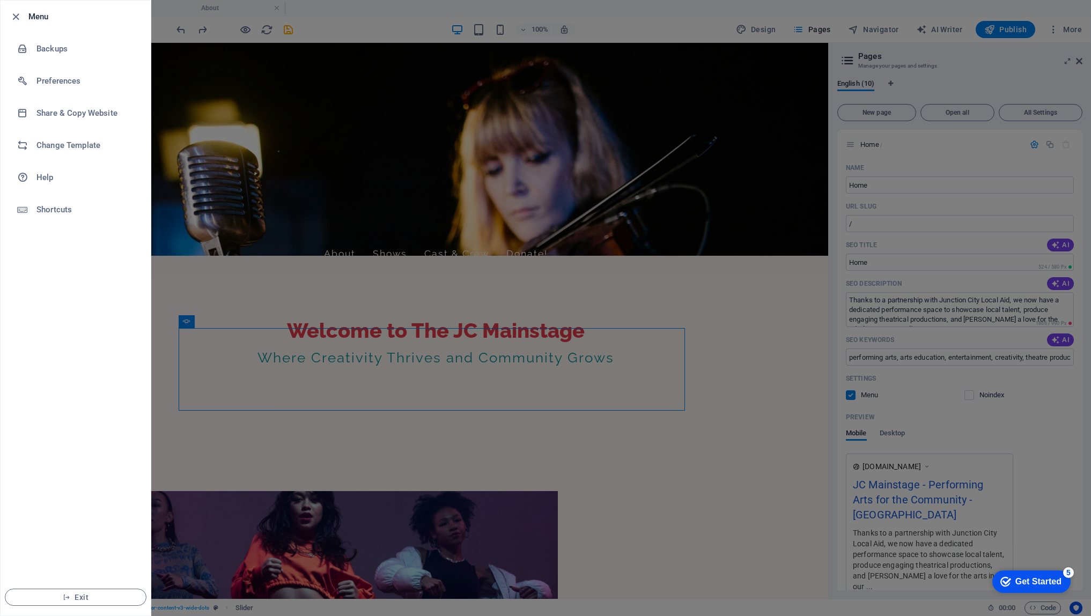
click at [196, 228] on div at bounding box center [545, 308] width 1091 height 616
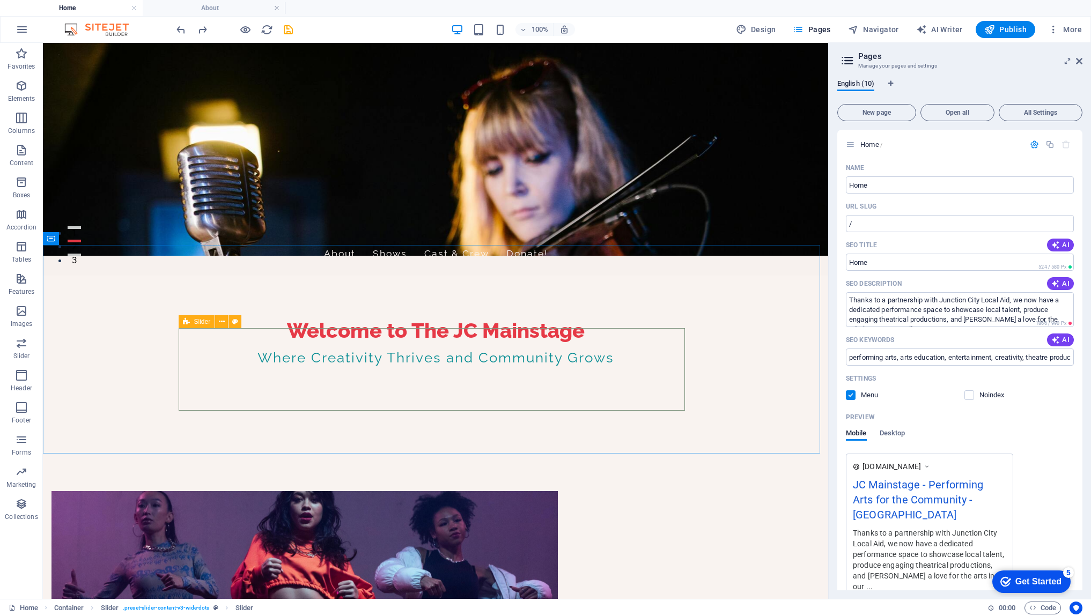
click at [187, 323] on icon at bounding box center [186, 321] width 7 height 13
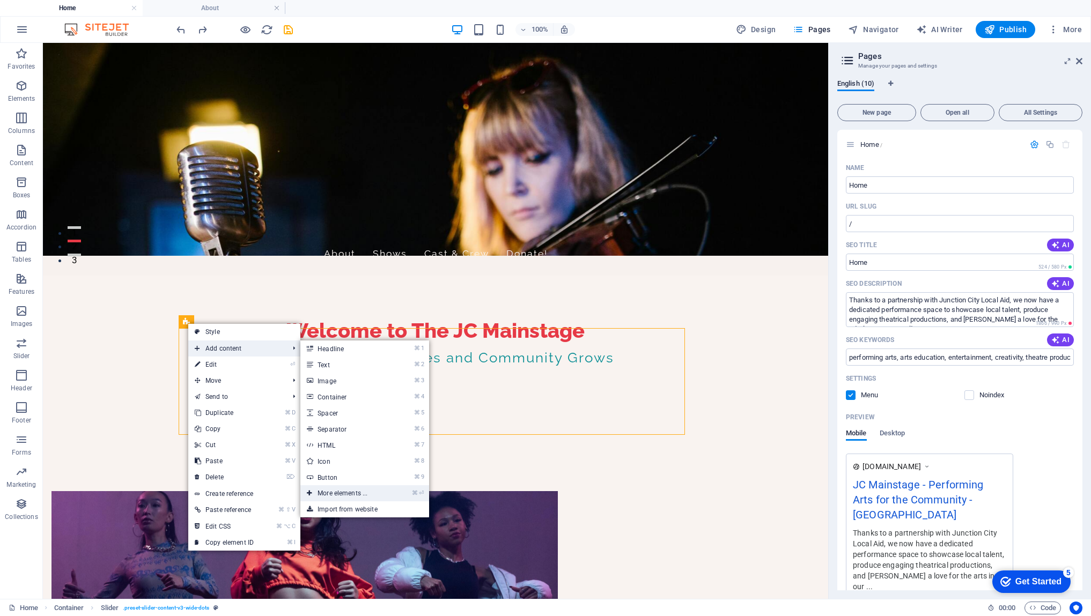
drag, startPoint x: 331, startPoint y: 496, endPoint x: 104, endPoint y: 453, distance: 231.6
click at [331, 496] on link "⌘ ⏎ More elements ..." at bounding box center [344, 494] width 89 height 16
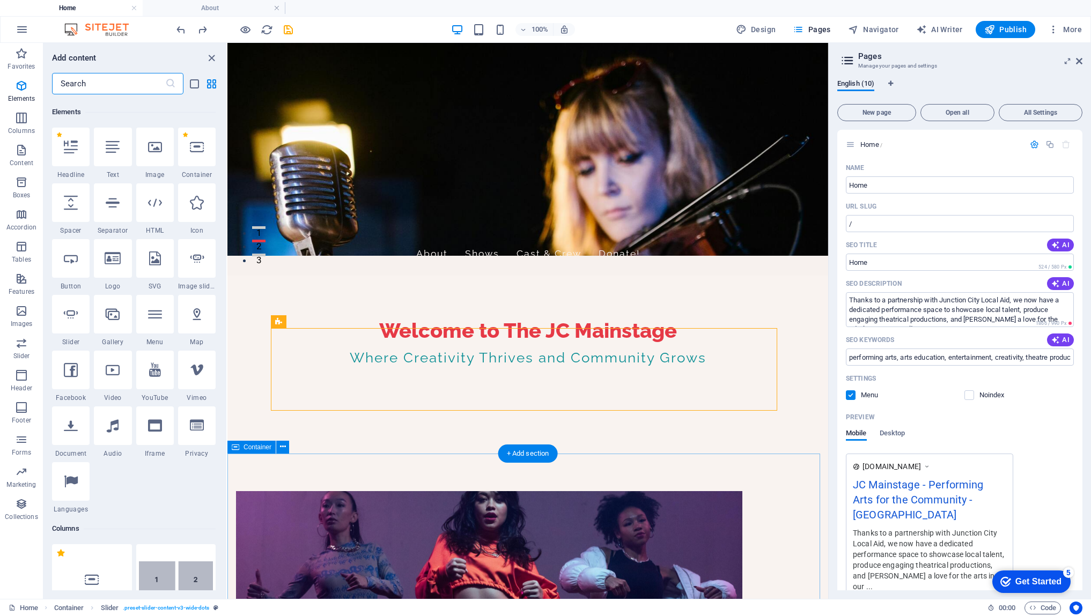
scroll to position [114, 0]
click at [204, 265] on div at bounding box center [197, 256] width 38 height 39
select select "ms"
select select "s"
select select "progressive"
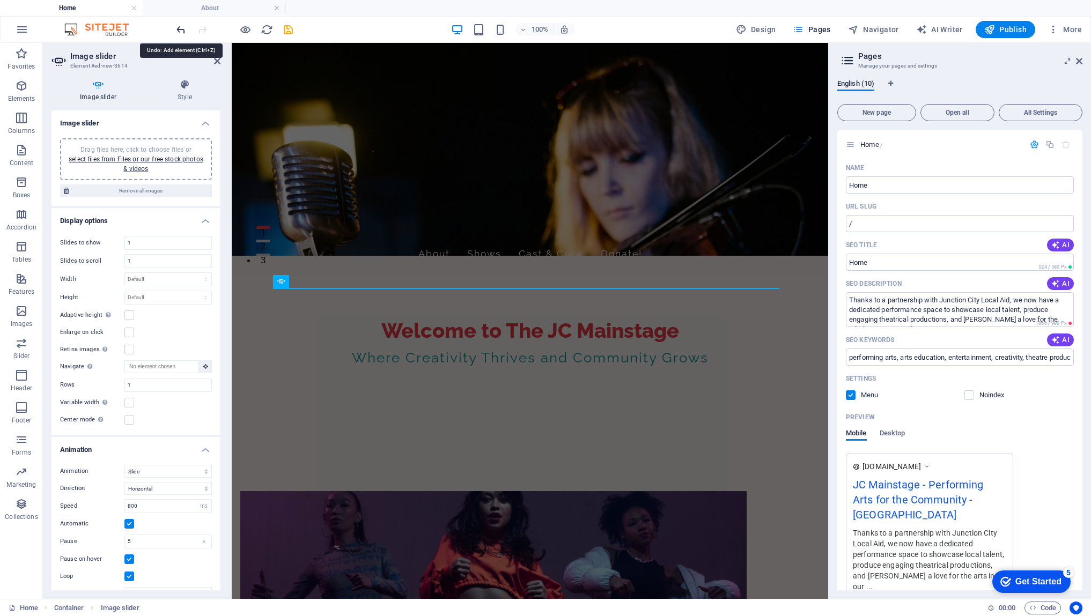
click at [181, 26] on icon "undo" at bounding box center [181, 30] width 12 height 12
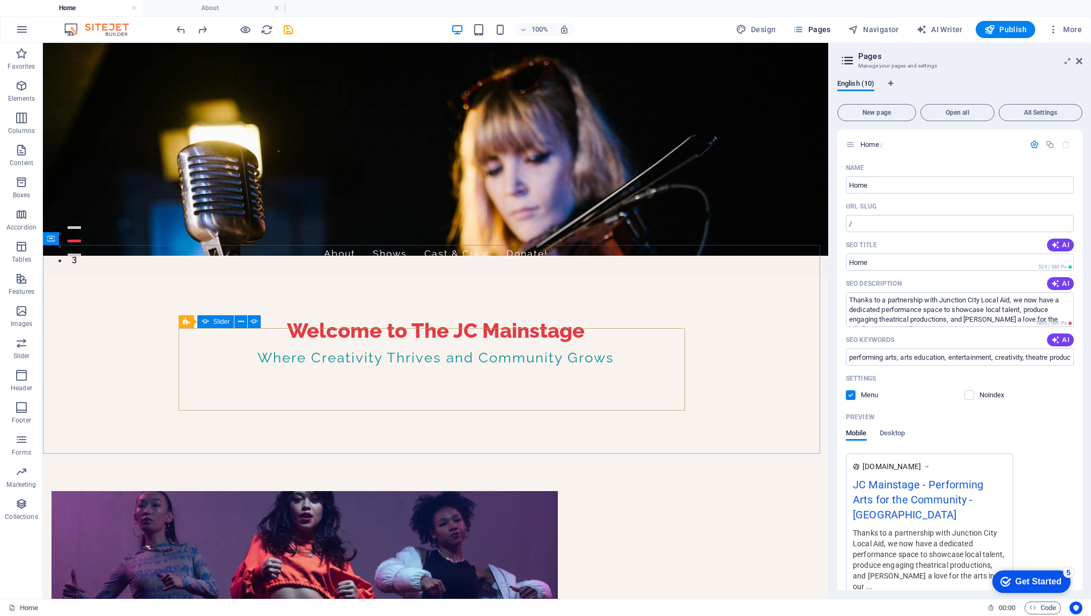
click at [219, 326] on div "Slider" at bounding box center [215, 321] width 37 height 13
click at [219, 323] on span "Slider" at bounding box center [222, 322] width 17 height 6
click at [241, 323] on icon at bounding box center [241, 322] width 6 height 11
click at [251, 360] on icon at bounding box center [252, 356] width 6 height 11
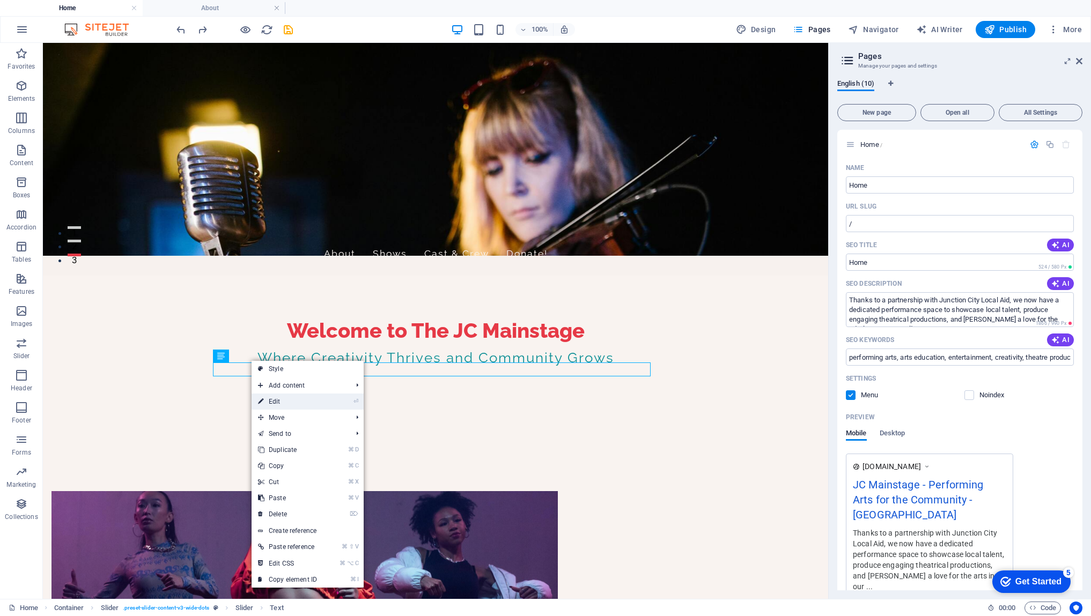
click at [274, 402] on link "⏎ Edit" at bounding box center [288, 402] width 72 height 16
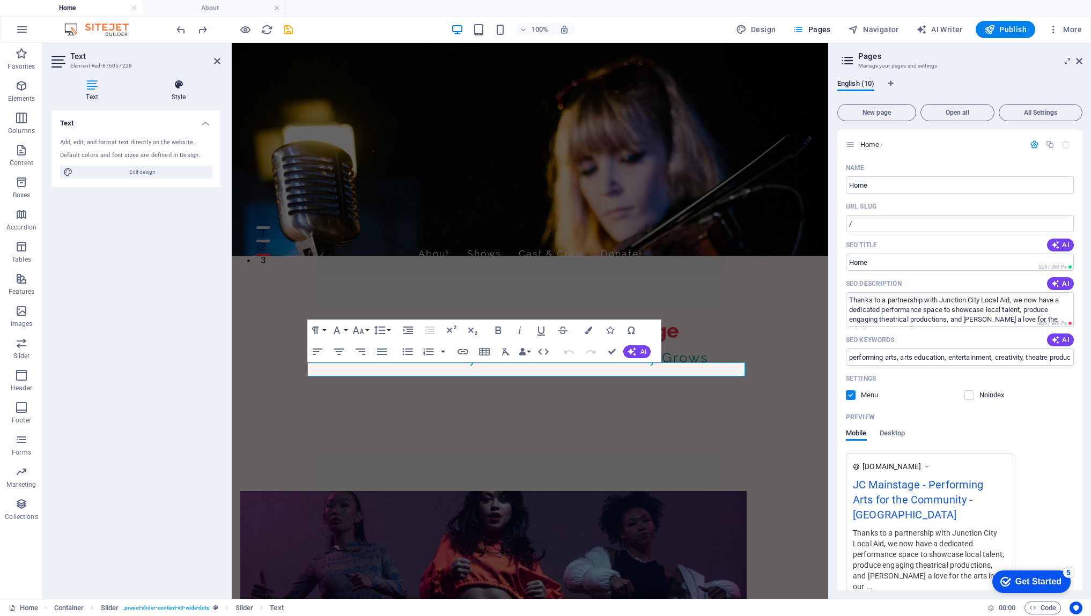
click at [173, 87] on icon at bounding box center [179, 84] width 84 height 11
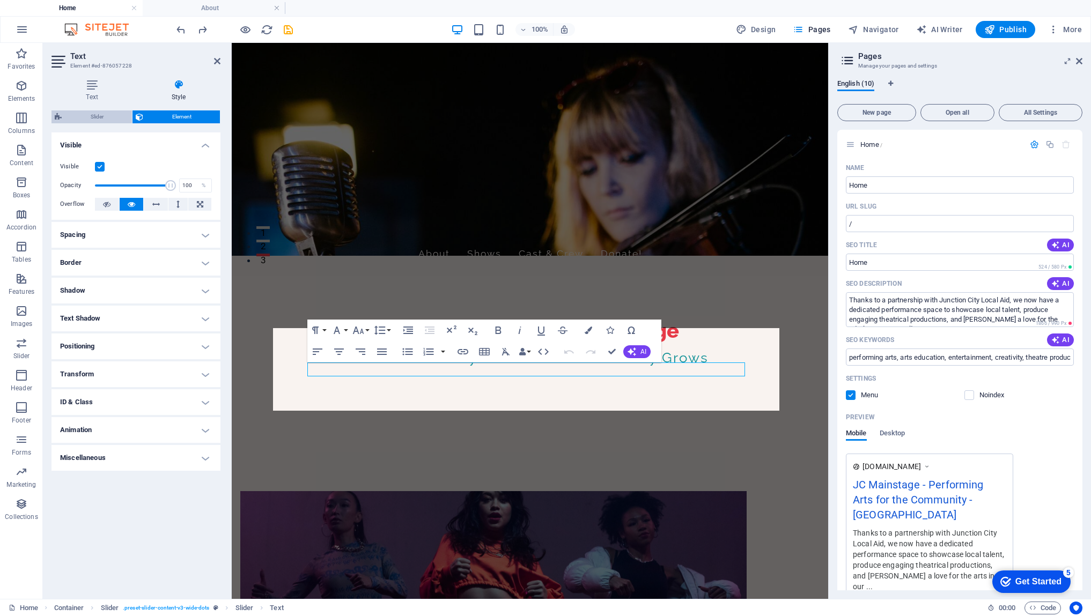
click at [116, 114] on span "Slider" at bounding box center [97, 117] width 64 height 13
select select "rem"
select select "px"
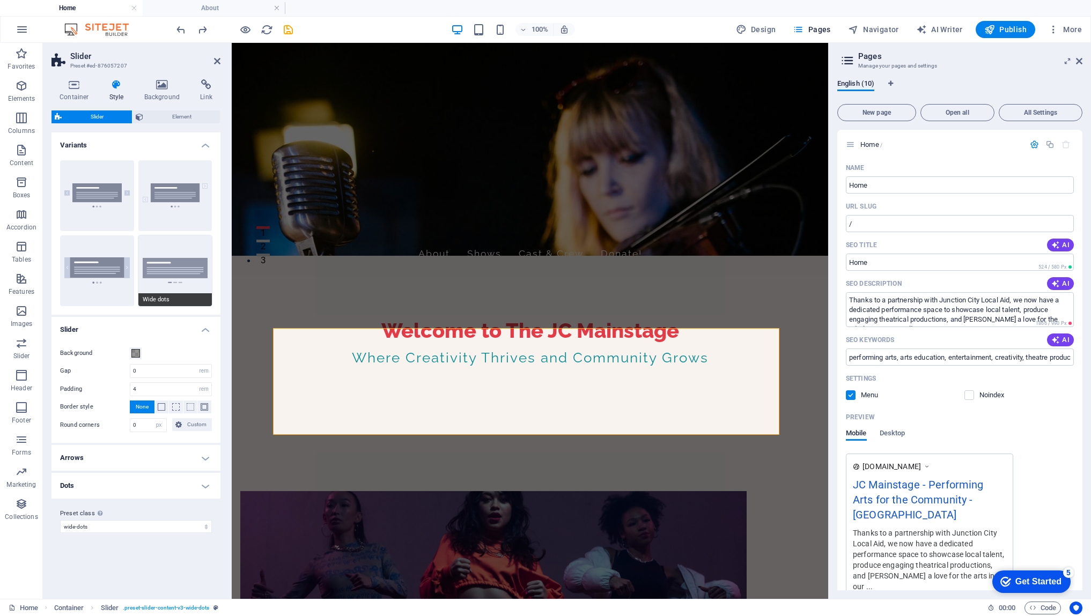
click at [200, 248] on button "Wide dots" at bounding box center [175, 271] width 74 height 71
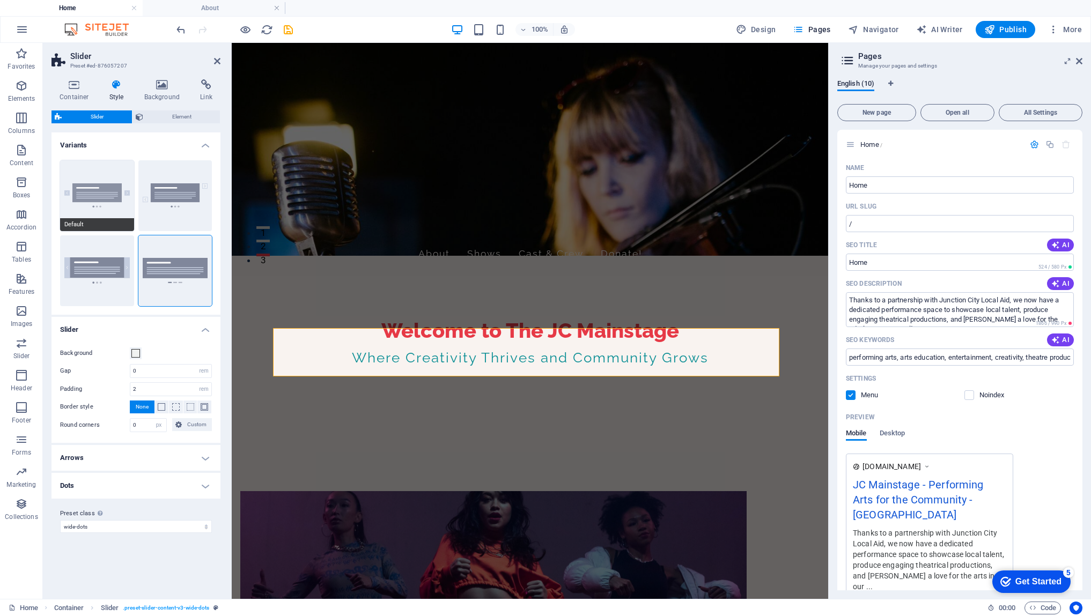
click at [108, 220] on span "Default" at bounding box center [97, 224] width 74 height 13
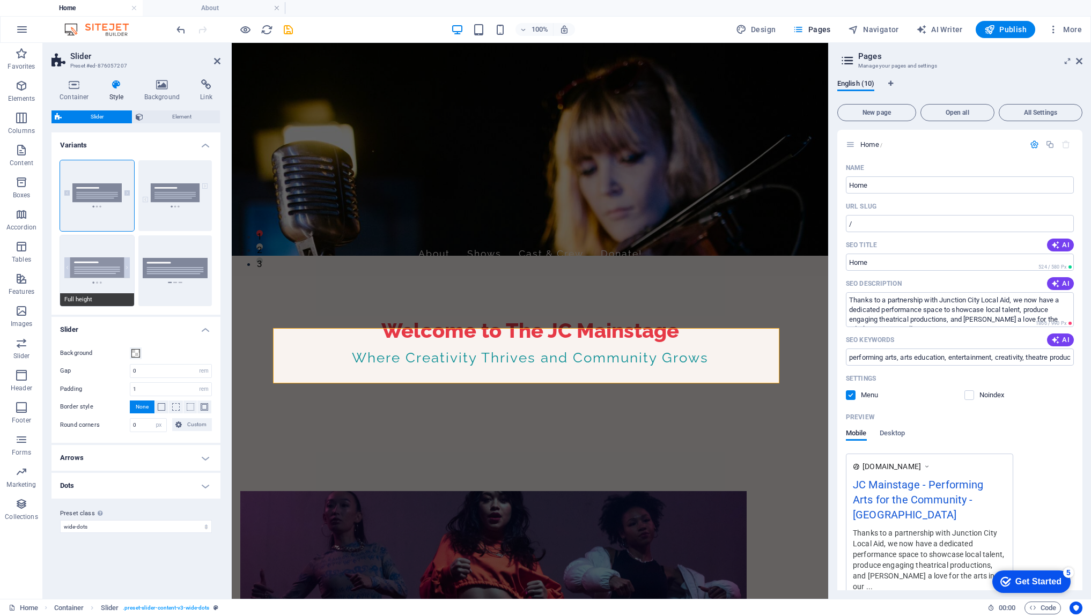
click at [108, 256] on button "Full height" at bounding box center [97, 271] width 74 height 71
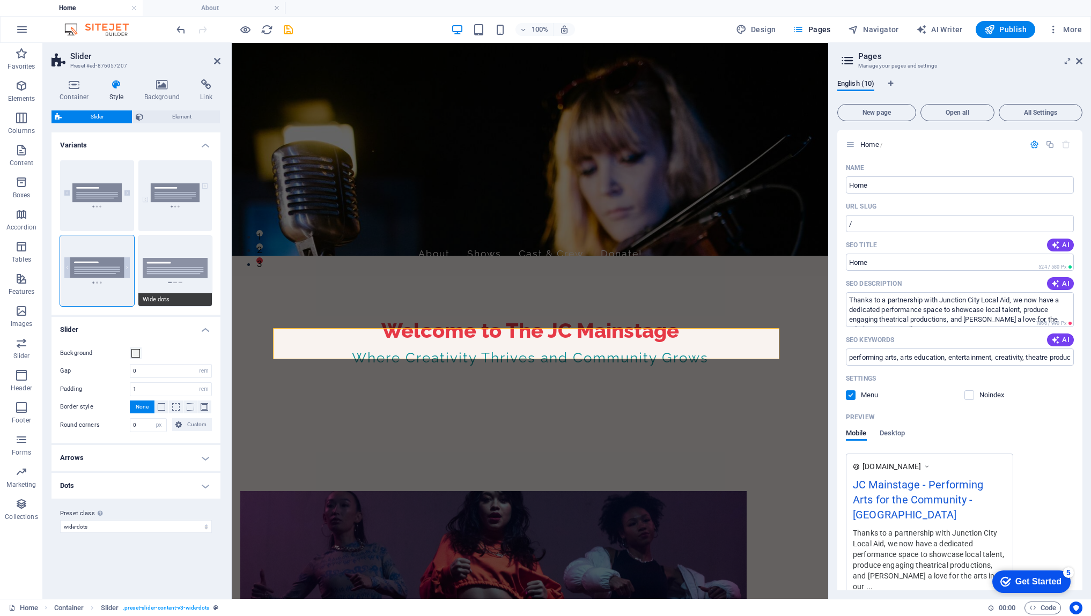
click at [180, 245] on button "Wide dots" at bounding box center [175, 271] width 74 height 71
click at [175, 166] on button "Diagonal" at bounding box center [175, 195] width 74 height 71
type input "1"
type input "10"
click at [175, 244] on button "Wide dots" at bounding box center [175, 271] width 74 height 71
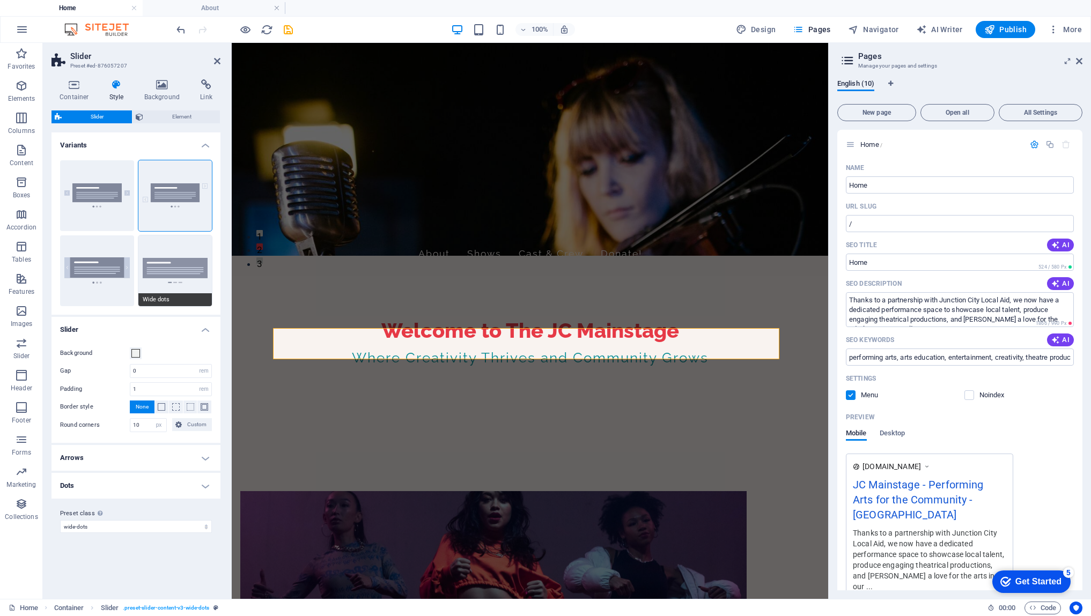
type input "2"
type input "0"
click at [200, 117] on span "Element" at bounding box center [181, 117] width 70 height 13
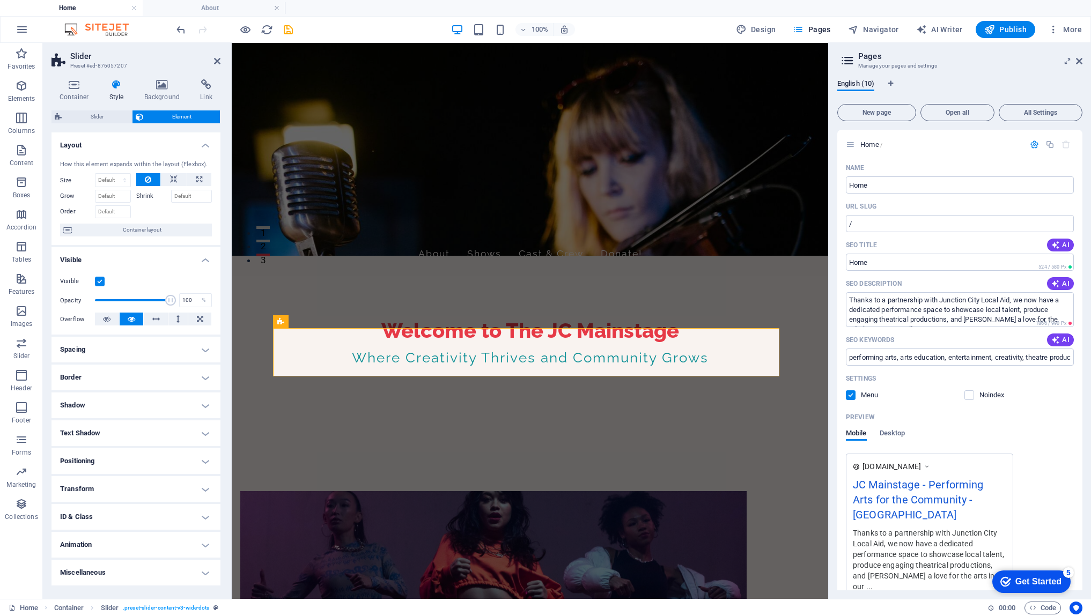
click at [207, 547] on h4 "Animation" at bounding box center [136, 545] width 169 height 26
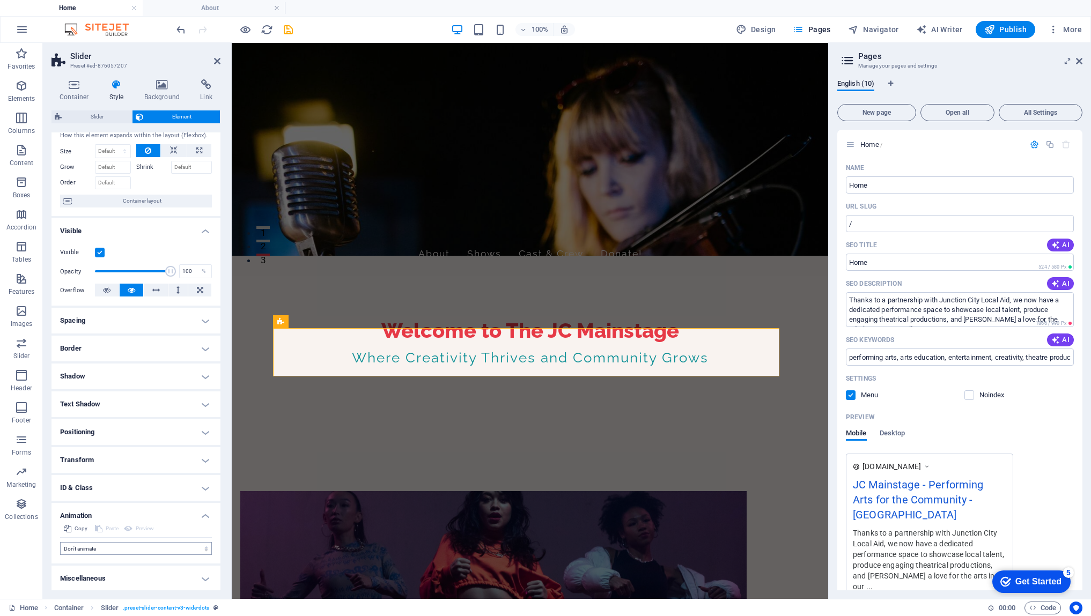
scroll to position [30, 0]
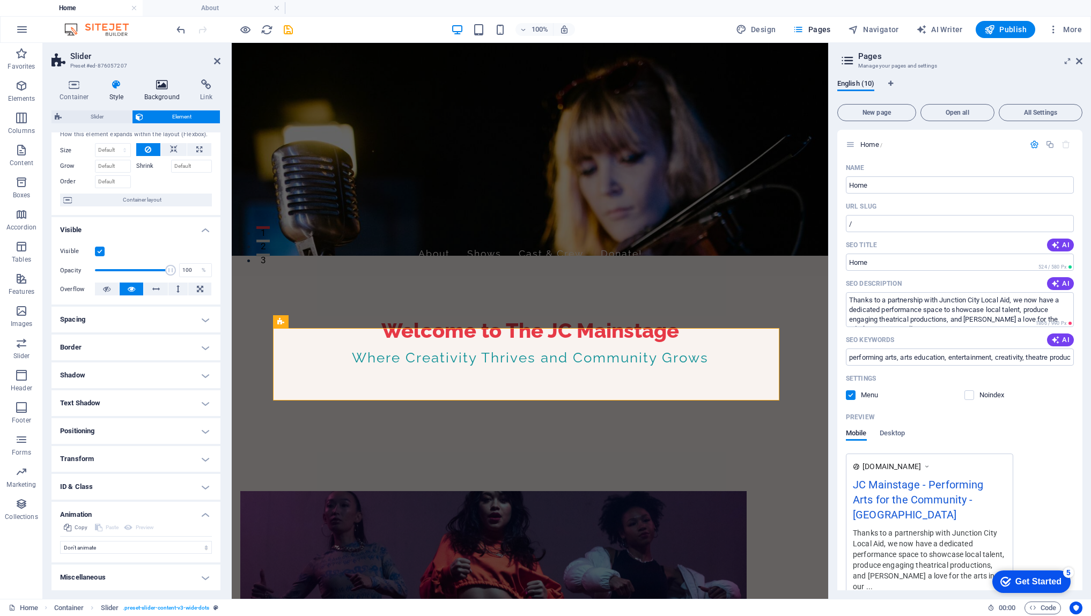
click at [158, 85] on icon at bounding box center [162, 84] width 52 height 11
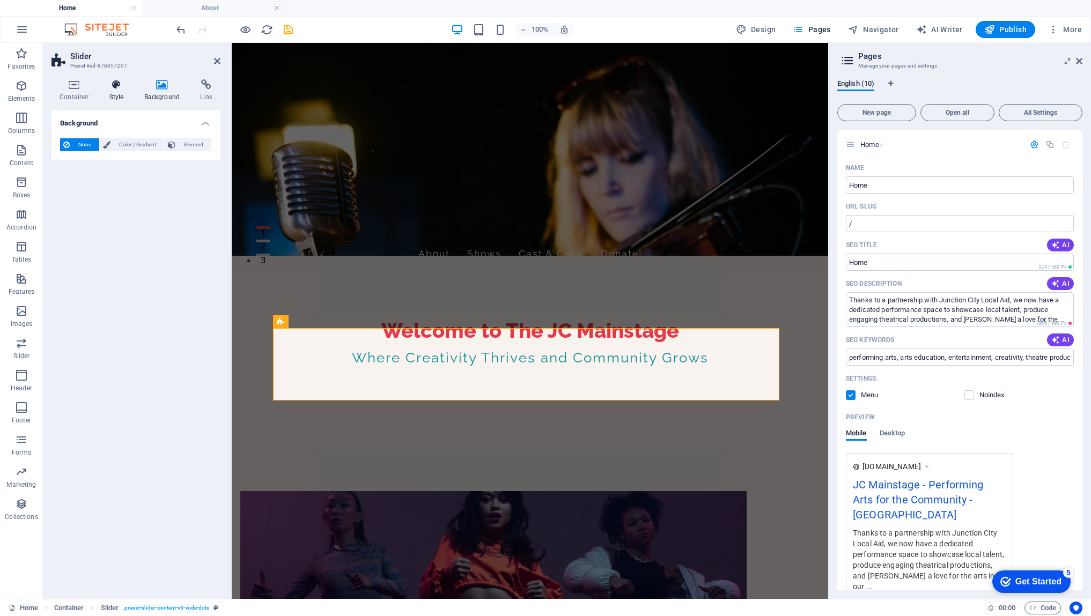
click at [116, 89] on icon at bounding box center [116, 84] width 31 height 11
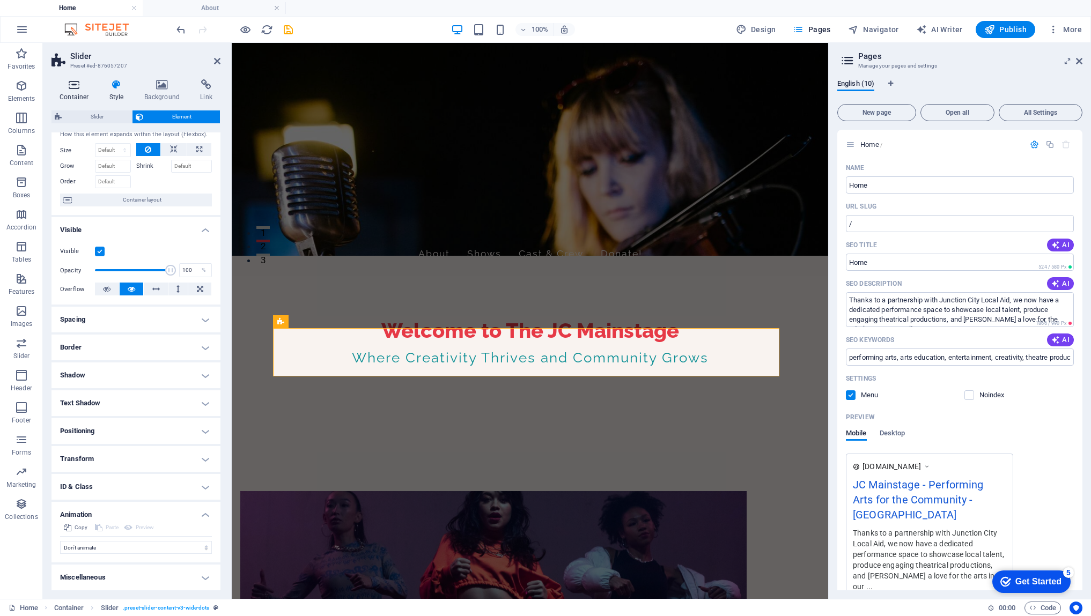
click at [70, 86] on icon at bounding box center [75, 84] width 46 height 11
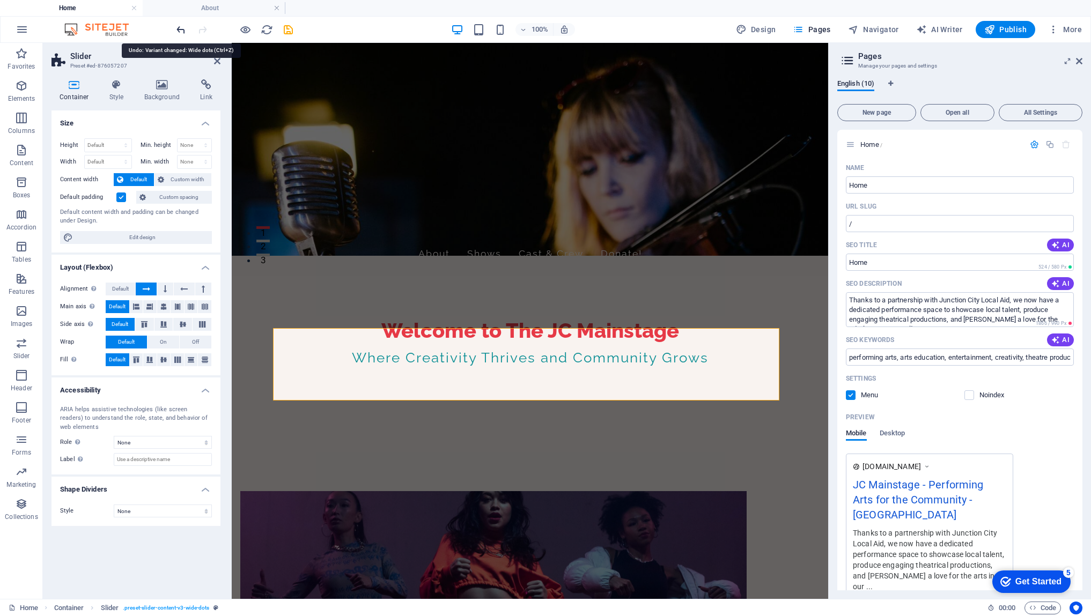
click at [181, 31] on icon "undo" at bounding box center [181, 30] width 12 height 12
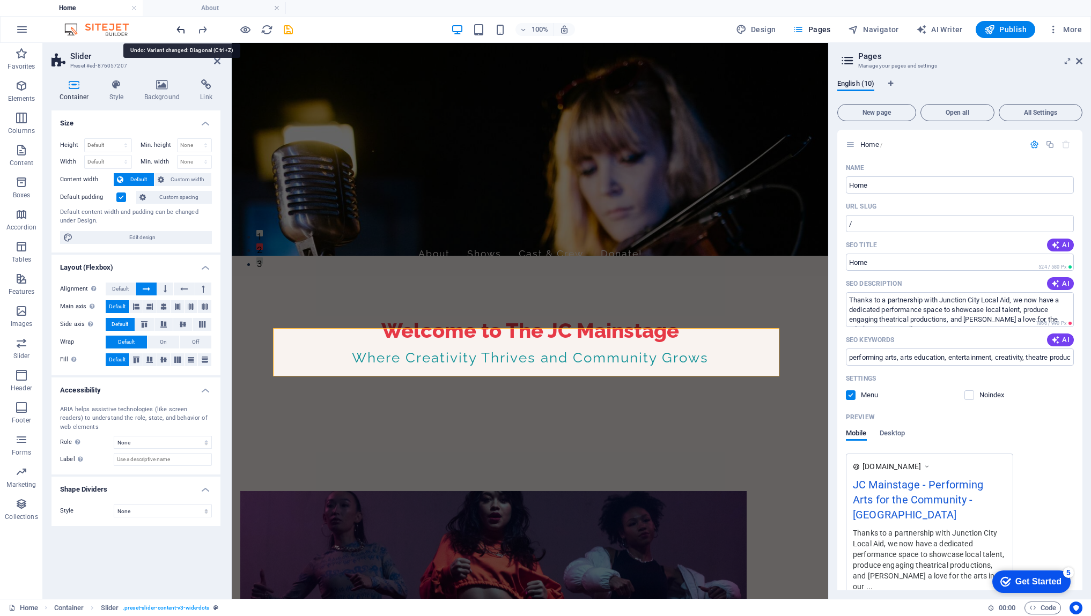
click at [181, 31] on icon "undo" at bounding box center [181, 30] width 12 height 12
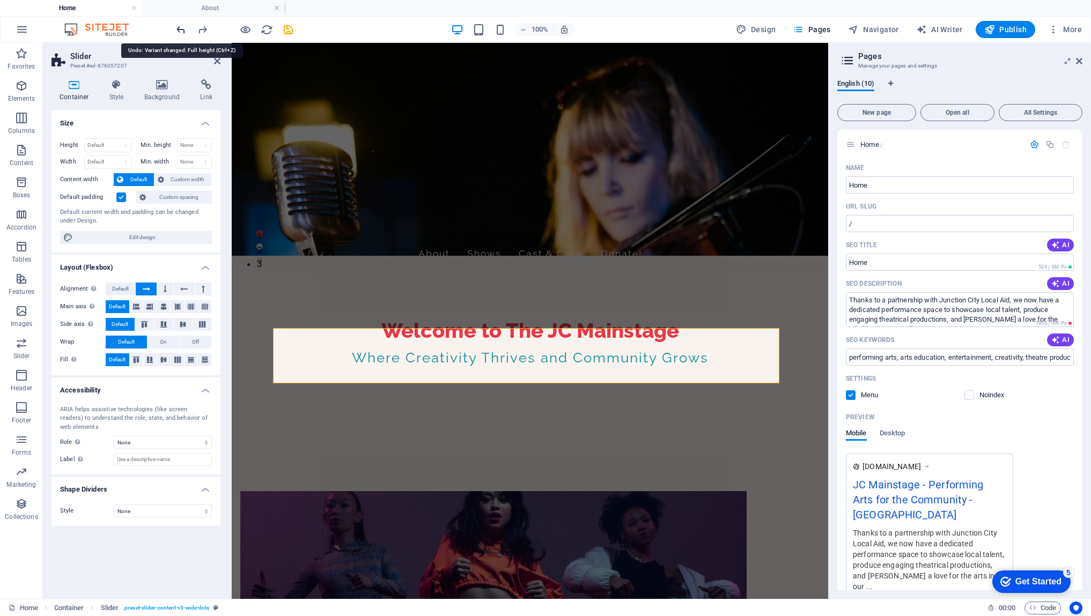
click at [181, 31] on icon "undo" at bounding box center [181, 30] width 12 height 12
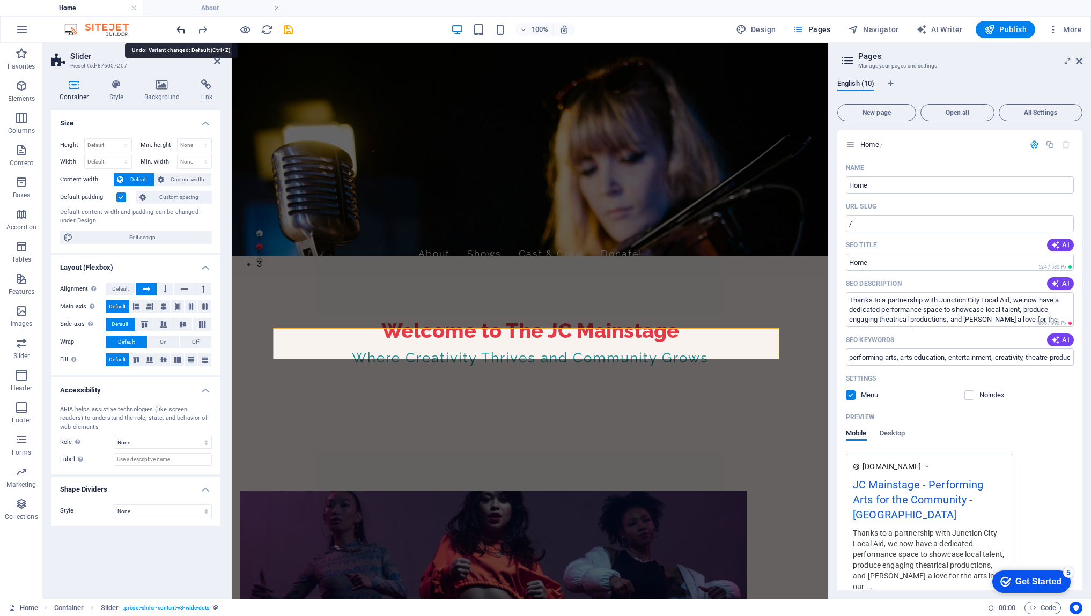
click at [181, 31] on icon "undo" at bounding box center [181, 30] width 12 height 12
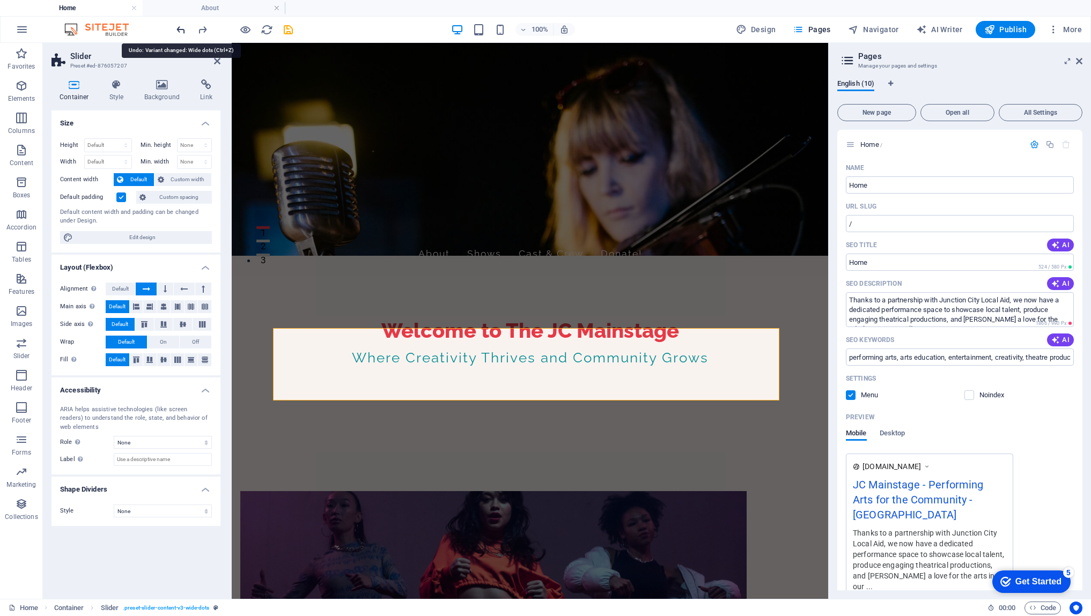
click at [181, 31] on icon "undo" at bounding box center [181, 30] width 12 height 12
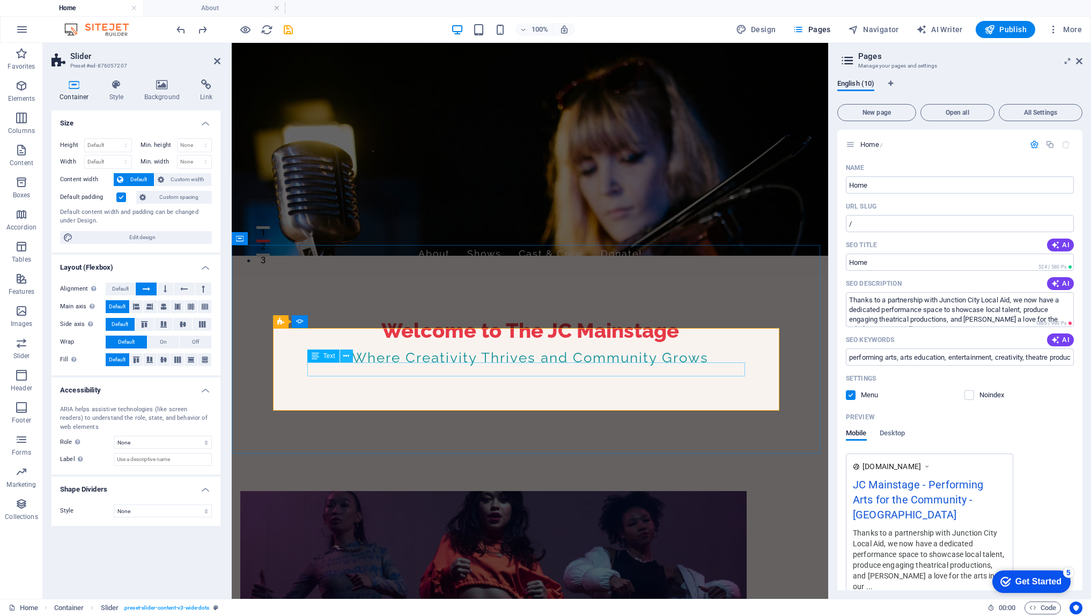
click at [349, 359] on button at bounding box center [346, 356] width 13 height 13
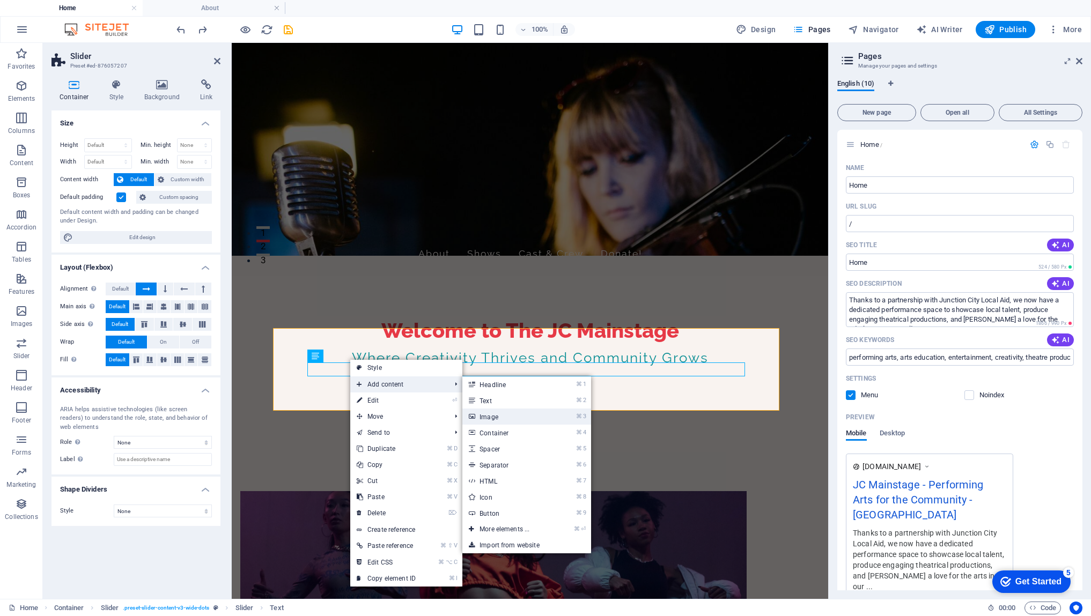
click at [496, 418] on link "⌘ 3 Image" at bounding box center [506, 417] width 89 height 16
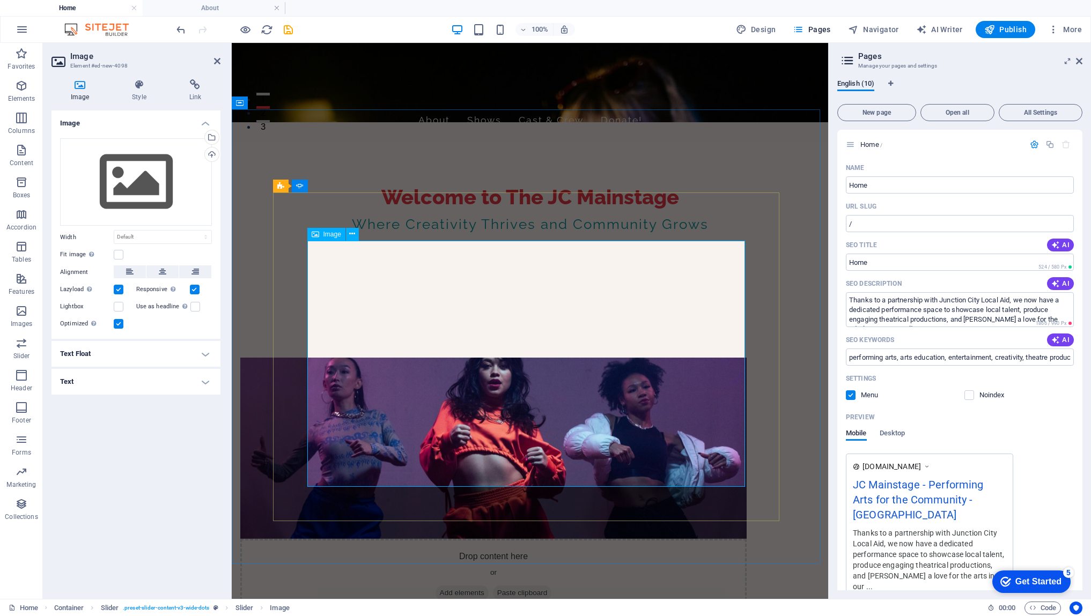
scroll to position [476, 0]
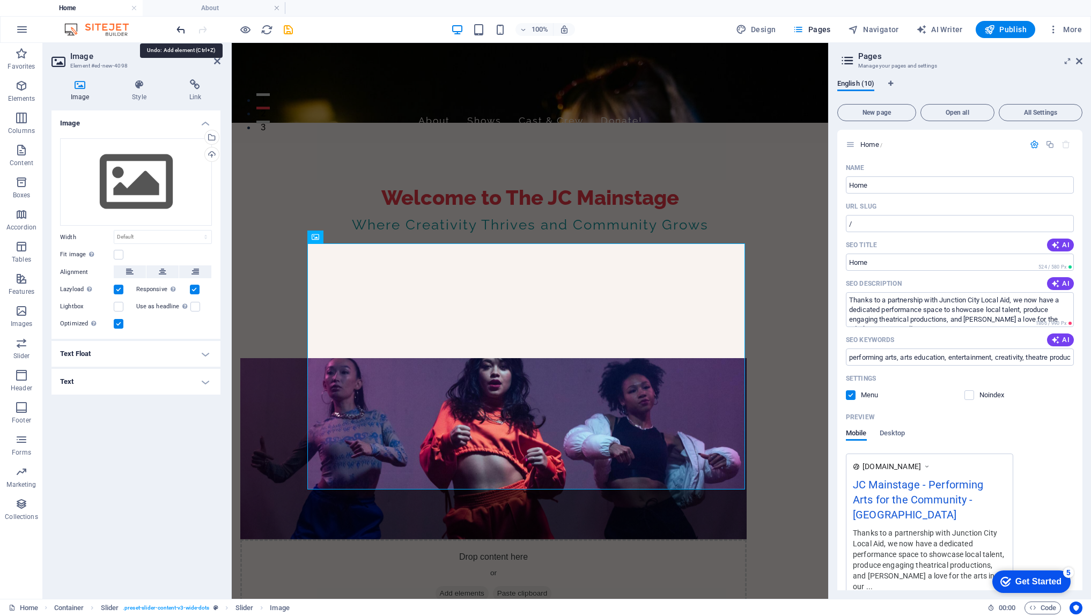
click at [184, 31] on icon "undo" at bounding box center [181, 30] width 12 height 12
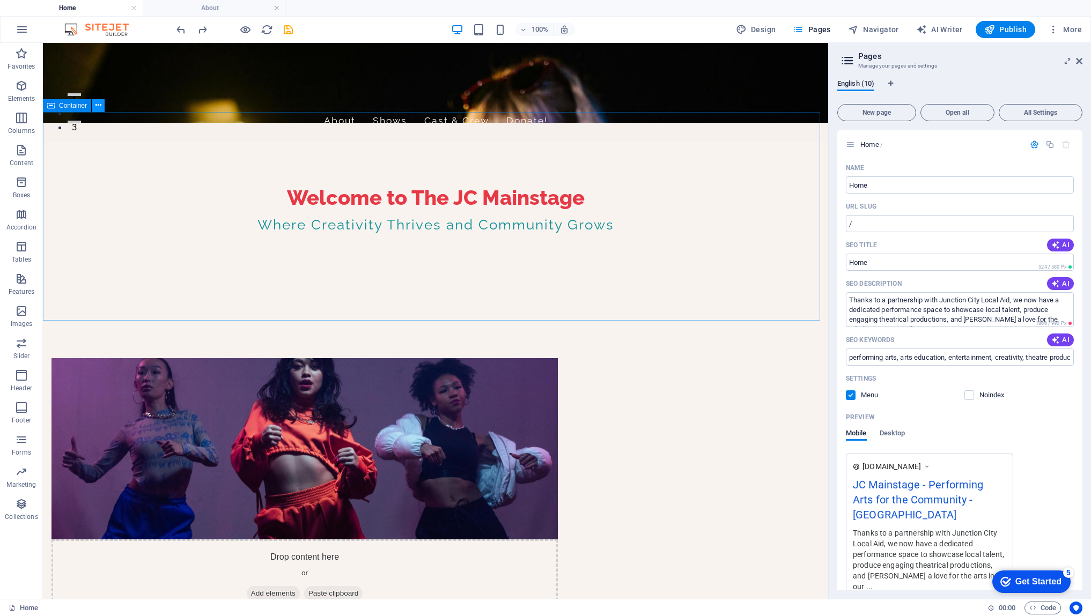
click at [98, 104] on icon at bounding box center [98, 105] width 6 height 11
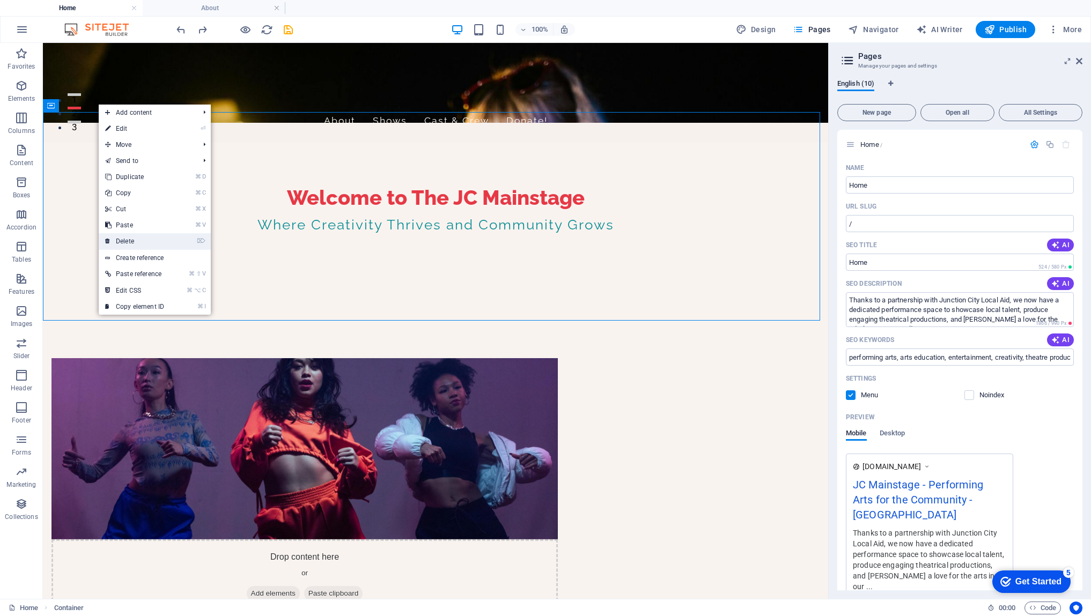
click at [136, 244] on link "⌦ Delete" at bounding box center [135, 241] width 72 height 16
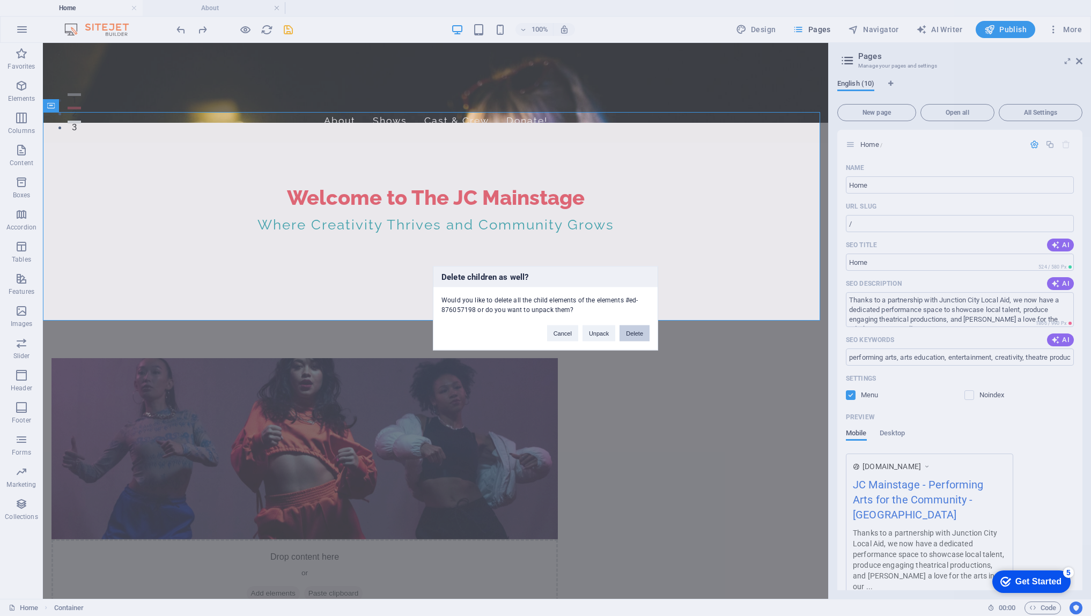
click at [634, 334] on button "Delete" at bounding box center [635, 333] width 30 height 16
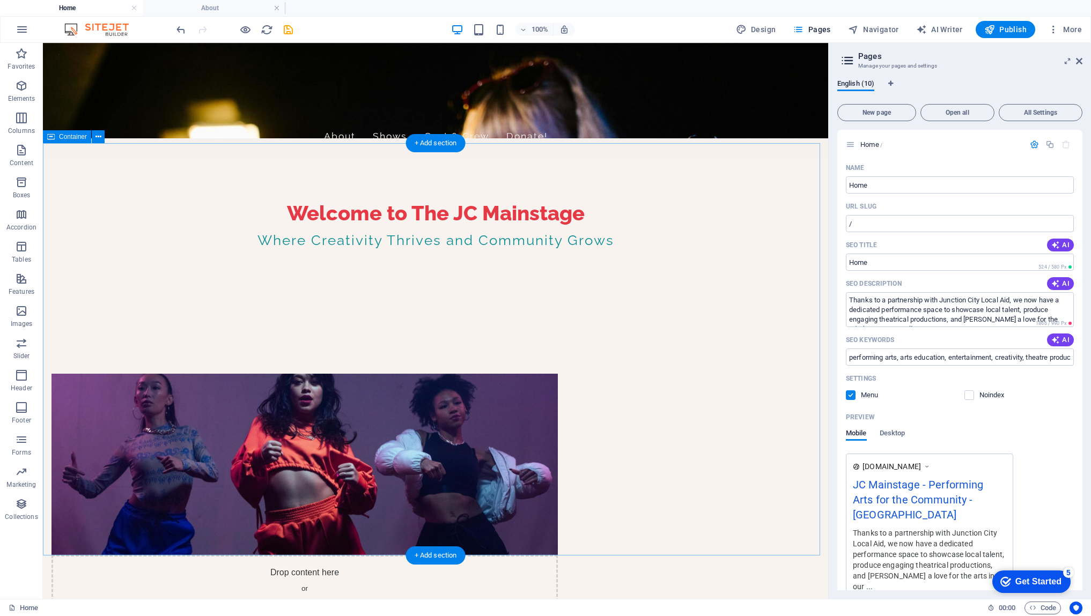
scroll to position [471, 0]
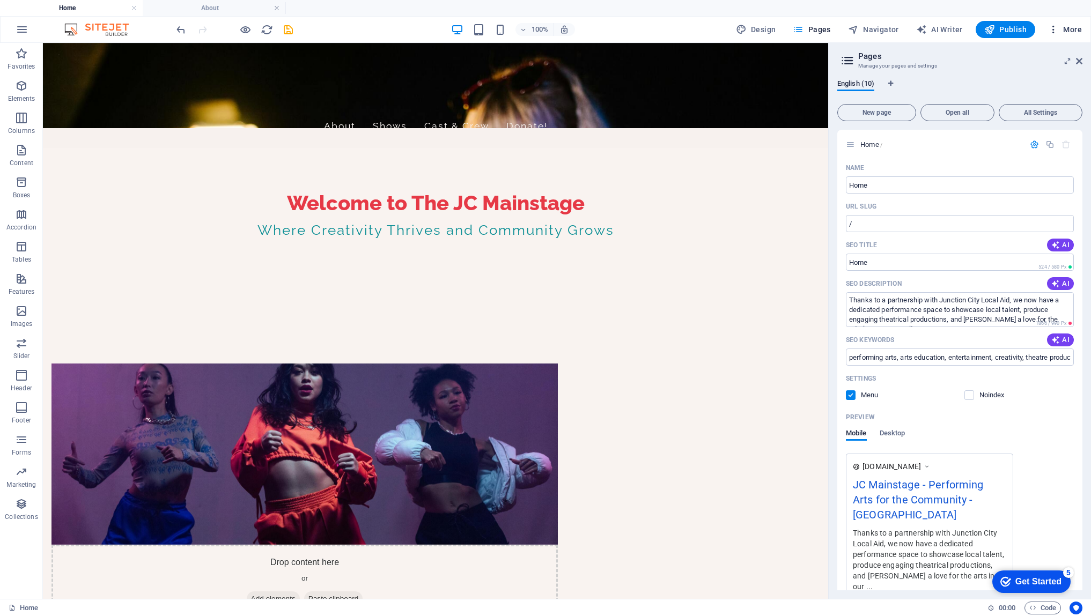
click at [1063, 33] on span "More" at bounding box center [1065, 29] width 34 height 11
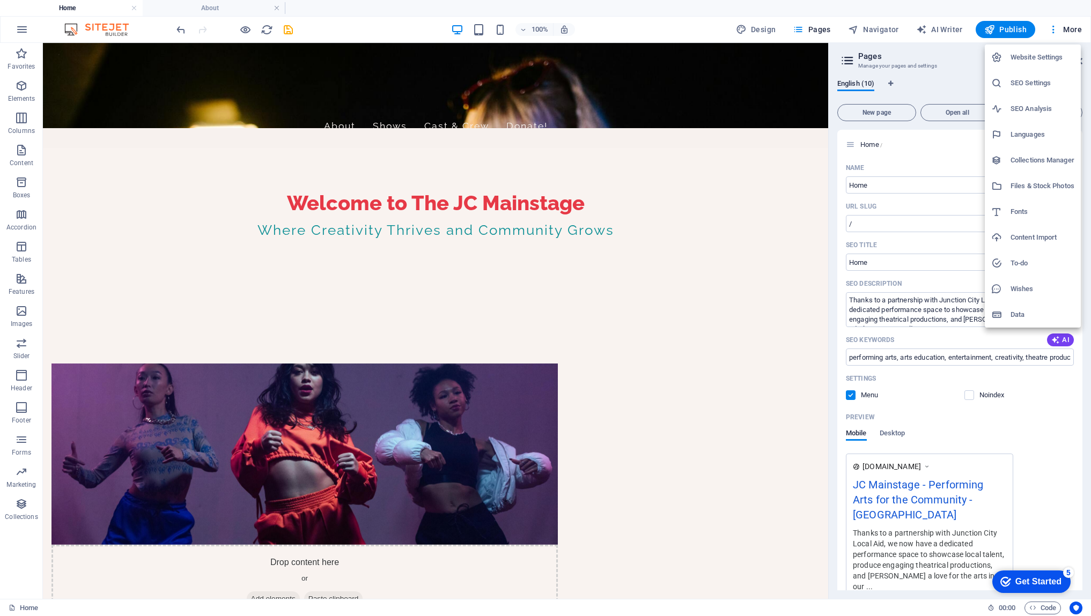
click at [1021, 266] on h6 "To-do" at bounding box center [1043, 263] width 64 height 13
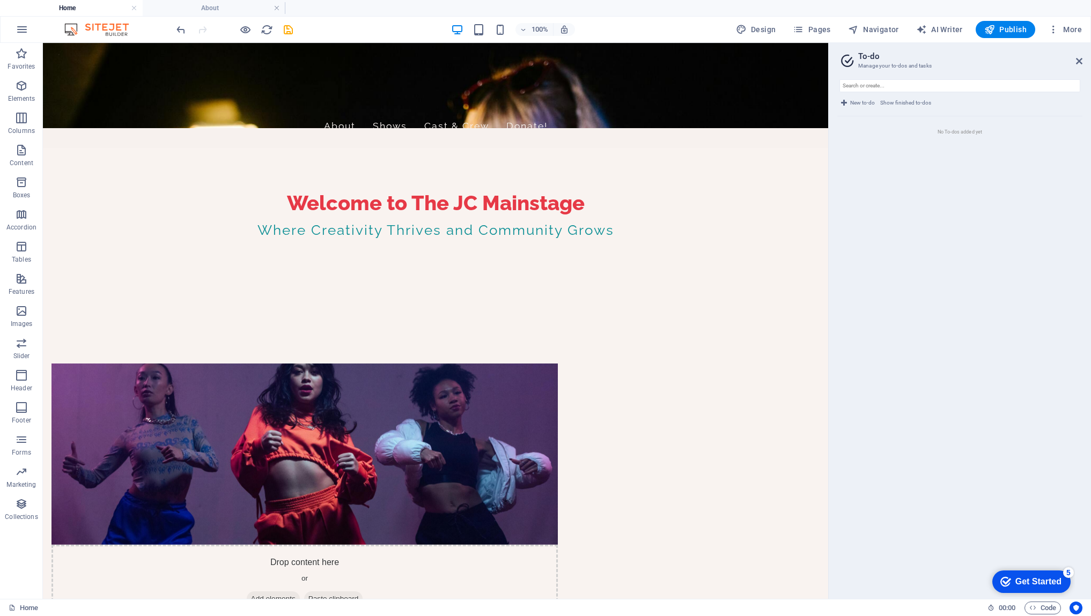
click at [859, 125] on li "No To-dos added yet" at bounding box center [959, 131] width 245 height 31
click at [854, 104] on span "New to-do" at bounding box center [862, 103] width 25 height 13
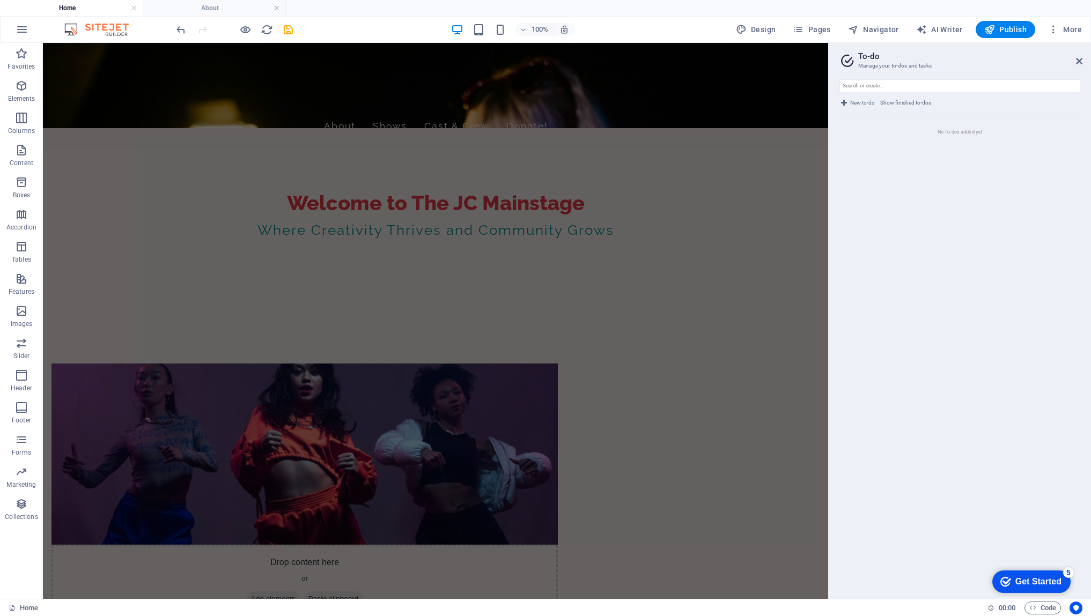
click at [843, 101] on icon at bounding box center [844, 103] width 6 height 13
click at [880, 87] on input "text" at bounding box center [960, 85] width 241 height 13
type input "Performing Arts Education"
click at [844, 102] on icon at bounding box center [844, 103] width 6 height 13
click at [860, 102] on span "New to-do" at bounding box center [862, 103] width 25 height 13
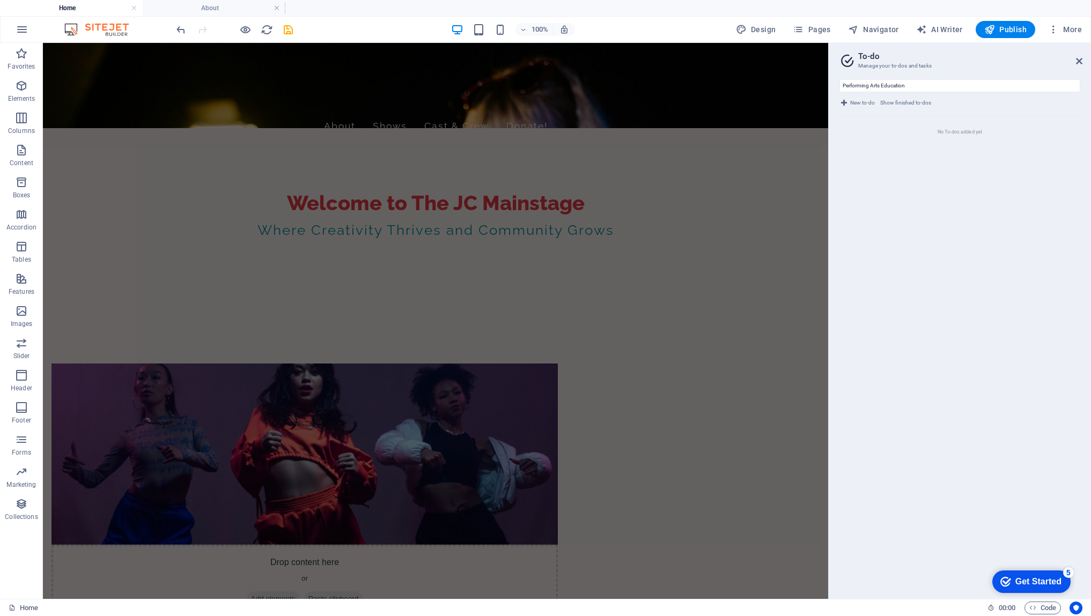
click at [860, 102] on span "New to-do" at bounding box center [862, 103] width 25 height 13
click at [860, 103] on span "New to-do" at bounding box center [862, 103] width 25 height 13
click at [892, 101] on span "Show finished to-dos" at bounding box center [905, 103] width 51 height 13
click at [862, 102] on span "New to-do" at bounding box center [862, 103] width 25 height 13
click at [913, 87] on input "Performing Arts Education" at bounding box center [960, 85] width 241 height 13
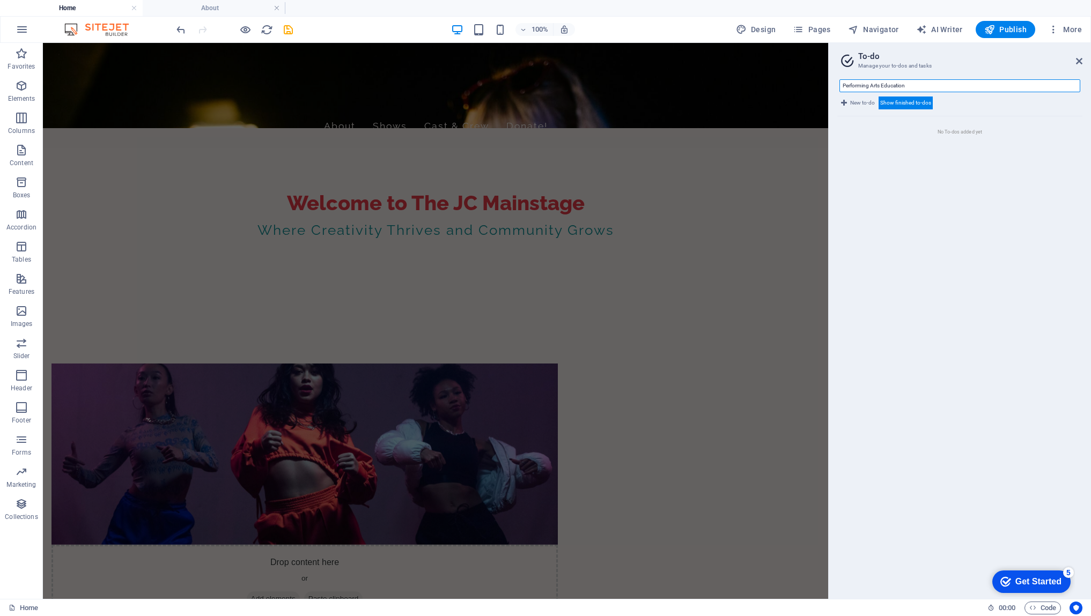
click at [914, 85] on input "Performing Arts Education" at bounding box center [960, 85] width 241 height 13
drag, startPoint x: 914, startPoint y: 85, endPoint x: 833, endPoint y: 85, distance: 81.0
click at [833, 85] on div "Performing Arts Education New to-do Show finished to-dos No To-dos added yet" at bounding box center [960, 335] width 262 height 528
click at [872, 152] on ul "No To-dos added yet" at bounding box center [959, 353] width 245 height 474
drag, startPoint x: 913, startPoint y: 84, endPoint x: 832, endPoint y: 85, distance: 80.5
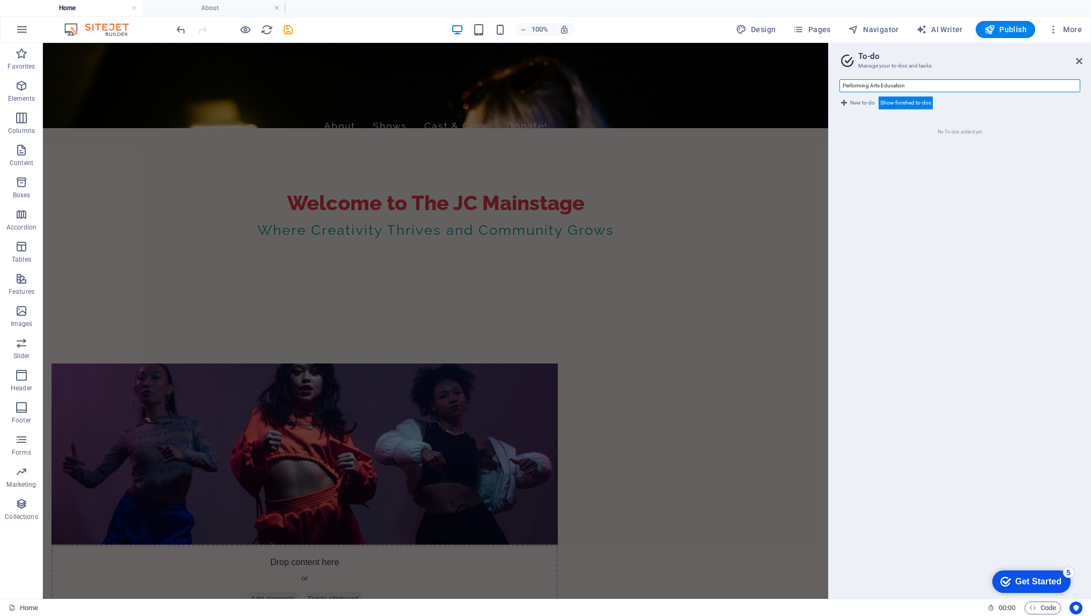
click at [832, 85] on div "Performing Arts Education New to-do Show finished to-dos No To-dos added yet" at bounding box center [960, 335] width 262 height 528
click at [917, 165] on ul "No To-dos added yet" at bounding box center [959, 353] width 245 height 474
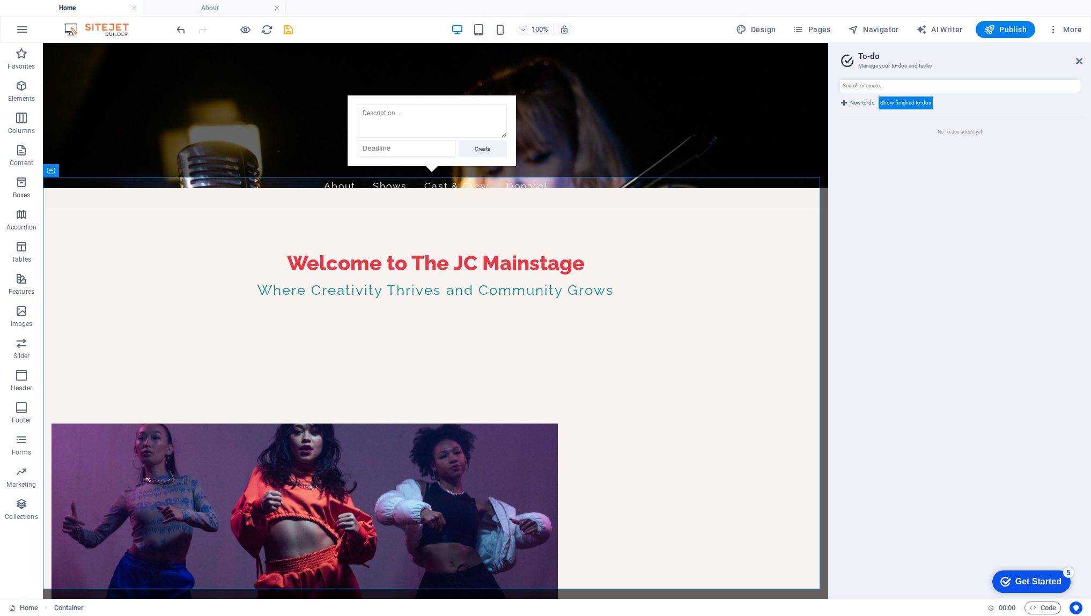
click at [860, 104] on span "New to-do" at bounding box center [862, 103] width 25 height 13
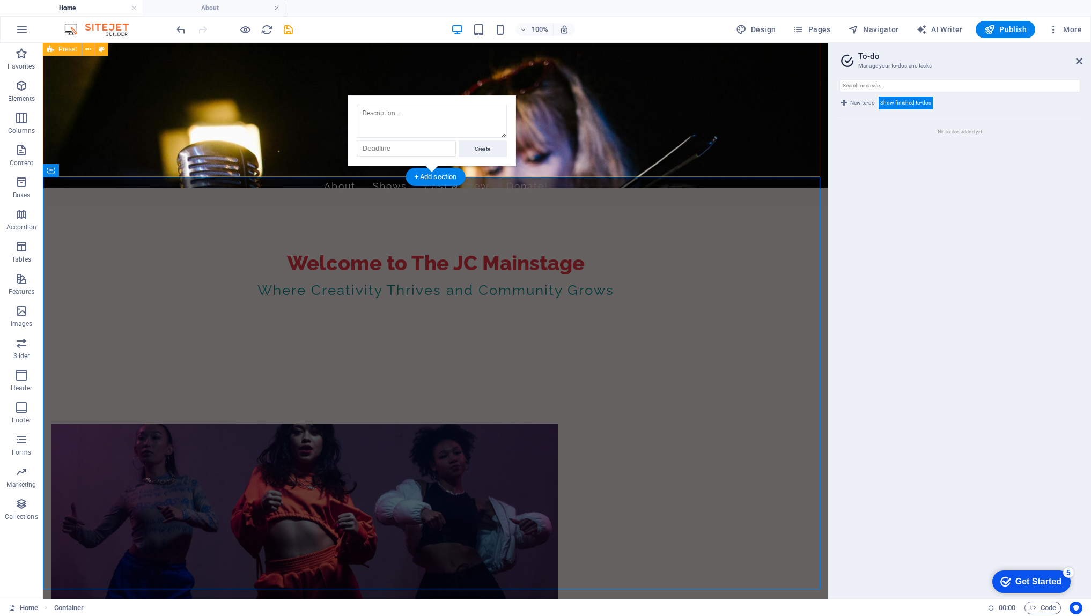
click at [573, 381] on div "Drop content here or Add elements Paste clipboard The JC Mainstage At JC Mainst…" at bounding box center [435, 627] width 785 height 492
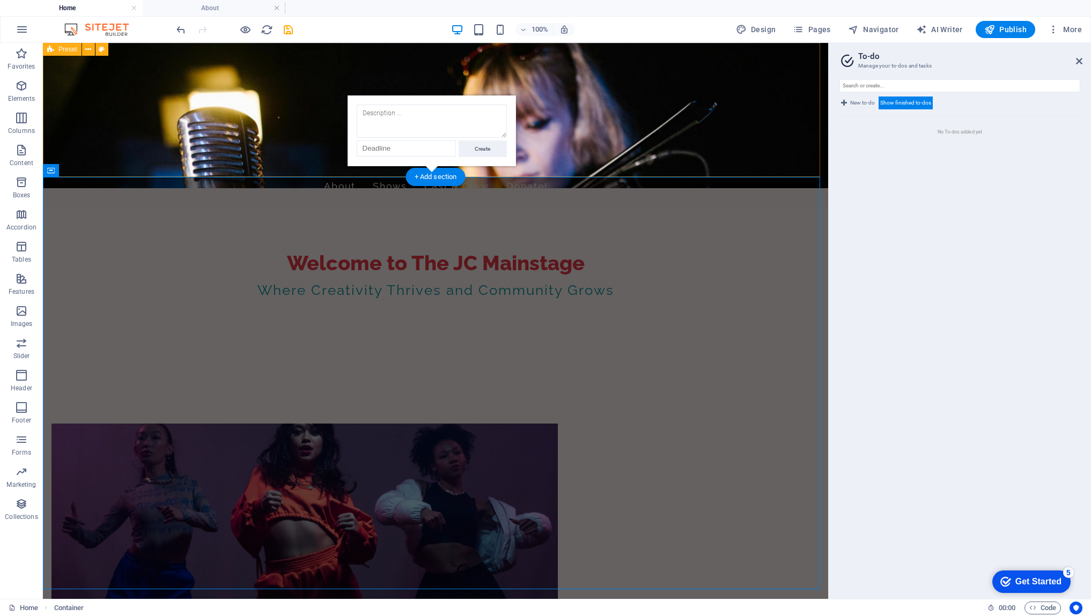
scroll to position [135, 0]
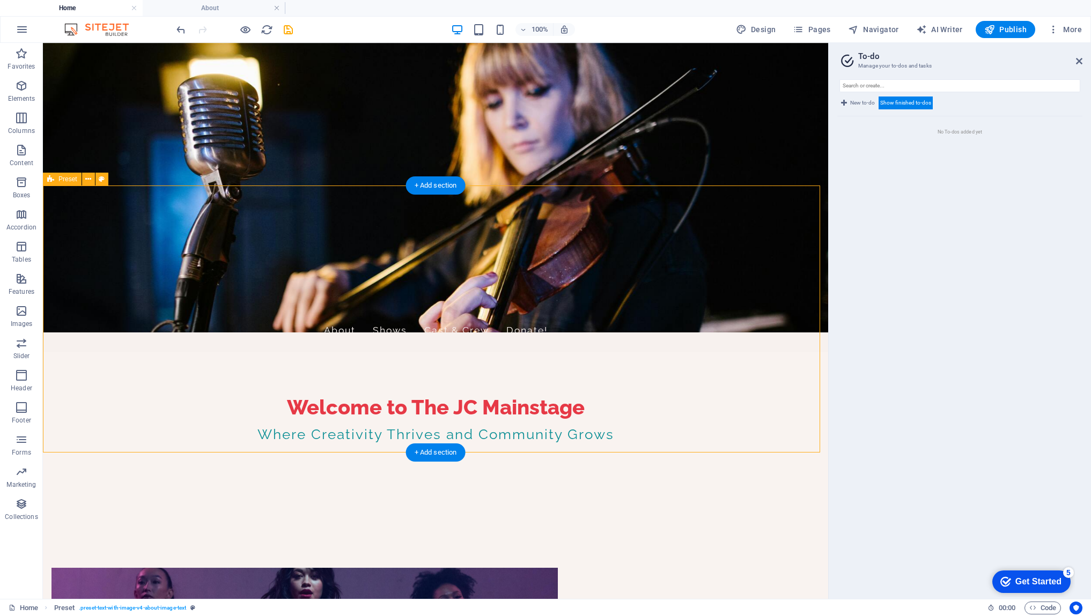
scroll to position [468, 0]
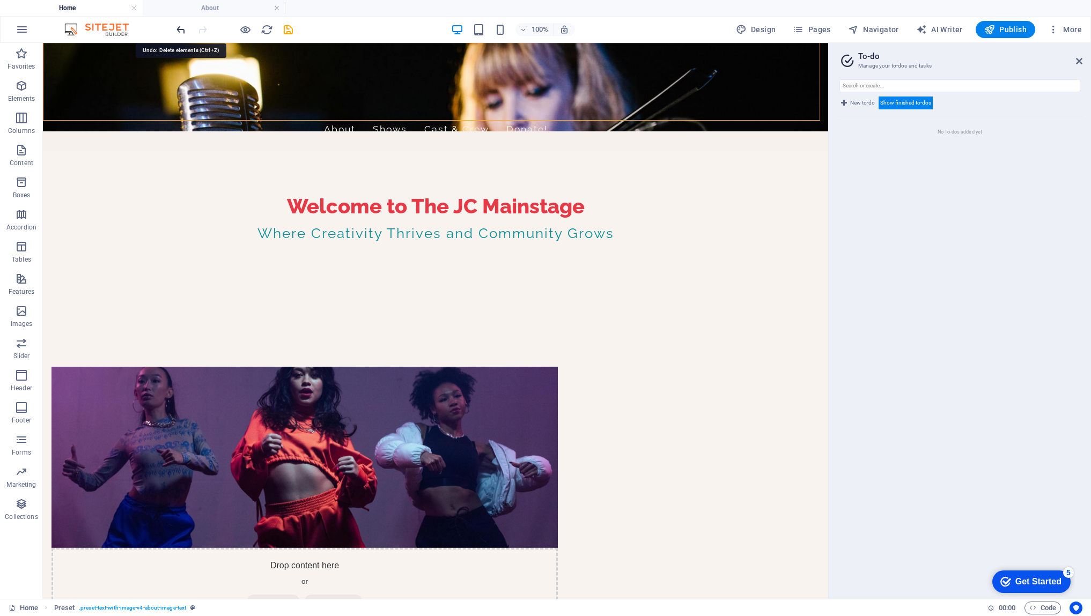
click at [182, 31] on icon "undo" at bounding box center [181, 30] width 12 height 12
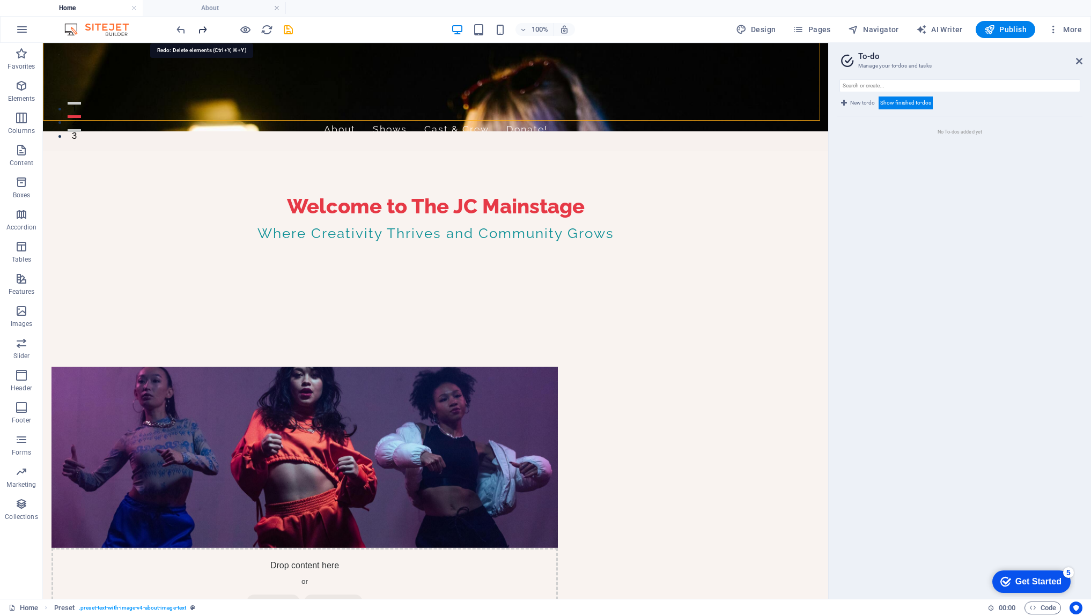
click at [202, 32] on icon "redo" at bounding box center [202, 30] width 12 height 12
click at [289, 31] on icon "save" at bounding box center [288, 30] width 12 height 12
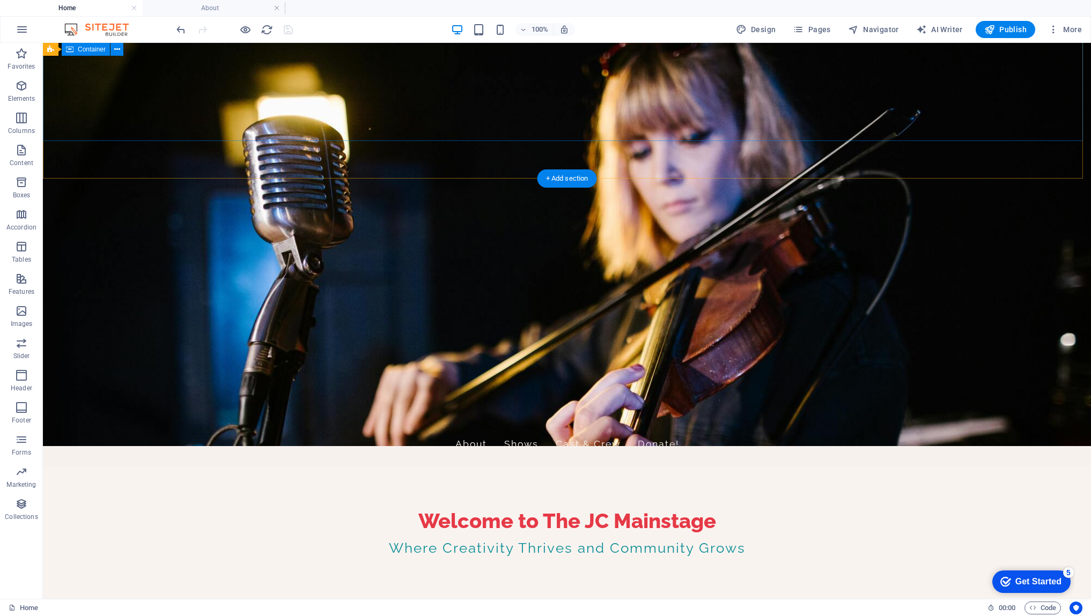
scroll to position [143, 0]
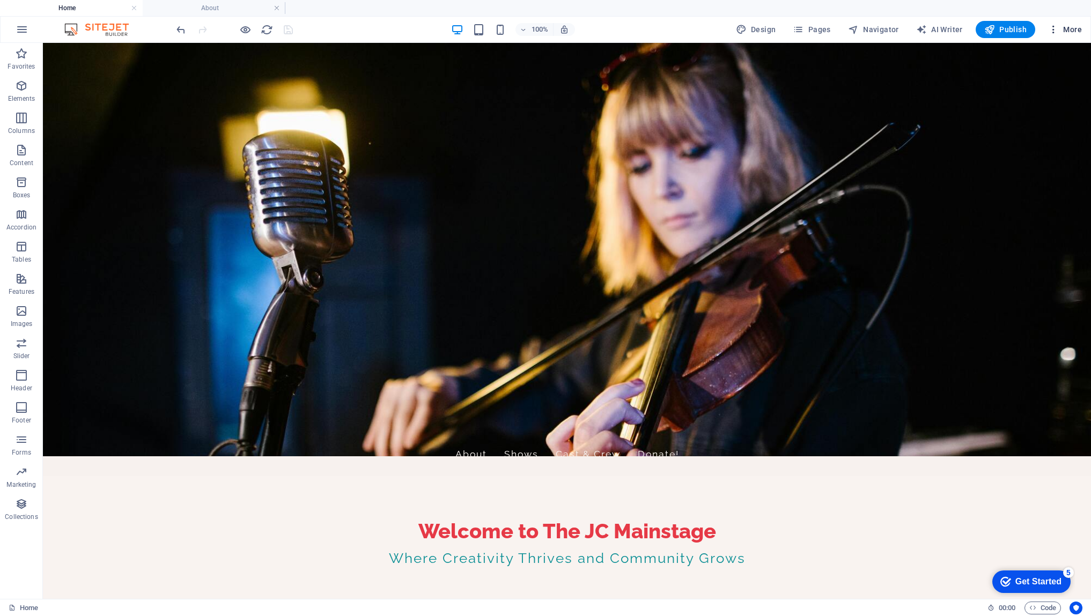
click at [1072, 29] on span "More" at bounding box center [1065, 29] width 34 height 11
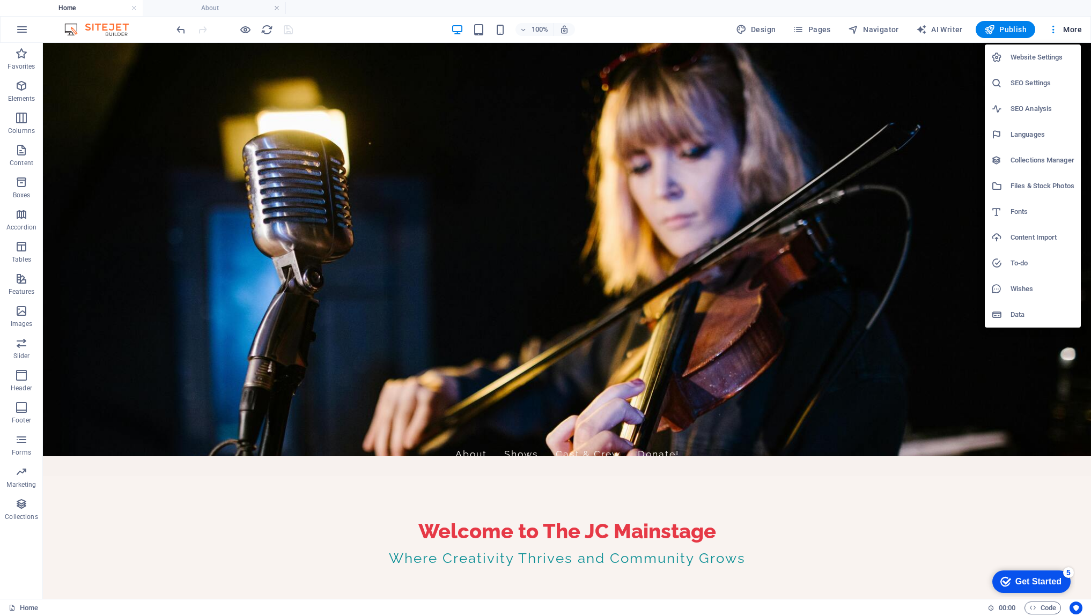
click at [1026, 290] on h6 "Wishes" at bounding box center [1043, 289] width 64 height 13
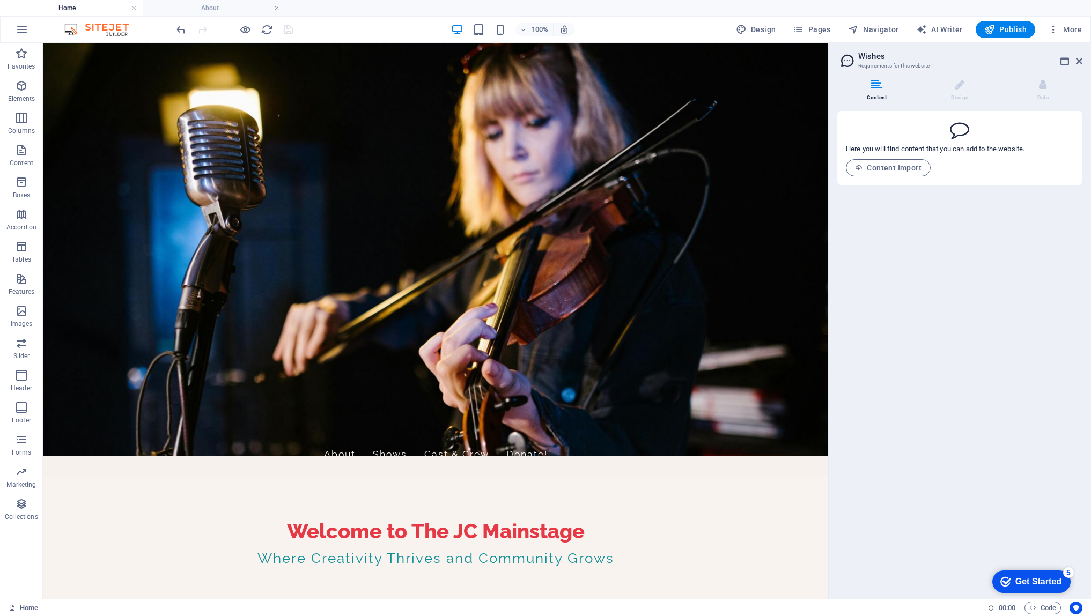
click at [858, 148] on p "Here you will find content that you can add to the website." at bounding box center [935, 149] width 179 height 10
click at [947, 148] on p "Here you will find content that you can add to the website." at bounding box center [935, 149] width 179 height 10
click at [953, 90] on li "Design" at bounding box center [962, 90] width 83 height 23
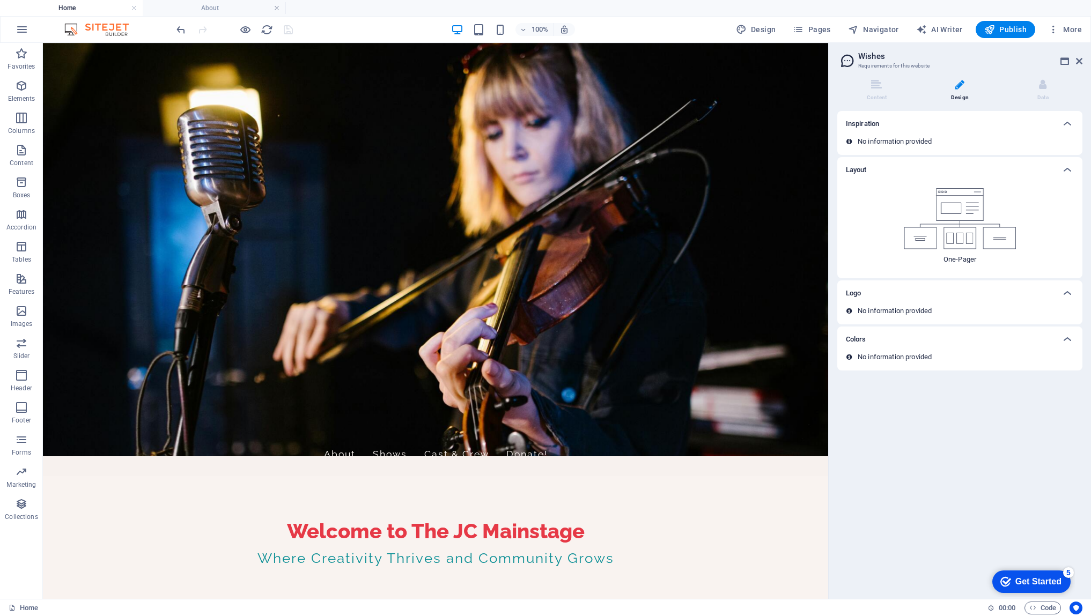
click at [919, 140] on p "No information provided" at bounding box center [895, 142] width 74 height 10
click at [917, 142] on p "No information provided" at bounding box center [895, 142] width 74 height 10
click at [1069, 124] on icon at bounding box center [1067, 123] width 13 height 13
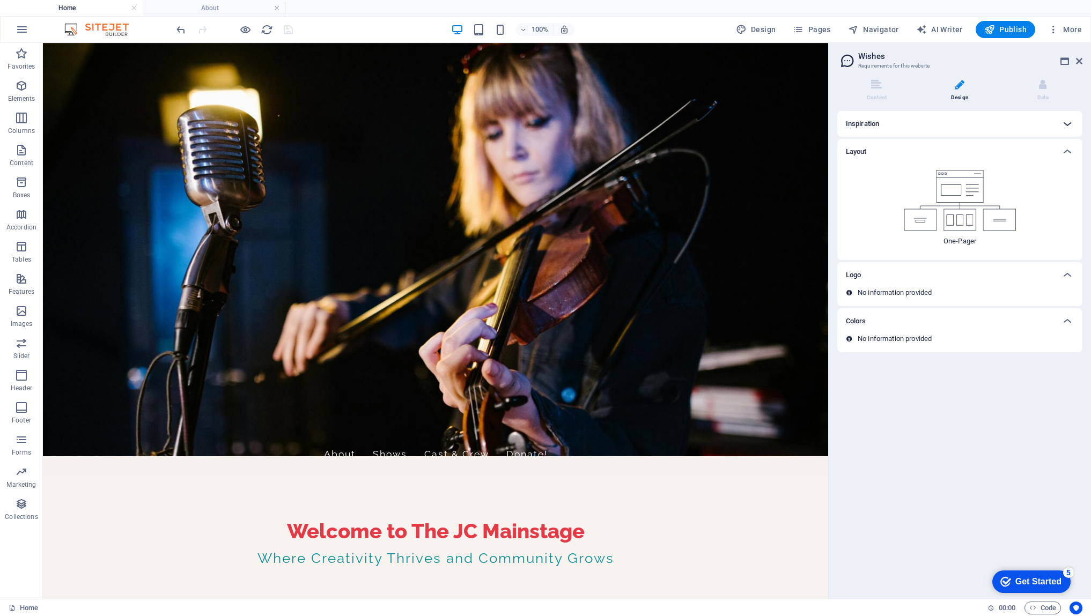
click at [1069, 124] on icon at bounding box center [1067, 123] width 13 height 13
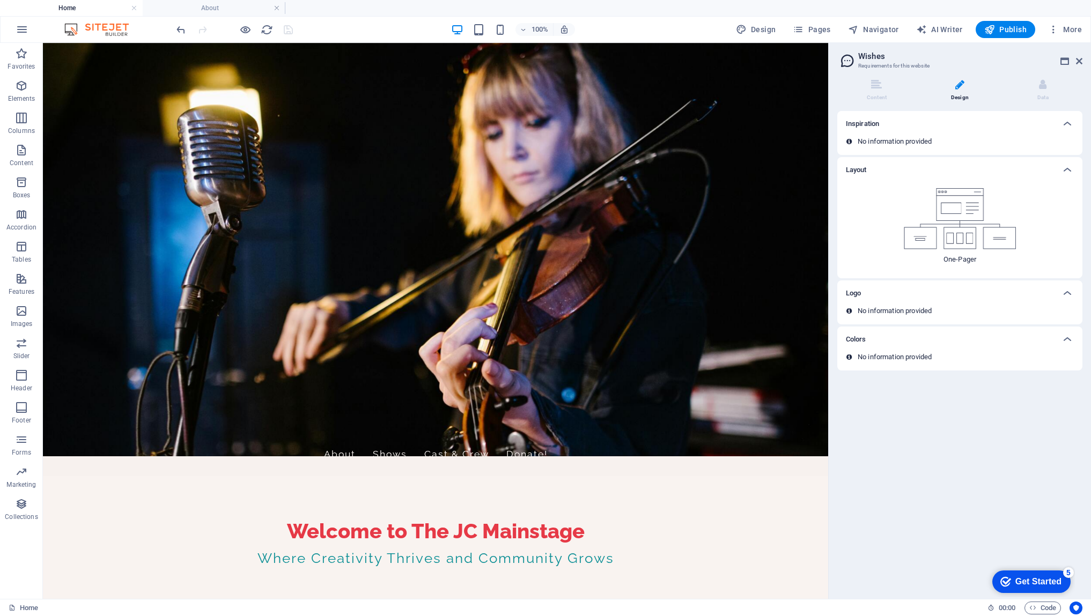
click at [898, 143] on p "No information provided" at bounding box center [895, 142] width 74 height 10
click at [888, 313] on p "No information provided" at bounding box center [895, 311] width 74 height 10
click at [890, 357] on p "No information provided" at bounding box center [895, 357] width 74 height 10
click at [1041, 86] on icon at bounding box center [1043, 84] width 8 height 11
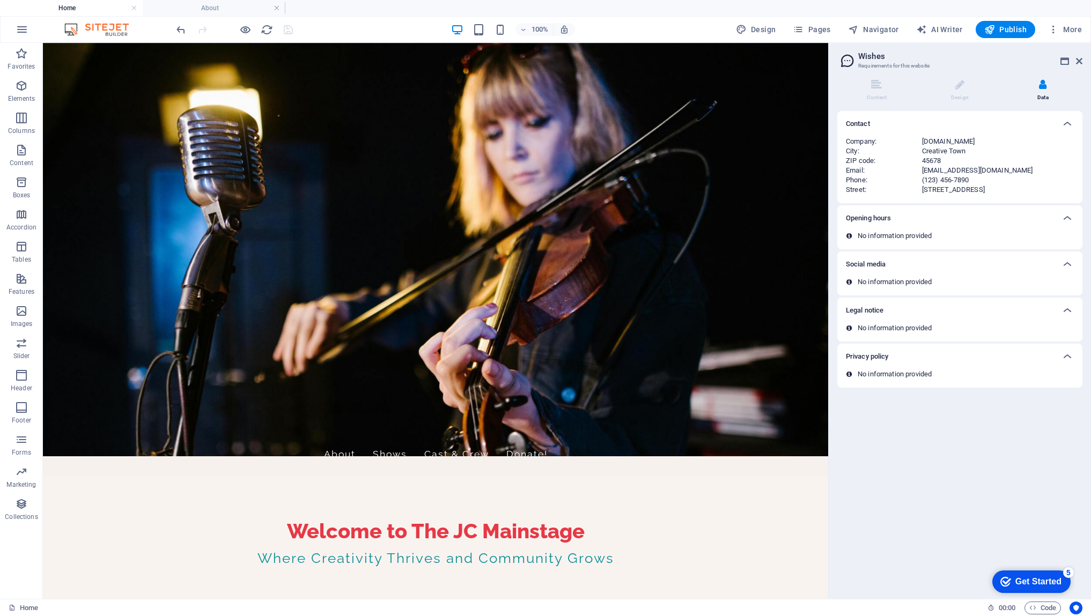
click at [946, 173] on div "[EMAIL_ADDRESS][DOMAIN_NAME]" at bounding box center [998, 171] width 152 height 10
click at [931, 176] on div "(123) 456-7890" at bounding box center [998, 180] width 152 height 10
click at [929, 171] on div "[EMAIL_ADDRESS][DOMAIN_NAME]" at bounding box center [998, 171] width 152 height 10
click at [931, 164] on div "45678" at bounding box center [998, 161] width 152 height 10
click at [940, 145] on div "[DOMAIN_NAME]" at bounding box center [998, 142] width 152 height 10
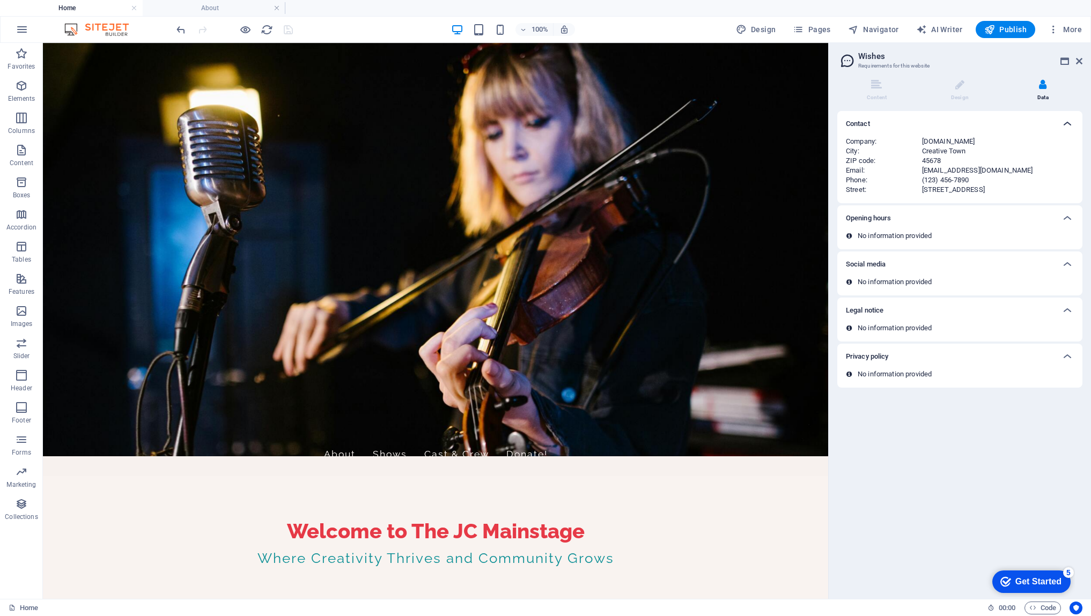
click at [1067, 122] on icon at bounding box center [1067, 123] width 13 height 13
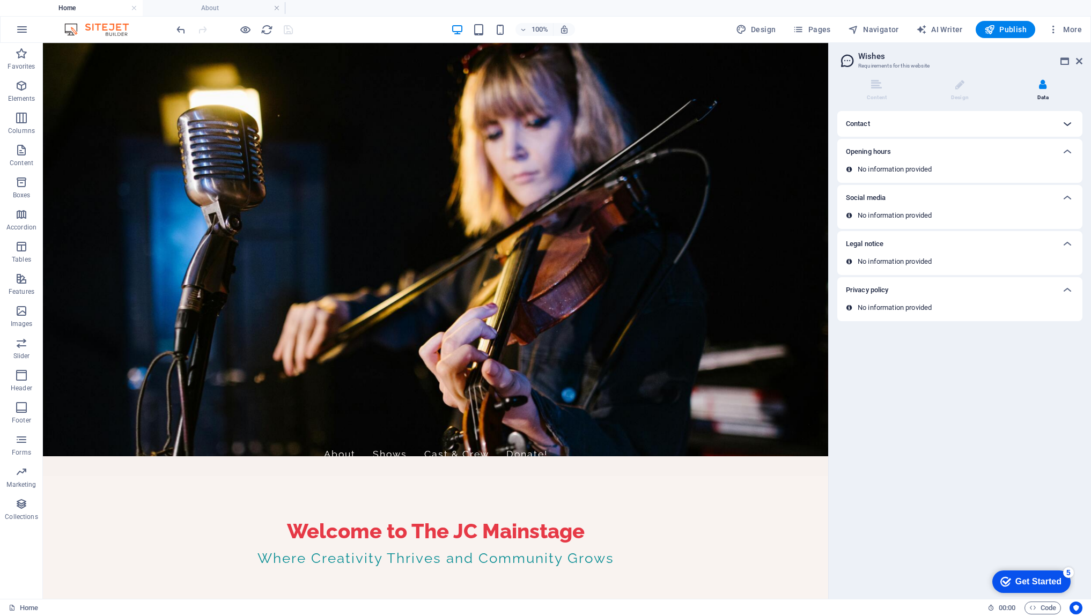
click at [1067, 122] on icon at bounding box center [1067, 123] width 13 height 13
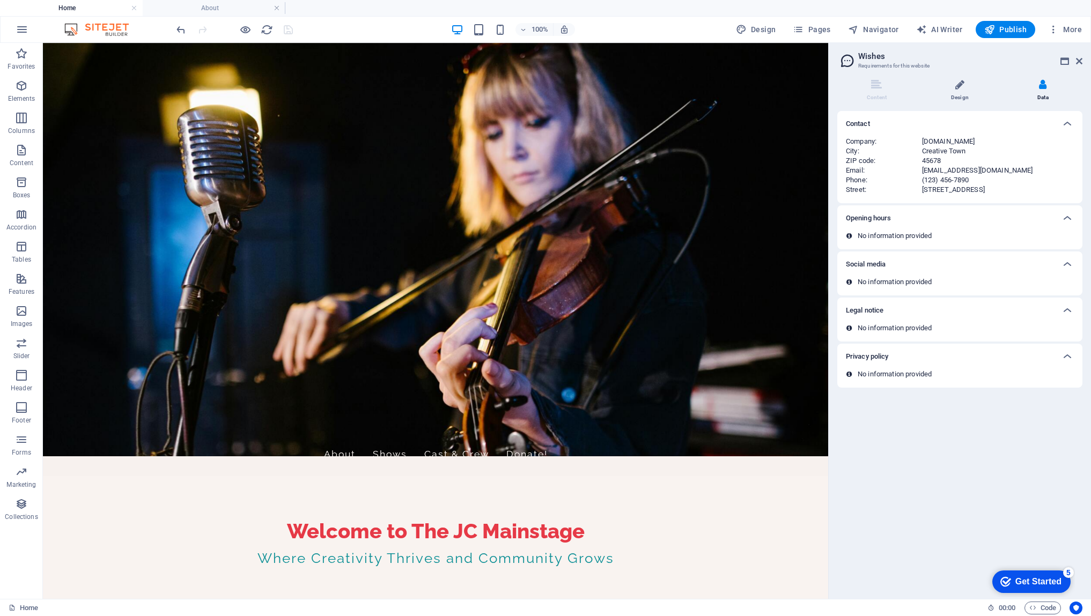
click at [962, 89] on icon at bounding box center [959, 84] width 9 height 11
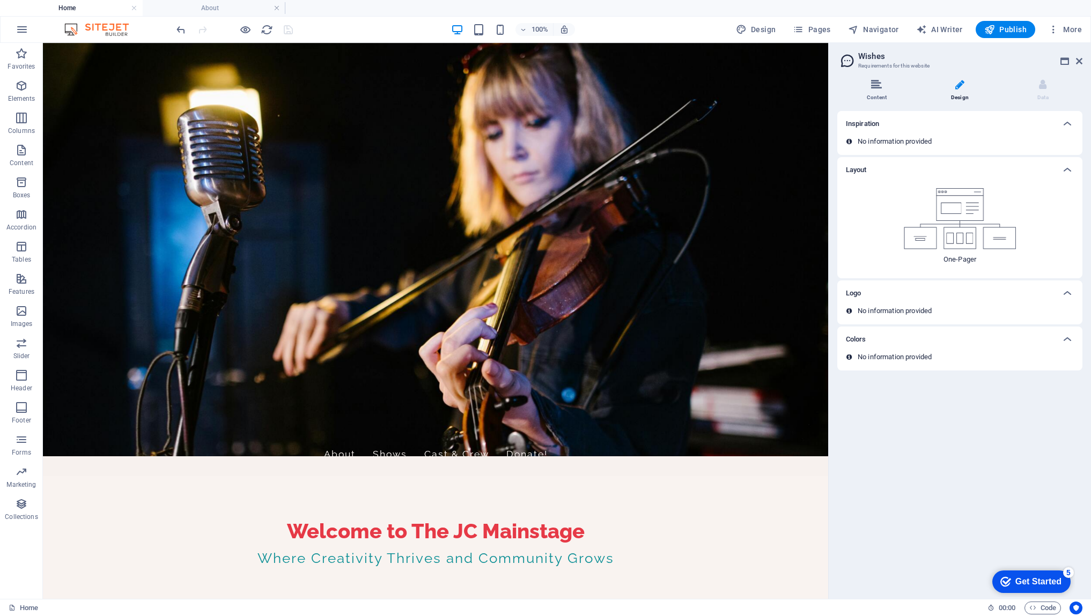
click at [880, 90] on li "Content" at bounding box center [878, 90] width 83 height 23
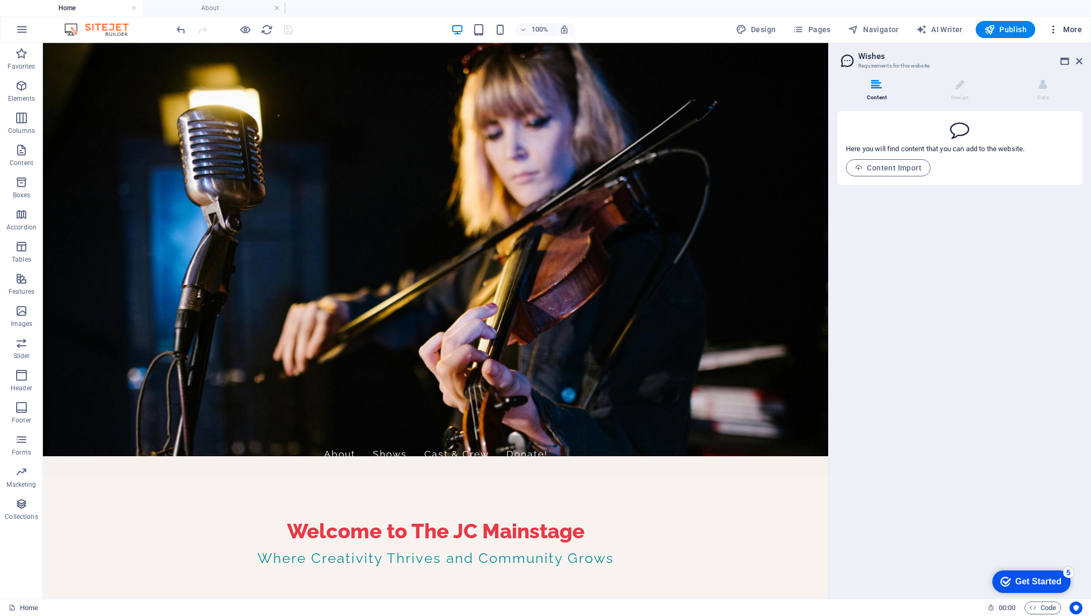
click at [1069, 30] on span "More" at bounding box center [1065, 29] width 34 height 11
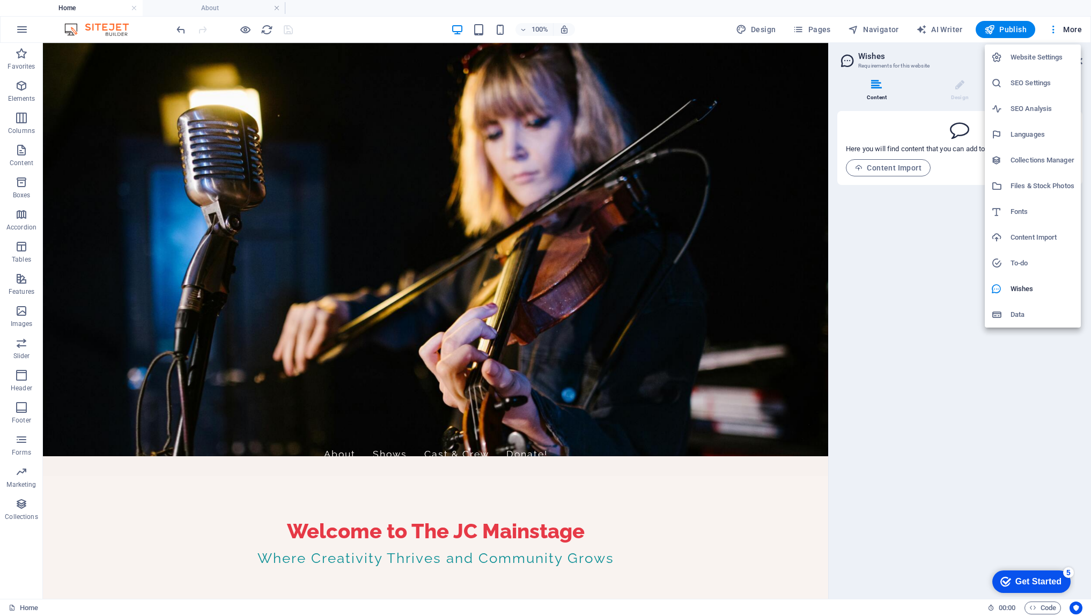
click at [1016, 263] on h6 "To-do" at bounding box center [1043, 263] width 64 height 13
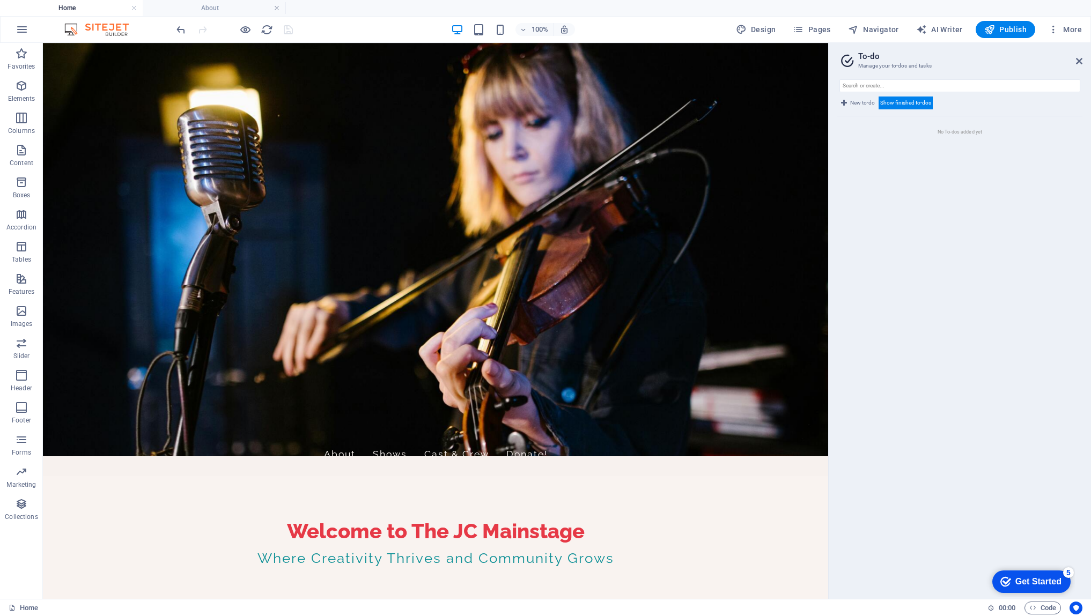
click at [859, 106] on span "New to-do" at bounding box center [862, 103] width 25 height 13
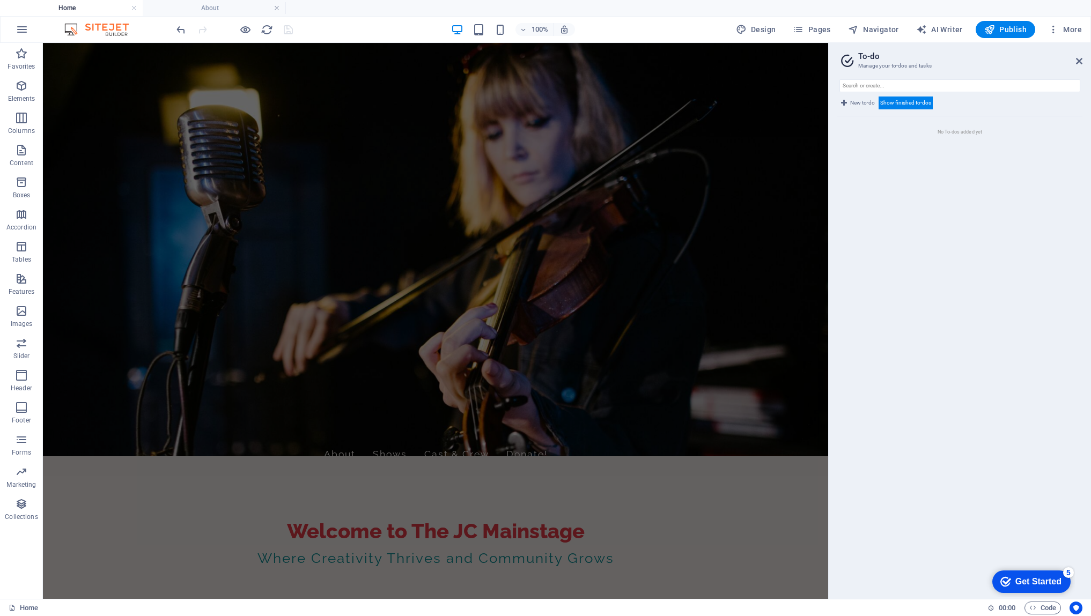
click at [875, 156] on ul "No To-dos added yet" at bounding box center [959, 353] width 245 height 474
click at [969, 134] on li "No To-dos added yet" at bounding box center [959, 131] width 245 height 31
click at [959, 130] on li "No To-dos added yet" at bounding box center [959, 131] width 245 height 31
click at [952, 134] on li "No To-dos added yet" at bounding box center [959, 131] width 245 height 31
click at [924, 147] on li "No To-dos added yet" at bounding box center [959, 131] width 245 height 31
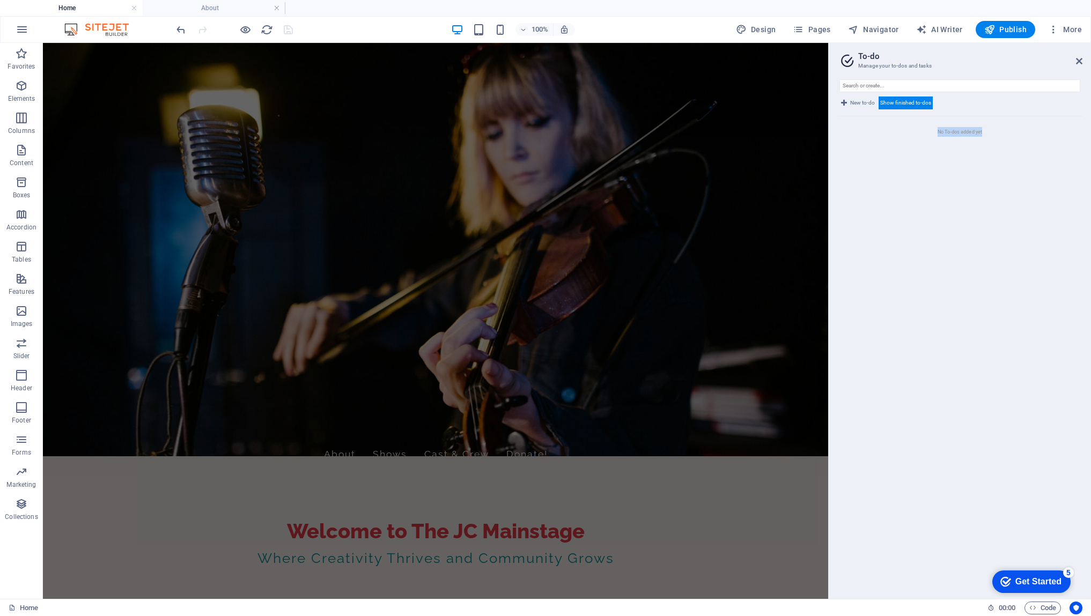
click at [924, 147] on li "No To-dos added yet" at bounding box center [959, 131] width 245 height 31
click at [1070, 32] on span "More" at bounding box center [1065, 29] width 34 height 11
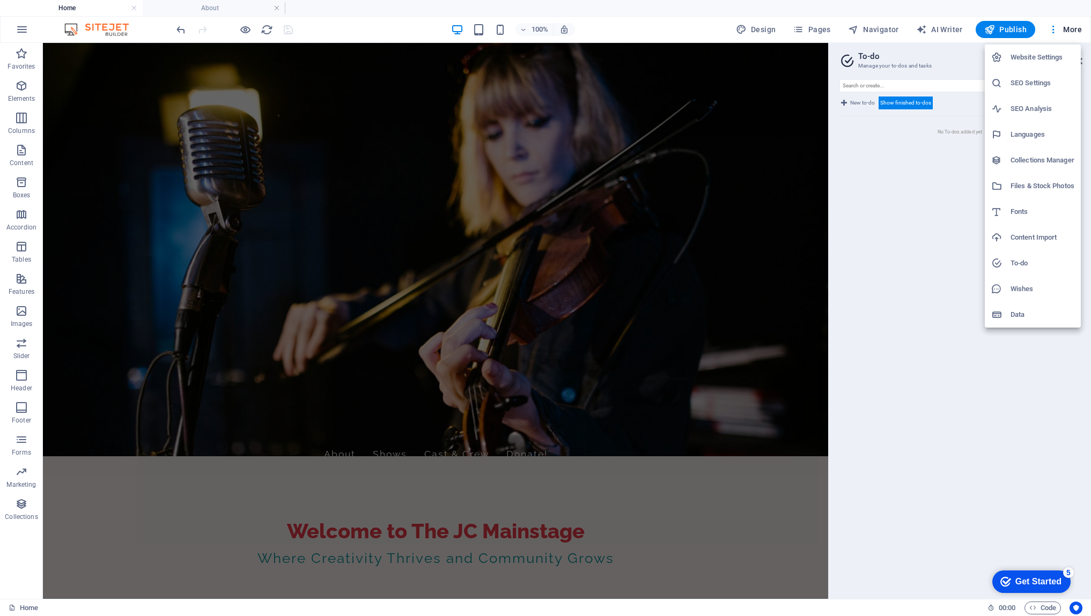
click at [645, 221] on div at bounding box center [545, 308] width 1091 height 616
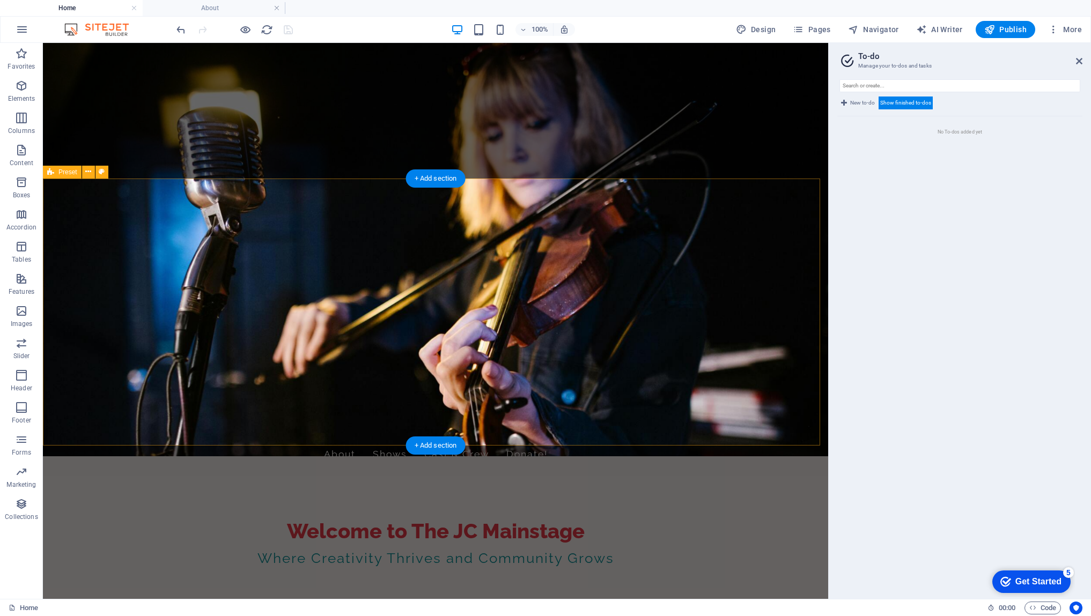
scroll to position [135, 0]
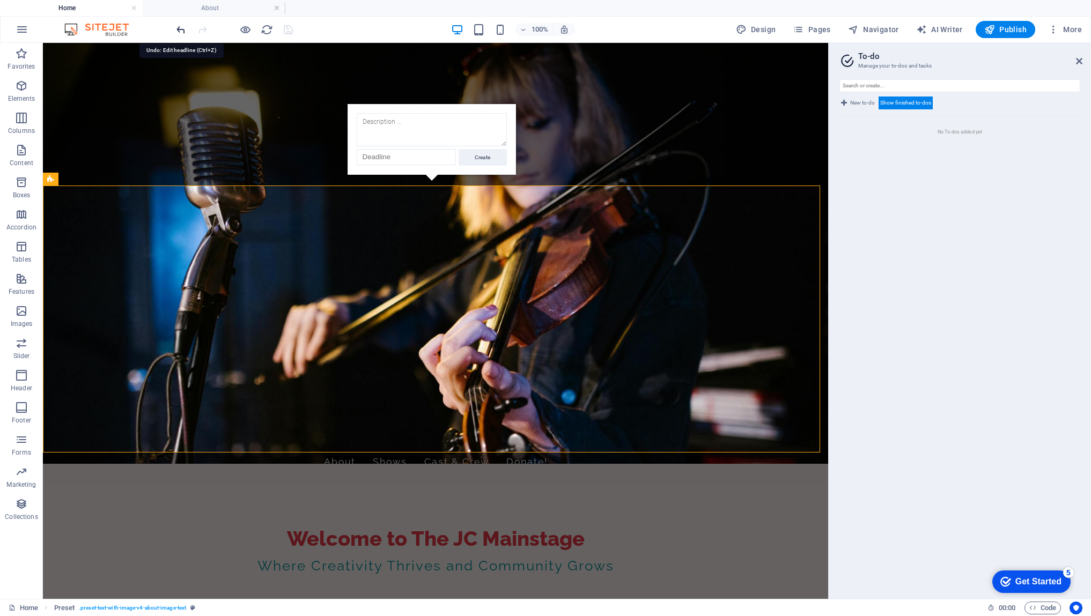
click at [181, 31] on icon "undo" at bounding box center [181, 30] width 12 height 12
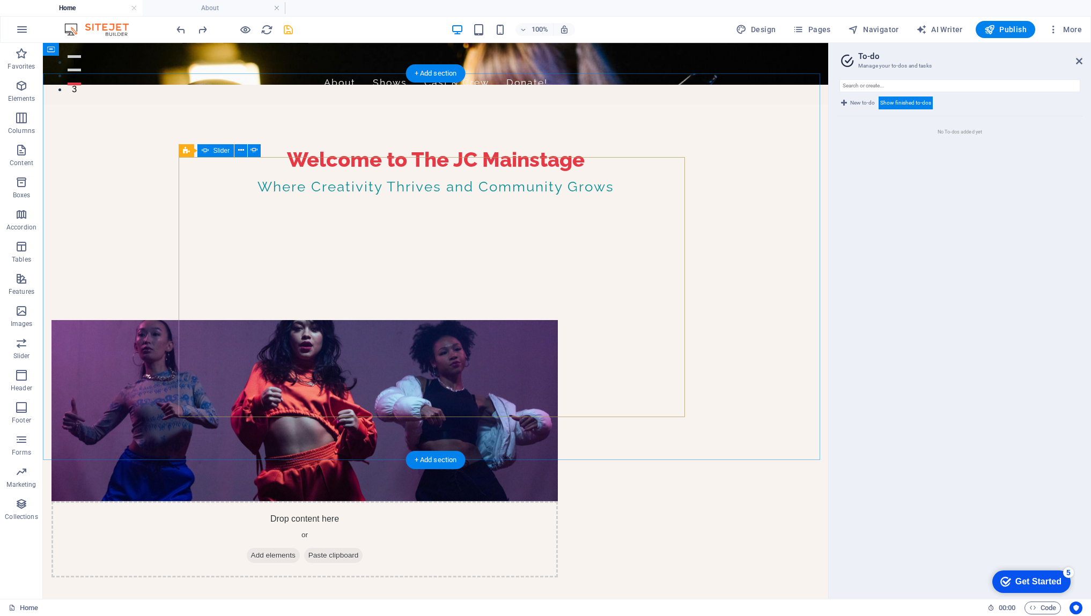
scroll to position [385, 0]
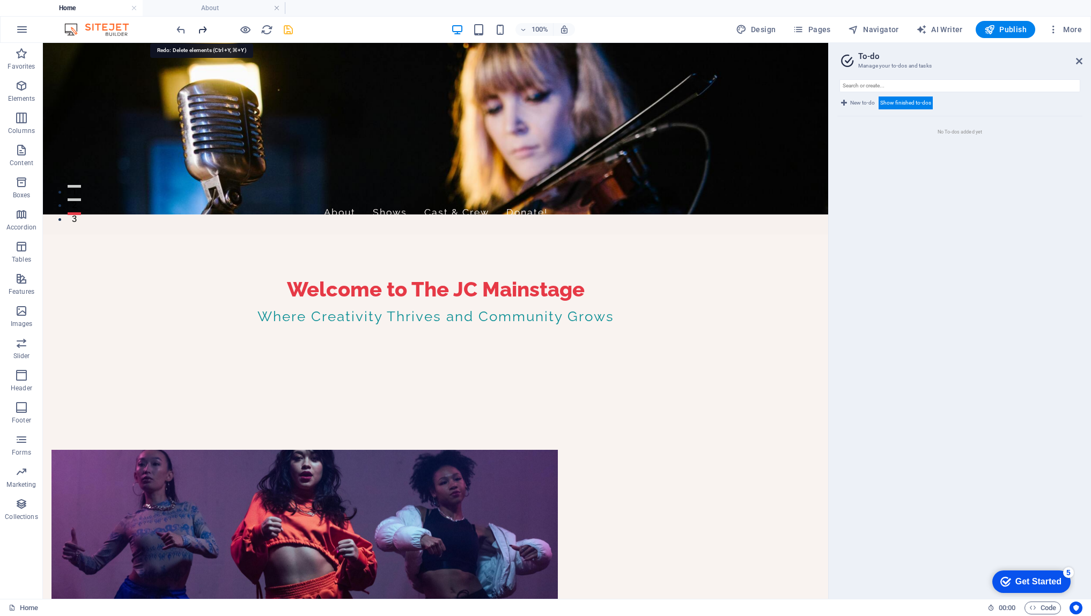
click at [203, 27] on icon "redo" at bounding box center [202, 30] width 12 height 12
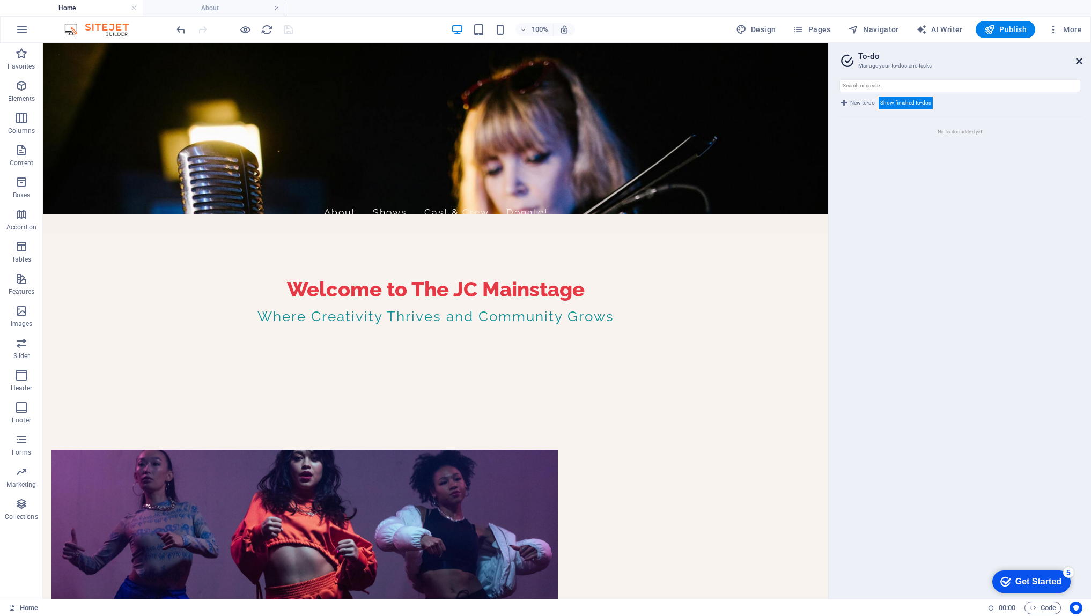
click at [1081, 60] on icon at bounding box center [1079, 61] width 6 height 9
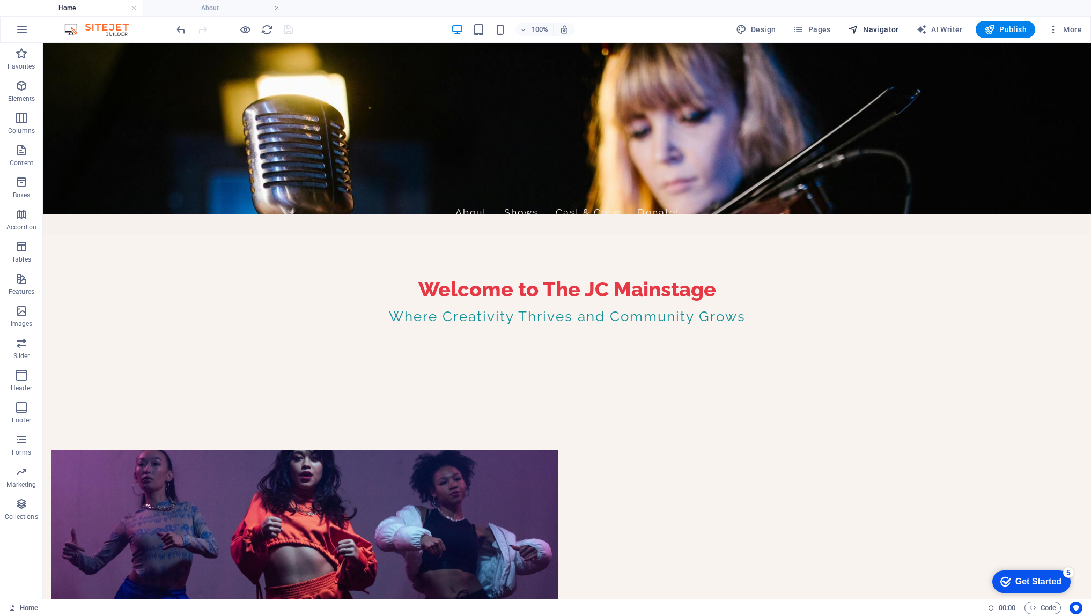
click at [879, 30] on span "Navigator" at bounding box center [873, 29] width 51 height 11
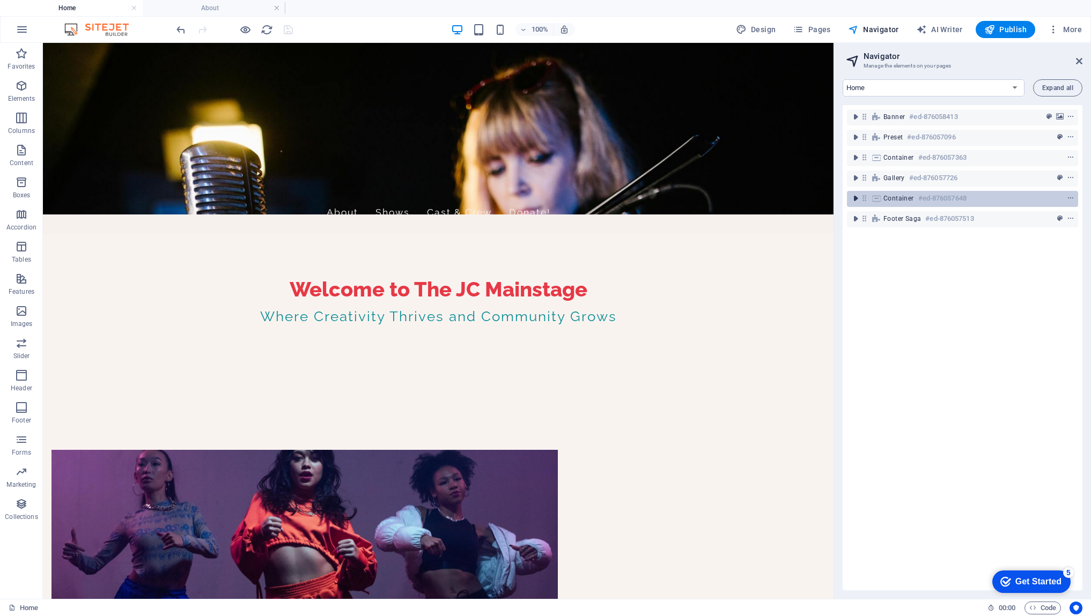
click at [853, 198] on icon "toggle-expand" at bounding box center [855, 198] width 11 height 11
click at [855, 179] on icon "toggle-expand" at bounding box center [855, 178] width 11 height 11
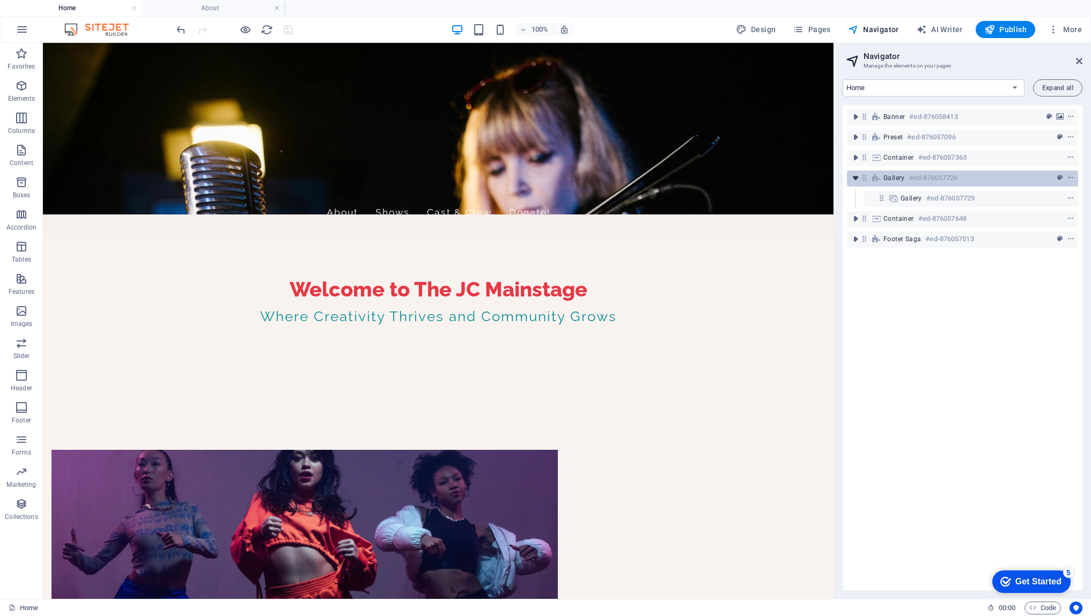
click at [855, 179] on icon "toggle-expand" at bounding box center [855, 178] width 11 height 11
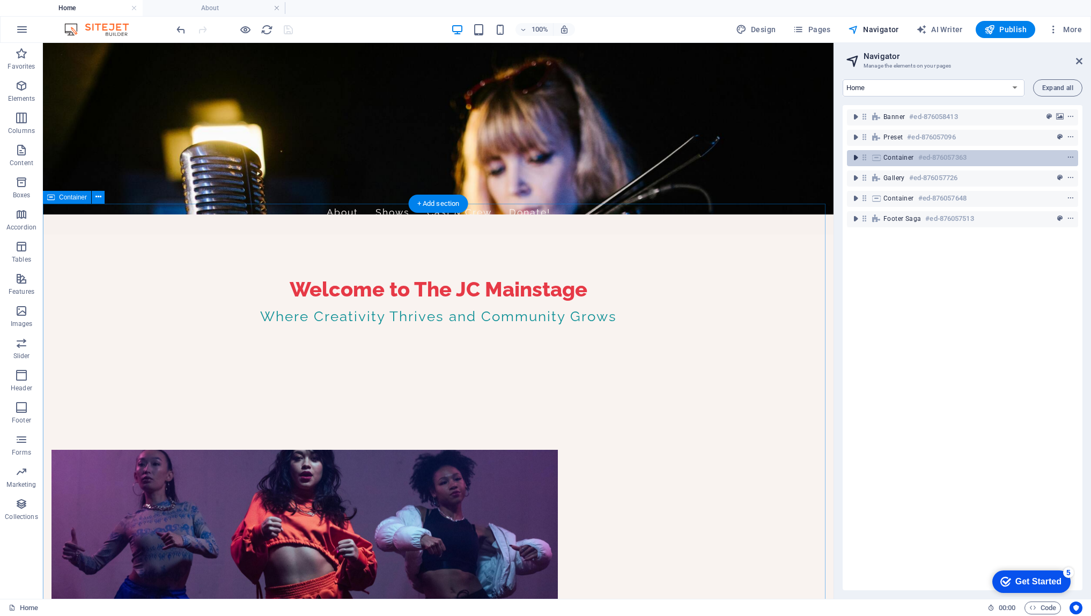
click at [855, 158] on icon "toggle-expand" at bounding box center [855, 157] width 11 height 11
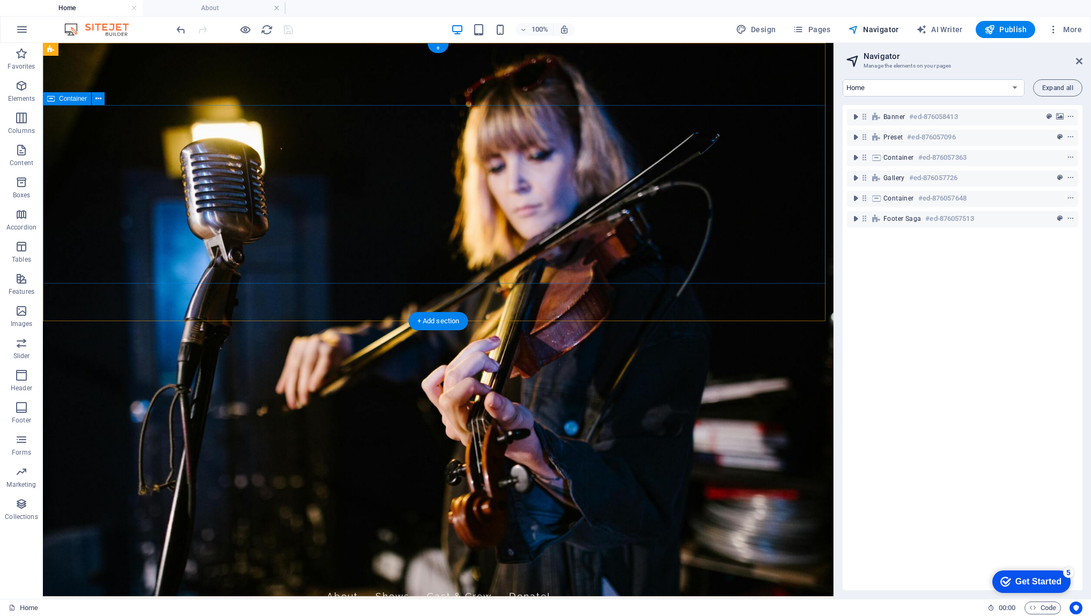
scroll to position [0, 0]
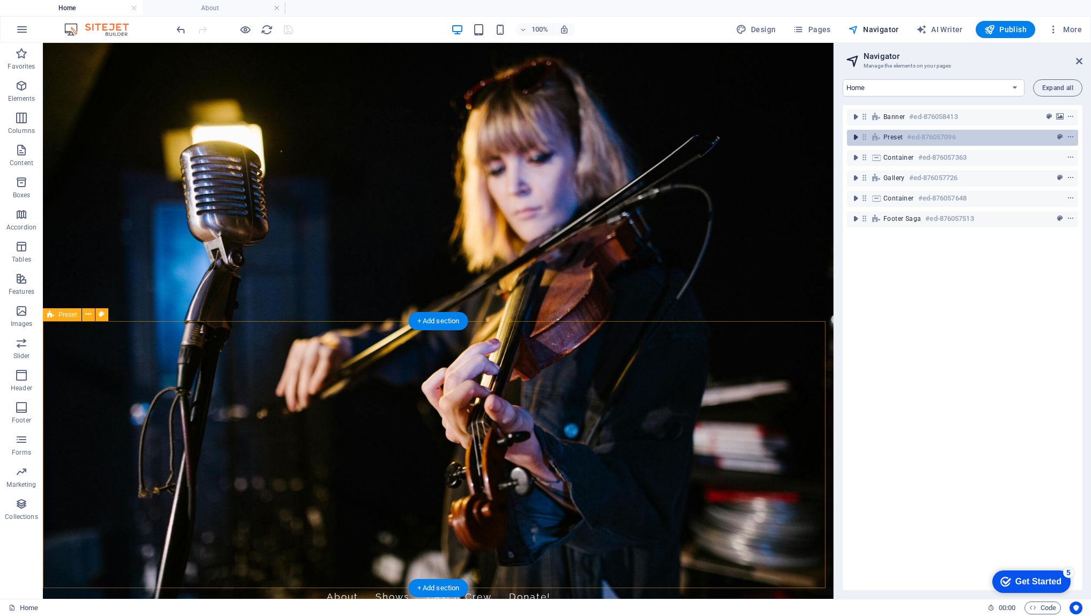
click at [854, 137] on icon "toggle-expand" at bounding box center [855, 137] width 11 height 11
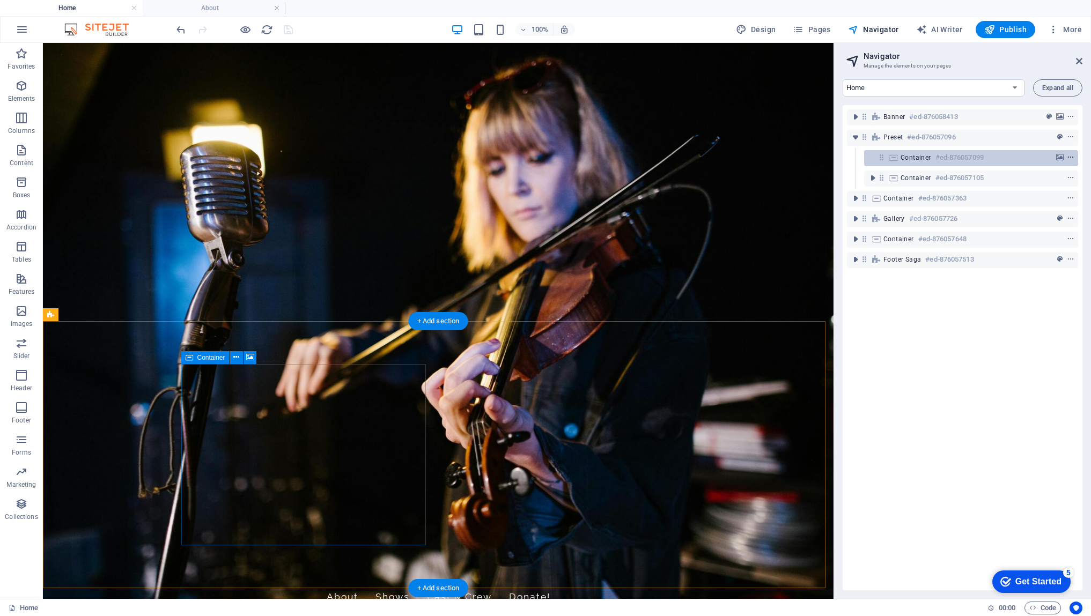
click at [1069, 158] on icon "context-menu" at bounding box center [1071, 158] width 8 height 8
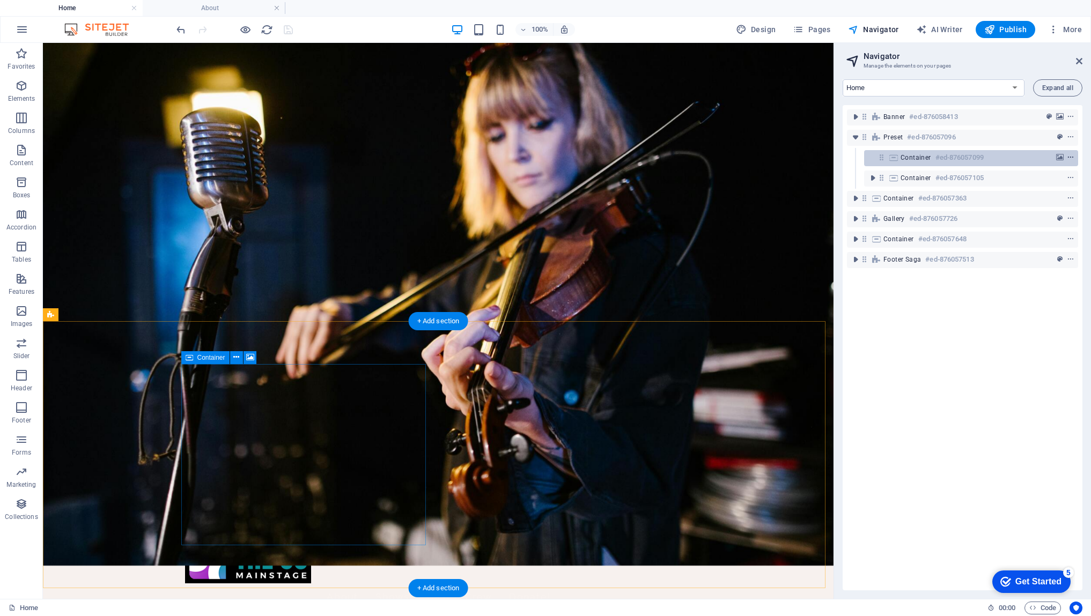
scroll to position [134, 0]
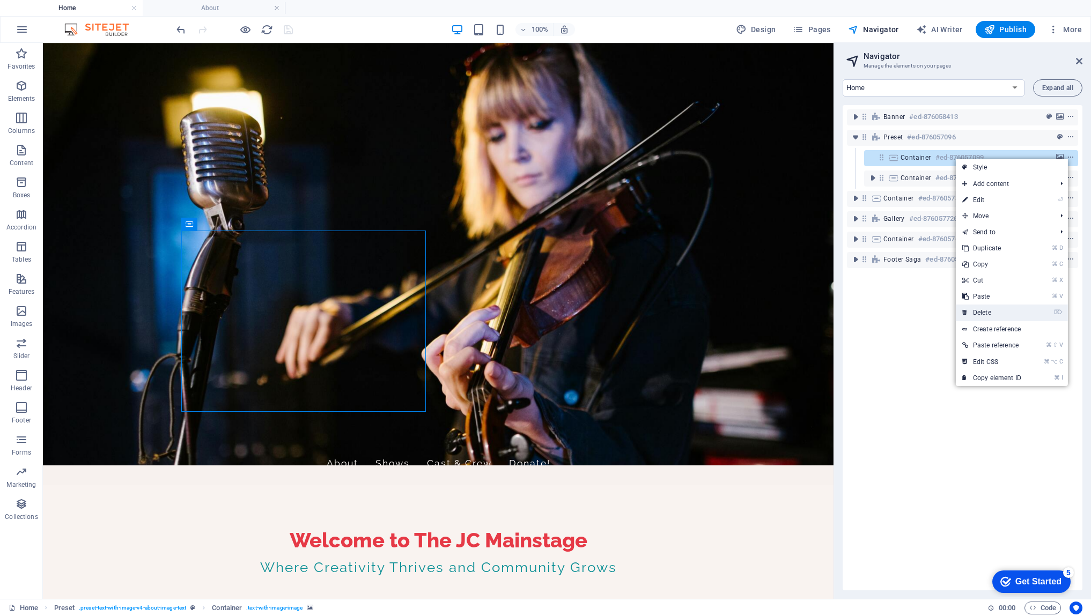
click at [987, 314] on link "⌦ Delete" at bounding box center [992, 313] width 72 height 16
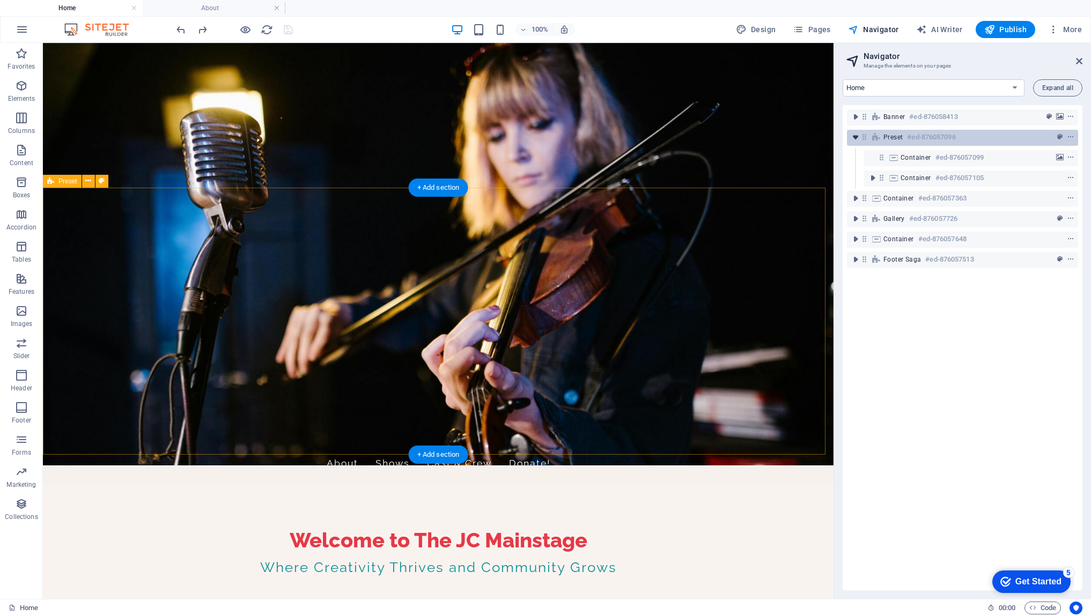
click at [858, 137] on icon "toggle-expand" at bounding box center [855, 137] width 11 height 11
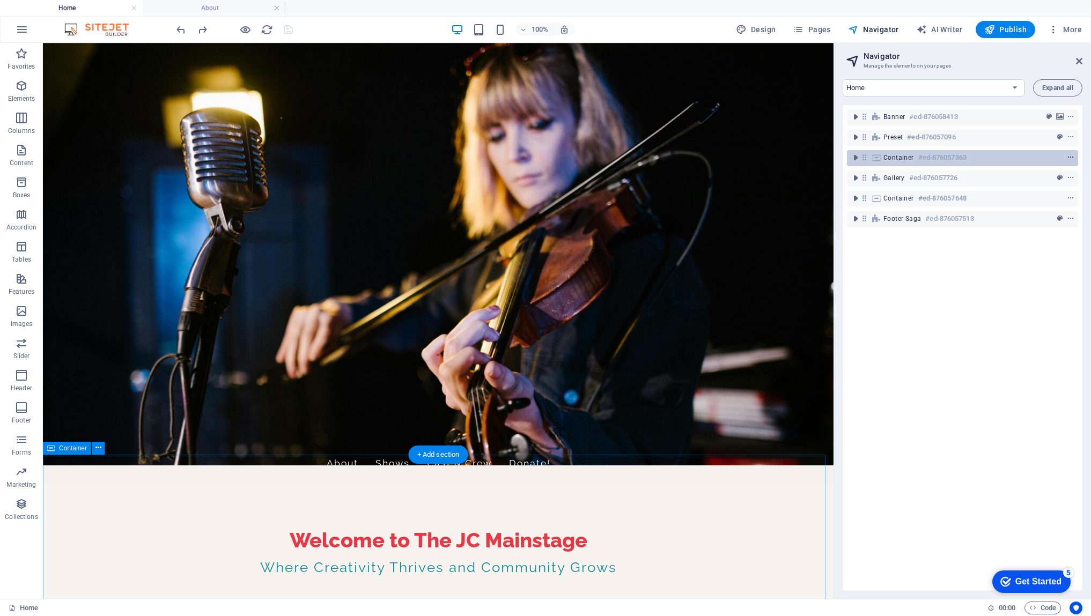
click at [1067, 159] on icon "context-menu" at bounding box center [1071, 158] width 8 height 8
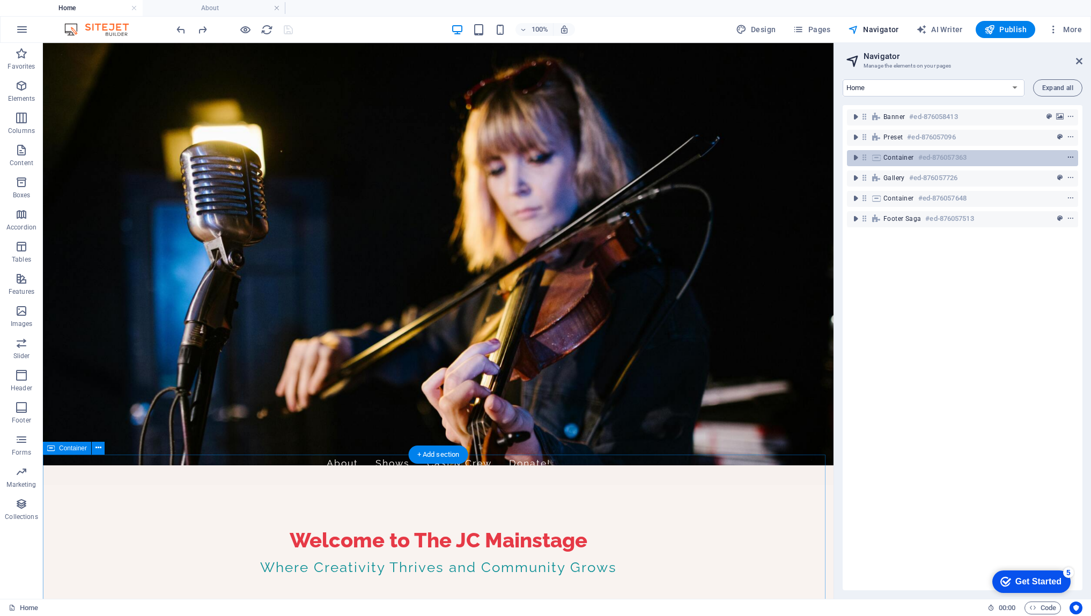
scroll to position [473, 0]
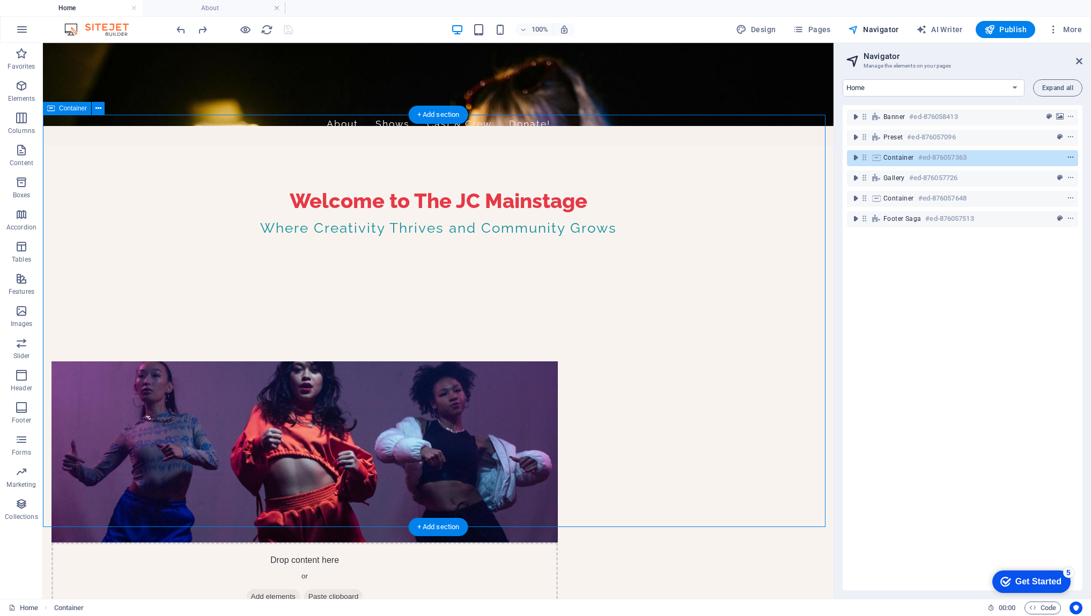
click at [1069, 158] on icon "context-menu" at bounding box center [1071, 158] width 8 height 8
click at [911, 407] on div "Banner #ed-876058413 Preset #ed-876057096 Container #ed-876057363 Gallery #ed-8…" at bounding box center [963, 348] width 240 height 486
click at [857, 157] on icon "toggle-expand" at bounding box center [855, 157] width 11 height 11
click at [856, 159] on icon "toggle-expand" at bounding box center [855, 157] width 11 height 11
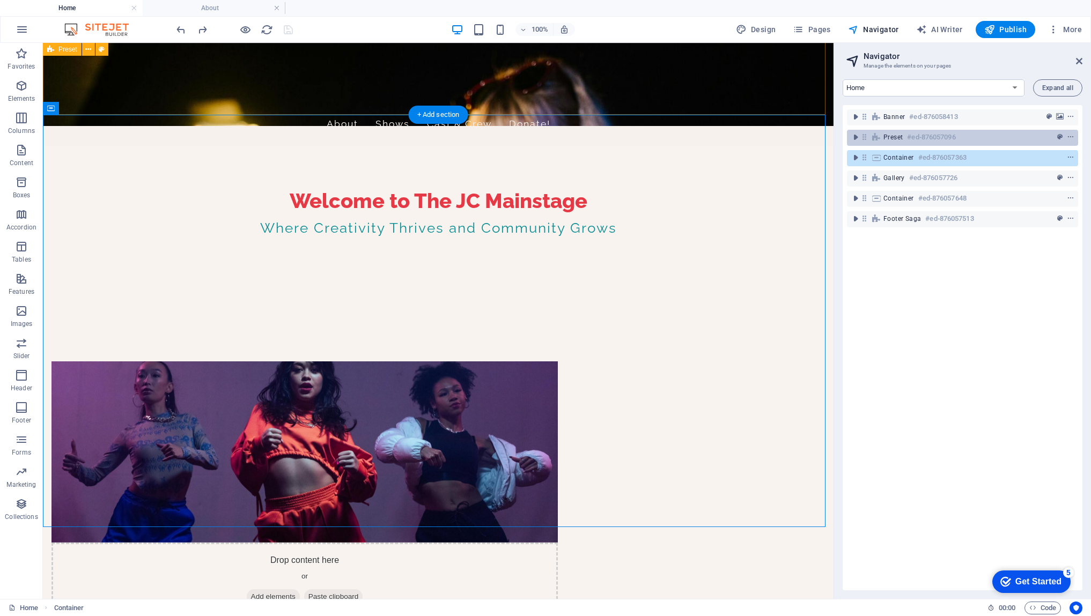
click at [930, 138] on h6 "#ed-876057096" at bounding box center [931, 137] width 48 height 13
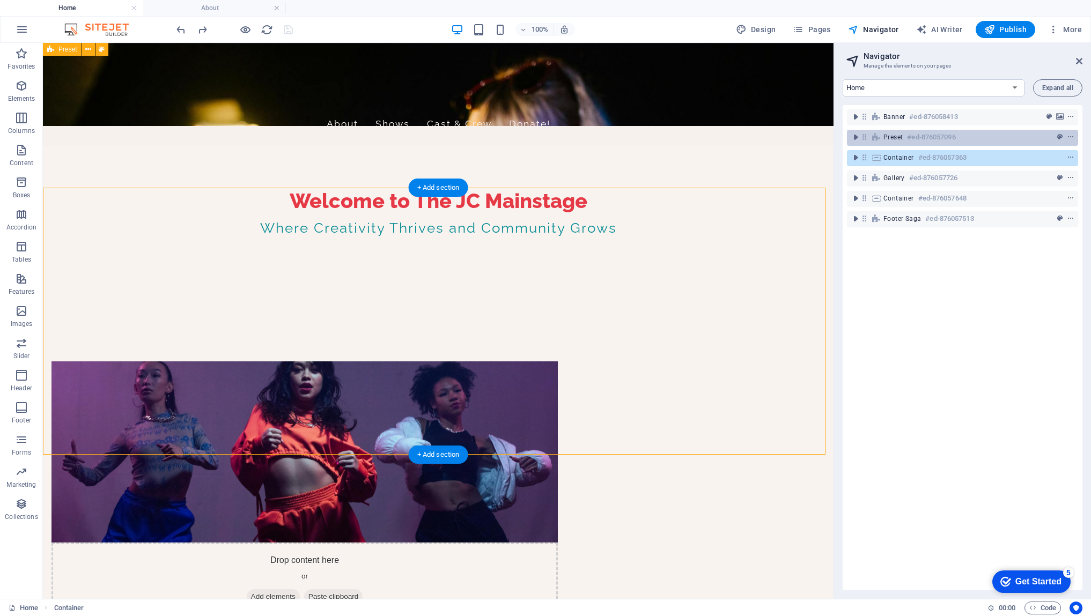
scroll to position [134, 0]
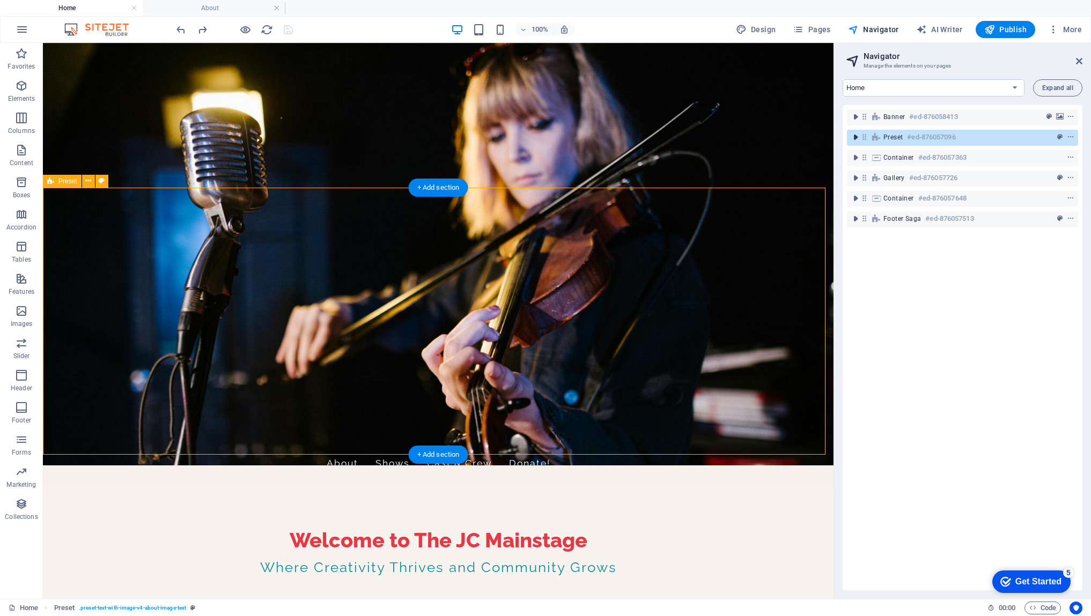
click at [858, 137] on icon "toggle-expand" at bounding box center [855, 137] width 11 height 11
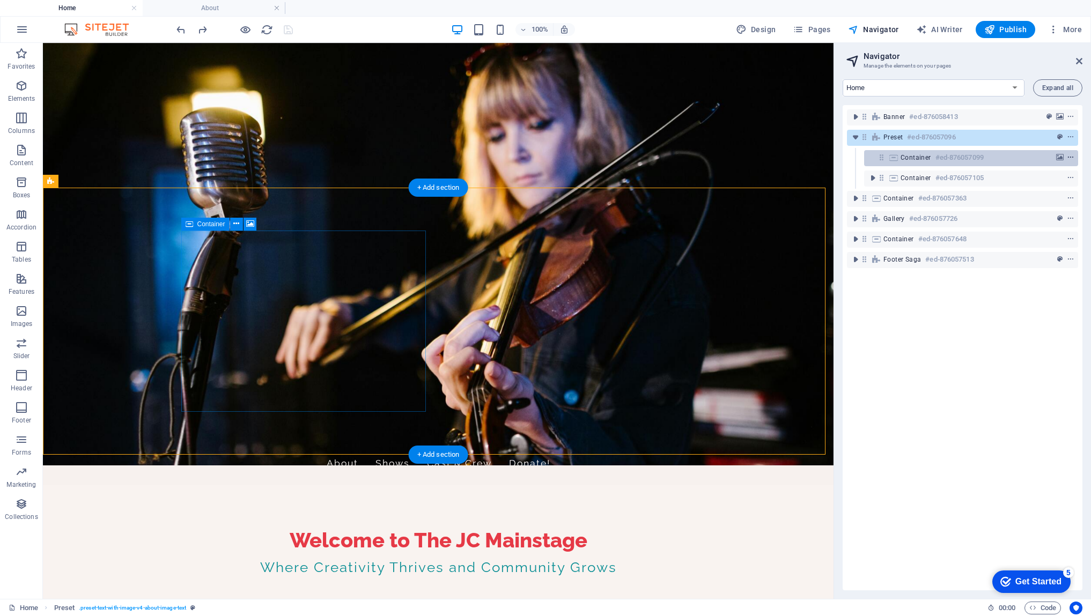
click at [1069, 159] on icon "context-menu" at bounding box center [1071, 158] width 8 height 8
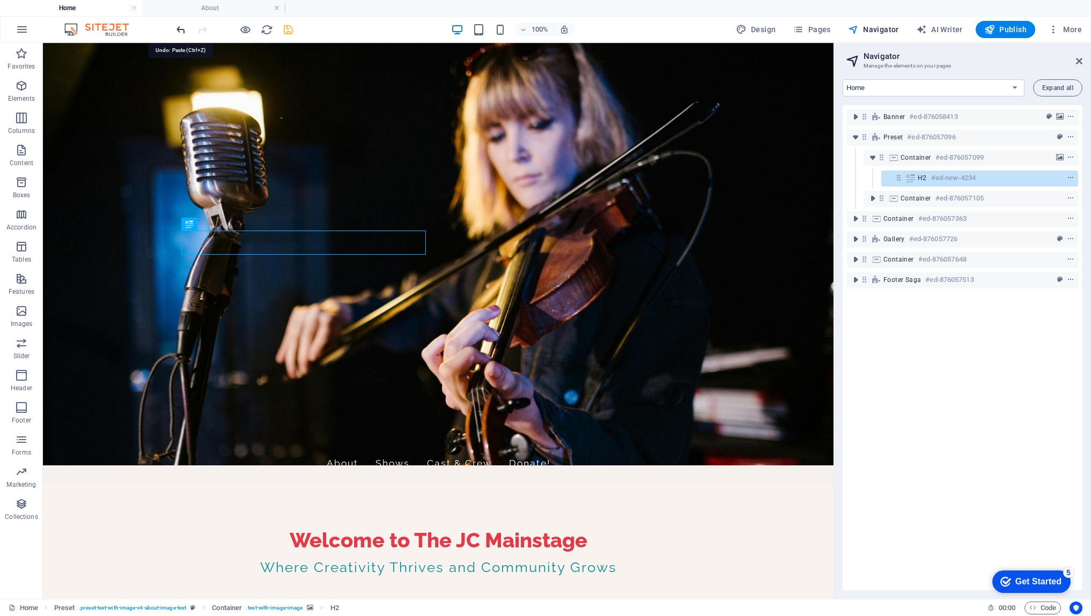
click at [179, 34] on icon "undo" at bounding box center [181, 30] width 12 height 12
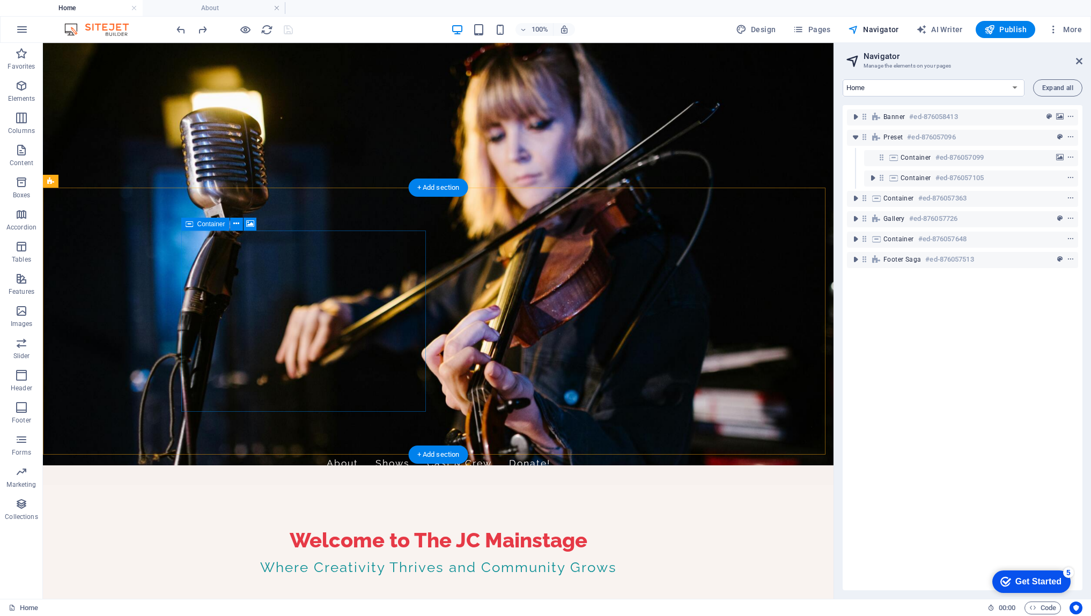
click at [1072, 157] on span "context-menu" at bounding box center [1070, 158] width 11 height 8
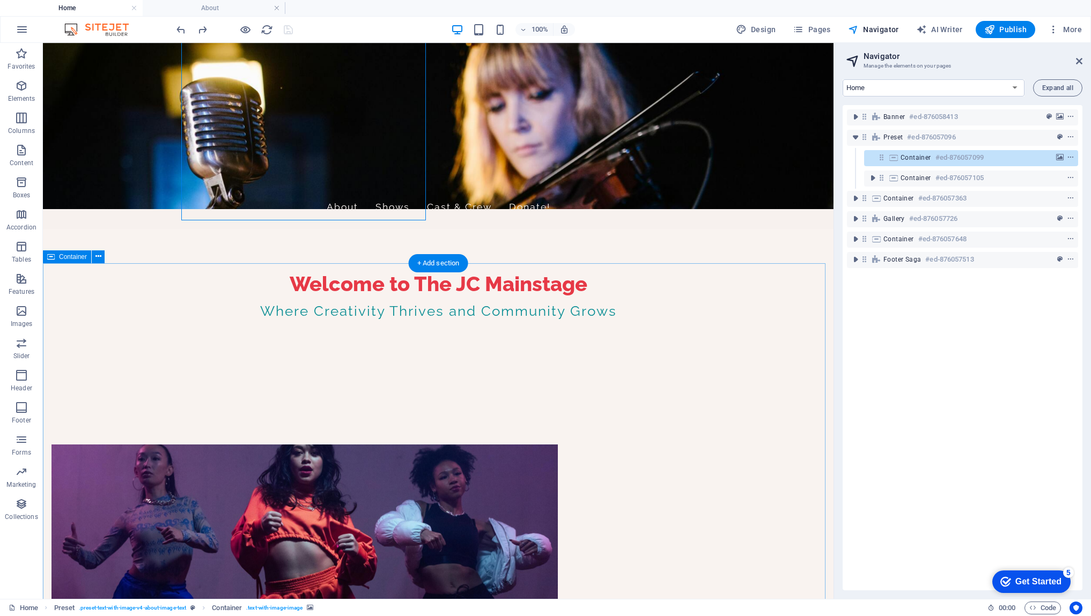
scroll to position [392, 0]
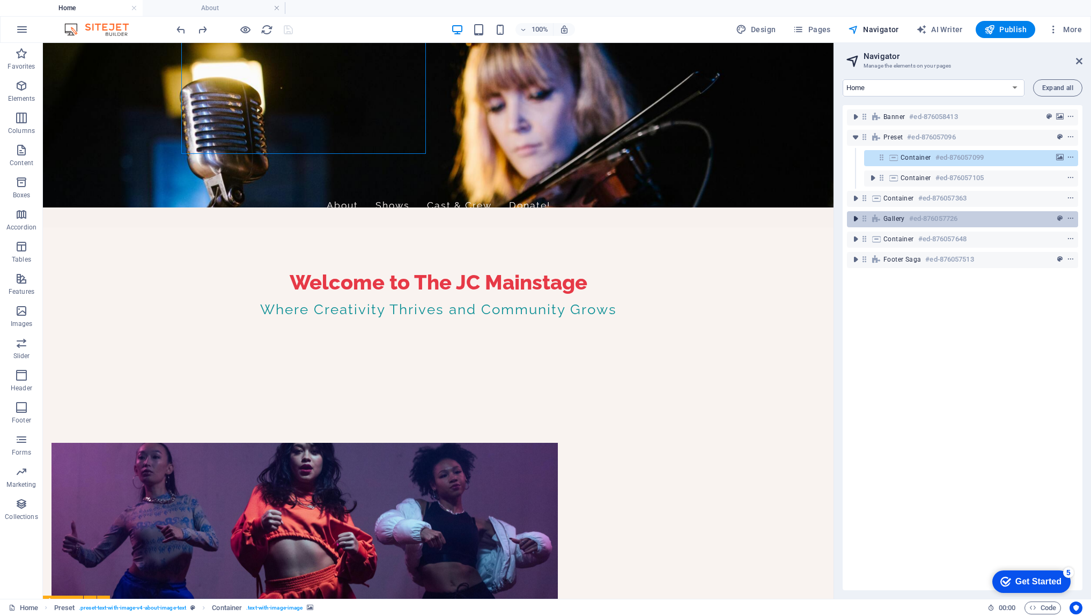
click at [857, 219] on icon "toggle-expand" at bounding box center [855, 219] width 11 height 11
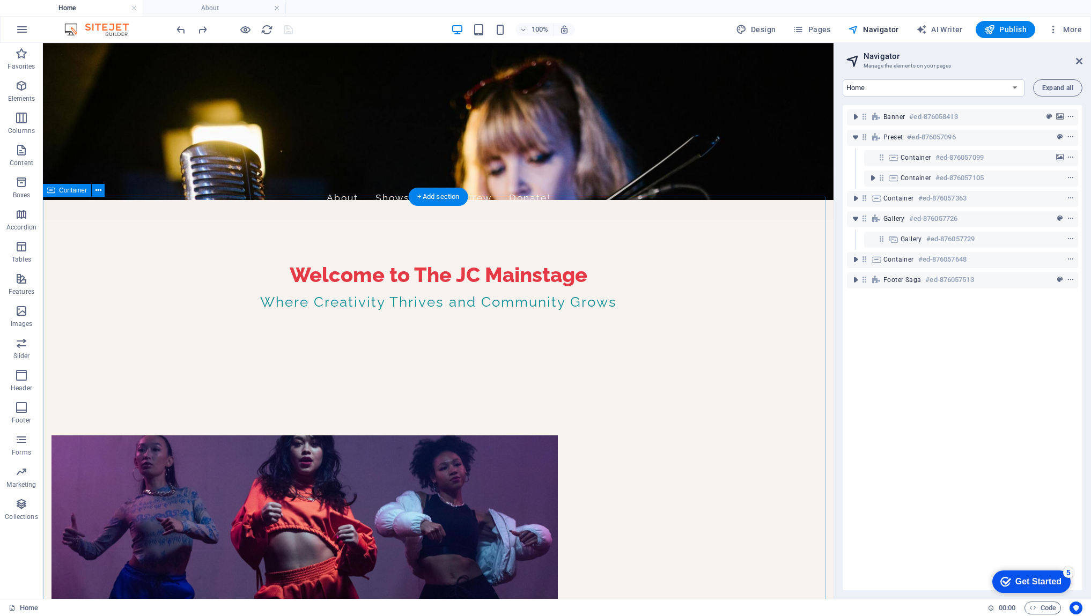
scroll to position [400, 0]
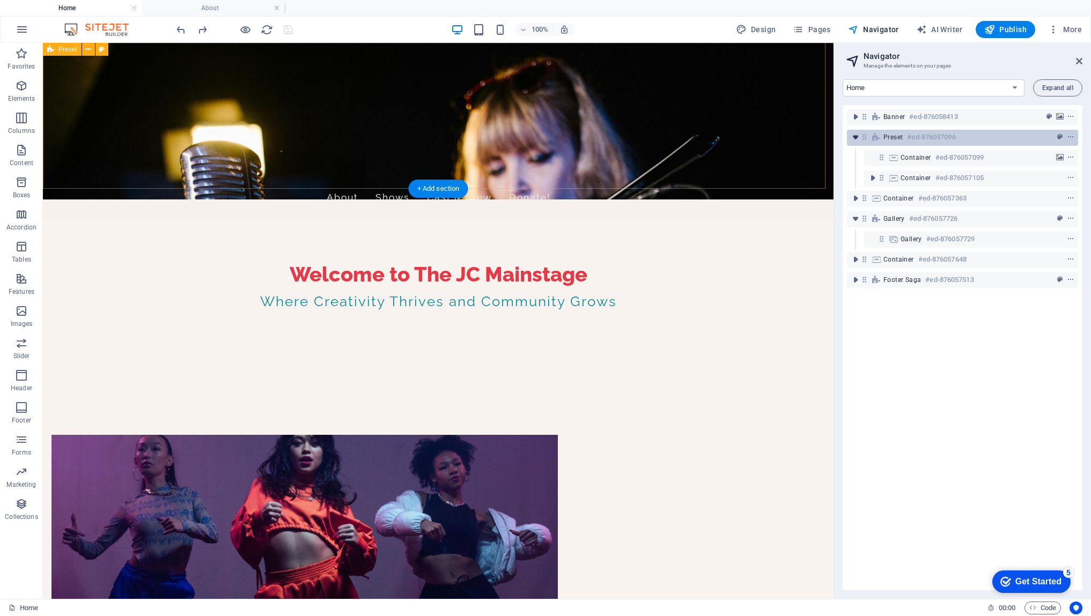
click at [856, 138] on icon "toggle-expand" at bounding box center [855, 137] width 11 height 11
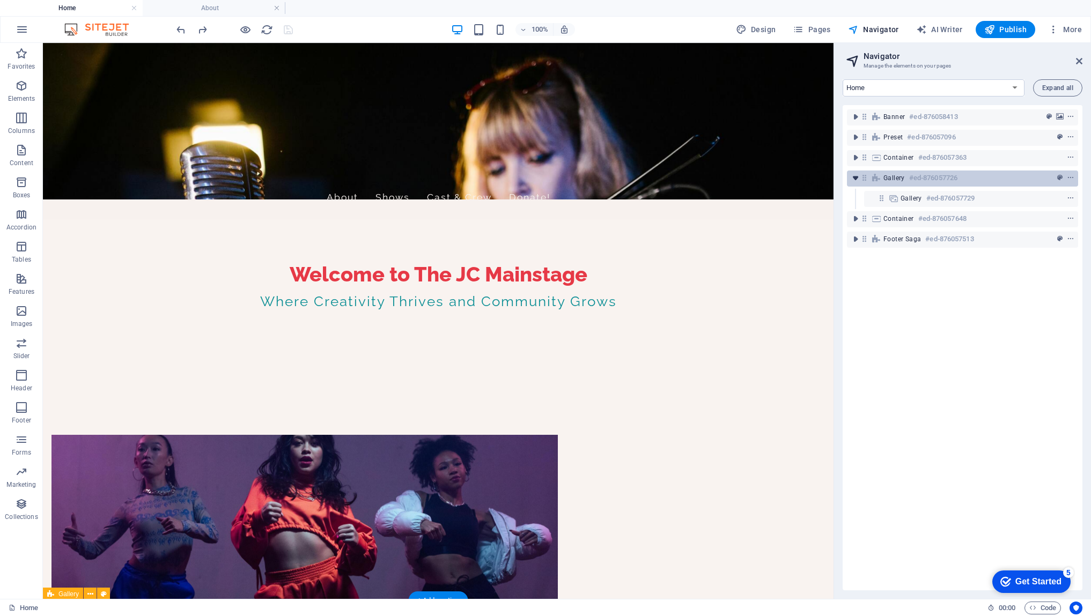
click at [858, 180] on icon "toggle-expand" at bounding box center [855, 178] width 11 height 11
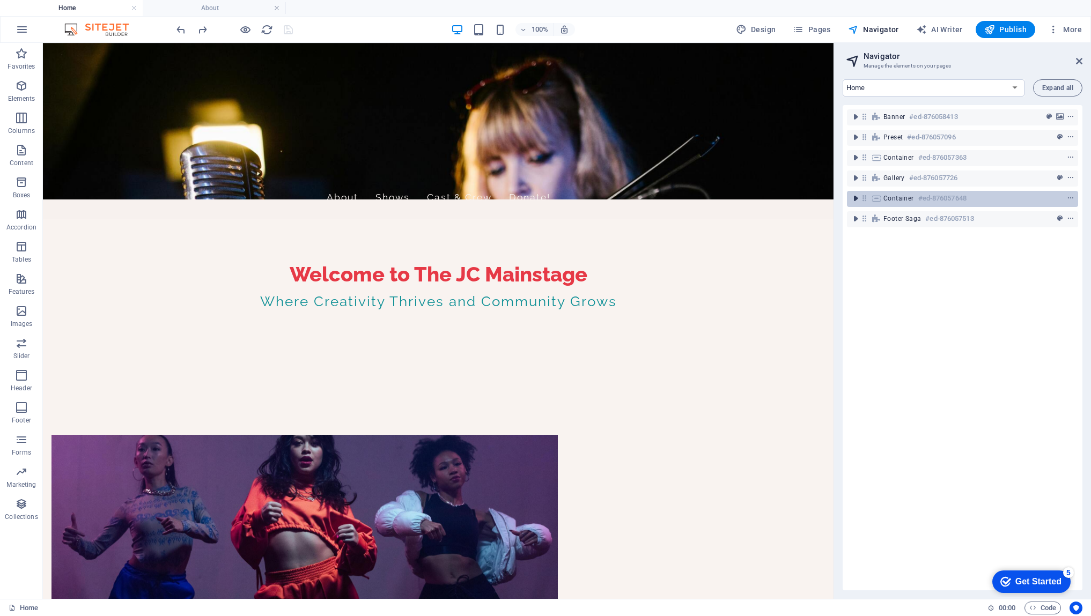
click at [856, 200] on icon "toggle-expand" at bounding box center [855, 198] width 11 height 11
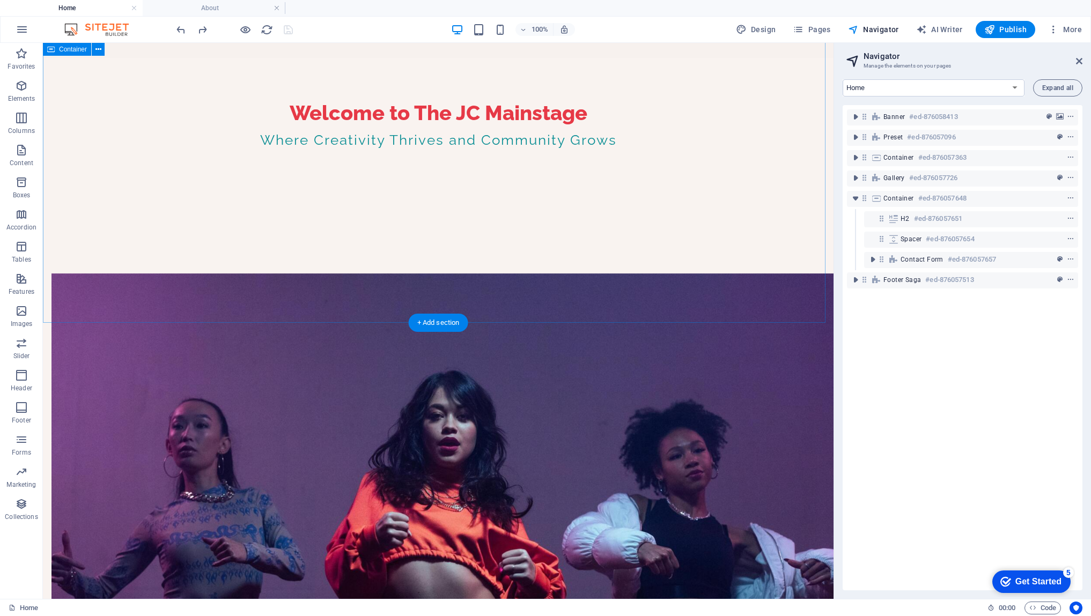
scroll to position [553, 0]
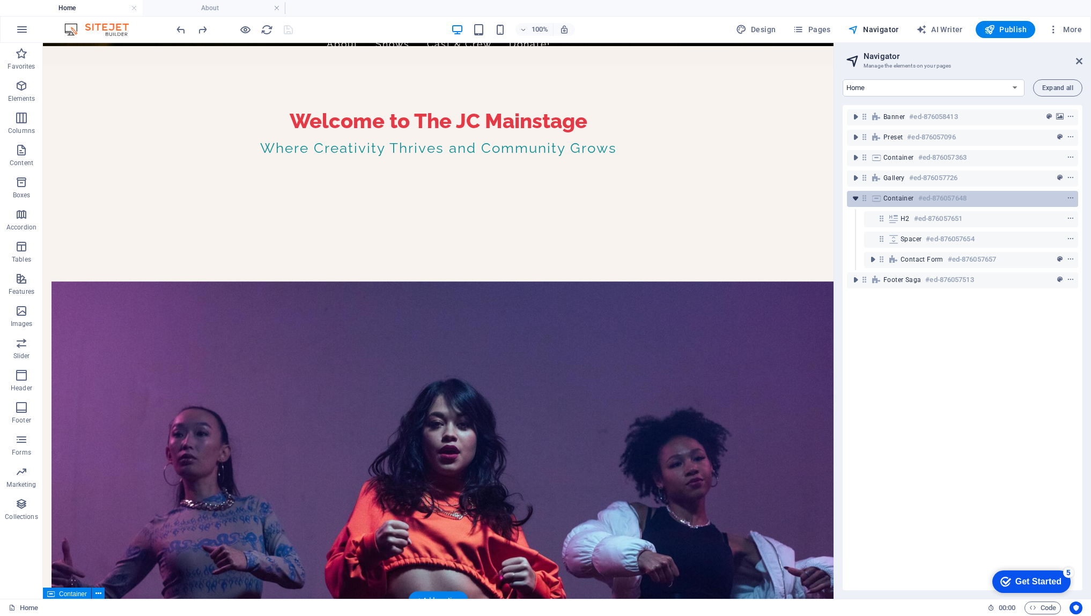
click at [857, 199] on icon "toggle-expand" at bounding box center [855, 198] width 11 height 11
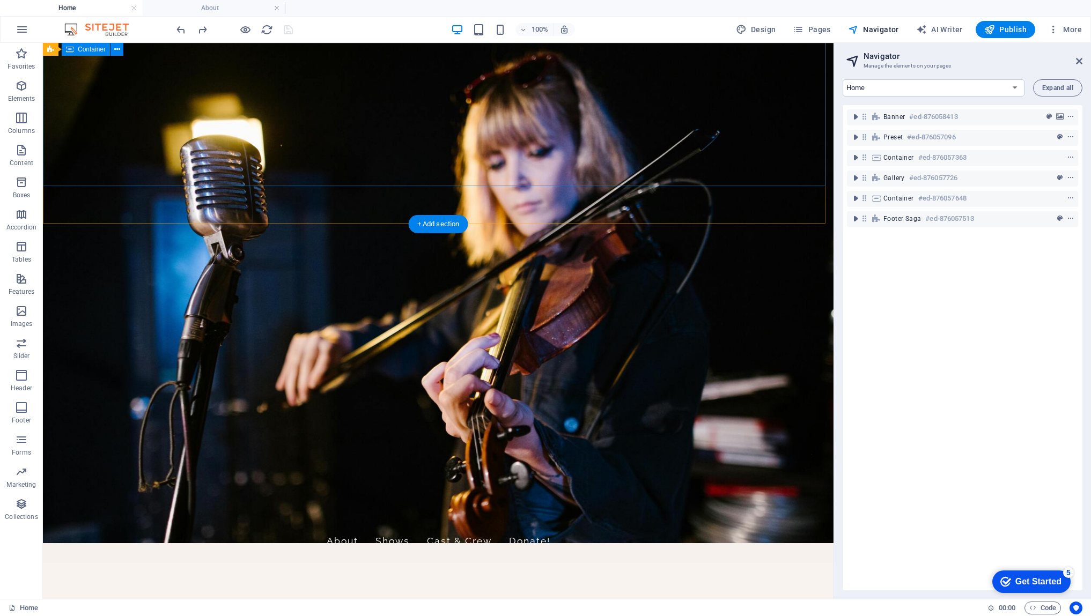
scroll to position [0, 0]
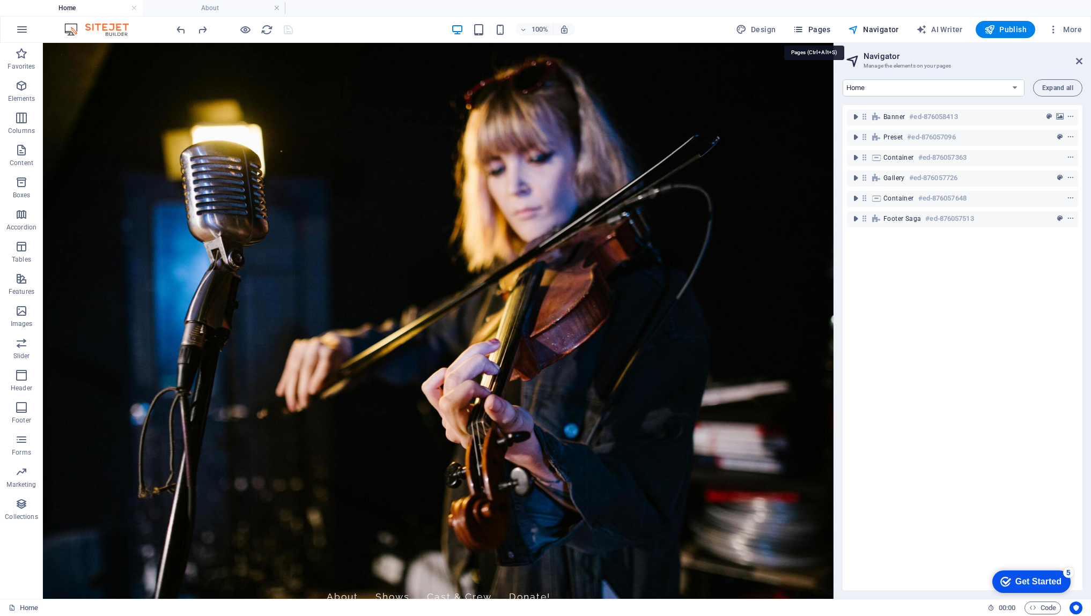
click at [804, 30] on icon "button" at bounding box center [798, 29] width 11 height 11
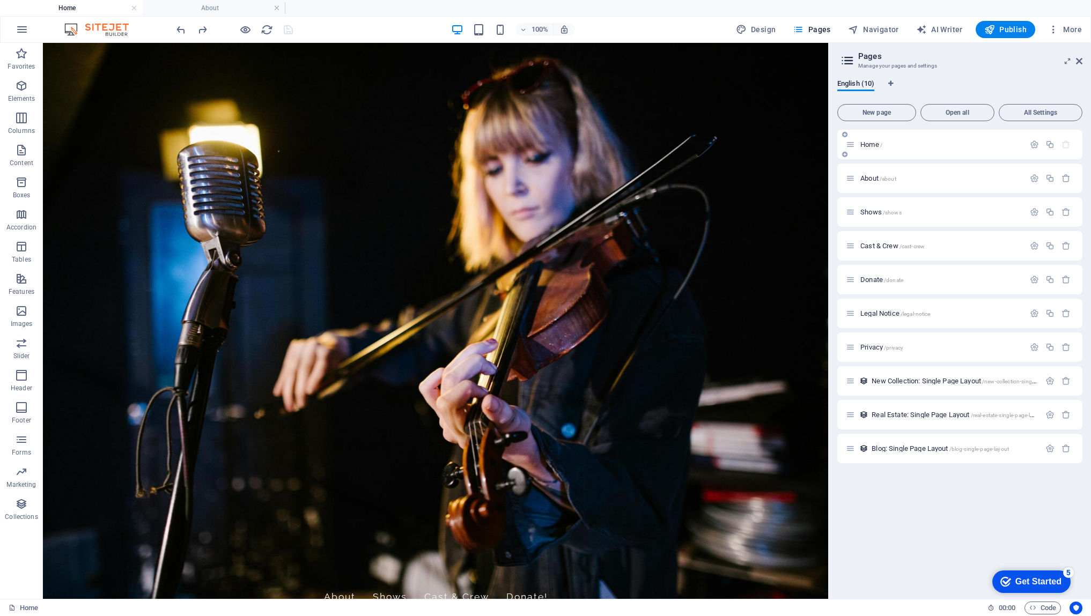
click at [872, 145] on span "Home /" at bounding box center [871, 145] width 22 height 8
click at [1037, 144] on icon "button" at bounding box center [1034, 144] width 9 height 9
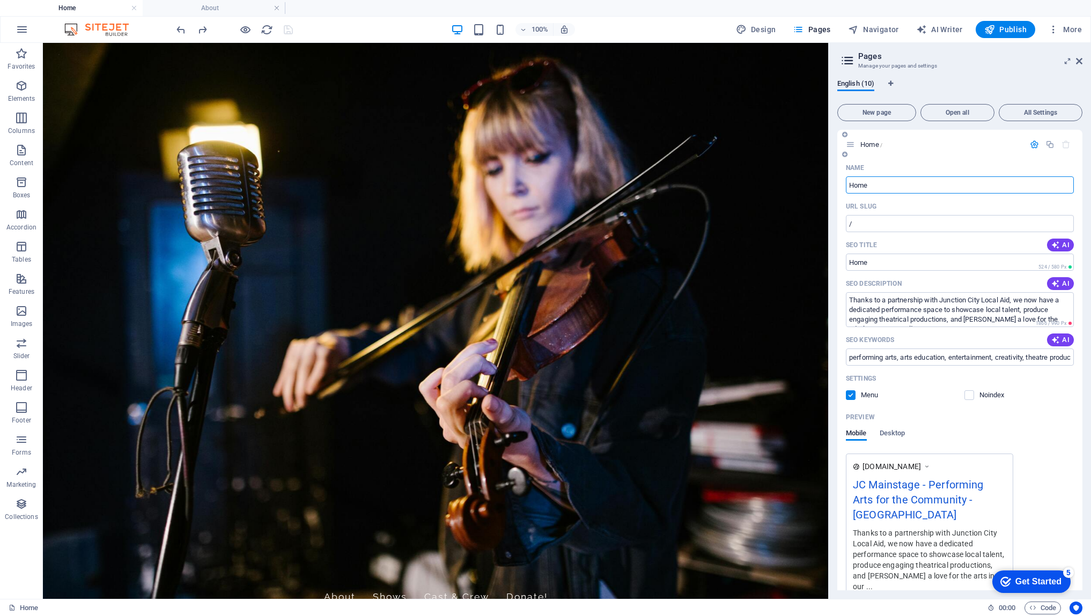
click at [871, 146] on span "Home /" at bounding box center [871, 145] width 22 height 8
click at [1031, 145] on icon "button" at bounding box center [1034, 144] width 9 height 9
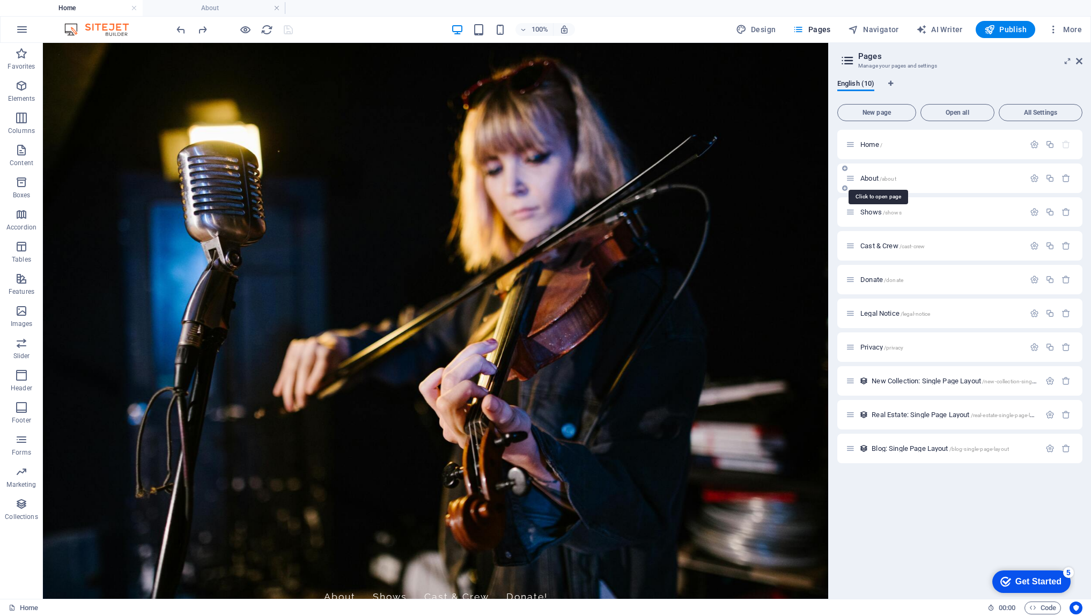
click at [870, 179] on span "About /about" at bounding box center [878, 178] width 36 height 8
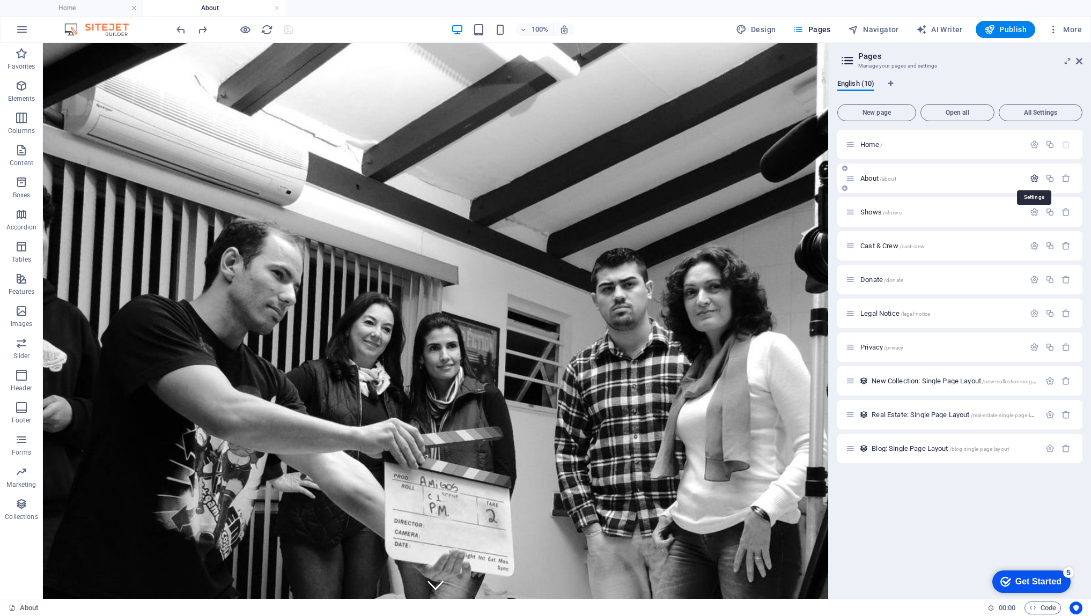
click at [1033, 181] on icon "button" at bounding box center [1034, 178] width 9 height 9
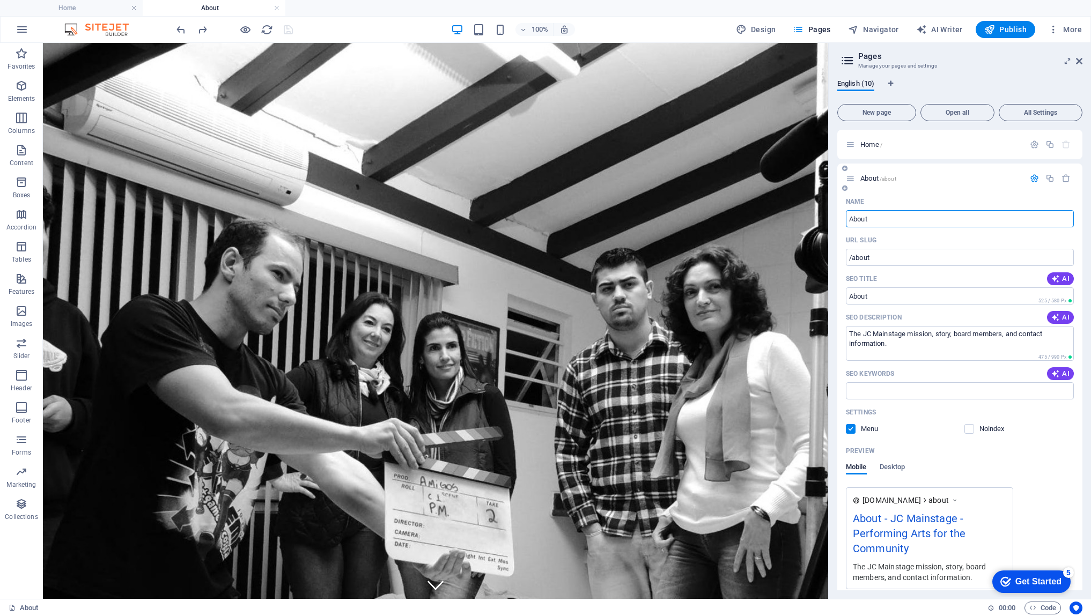
click at [1030, 180] on icon "button" at bounding box center [1034, 178] width 9 height 9
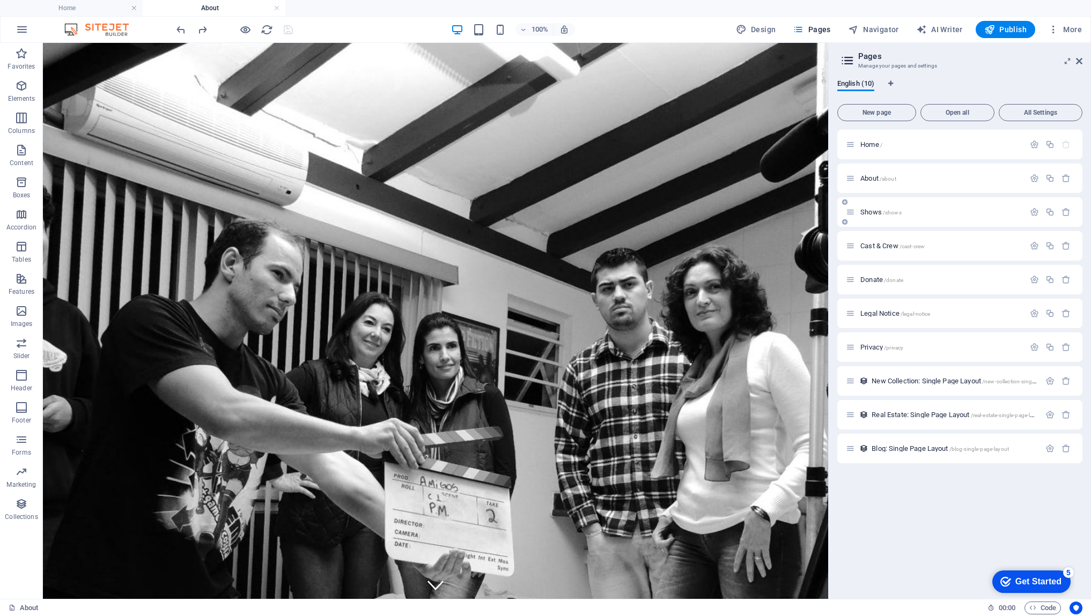
click at [873, 214] on span "Shows /shows" at bounding box center [880, 212] width 41 height 8
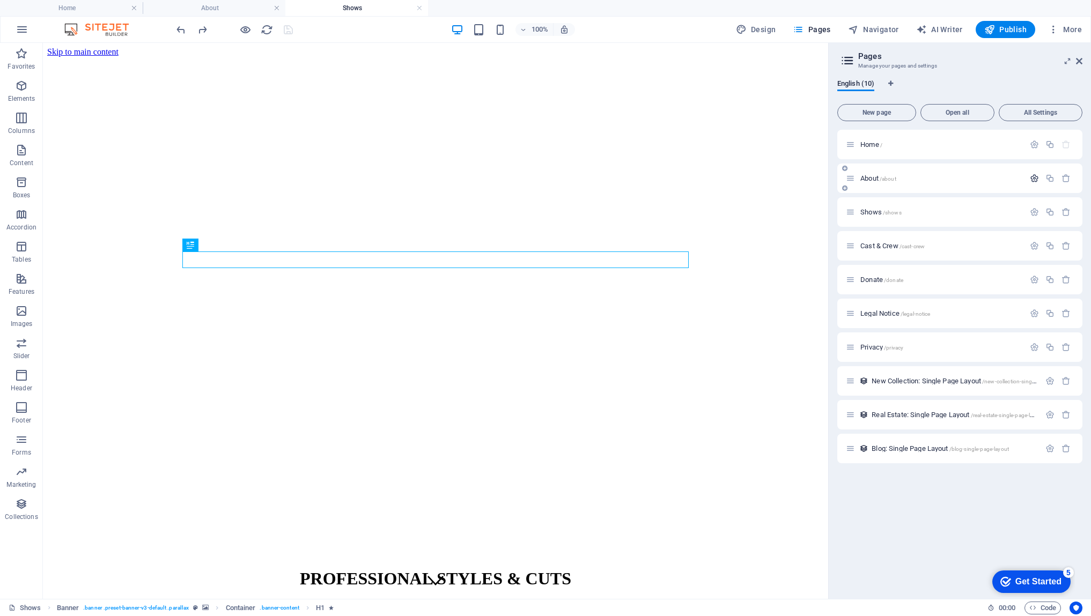
click at [1034, 180] on icon "button" at bounding box center [1034, 178] width 9 height 9
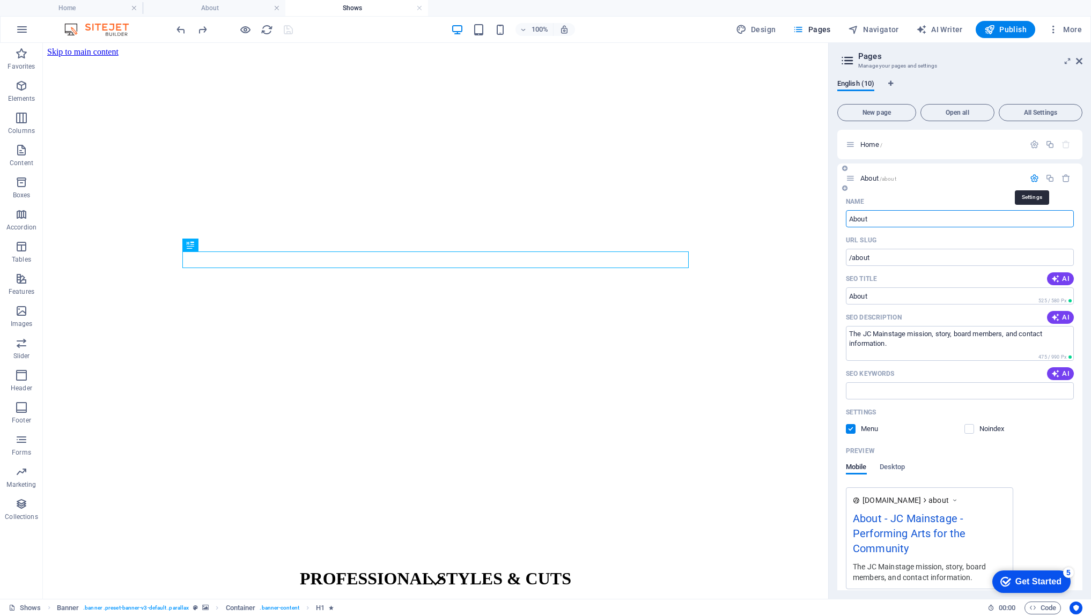
click at [1034, 180] on icon "button" at bounding box center [1034, 178] width 9 height 9
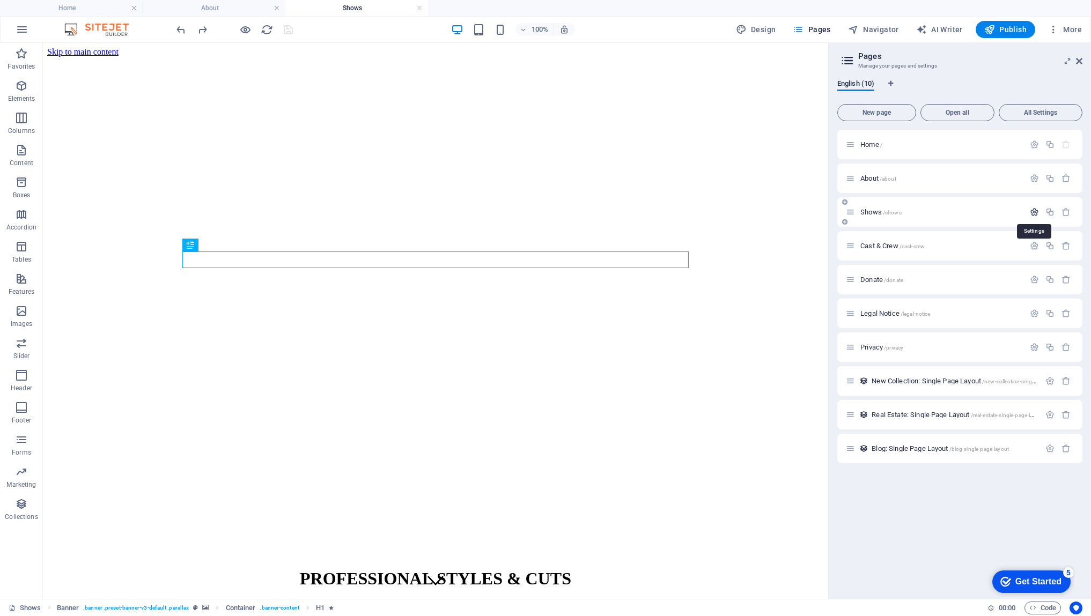
click at [1032, 210] on icon "button" at bounding box center [1034, 212] width 9 height 9
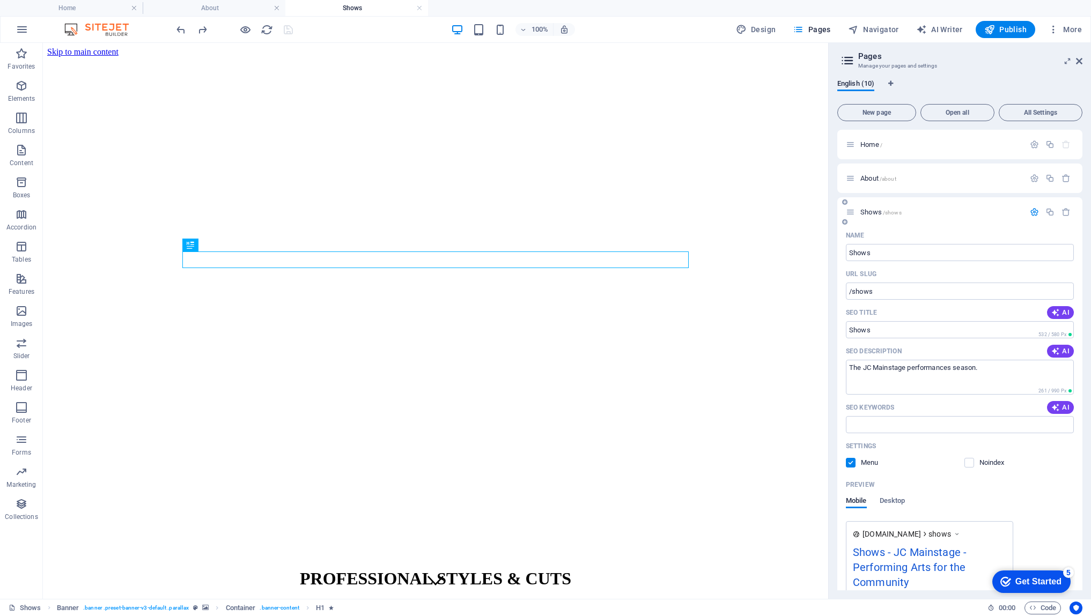
click at [1033, 213] on icon "button" at bounding box center [1034, 212] width 9 height 9
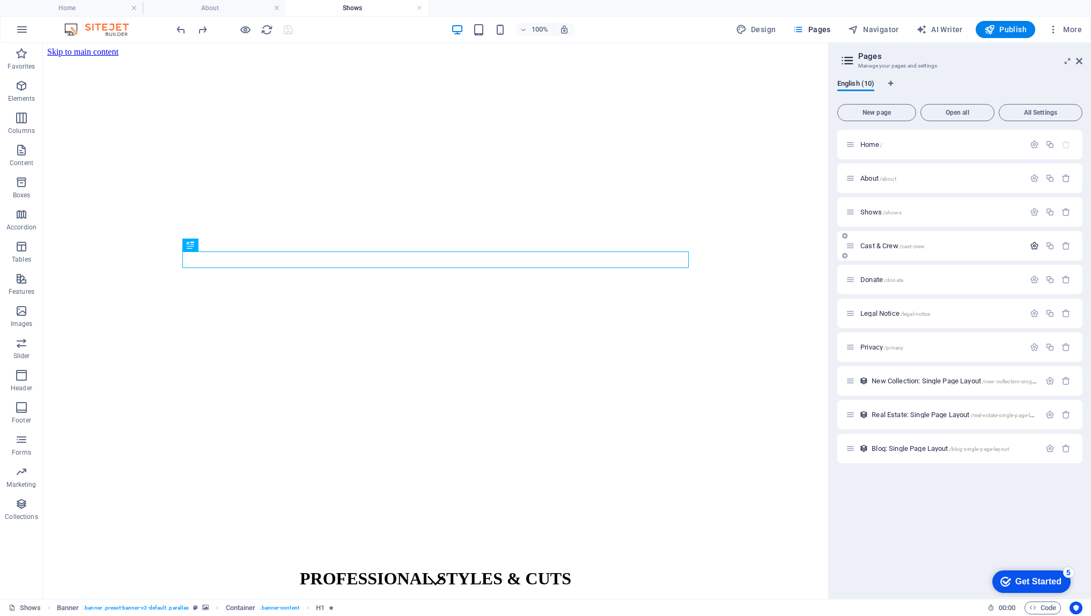
click at [1035, 246] on icon "button" at bounding box center [1034, 245] width 9 height 9
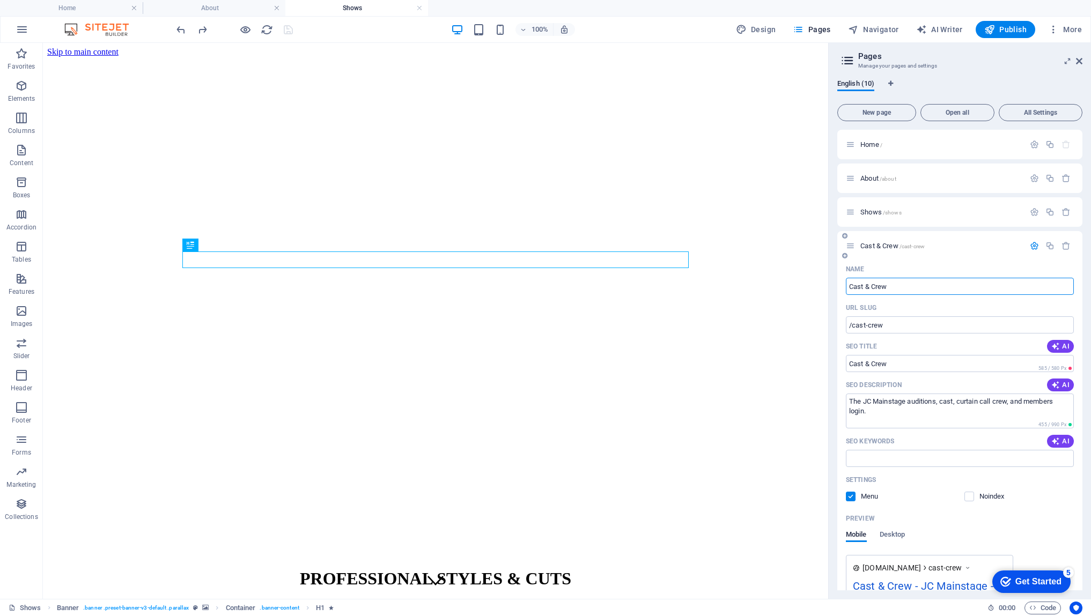
click at [1032, 247] on icon "button" at bounding box center [1034, 245] width 9 height 9
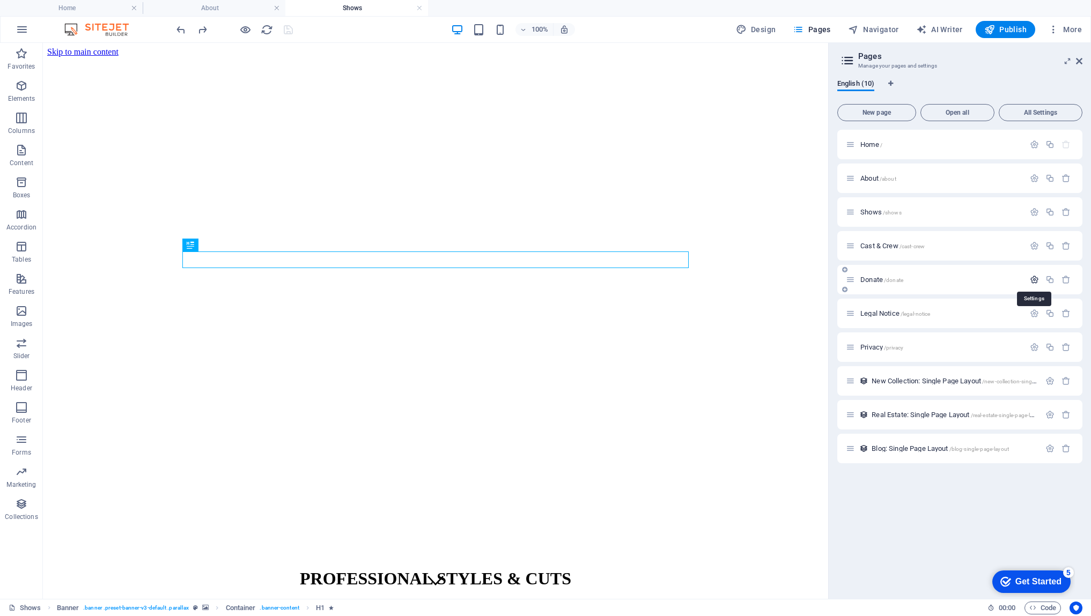
click at [1034, 280] on icon "button" at bounding box center [1034, 279] width 9 height 9
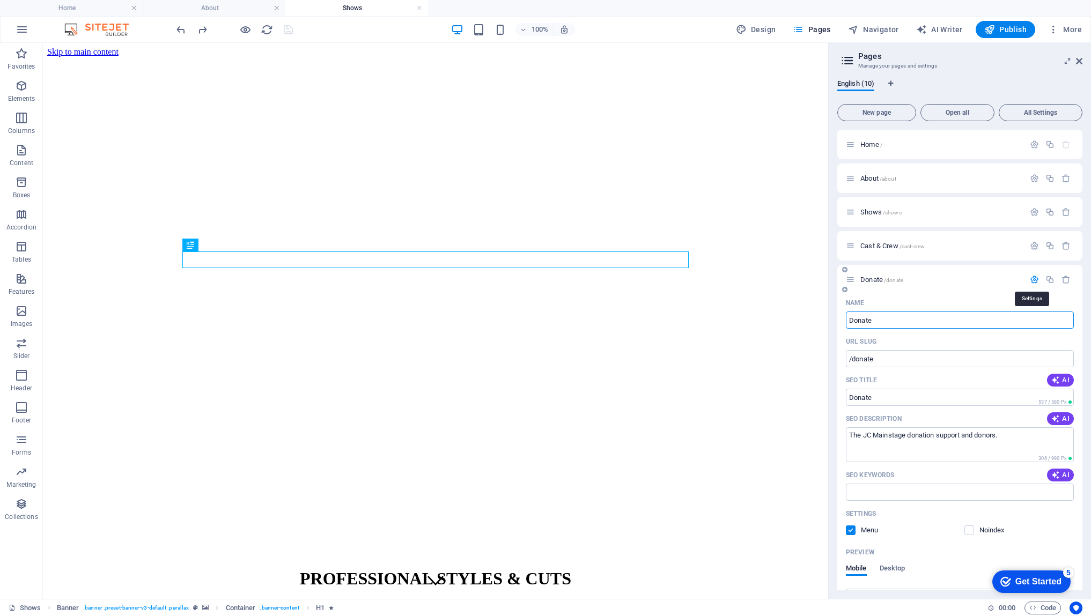
click at [1034, 280] on icon "button" at bounding box center [1034, 279] width 9 height 9
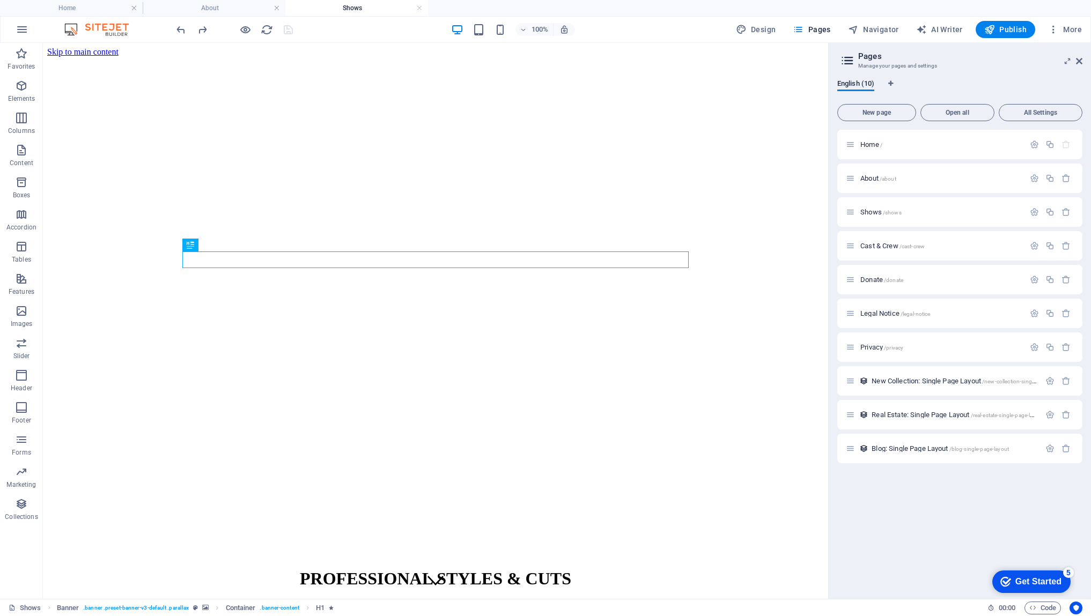
click at [904, 510] on div "Home / About /about Shows /shows Cast & Crew /cast-crew Donate /donate Legal No…" at bounding box center [959, 360] width 245 height 461
click at [867, 145] on span "Home /" at bounding box center [871, 145] width 22 height 8
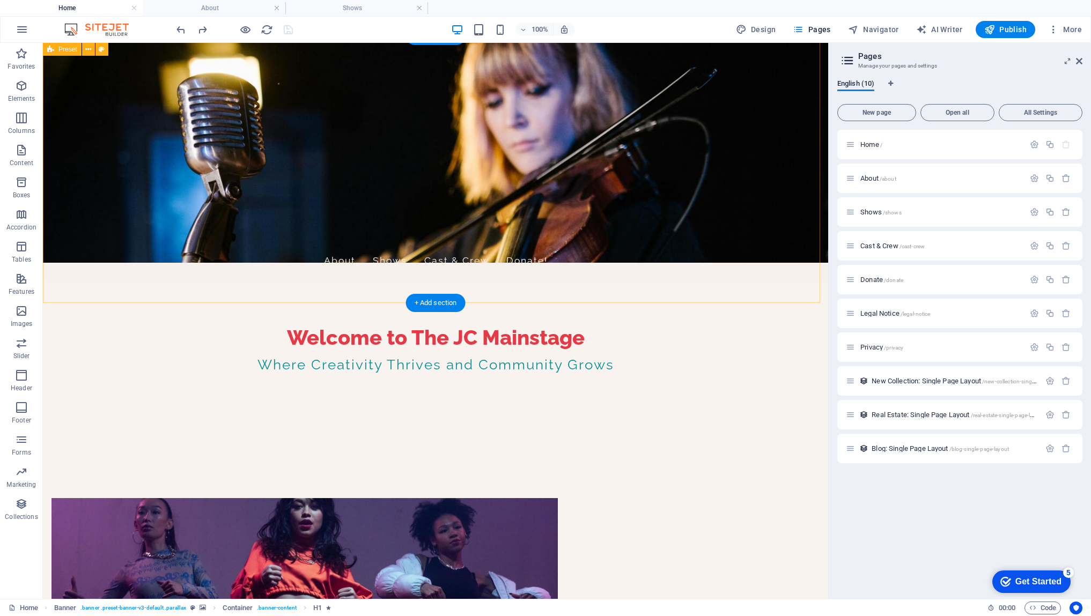
scroll to position [379, 0]
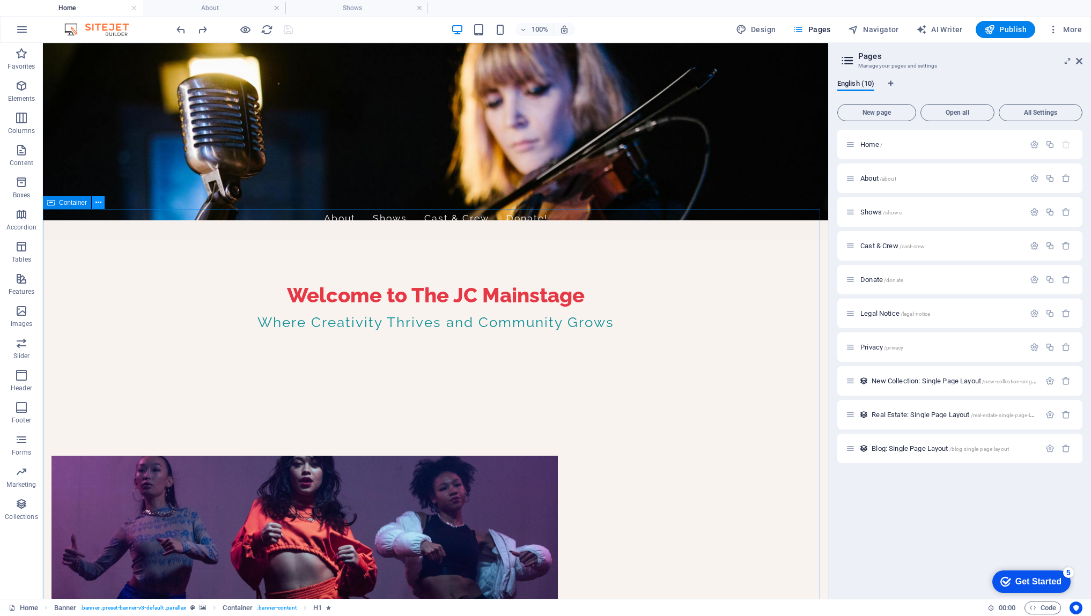
click at [100, 205] on icon at bounding box center [98, 202] width 6 height 11
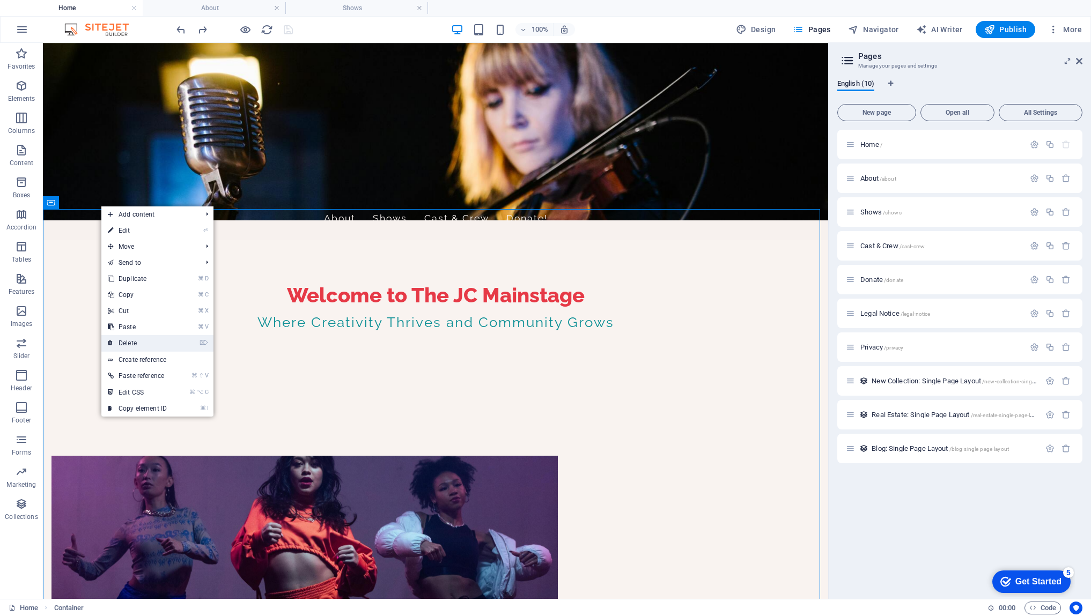
click at [128, 344] on link "⌦ Delete" at bounding box center [137, 343] width 72 height 16
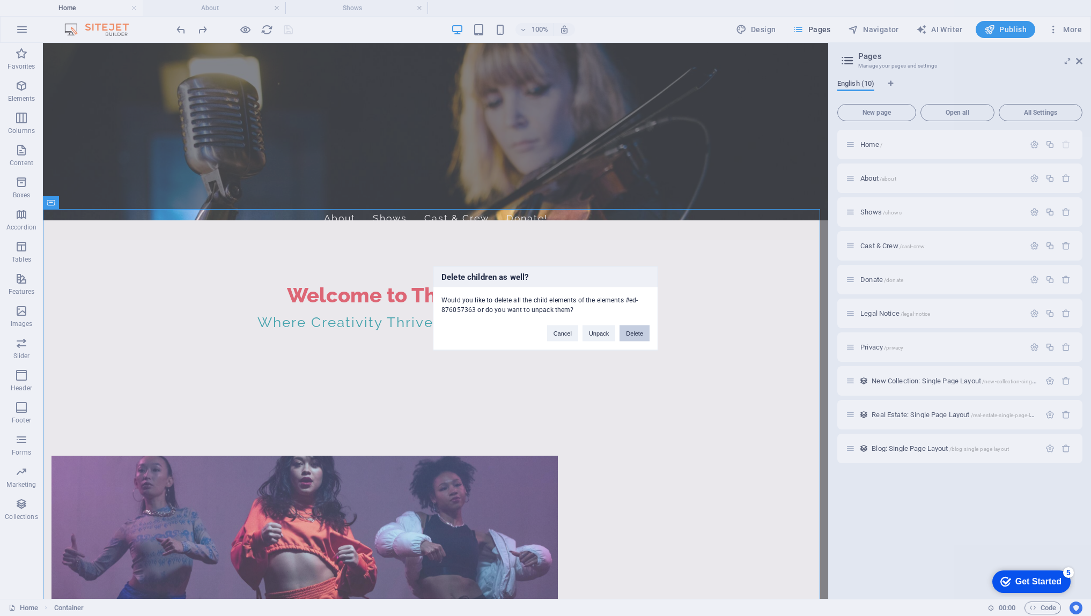
click at [638, 335] on button "Delete" at bounding box center [635, 333] width 30 height 16
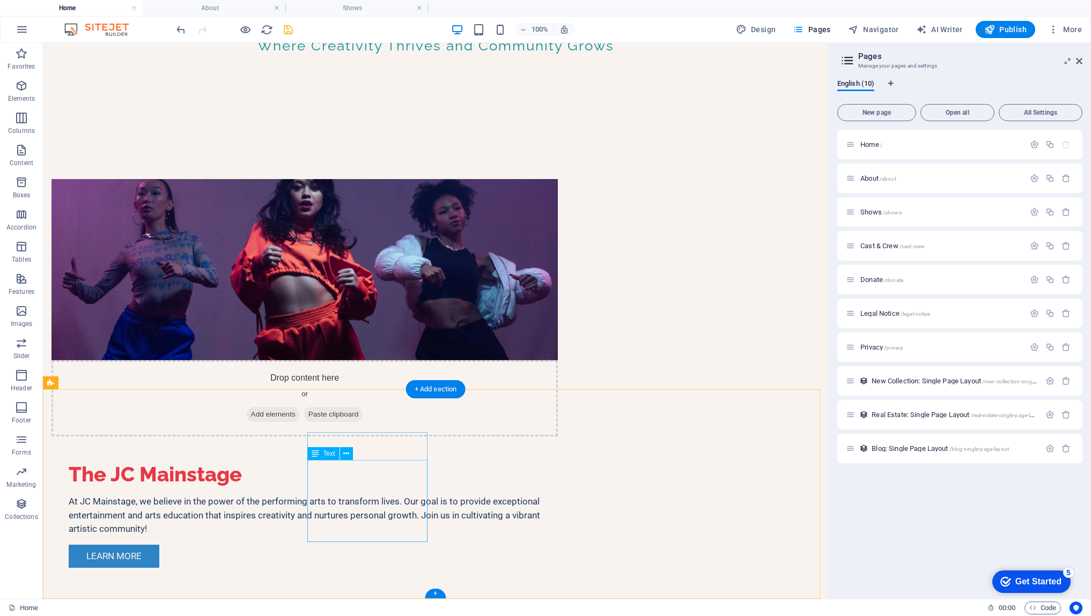
scroll to position [0, 0]
